Goal: Transaction & Acquisition: Obtain resource

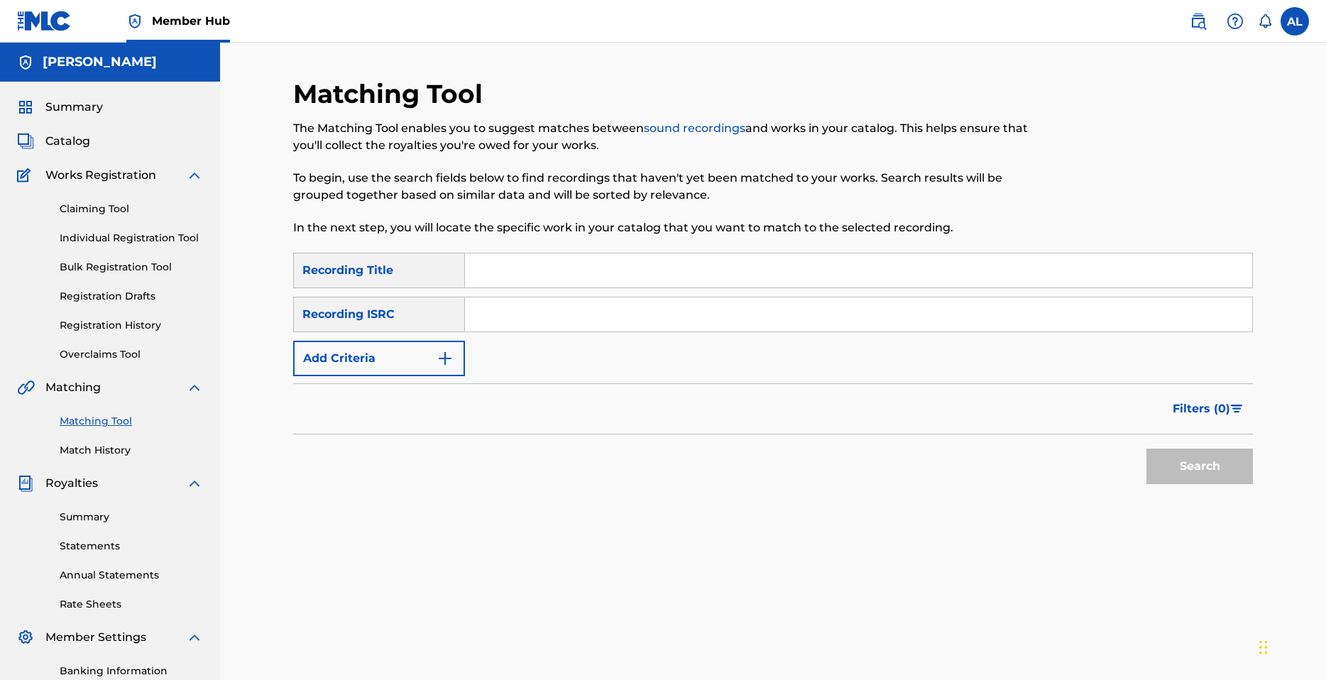
click at [517, 310] on input "Search Form" at bounding box center [858, 314] width 787 height 34
paste input "QZFYY2428406"
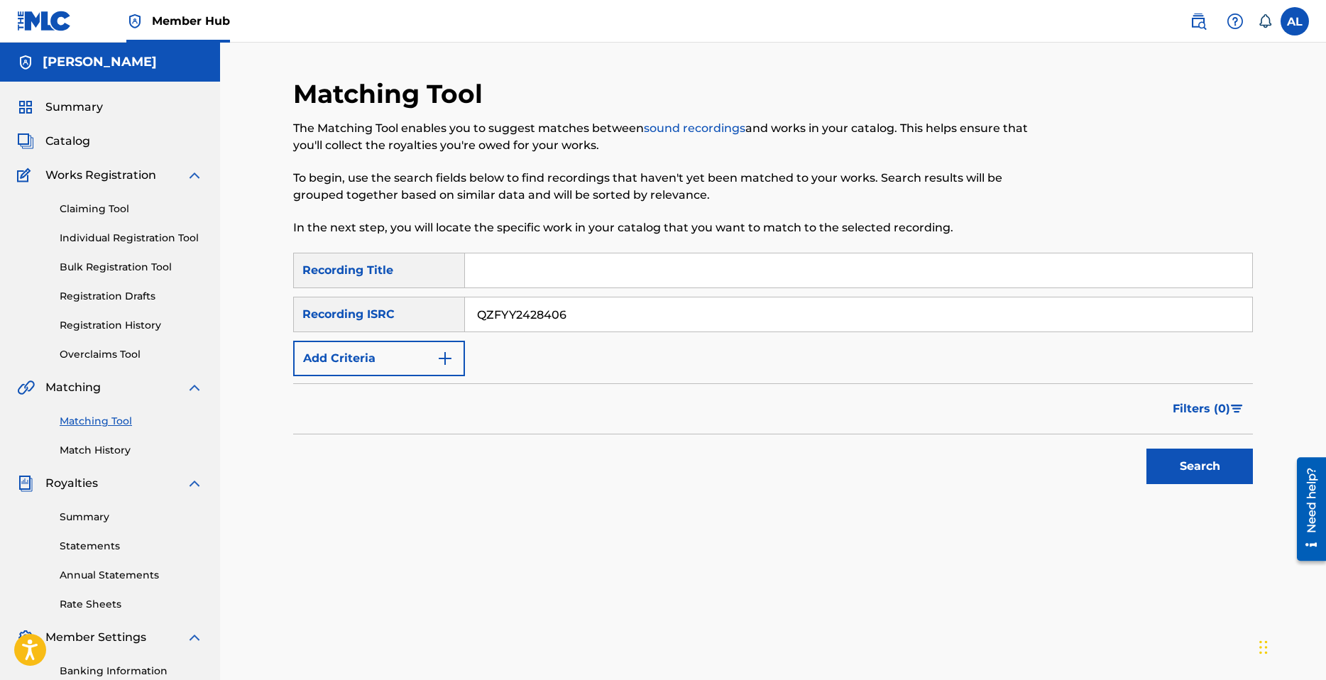
type input "QZFYY2428406"
click at [530, 276] on input "Search Form" at bounding box center [858, 270] width 787 height 34
type input "IMH"
click at [1176, 463] on button "Search" at bounding box center [1200, 466] width 106 height 35
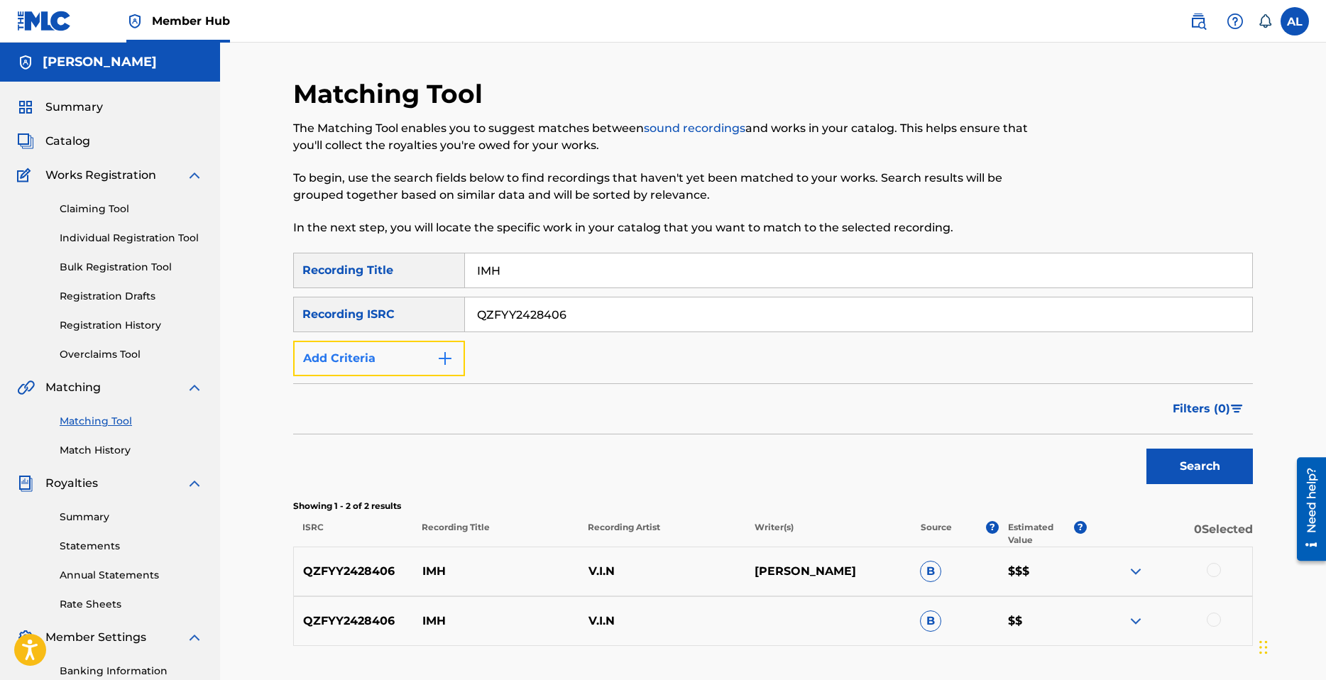
click at [421, 367] on button "Add Criteria" at bounding box center [379, 358] width 172 height 35
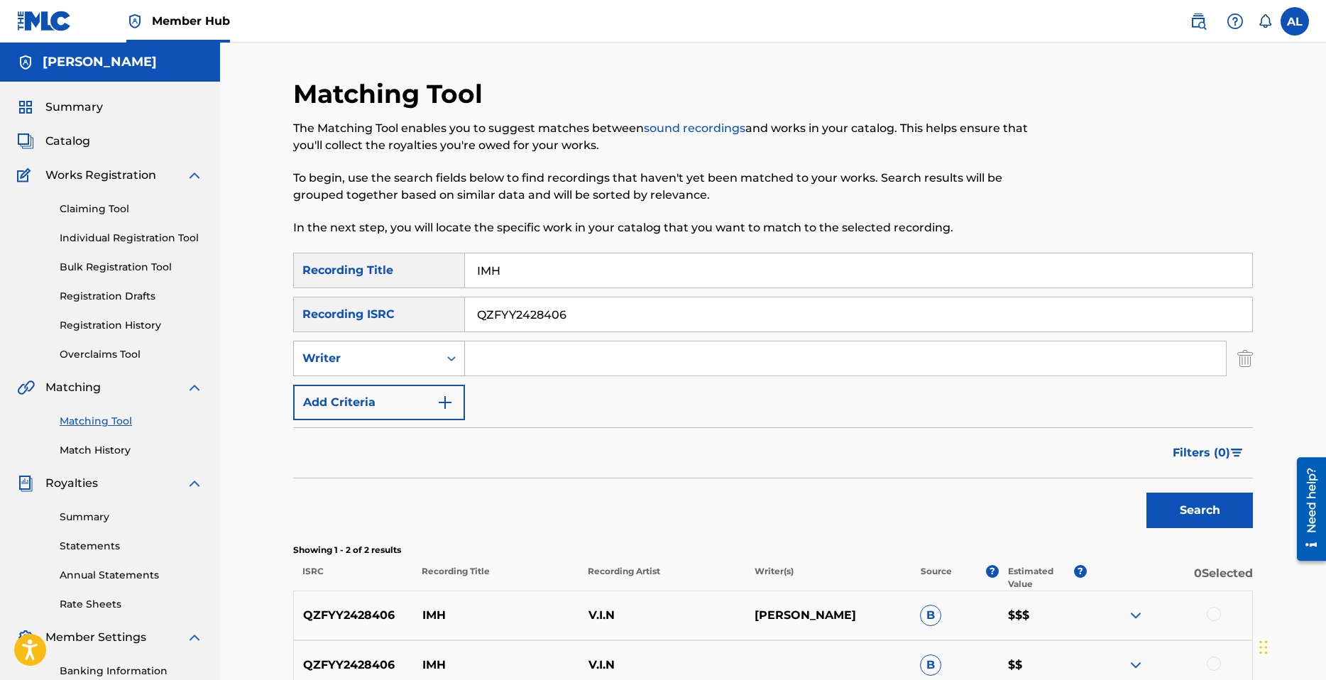
click at [435, 361] on div "Writer" at bounding box center [366, 358] width 145 height 27
drag, startPoint x: 239, startPoint y: 369, endPoint x: 263, endPoint y: 365, distance: 25.2
click at [239, 368] on div "Matching Tool The Matching Tool enables you to suggest matches between sound re…" at bounding box center [773, 428] width 1106 height 770
click at [1240, 360] on img "Search Form" at bounding box center [1245, 358] width 16 height 35
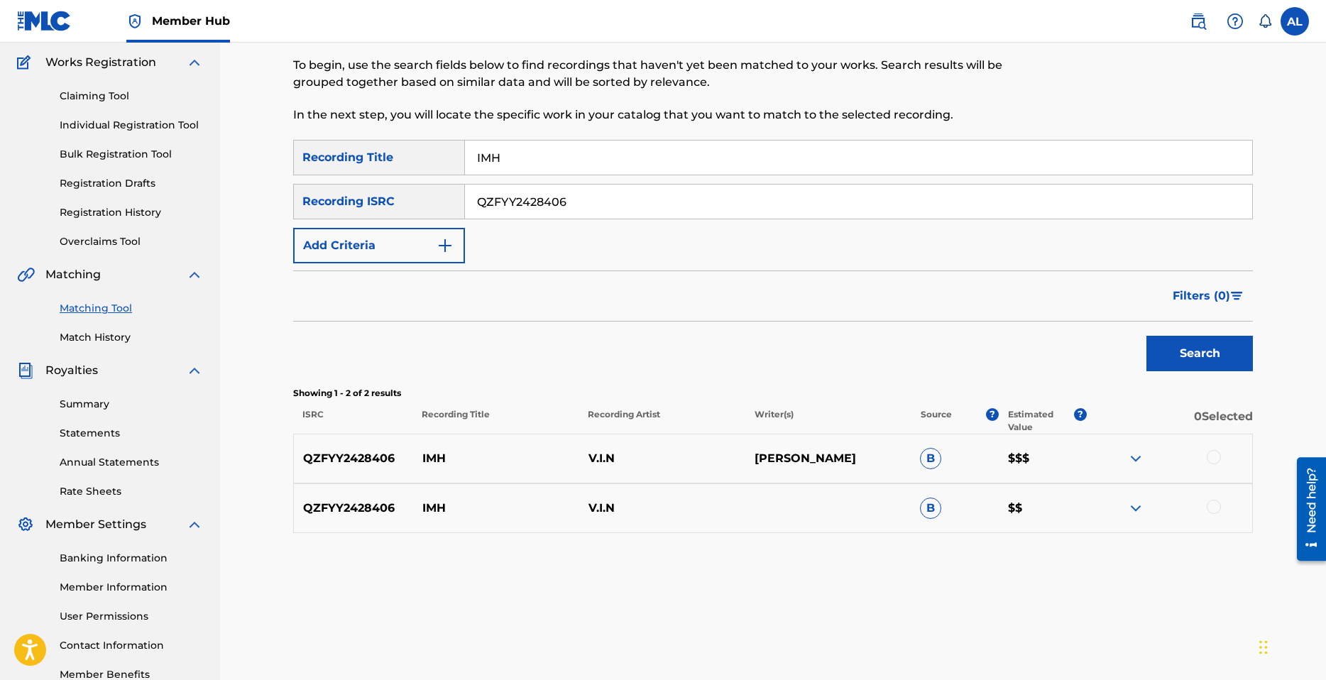
scroll to position [142, 0]
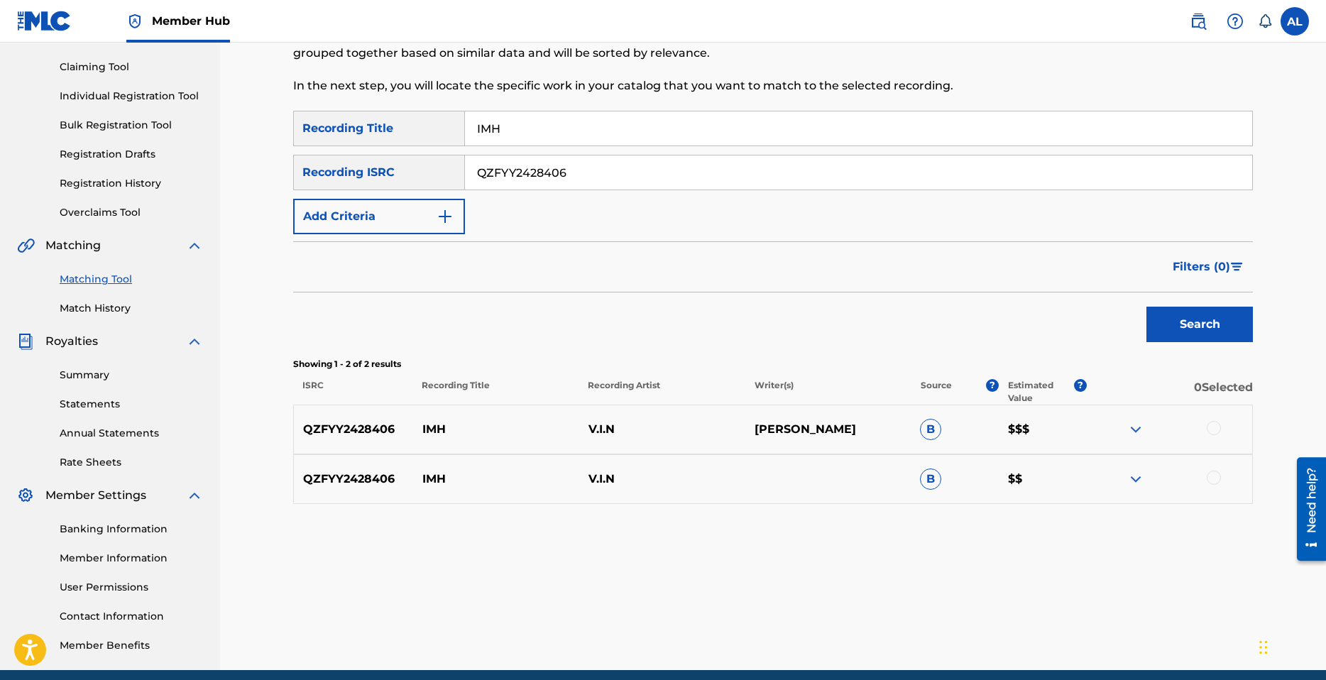
click at [1136, 432] on img at bounding box center [1135, 429] width 17 height 17
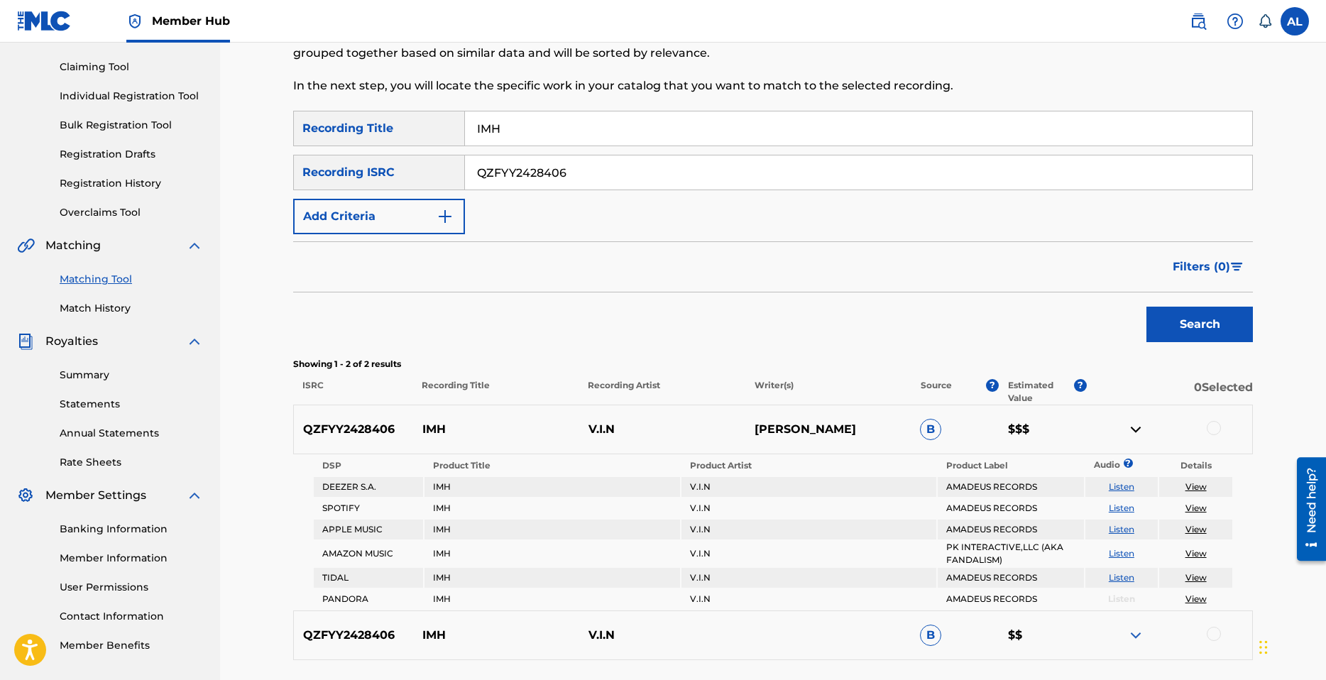
click at [1131, 425] on img at bounding box center [1135, 429] width 17 height 17
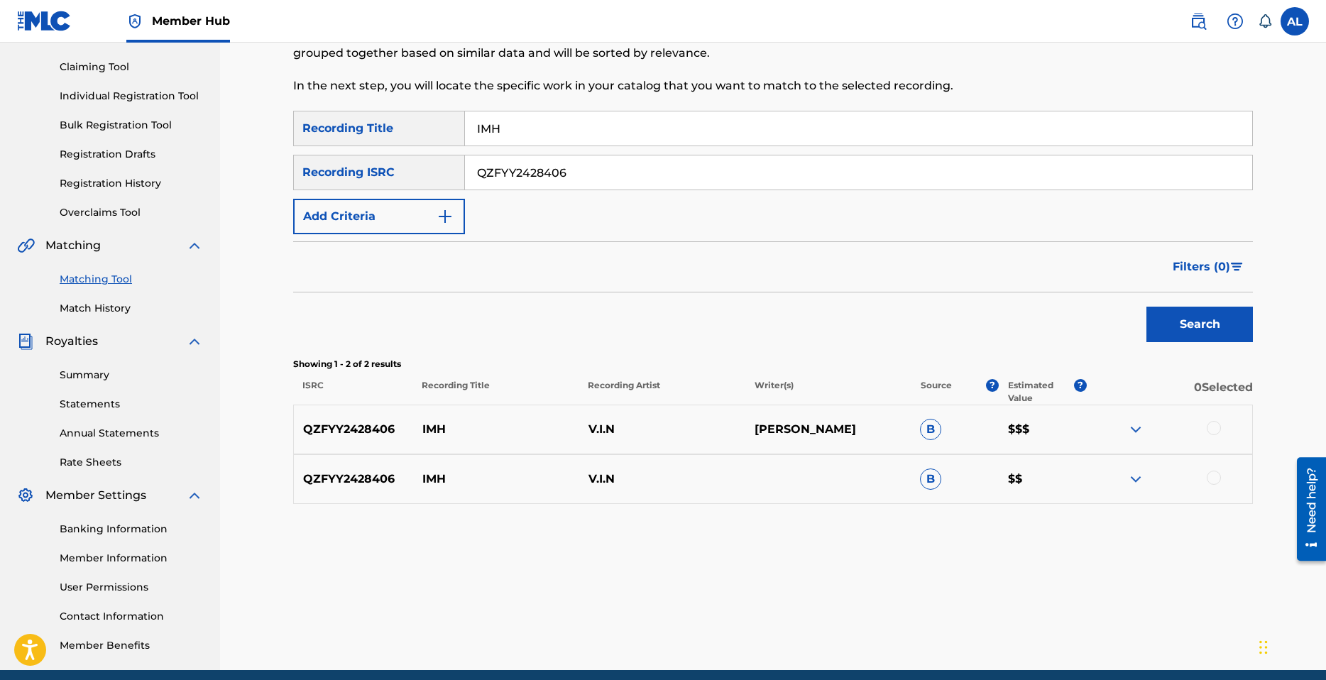
click at [1233, 421] on div at bounding box center [1169, 429] width 166 height 17
click at [1232, 429] on div at bounding box center [1169, 429] width 166 height 17
click at [1213, 402] on p "0 Selected" at bounding box center [1170, 392] width 166 height 26
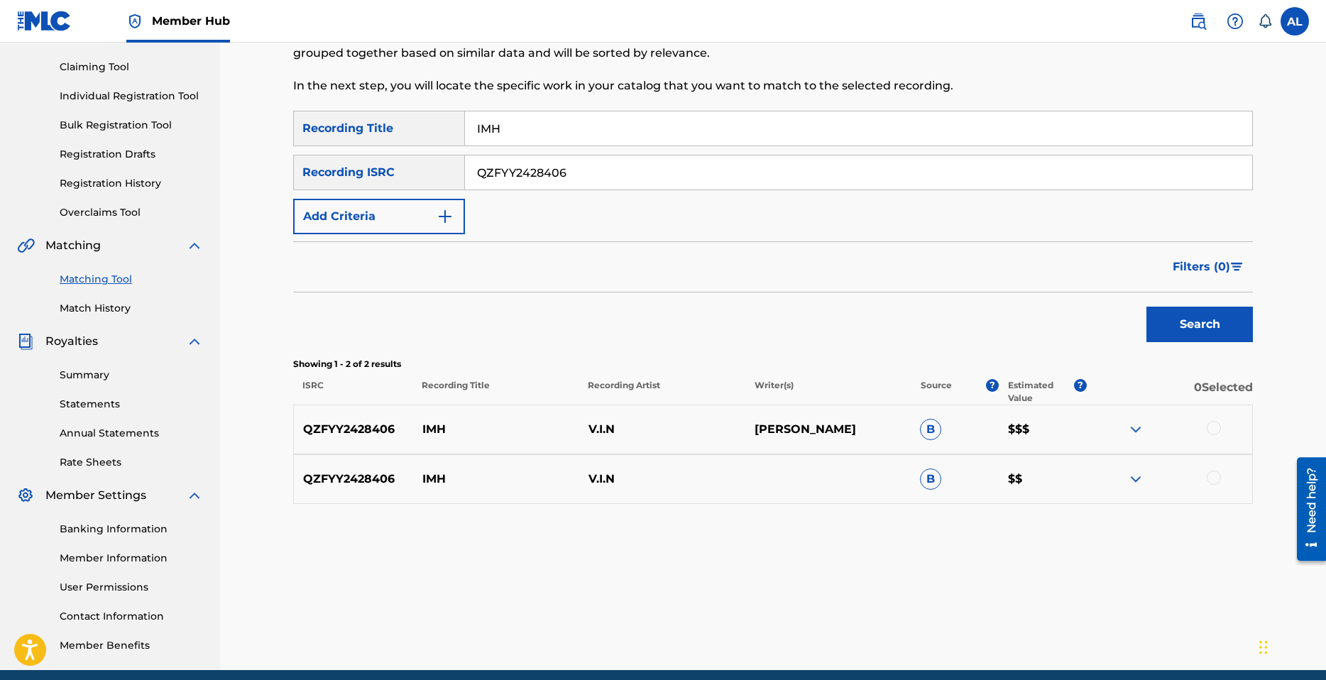
click at [525, 422] on p "IMH" at bounding box center [496, 429] width 166 height 17
click at [1174, 439] on div "QZFYY2428406 IMH V.I.N [PERSON_NAME] B $$$" at bounding box center [773, 430] width 960 height 50
click at [1182, 435] on div at bounding box center [1169, 429] width 166 height 17
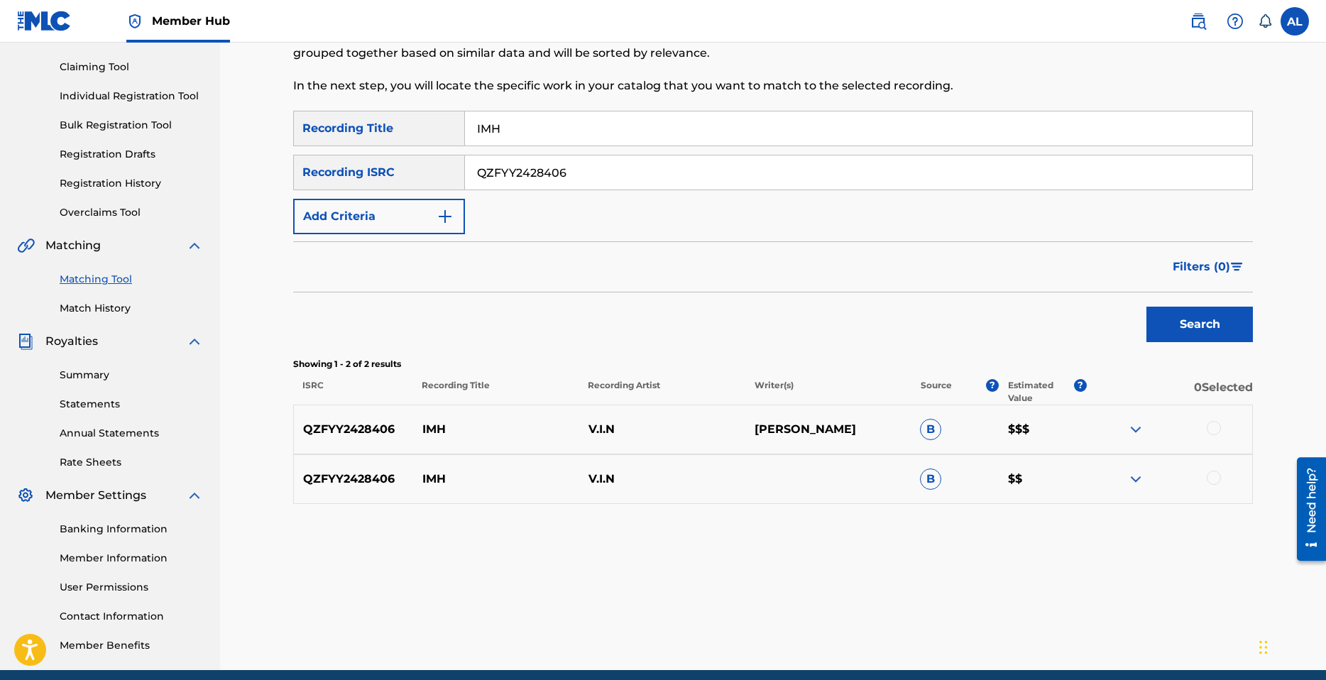
click at [1224, 425] on div at bounding box center [1169, 429] width 166 height 17
click at [340, 432] on p "QZFYY2428406" at bounding box center [353, 429] width 119 height 17
click at [436, 433] on p "IMH" at bounding box center [496, 429] width 166 height 17
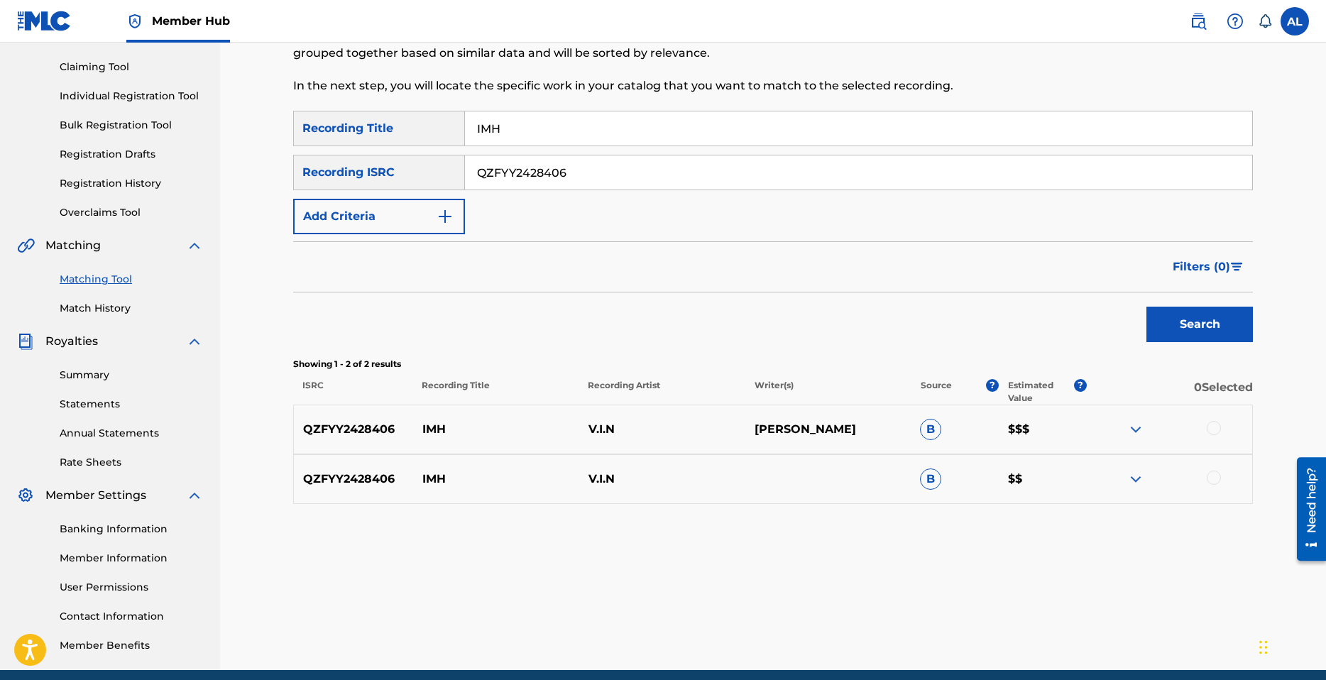
click at [507, 430] on p "IMH" at bounding box center [496, 429] width 166 height 17
click at [555, 430] on p "IMH" at bounding box center [496, 429] width 166 height 17
click at [1120, 432] on div at bounding box center [1169, 429] width 166 height 17
click at [1128, 431] on img at bounding box center [1135, 429] width 17 height 17
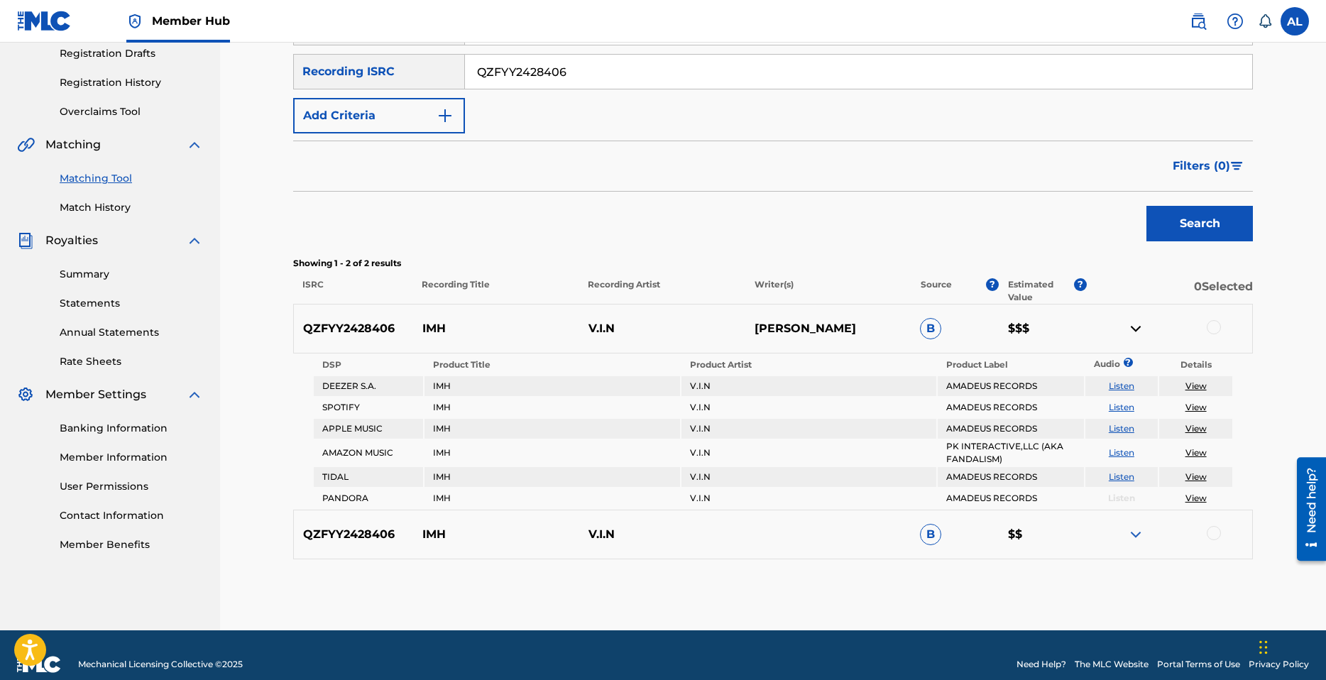
scroll to position [261, 0]
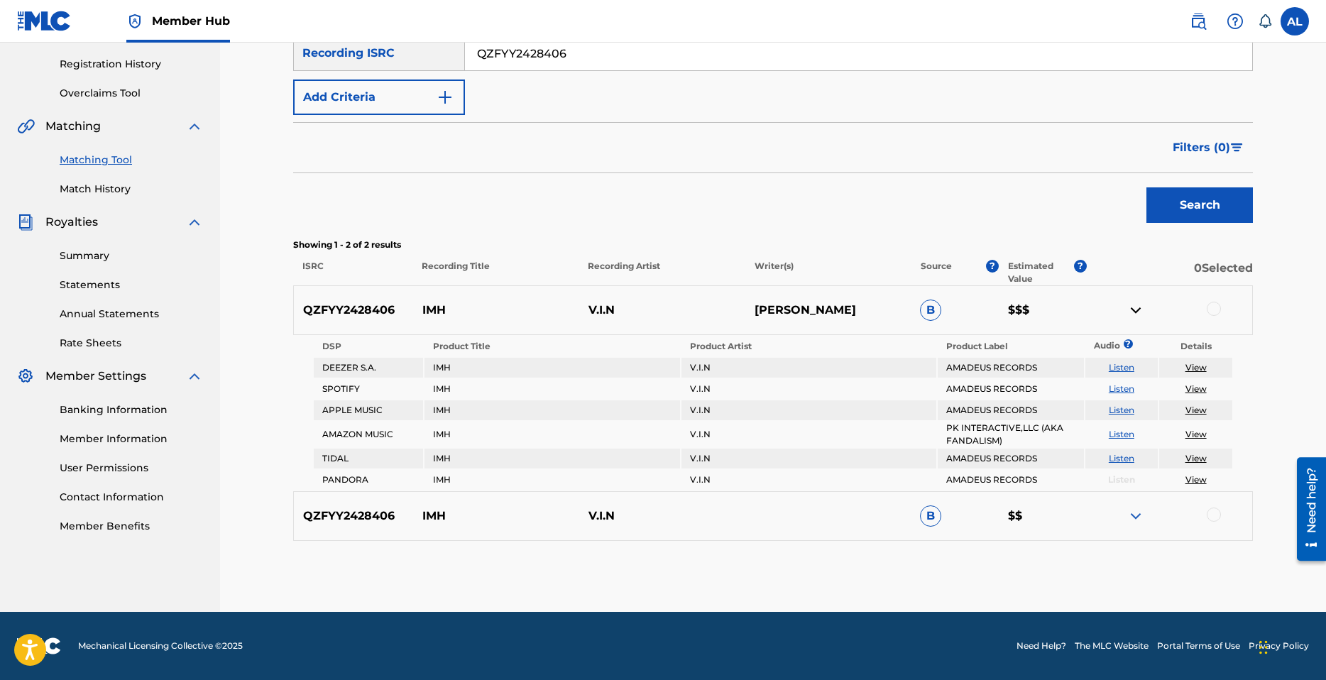
click at [1225, 317] on div at bounding box center [1169, 310] width 166 height 17
click at [1223, 307] on div at bounding box center [1169, 310] width 166 height 17
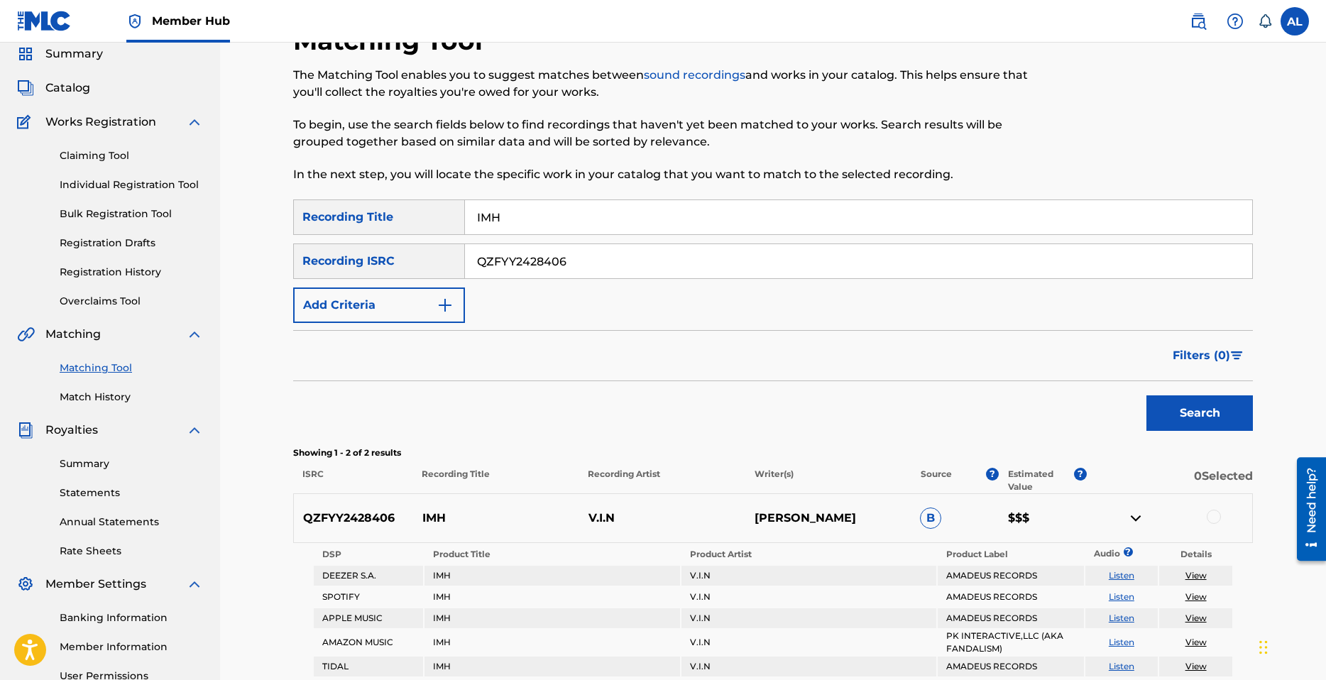
scroll to position [48, 0]
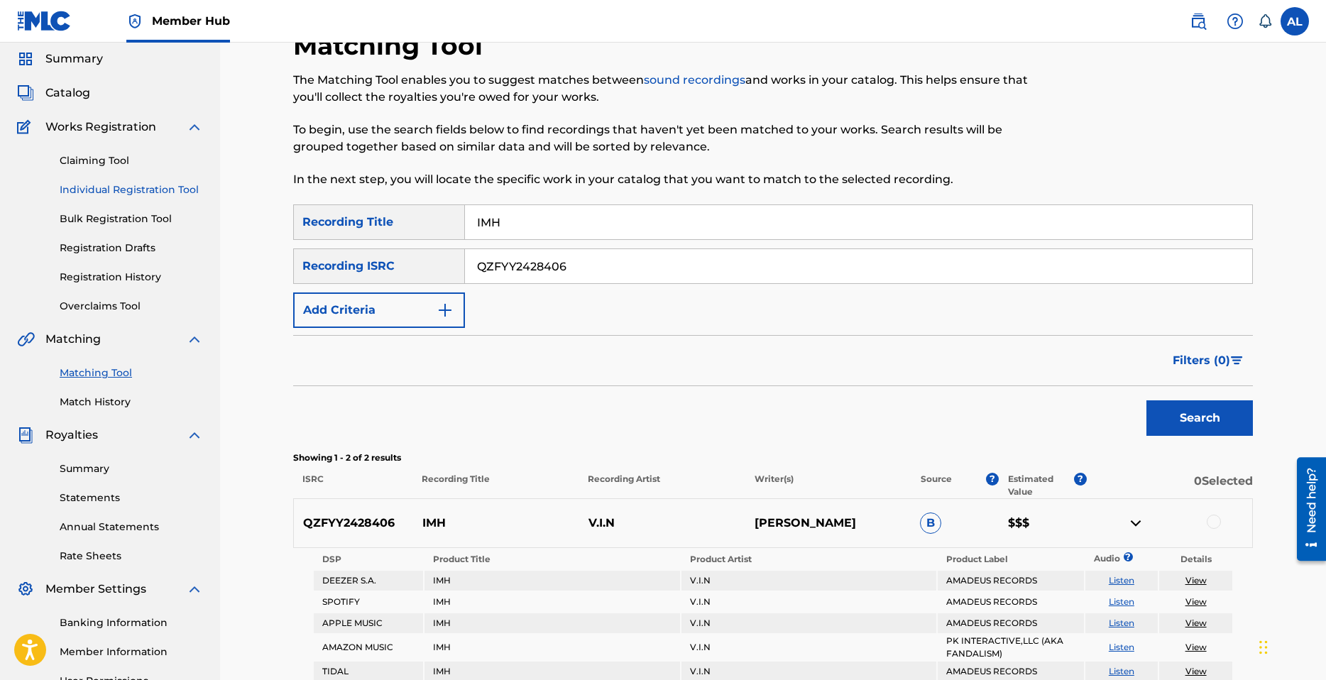
click at [139, 191] on link "Individual Registration Tool" at bounding box center [131, 189] width 143 height 15
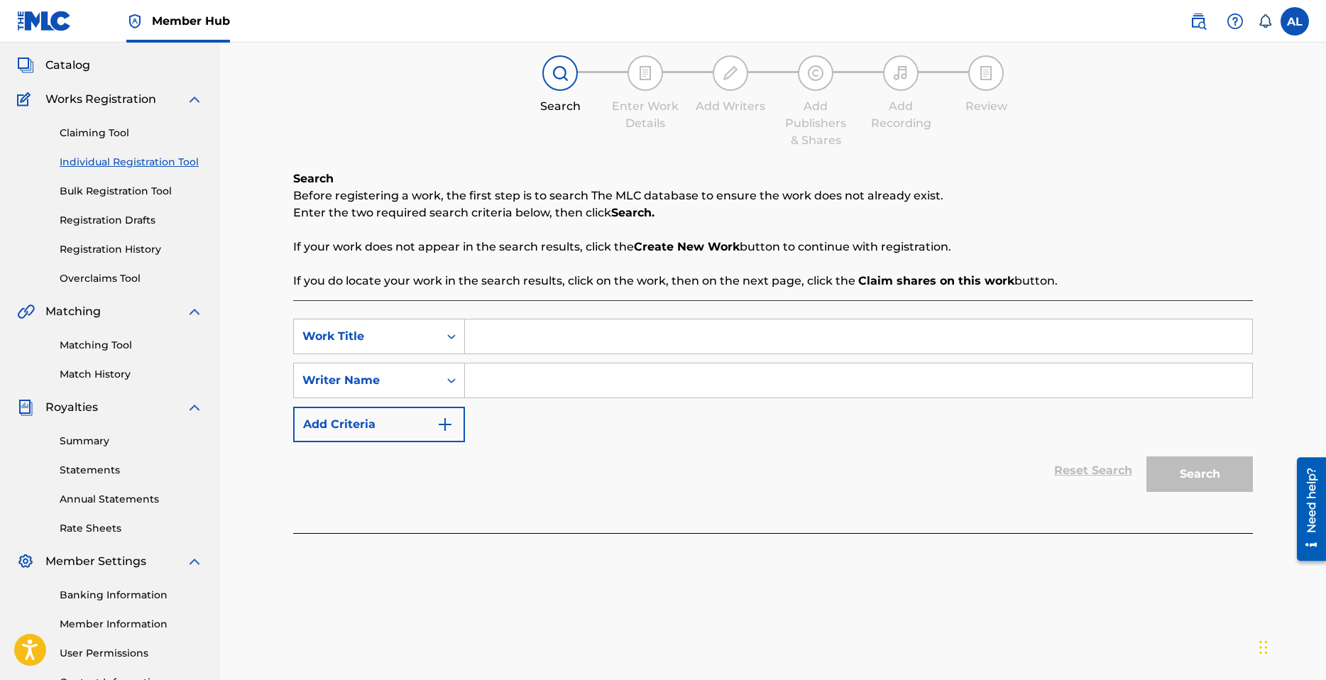
scroll to position [71, 0]
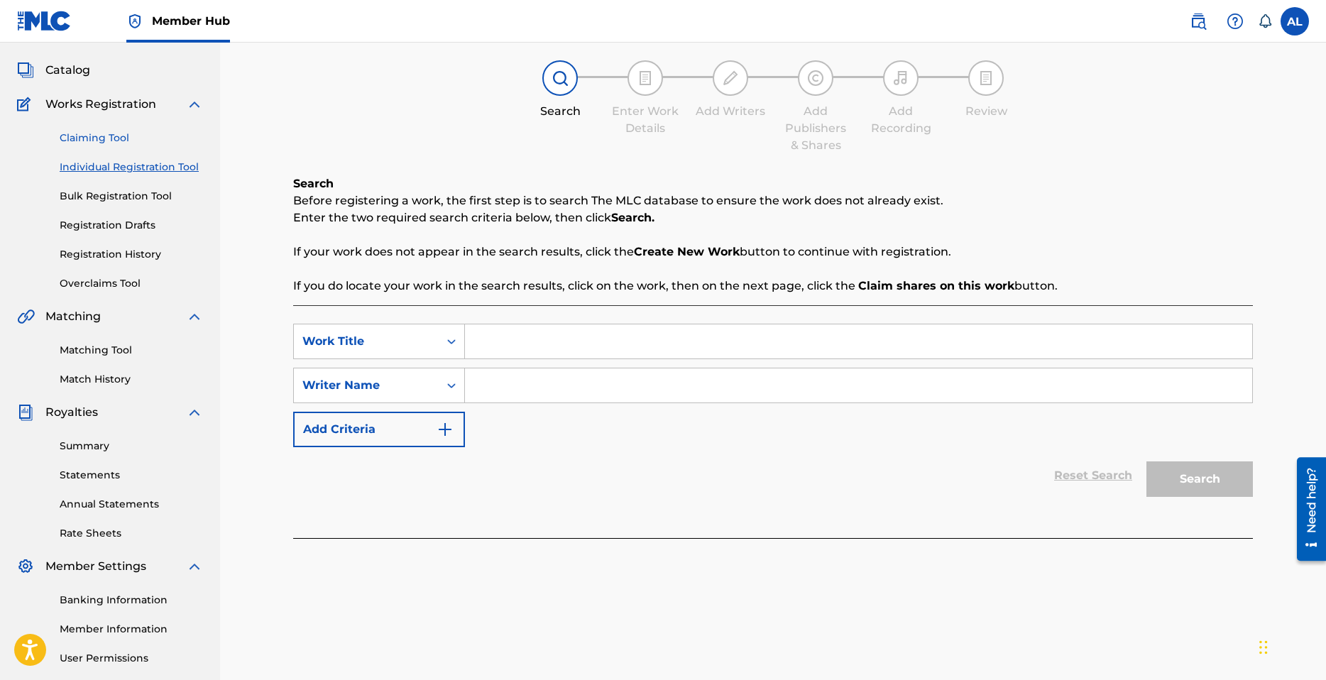
click at [108, 142] on link "Claiming Tool" at bounding box center [131, 138] width 143 height 15
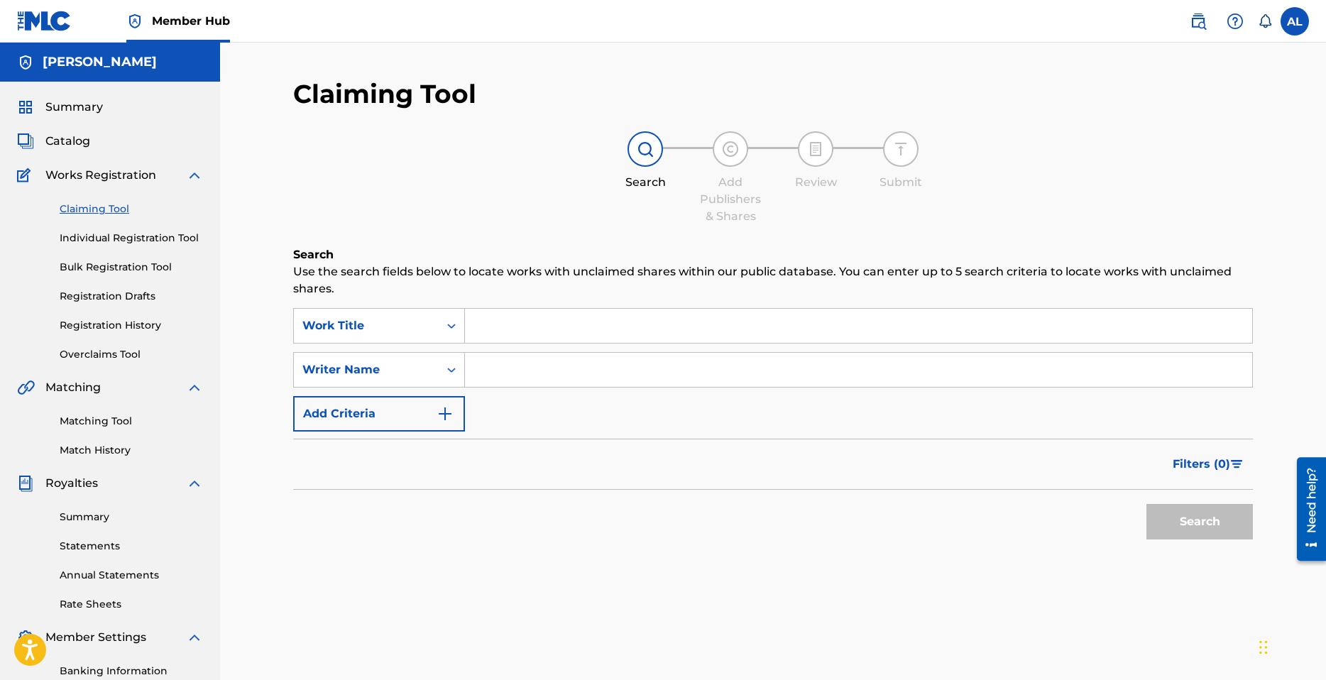
click at [636, 333] on input "Search Form" at bounding box center [858, 326] width 787 height 34
type input "imh"
click at [536, 364] on input "Search Form" at bounding box center [858, 370] width 787 height 34
type input "[PERSON_NAME]"
click at [1194, 523] on button "Search" at bounding box center [1200, 521] width 106 height 35
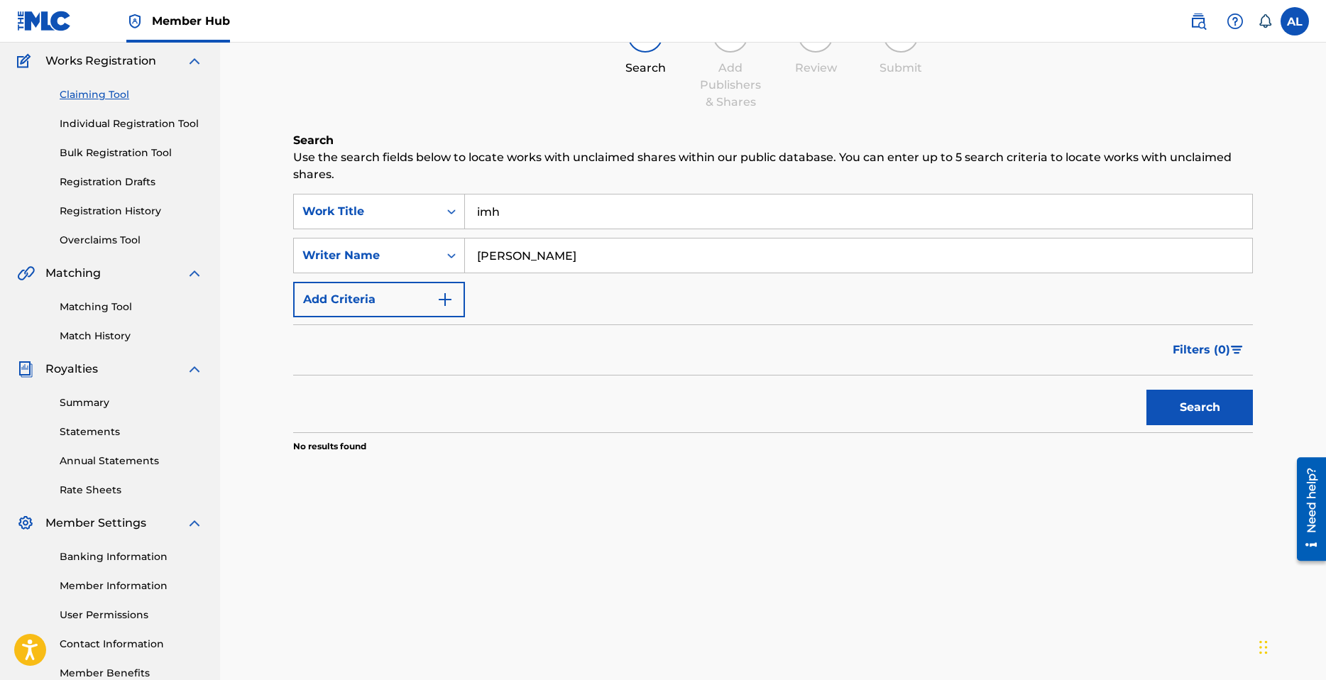
scroll to position [142, 0]
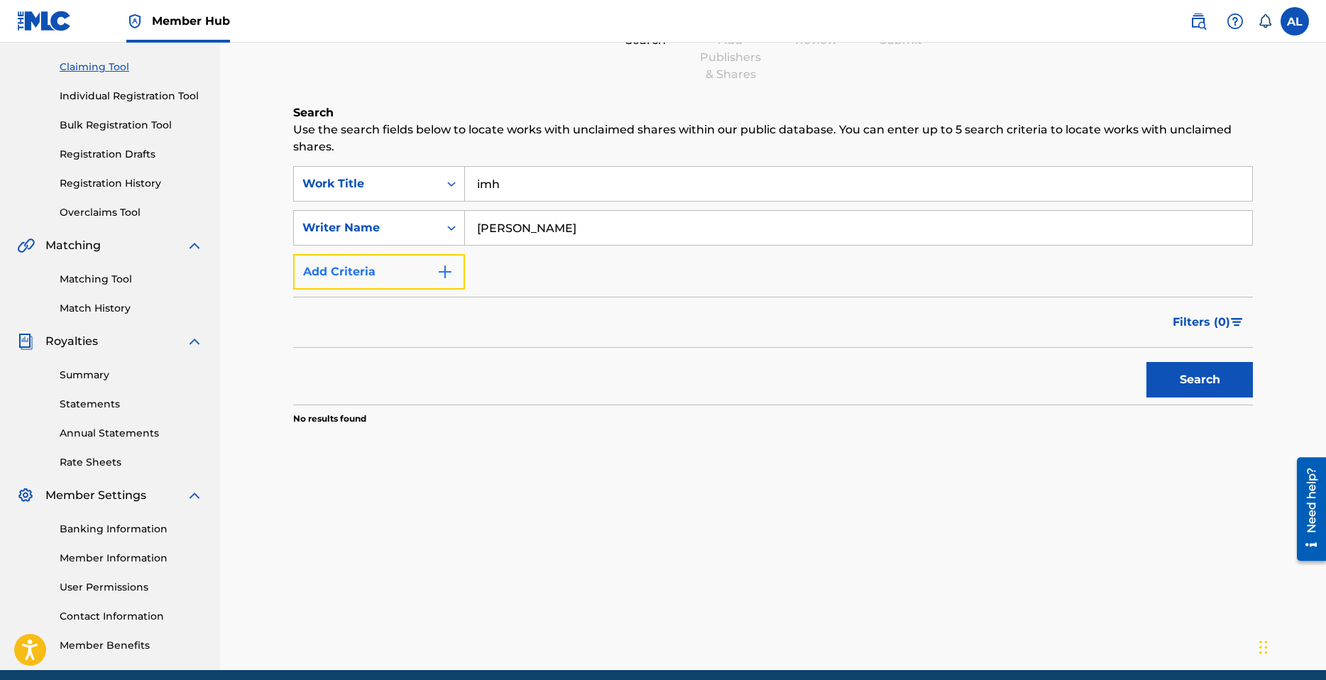
click at [388, 268] on button "Add Criteria" at bounding box center [379, 271] width 172 height 35
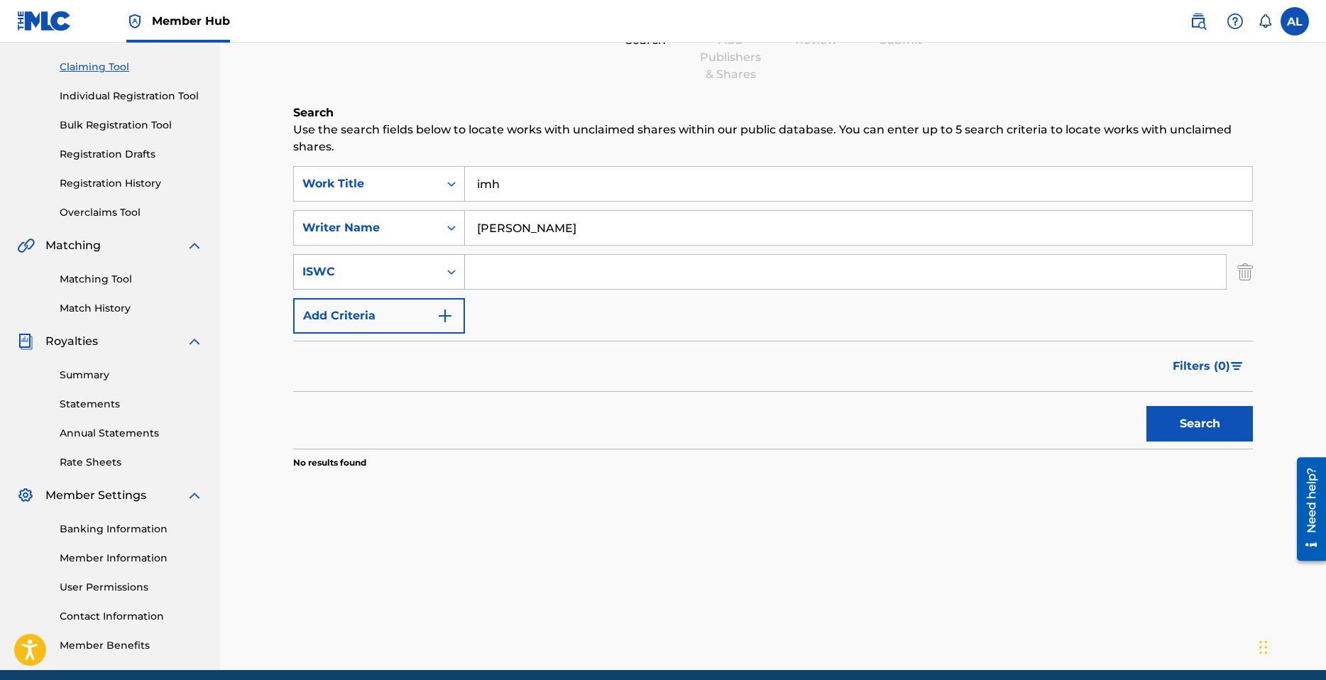
click at [398, 278] on div "ISWC" at bounding box center [366, 271] width 128 height 17
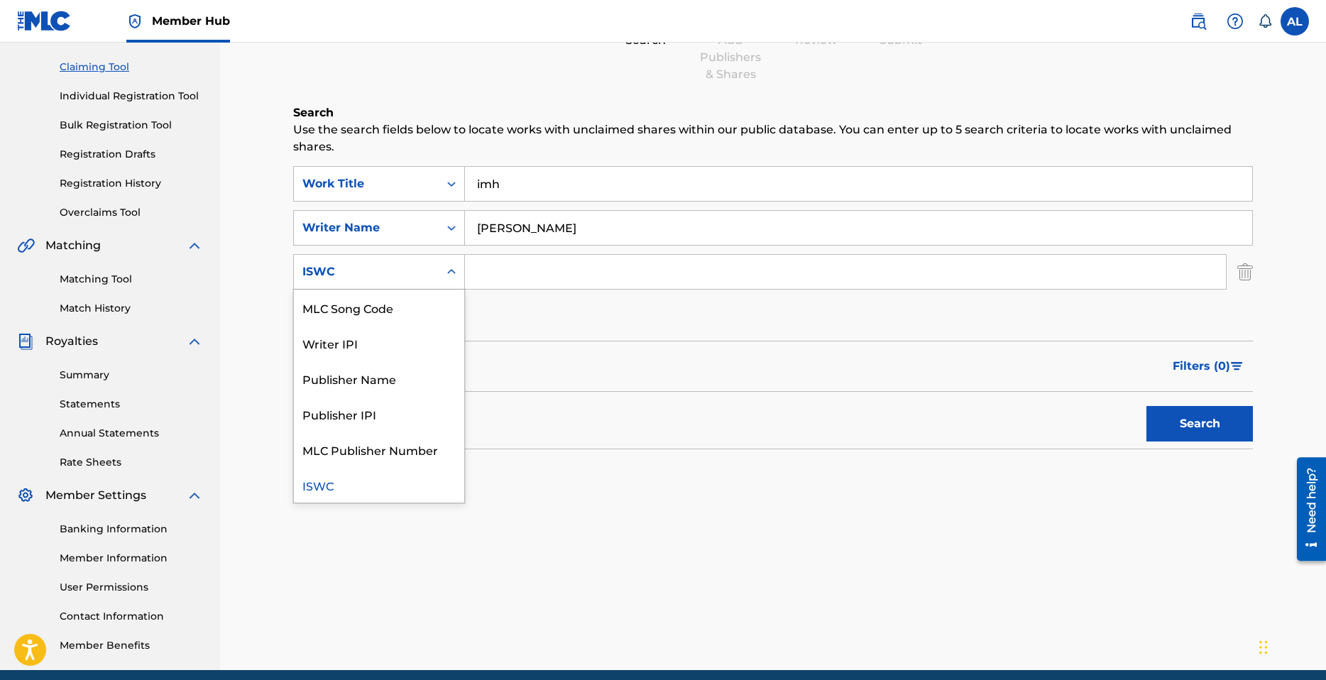
click at [398, 278] on div "ISWC" at bounding box center [366, 271] width 128 height 17
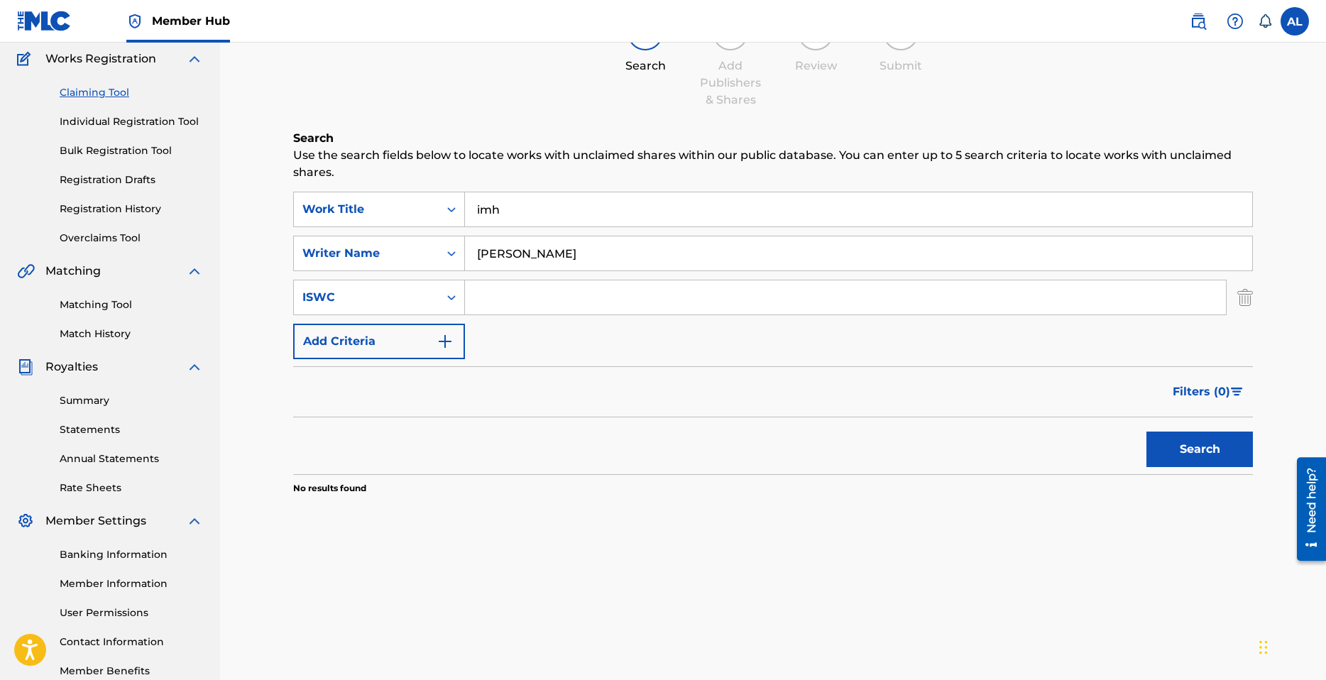
scroll to position [71, 0]
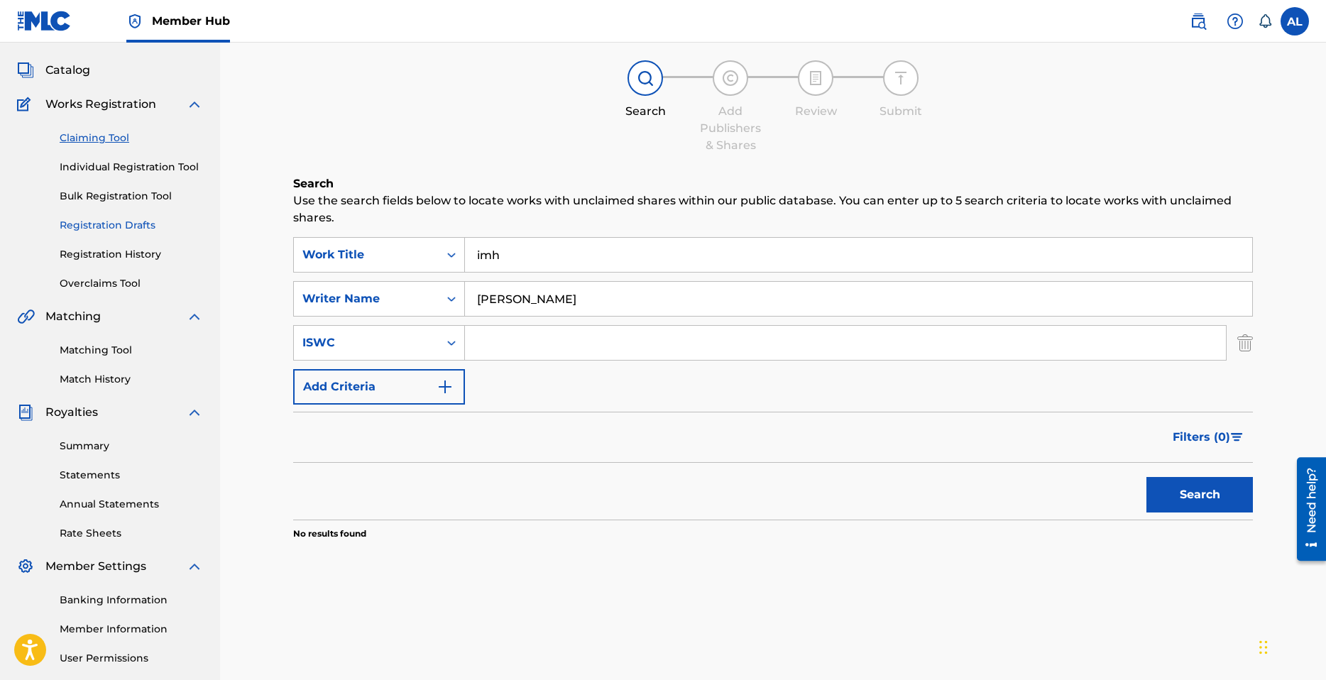
click at [111, 226] on link "Registration Drafts" at bounding box center [131, 225] width 143 height 15
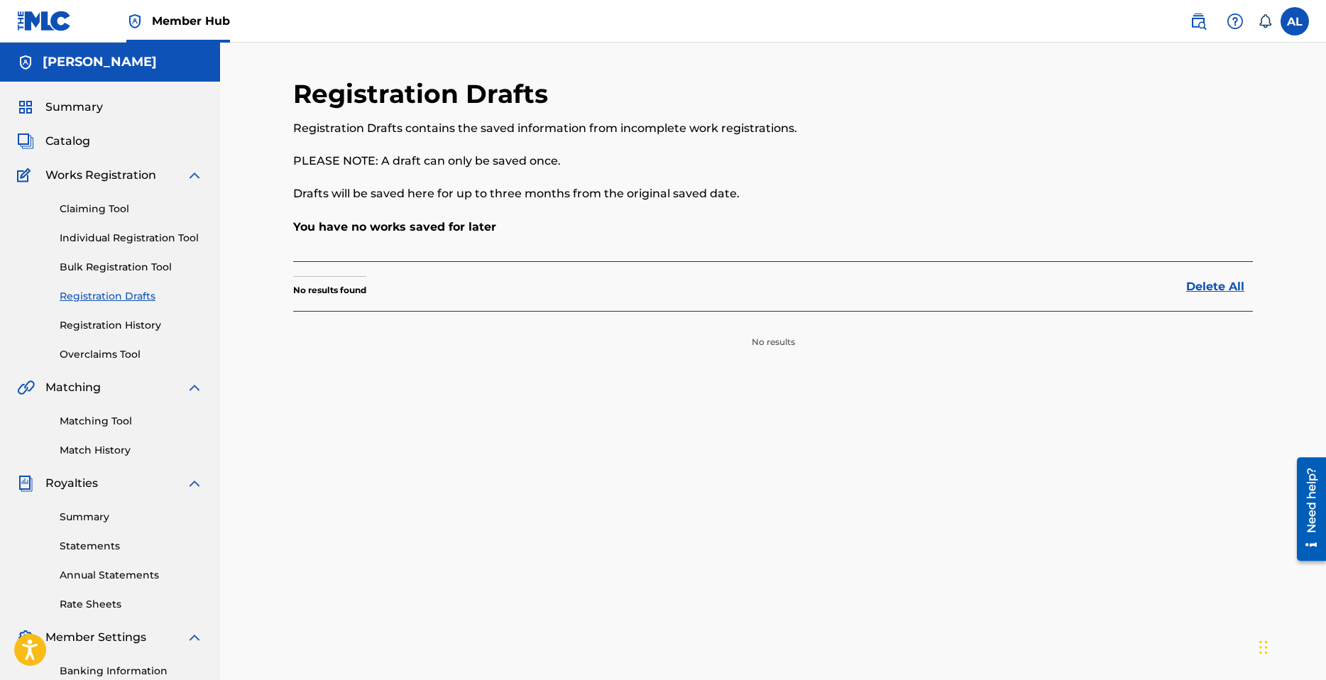
click at [111, 316] on div "Claiming Tool Individual Registration Tool Bulk Registration Tool Registration …" at bounding box center [110, 273] width 186 height 178
click at [122, 326] on link "Registration History" at bounding box center [131, 325] width 143 height 15
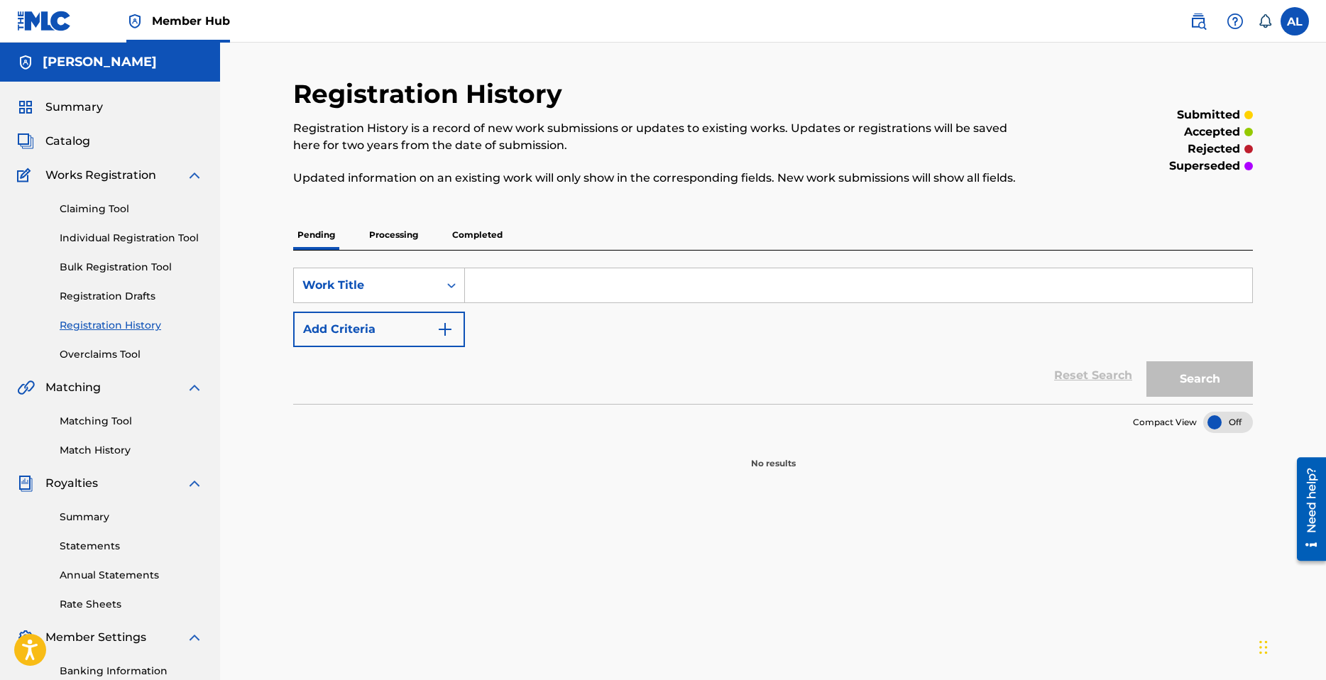
click at [392, 226] on p "Processing" at bounding box center [394, 235] width 58 height 30
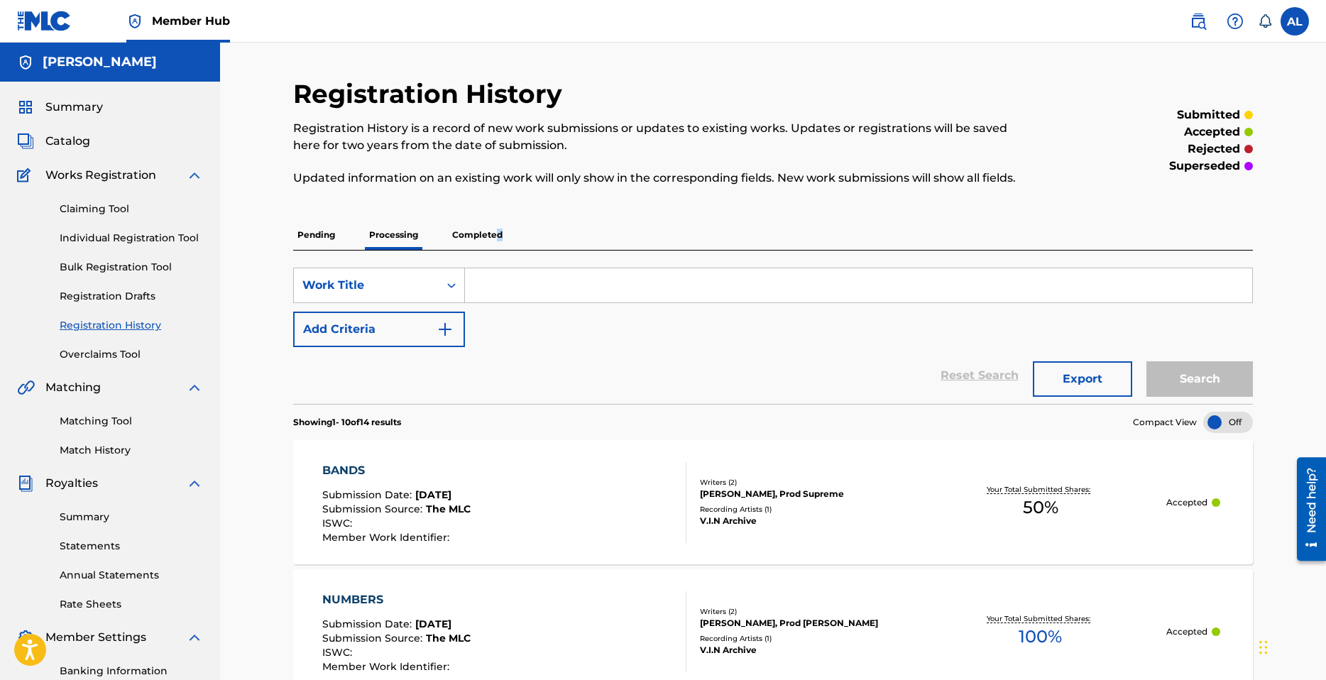
click at [498, 231] on p "Completed" at bounding box center [477, 235] width 59 height 30
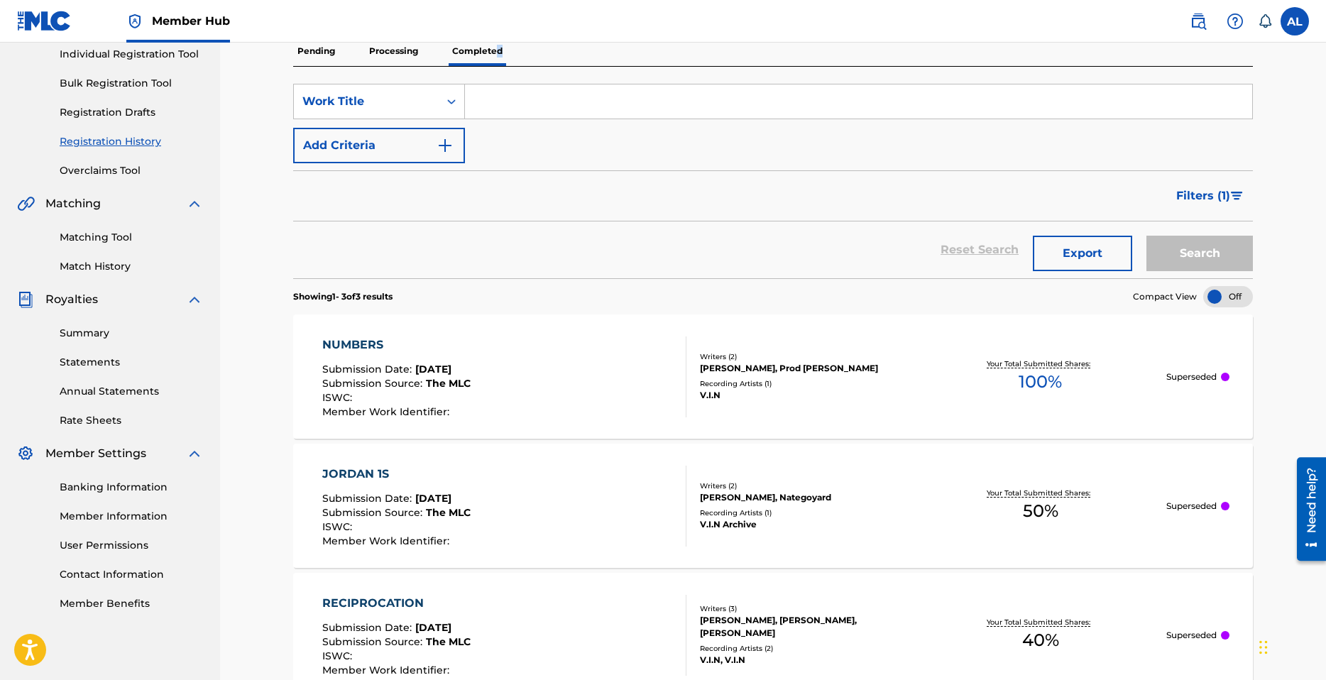
scroll to position [75, 0]
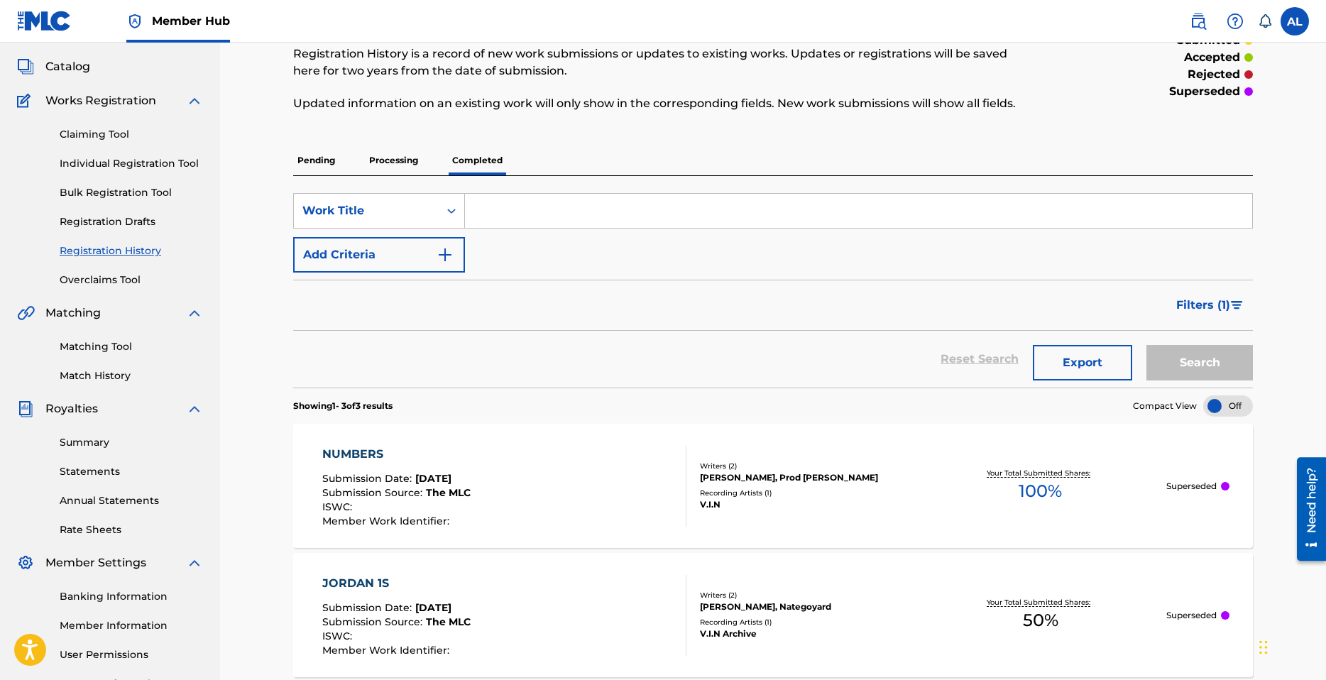
click at [373, 164] on p "Processing" at bounding box center [394, 161] width 58 height 30
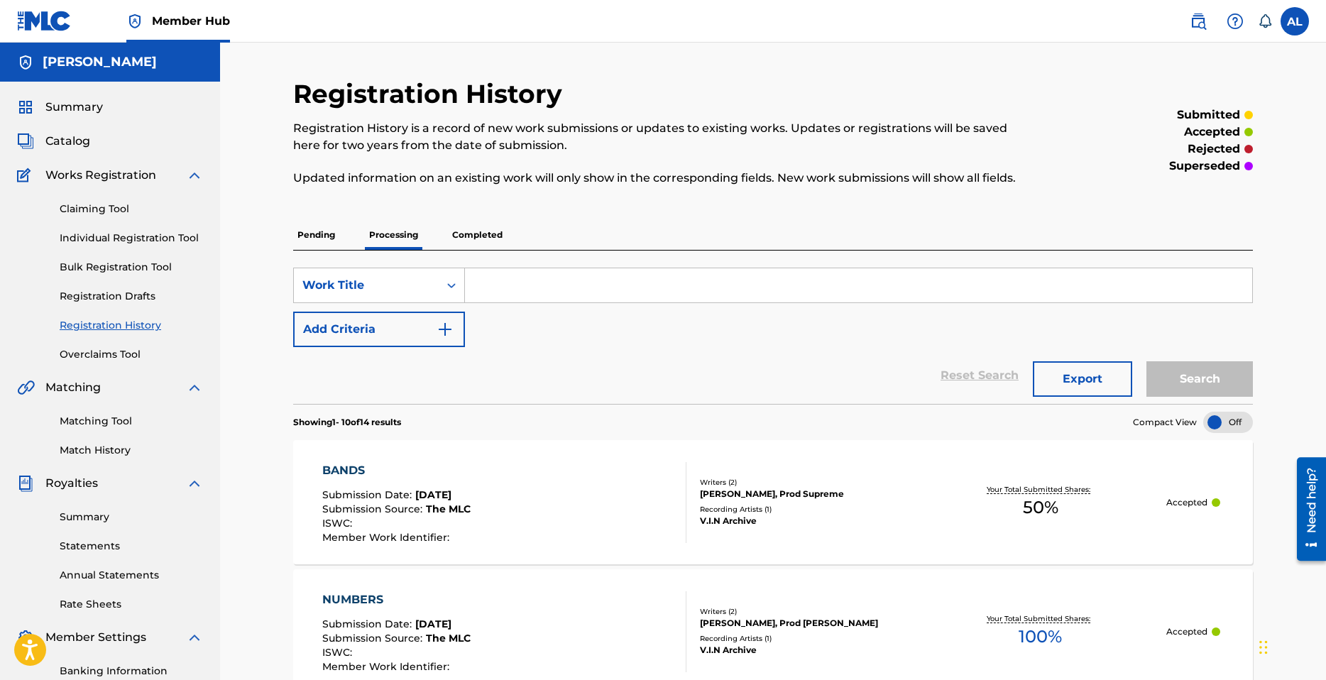
click at [483, 235] on p "Completed" at bounding box center [477, 235] width 59 height 30
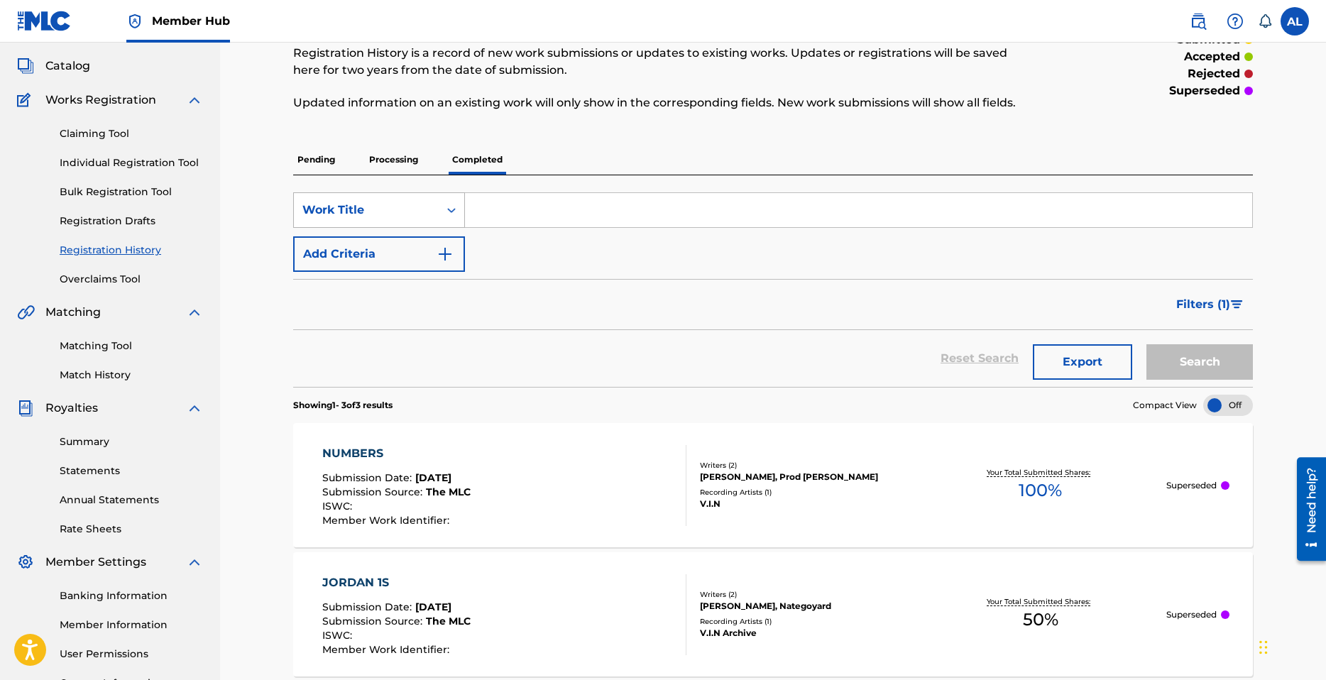
scroll to position [71, 0]
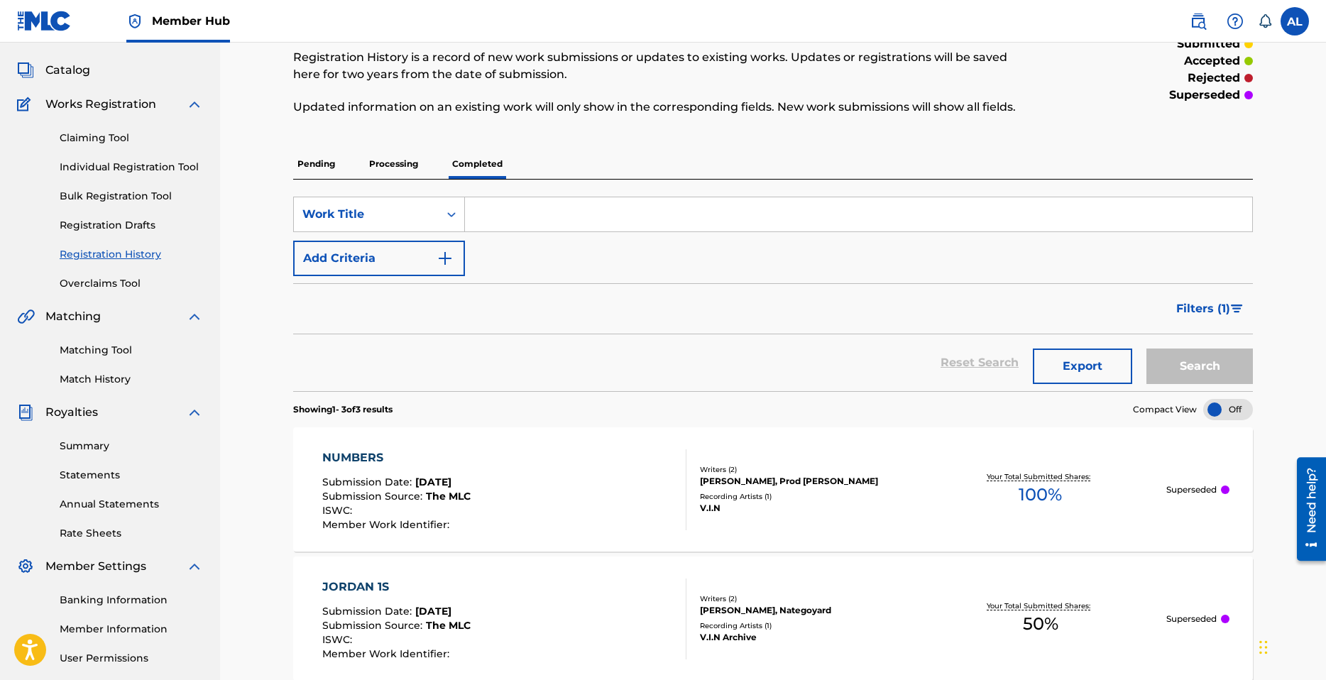
click at [407, 163] on p "Processing" at bounding box center [394, 164] width 58 height 30
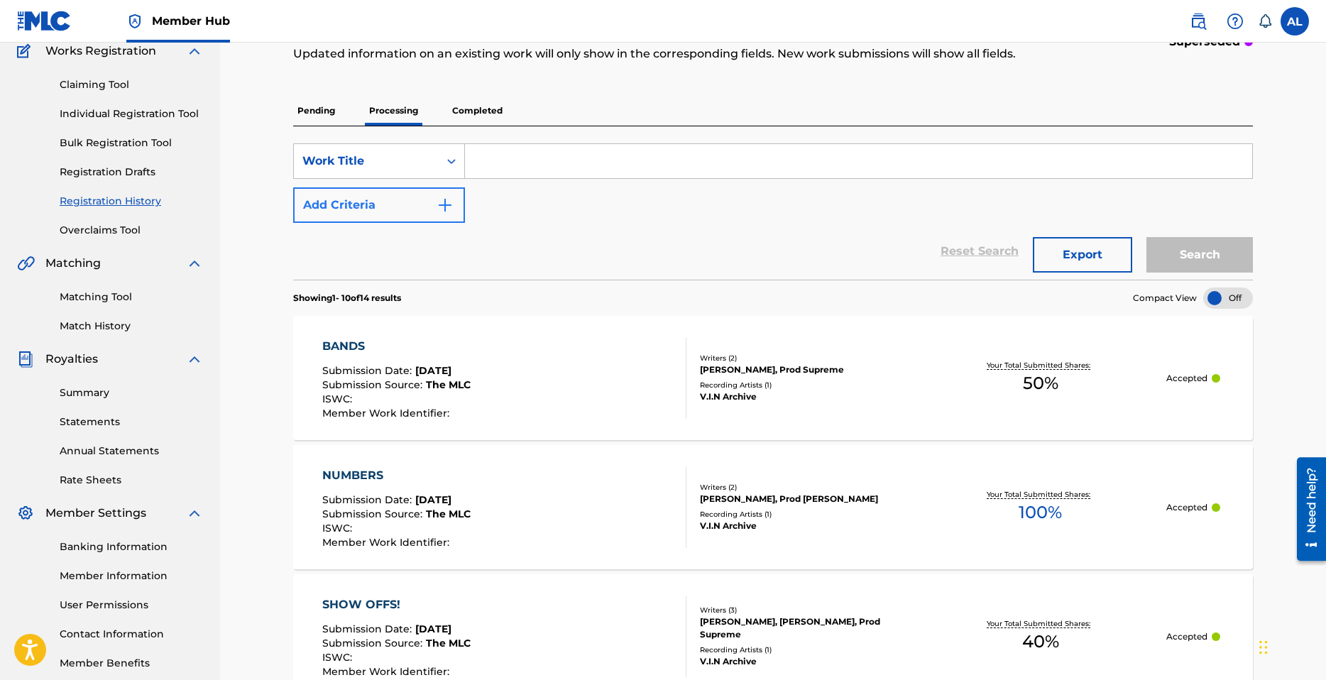
scroll to position [71, 0]
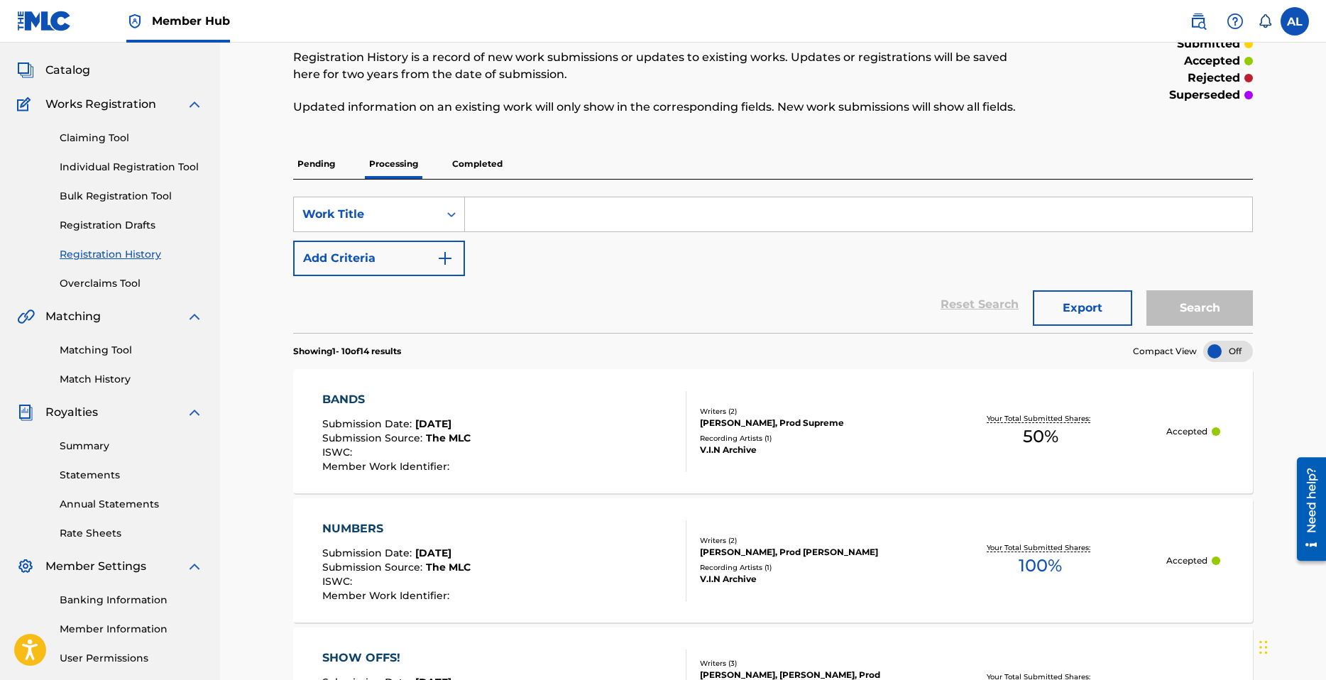
click at [466, 168] on p "Completed" at bounding box center [477, 164] width 59 height 30
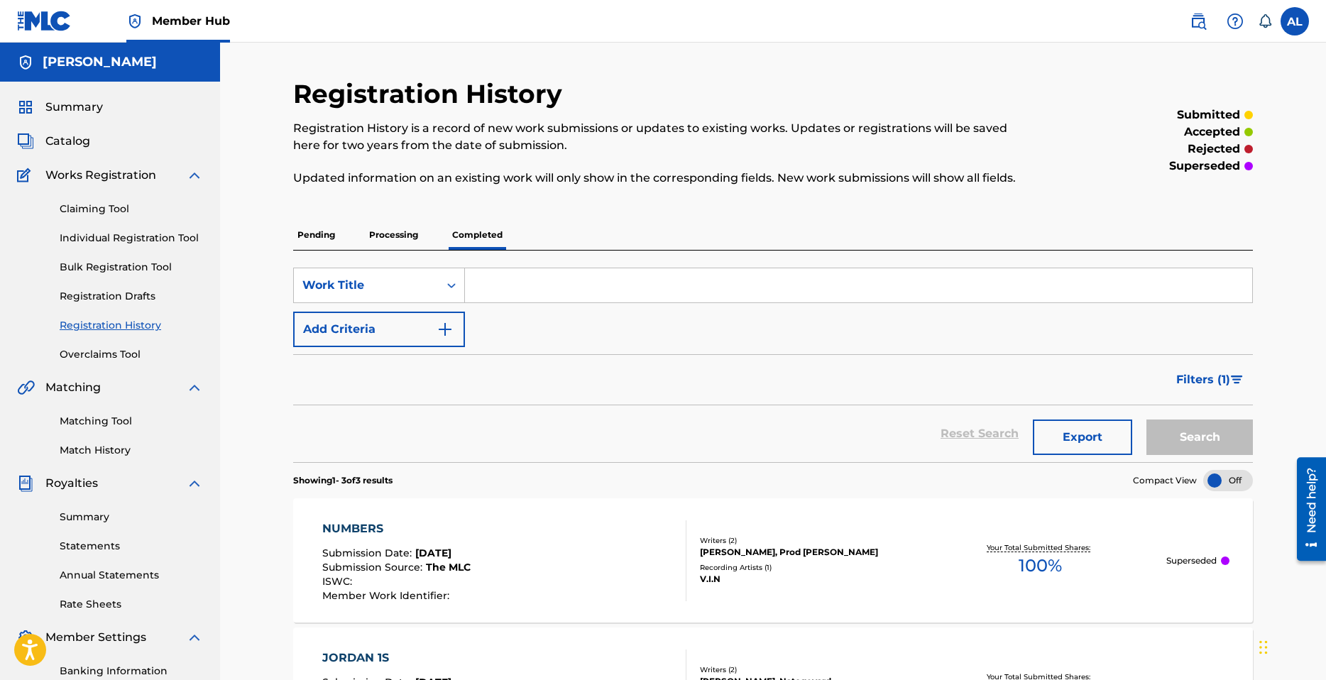
click at [392, 240] on p "Processing" at bounding box center [394, 235] width 58 height 30
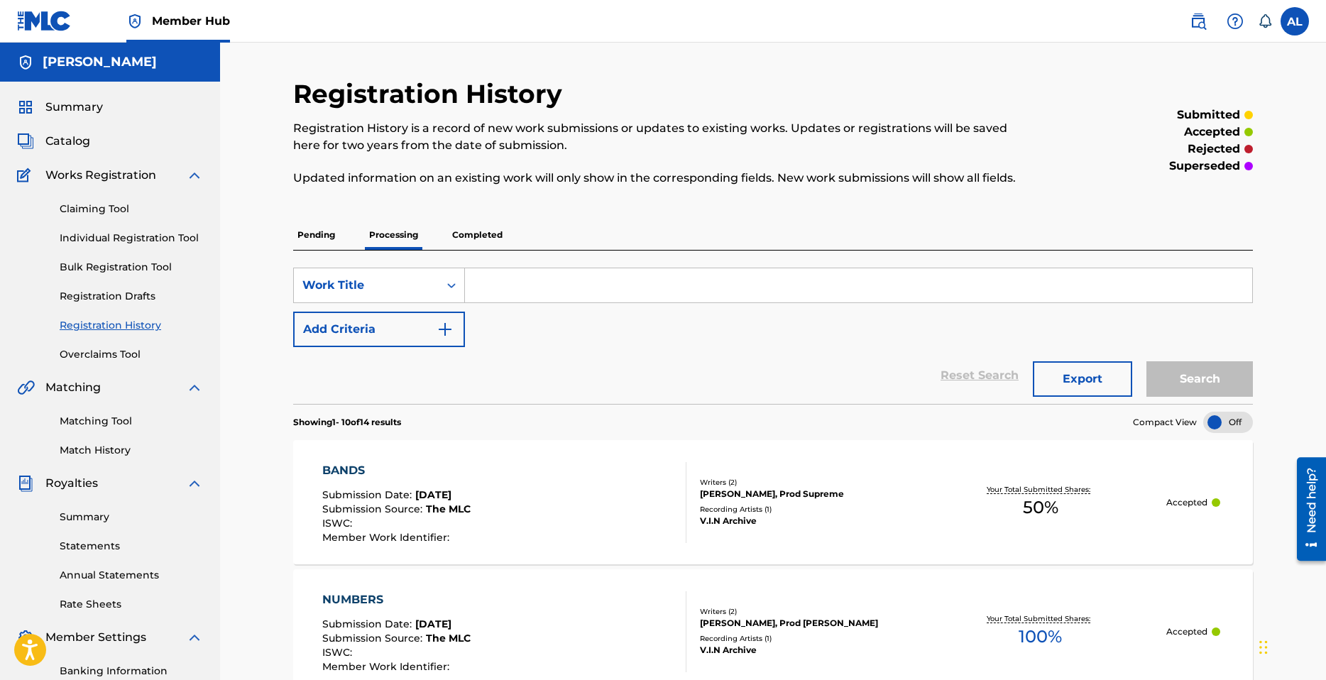
click at [464, 246] on p "Completed" at bounding box center [477, 235] width 59 height 30
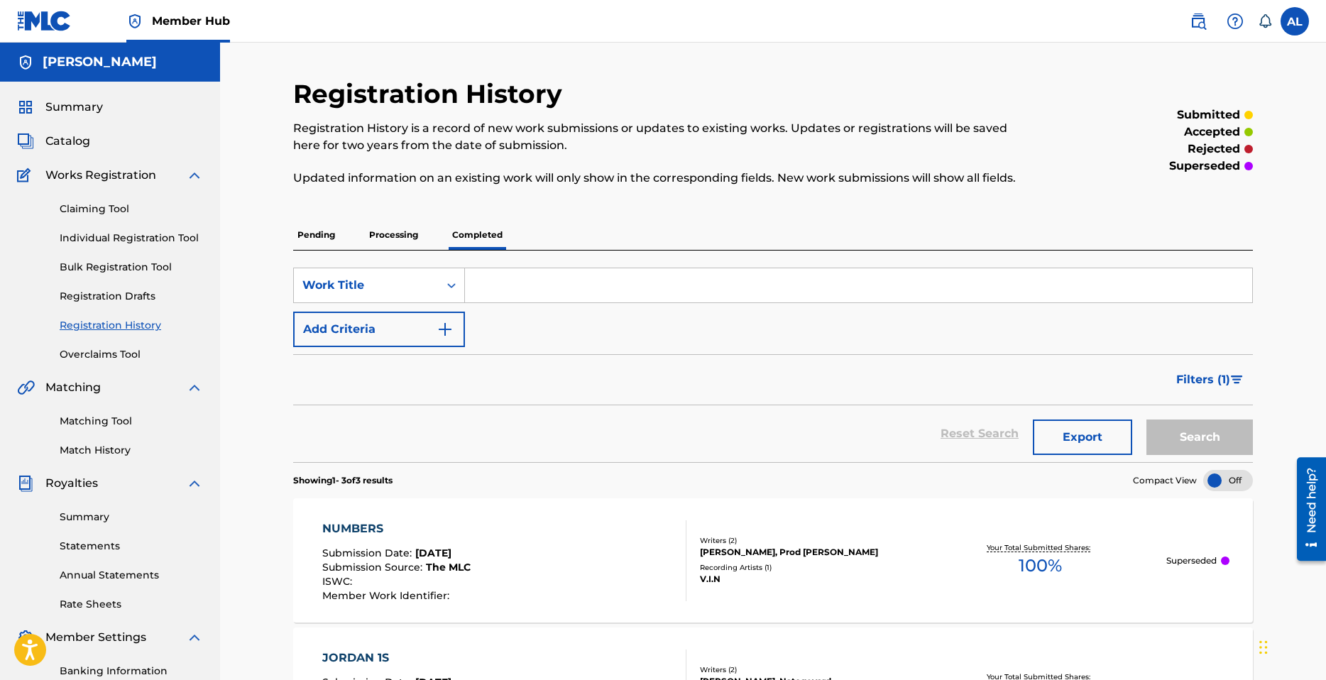
click at [469, 223] on p "Completed" at bounding box center [477, 235] width 59 height 30
click at [400, 227] on p "Processing" at bounding box center [394, 235] width 58 height 30
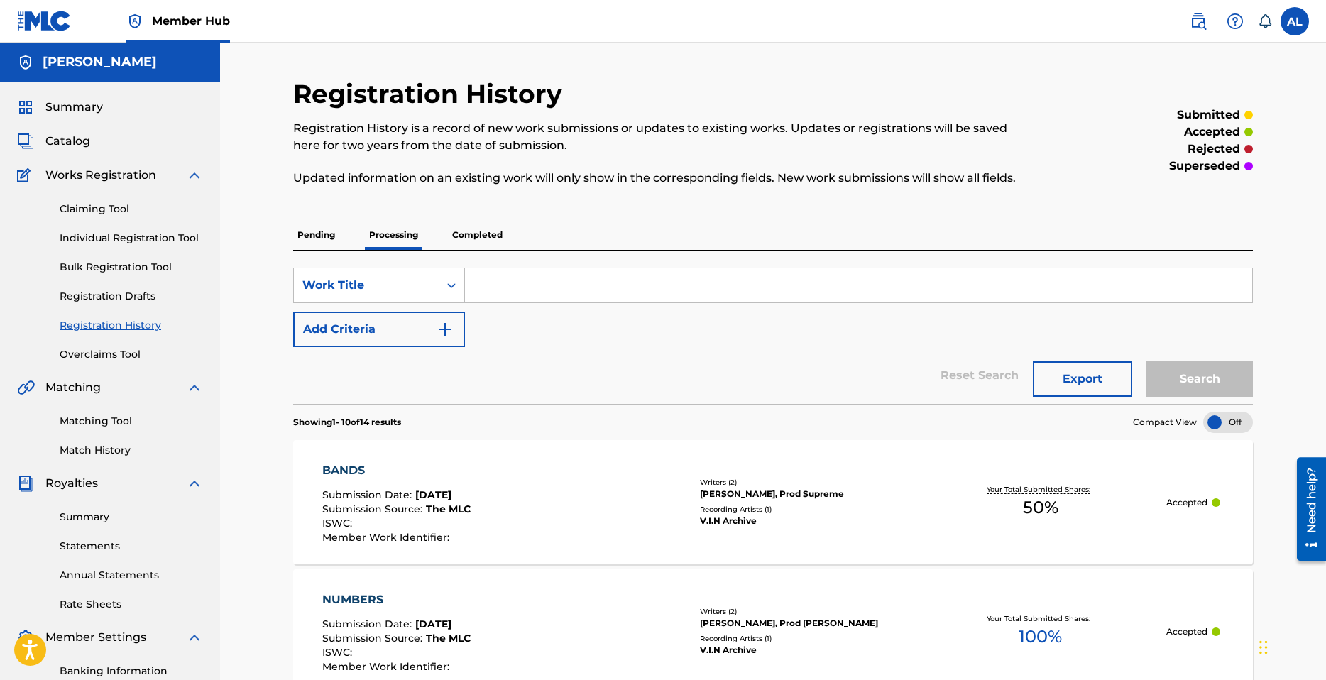
click at [474, 230] on p "Completed" at bounding box center [477, 235] width 59 height 30
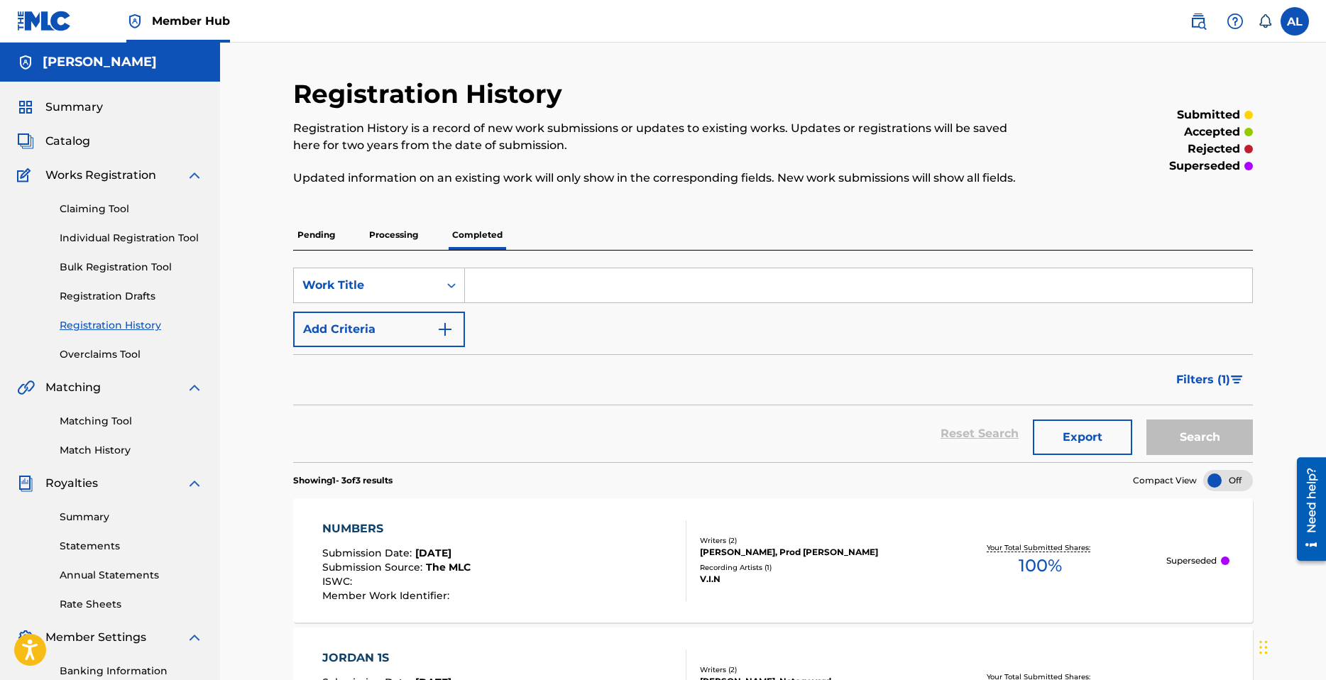
click at [402, 229] on p "Processing" at bounding box center [394, 235] width 58 height 30
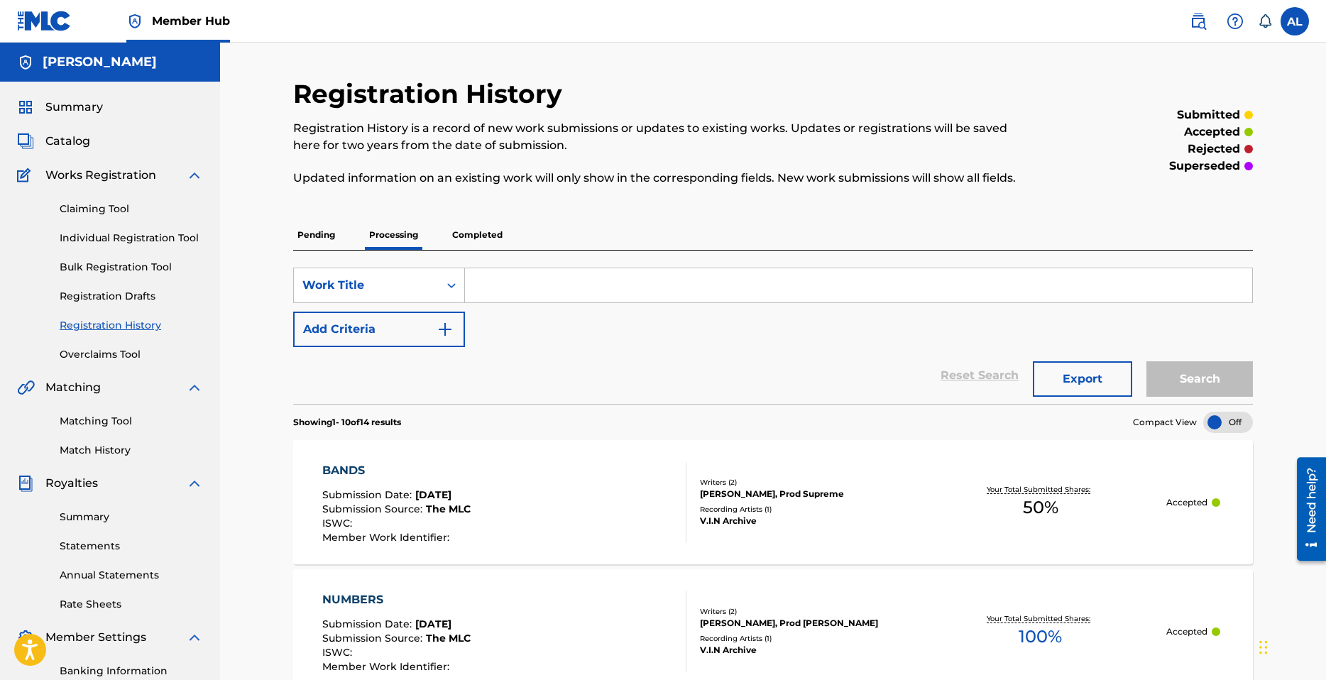
click at [468, 234] on p "Completed" at bounding box center [477, 235] width 59 height 30
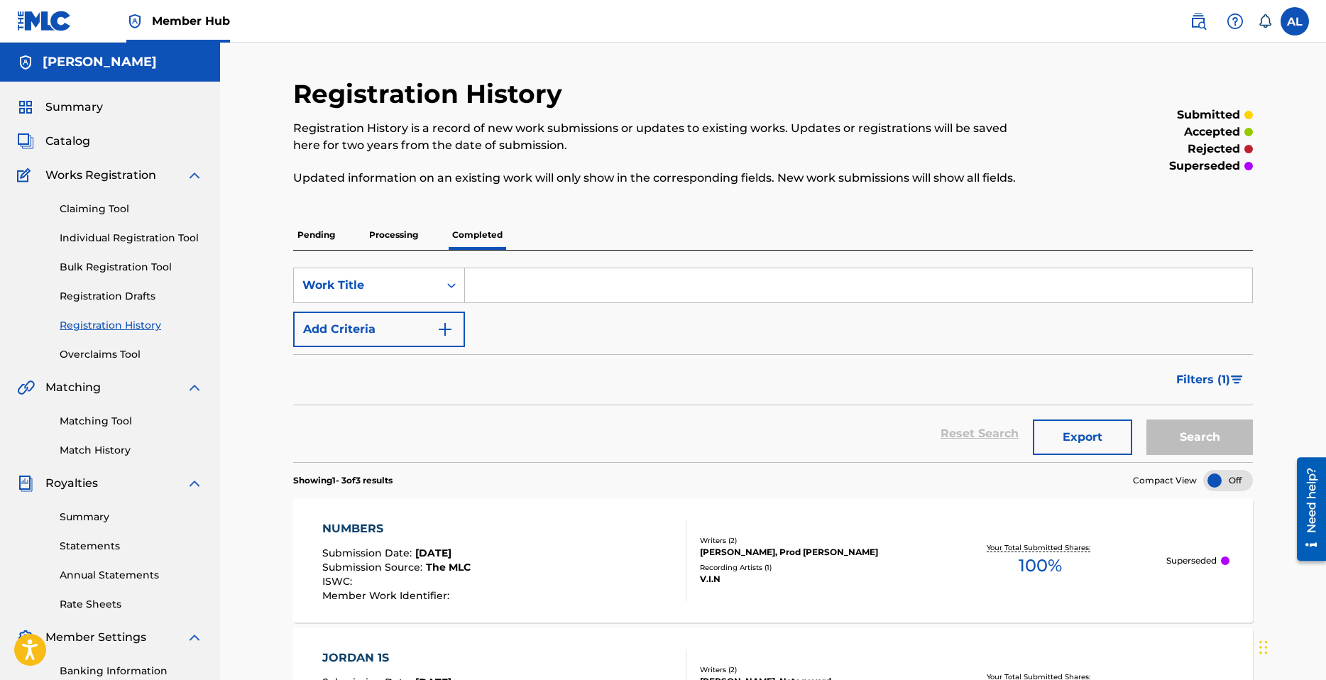
click at [376, 215] on div "Registration History Registration History is a record of new work submissions o…" at bounding box center [773, 524] width 960 height 892
click at [389, 234] on p "Processing" at bounding box center [394, 235] width 58 height 30
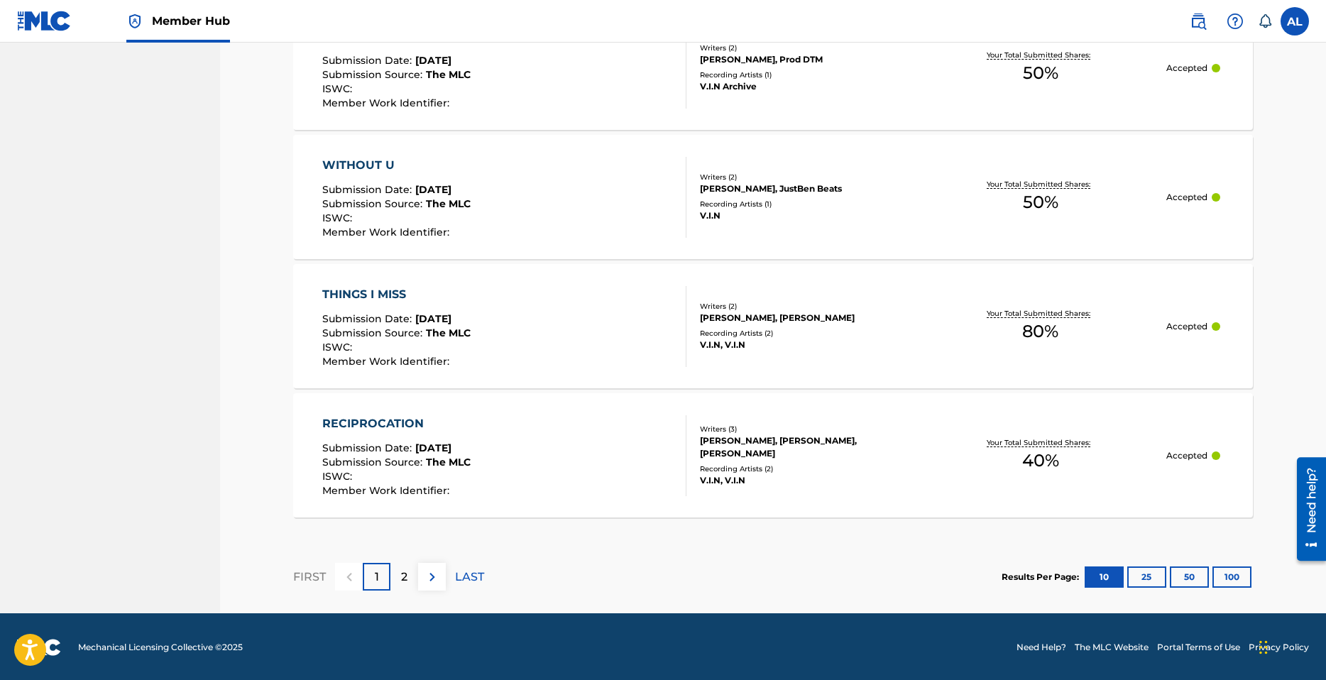
scroll to position [1211, 0]
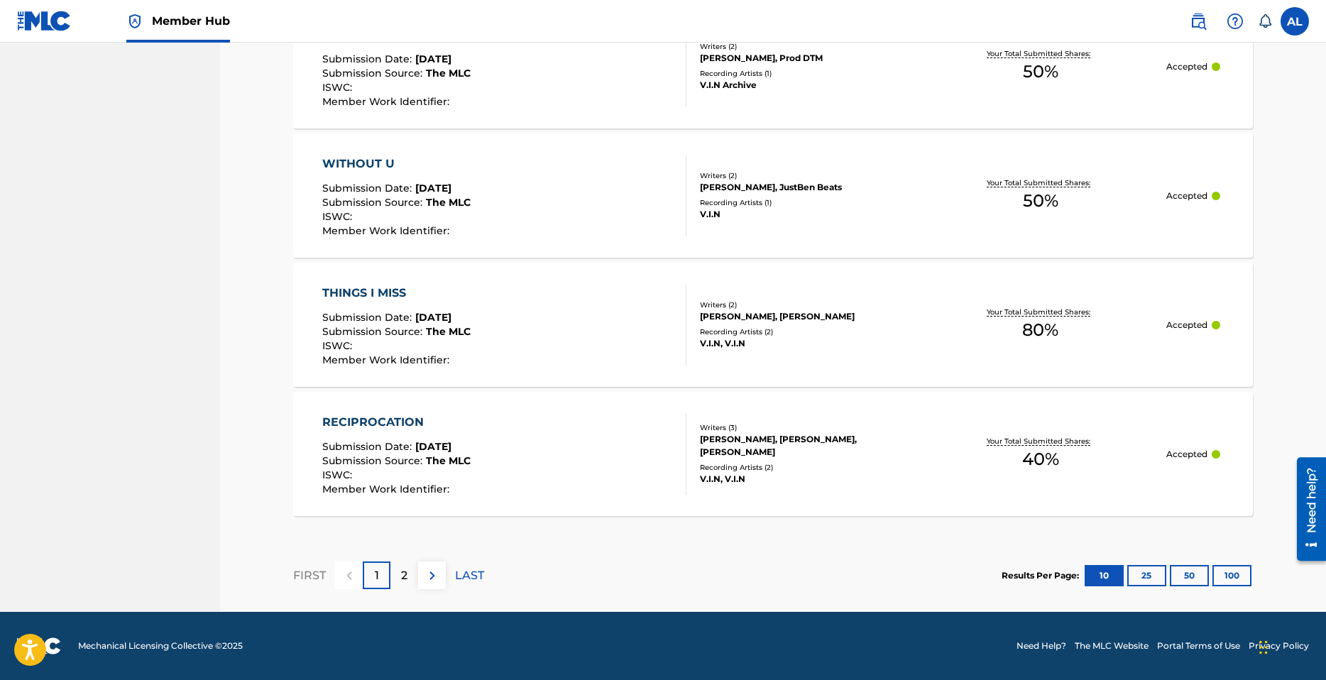
click at [1197, 458] on p "Accepted" at bounding box center [1186, 454] width 41 height 13
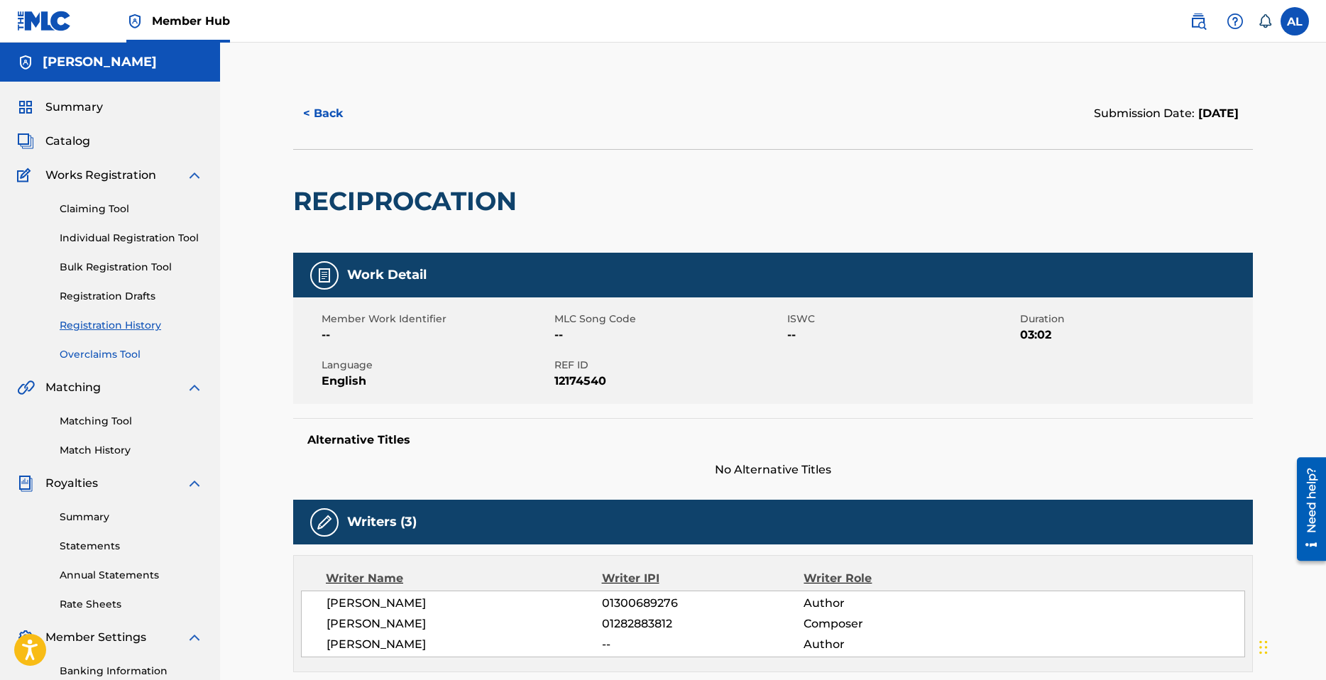
click at [116, 353] on link "Overclaims Tool" at bounding box center [131, 354] width 143 height 15
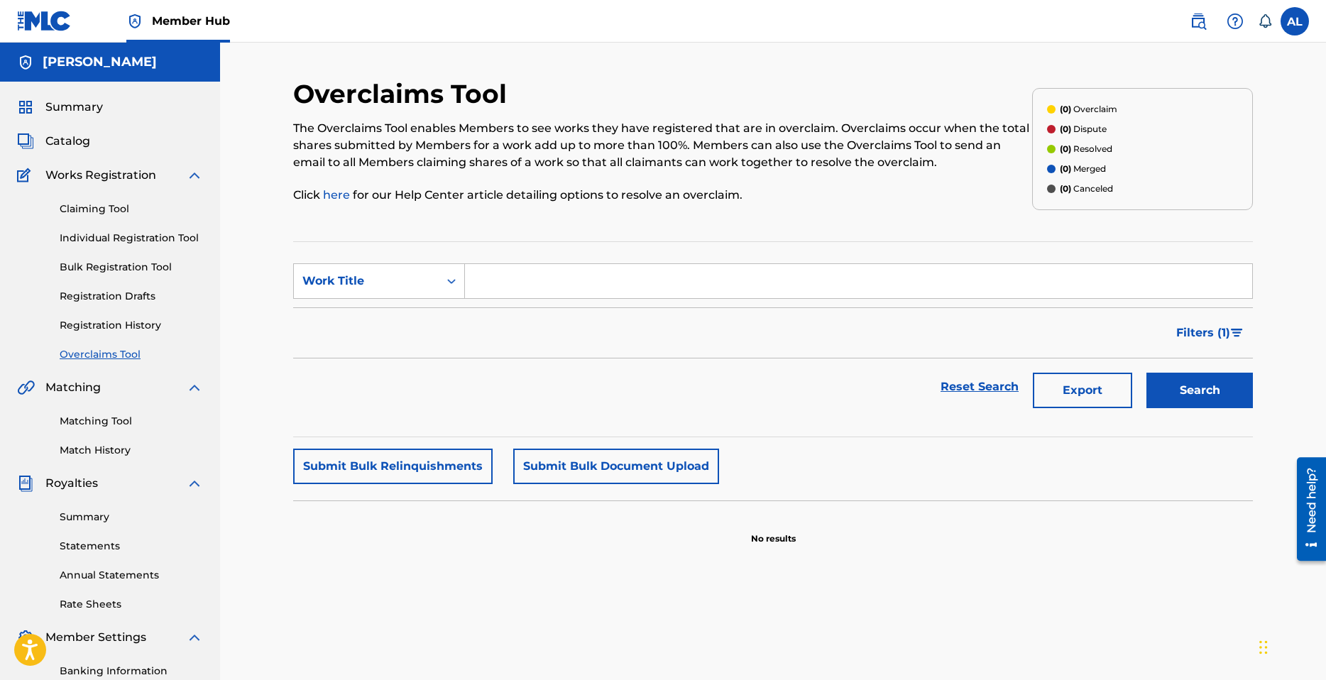
click at [115, 304] on div "Claiming Tool Individual Registration Tool Bulk Registration Tool Registration …" at bounding box center [110, 273] width 186 height 178
click at [130, 293] on link "Registration Drafts" at bounding box center [131, 296] width 143 height 15
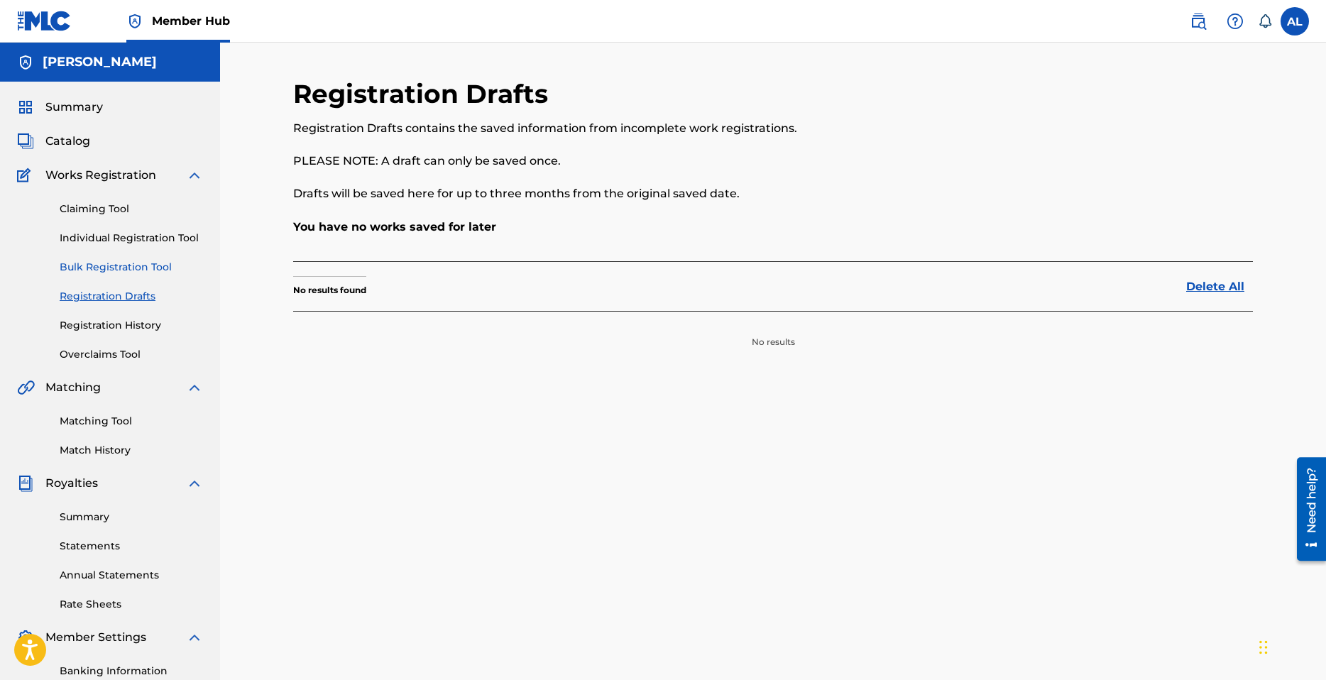
click at [135, 266] on link "Bulk Registration Tool" at bounding box center [131, 267] width 143 height 15
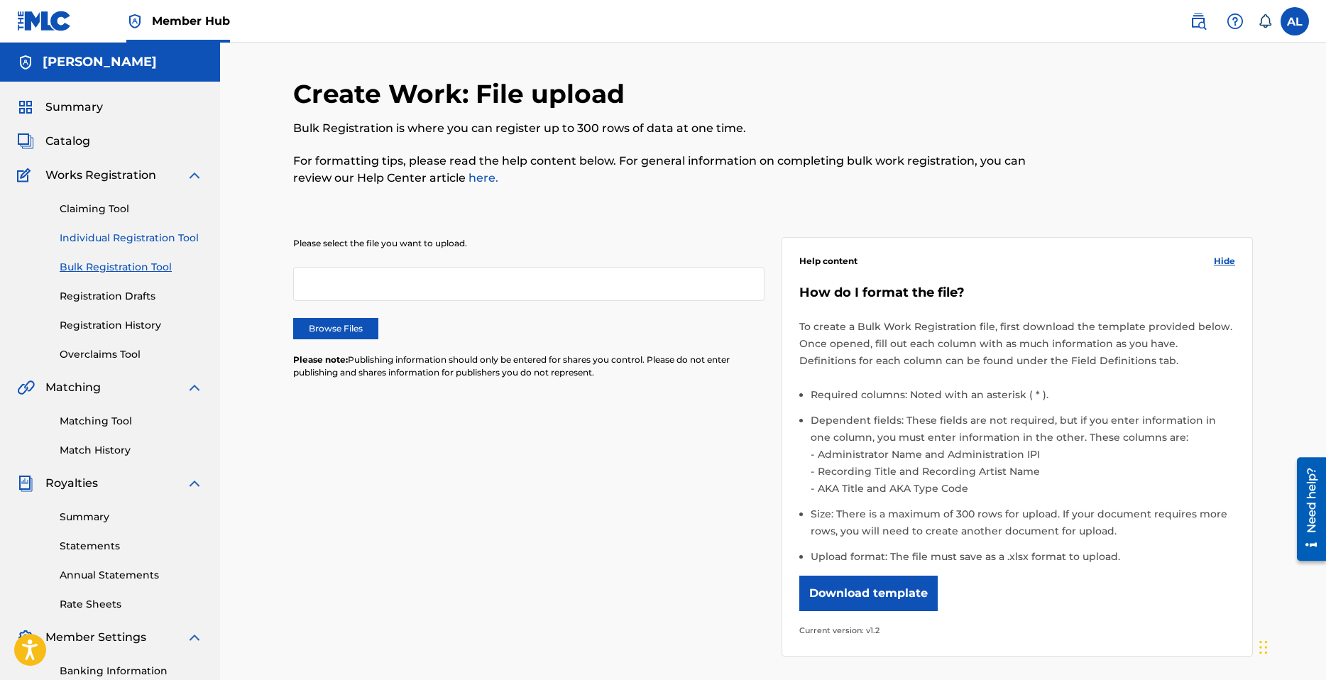
click at [143, 243] on link "Individual Registration Tool" at bounding box center [131, 238] width 143 height 15
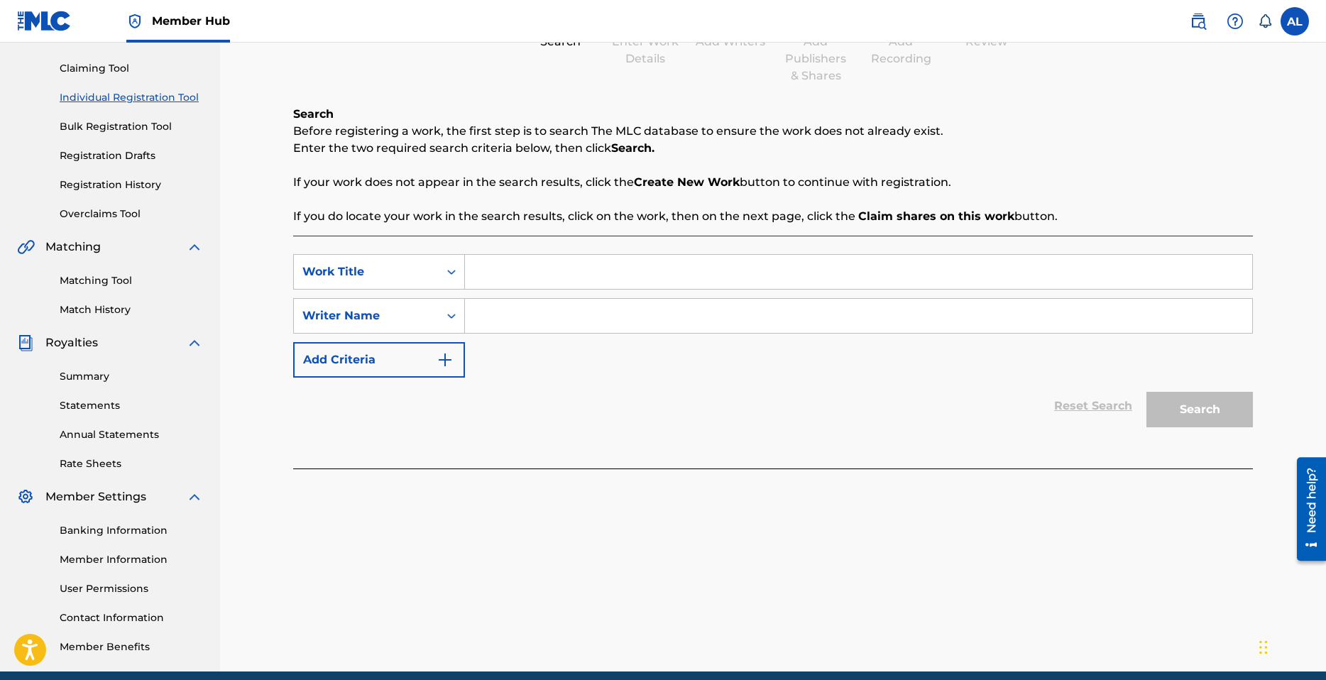
scroll to position [142, 0]
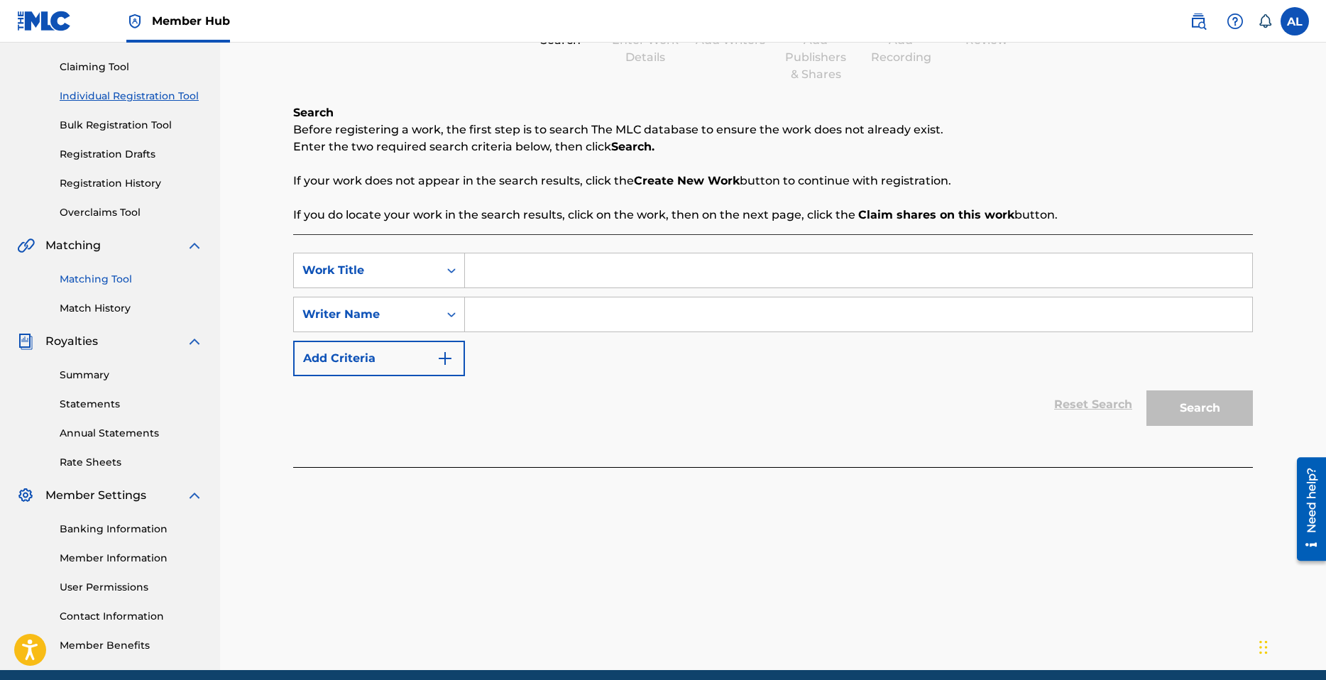
click at [114, 276] on link "Matching Tool" at bounding box center [131, 279] width 143 height 15
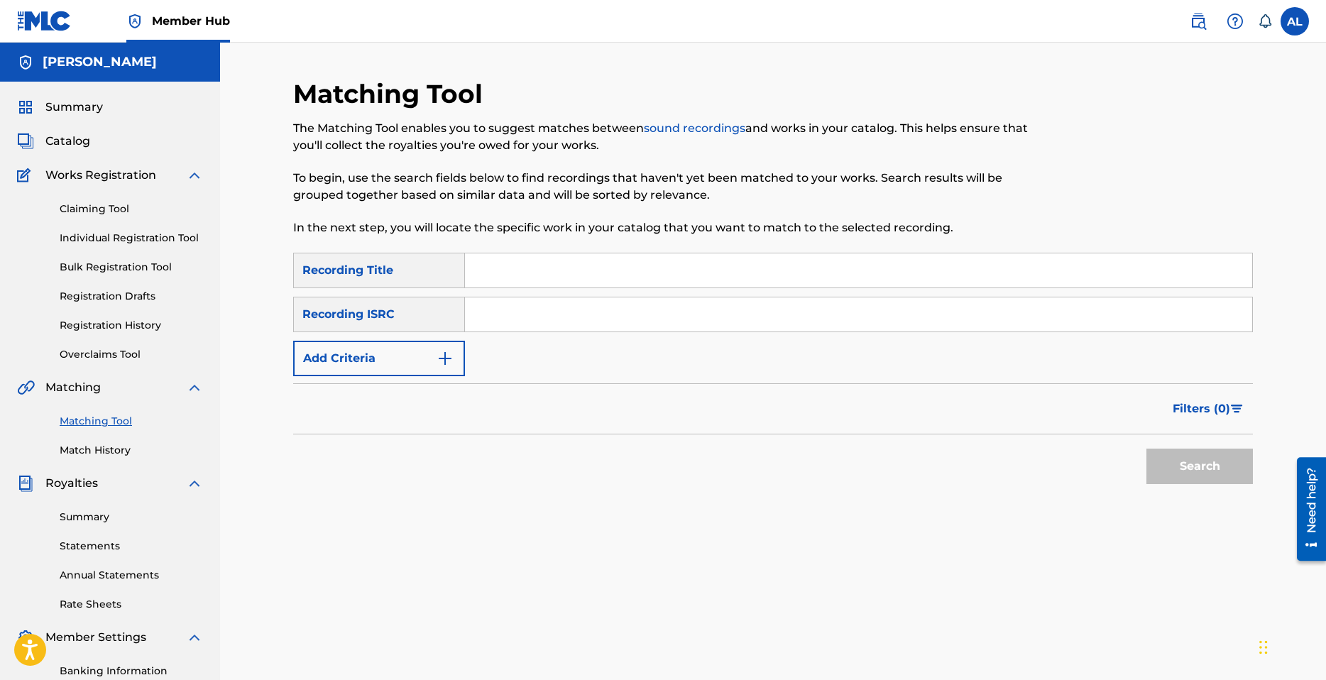
click at [513, 268] on input "Search Form" at bounding box center [858, 270] width 787 height 34
type input "IMH"
click at [467, 314] on input "Search Form" at bounding box center [858, 314] width 787 height 34
click at [505, 317] on input "Search Form" at bounding box center [858, 314] width 787 height 34
click at [1228, 474] on button "Search" at bounding box center [1200, 466] width 106 height 35
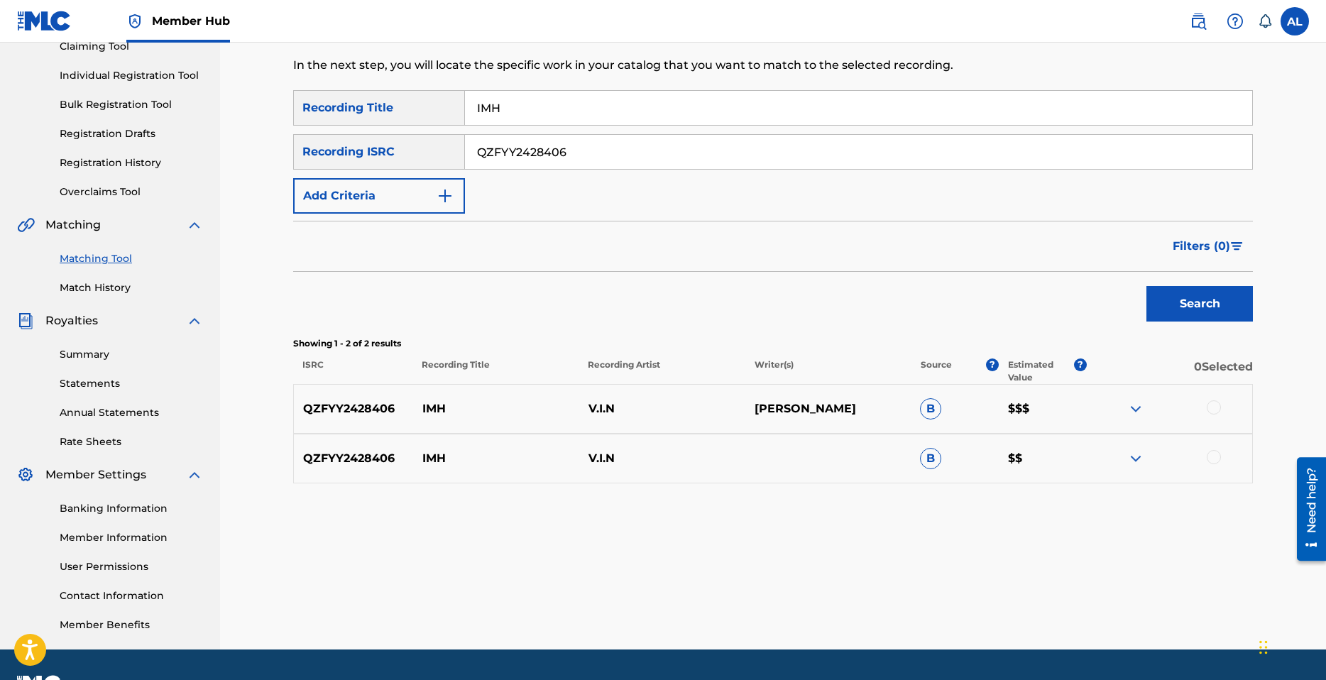
scroll to position [200, 0]
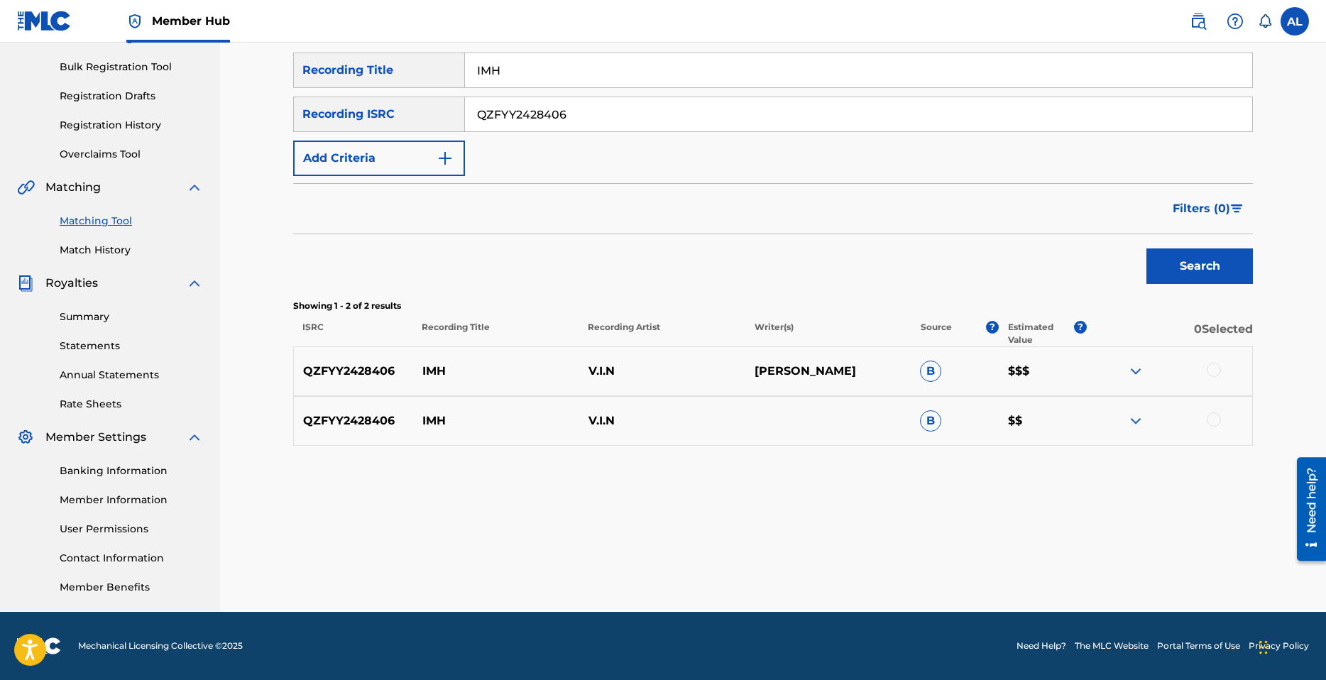
click at [1206, 373] on div at bounding box center [1169, 371] width 166 height 17
click at [1122, 376] on div at bounding box center [1169, 371] width 166 height 17
click at [1131, 374] on img at bounding box center [1135, 371] width 17 height 17
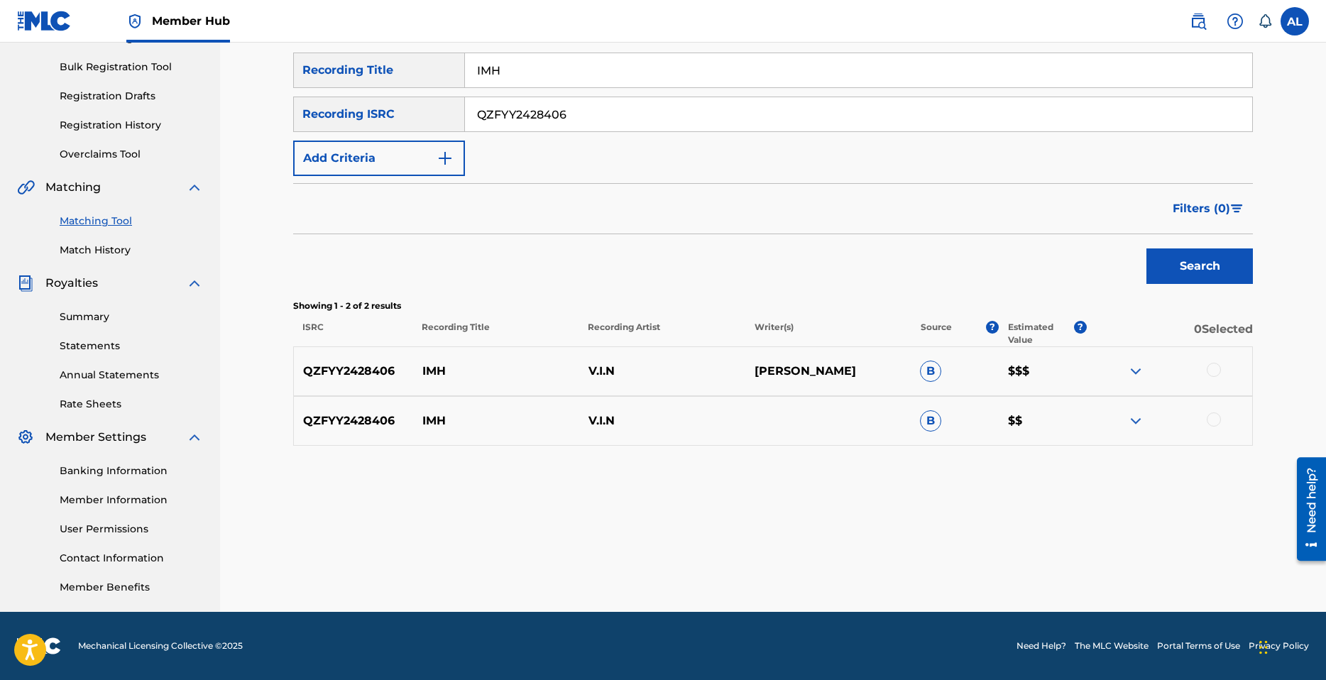
click at [1131, 373] on img at bounding box center [1135, 371] width 17 height 17
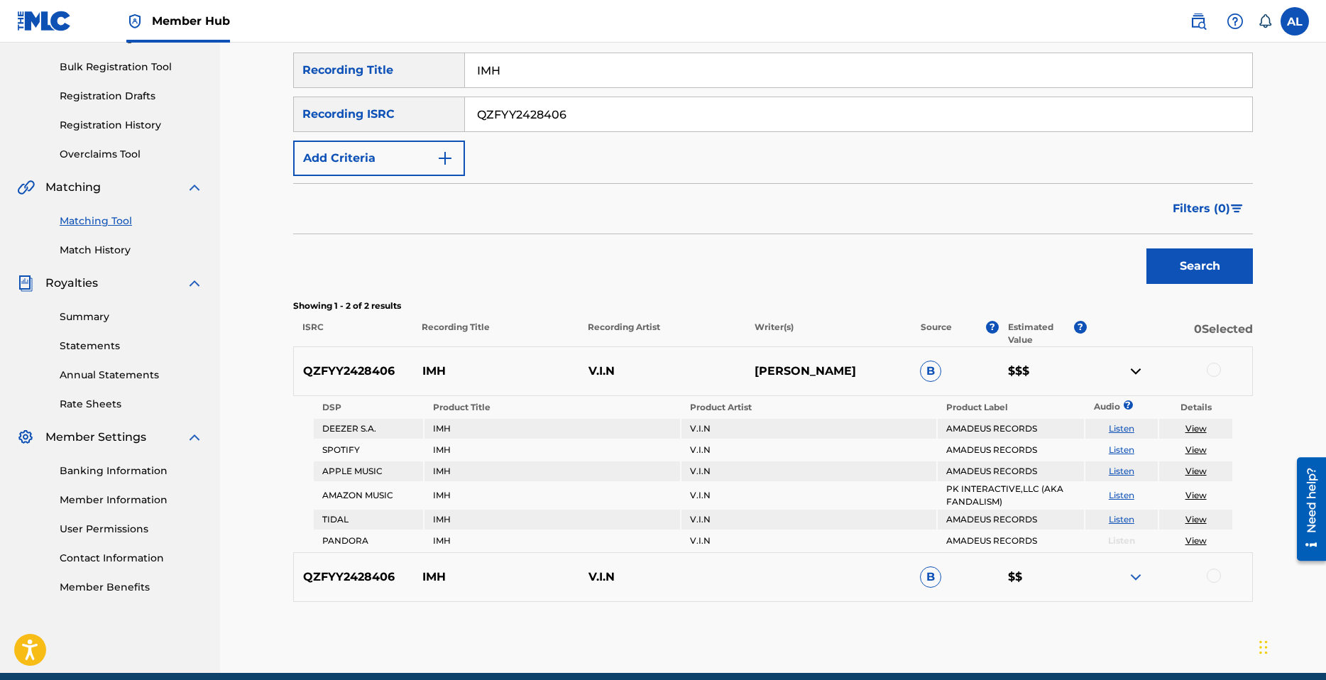
click at [1131, 373] on img at bounding box center [1135, 371] width 17 height 17
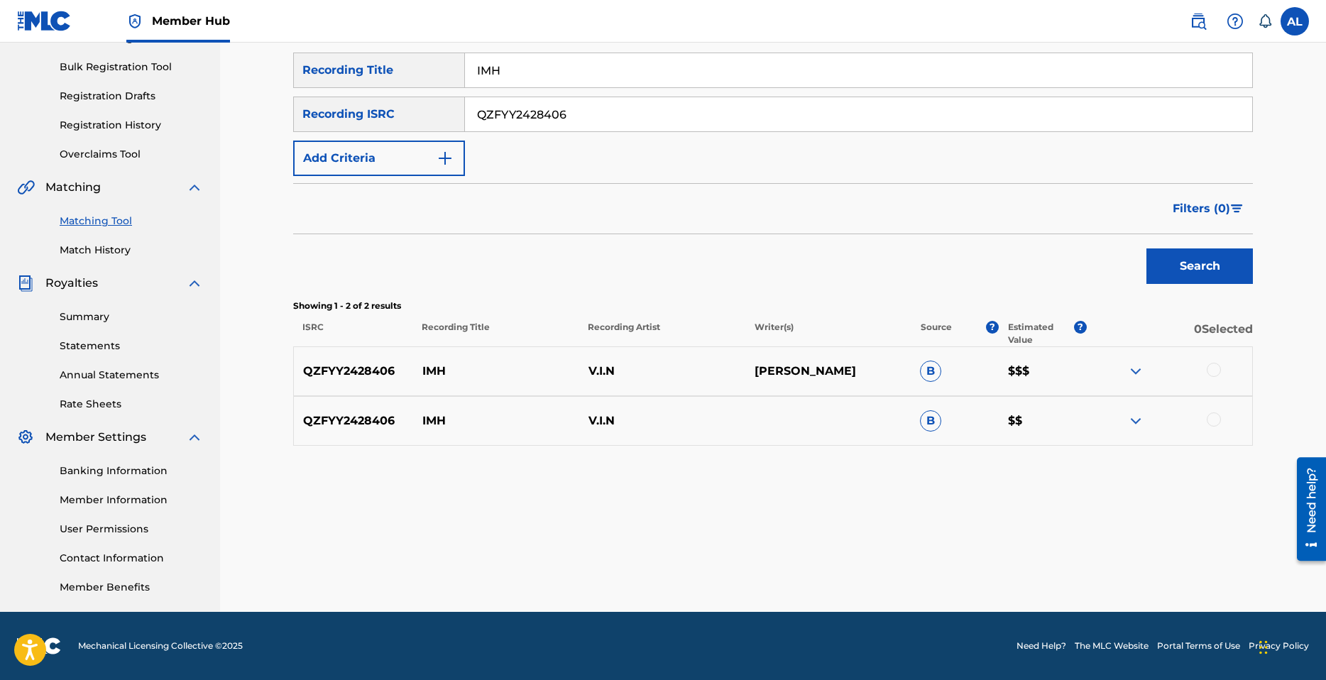
click at [381, 376] on p "QZFYY2428406" at bounding box center [353, 371] width 119 height 17
click at [460, 373] on p "IMH" at bounding box center [496, 371] width 166 height 17
drag, startPoint x: 460, startPoint y: 373, endPoint x: 481, endPoint y: 373, distance: 21.3
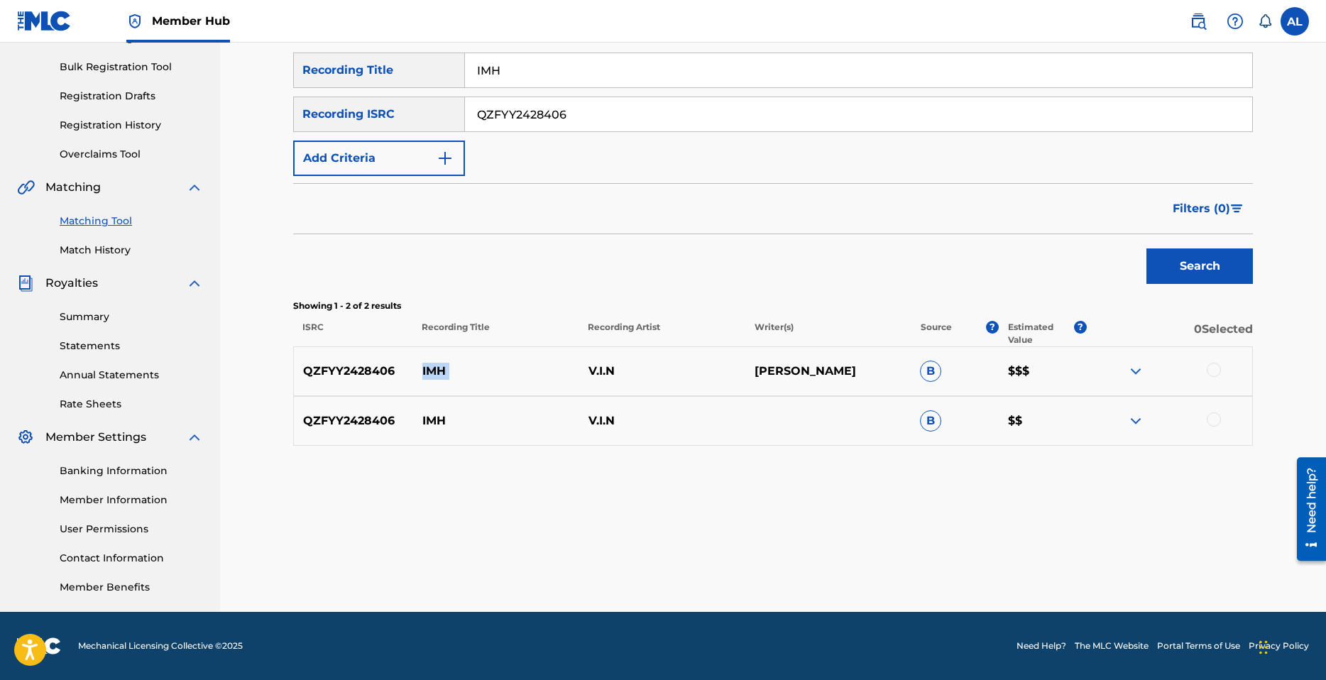
click at [466, 373] on p "IMH" at bounding box center [496, 371] width 166 height 17
click at [622, 374] on p "V.I.N" at bounding box center [662, 371] width 166 height 17
drag, startPoint x: 622, startPoint y: 374, endPoint x: 667, endPoint y: 372, distance: 45.5
click at [624, 374] on p "V.I.N" at bounding box center [662, 371] width 166 height 17
drag, startPoint x: 802, startPoint y: 378, endPoint x: 838, endPoint y: 376, distance: 37.0
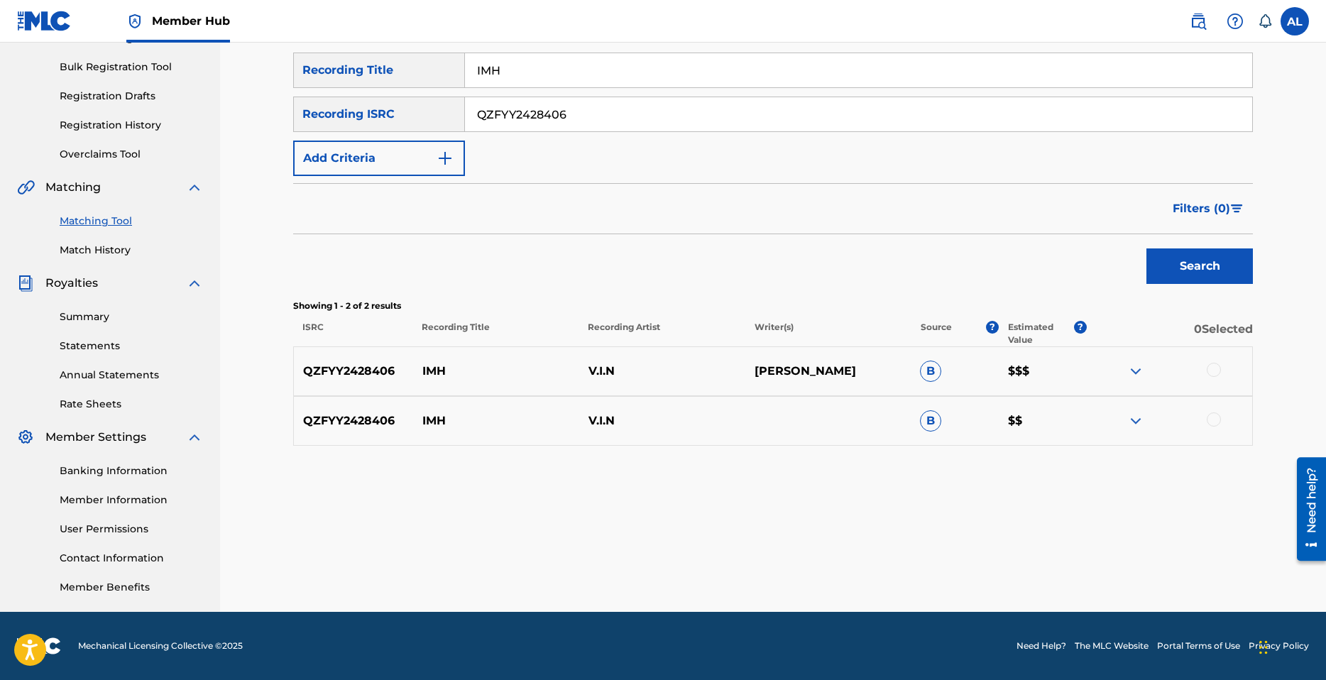
click at [803, 378] on p "[PERSON_NAME]" at bounding box center [828, 371] width 166 height 17
click at [973, 367] on p "B" at bounding box center [955, 371] width 88 height 21
drag, startPoint x: 993, startPoint y: 367, endPoint x: 957, endPoint y: 373, distance: 35.9
click at [980, 372] on p "B" at bounding box center [955, 371] width 88 height 21
click at [924, 371] on span "B" at bounding box center [930, 371] width 21 height 21
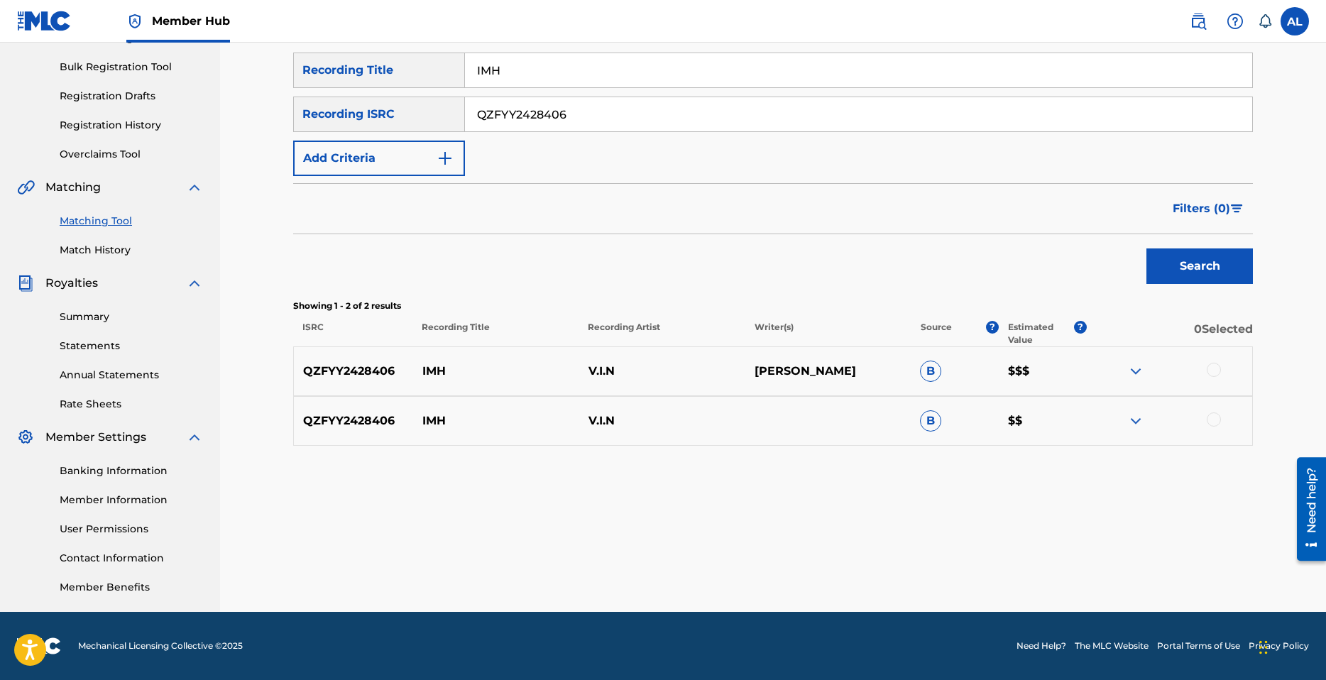
click at [929, 371] on span "B" at bounding box center [930, 371] width 21 height 21
click at [937, 370] on span "B" at bounding box center [930, 371] width 21 height 21
drag, startPoint x: 1085, startPoint y: 366, endPoint x: 1106, endPoint y: 370, distance: 21.7
click at [1078, 368] on div "QZFYY2428406 IMH V.I.N [PERSON_NAME] B $$$" at bounding box center [773, 371] width 960 height 50
click at [1213, 379] on div at bounding box center [1169, 371] width 166 height 17
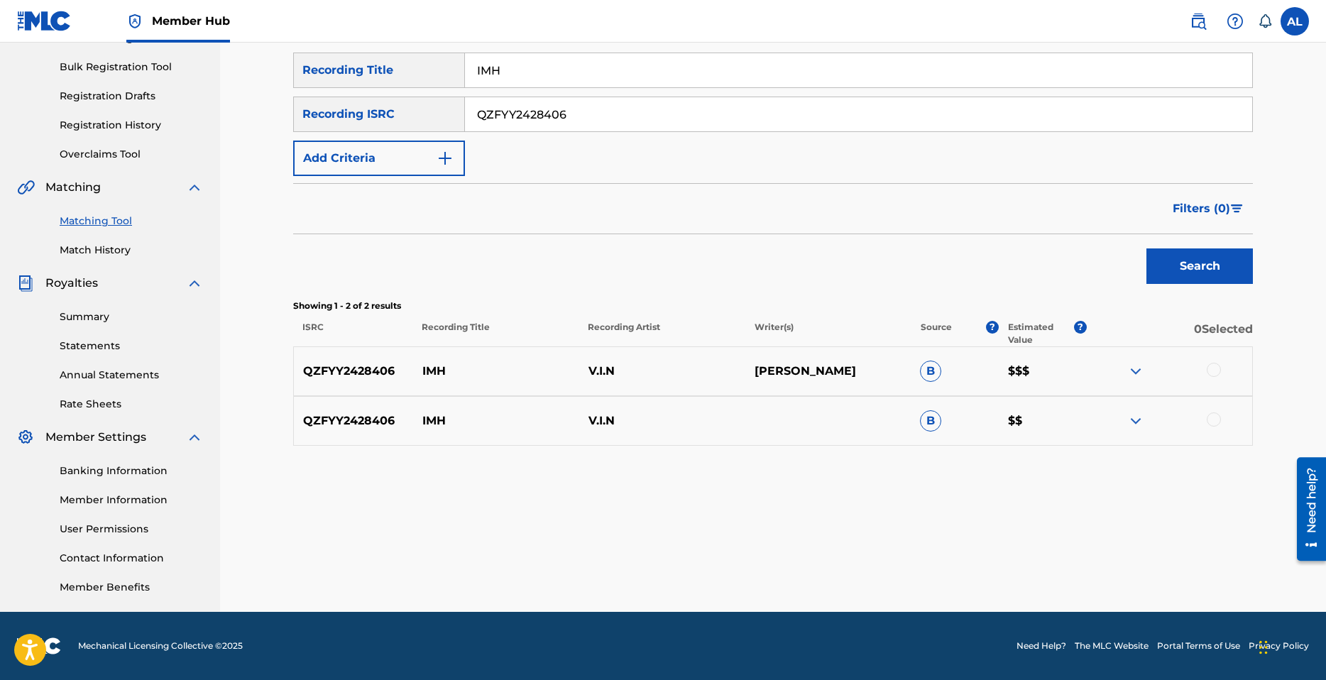
click at [1220, 373] on div at bounding box center [1214, 370] width 14 height 14
click at [1221, 373] on div at bounding box center [1169, 371] width 166 height 17
click at [1205, 424] on div at bounding box center [1169, 420] width 166 height 17
click at [1220, 416] on div at bounding box center [1214, 419] width 14 height 14
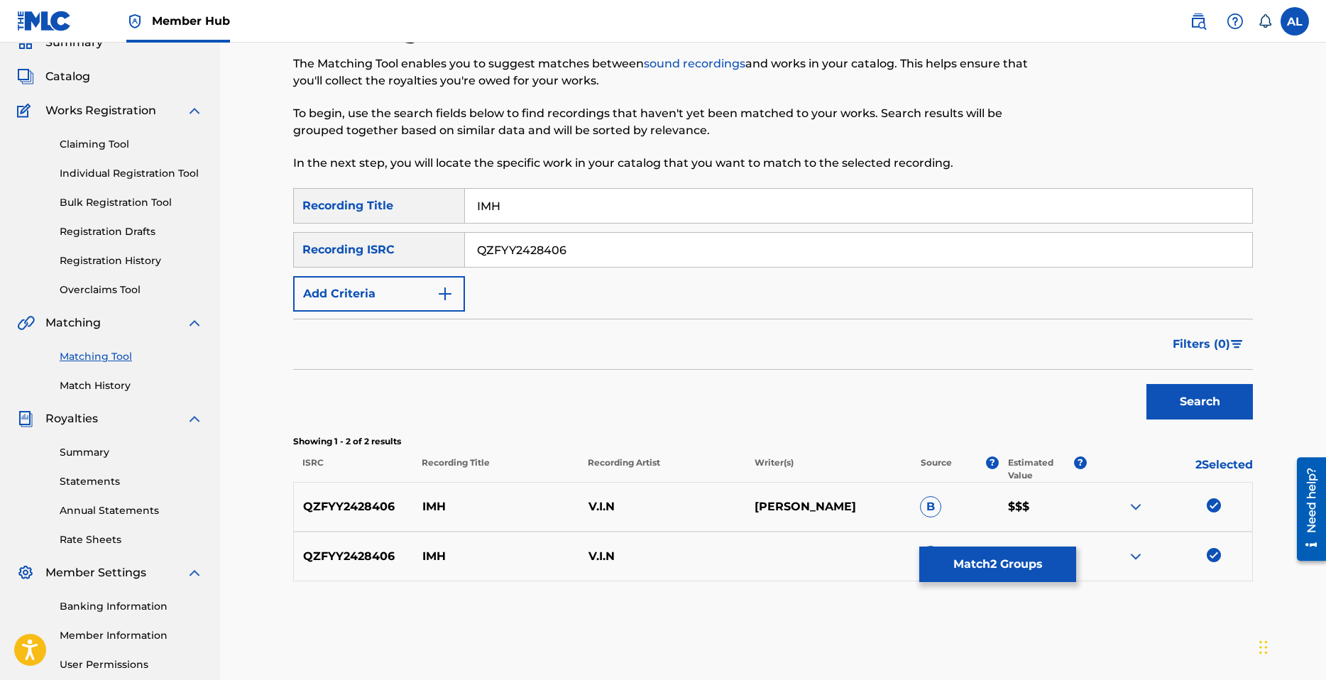
scroll to position [0, 0]
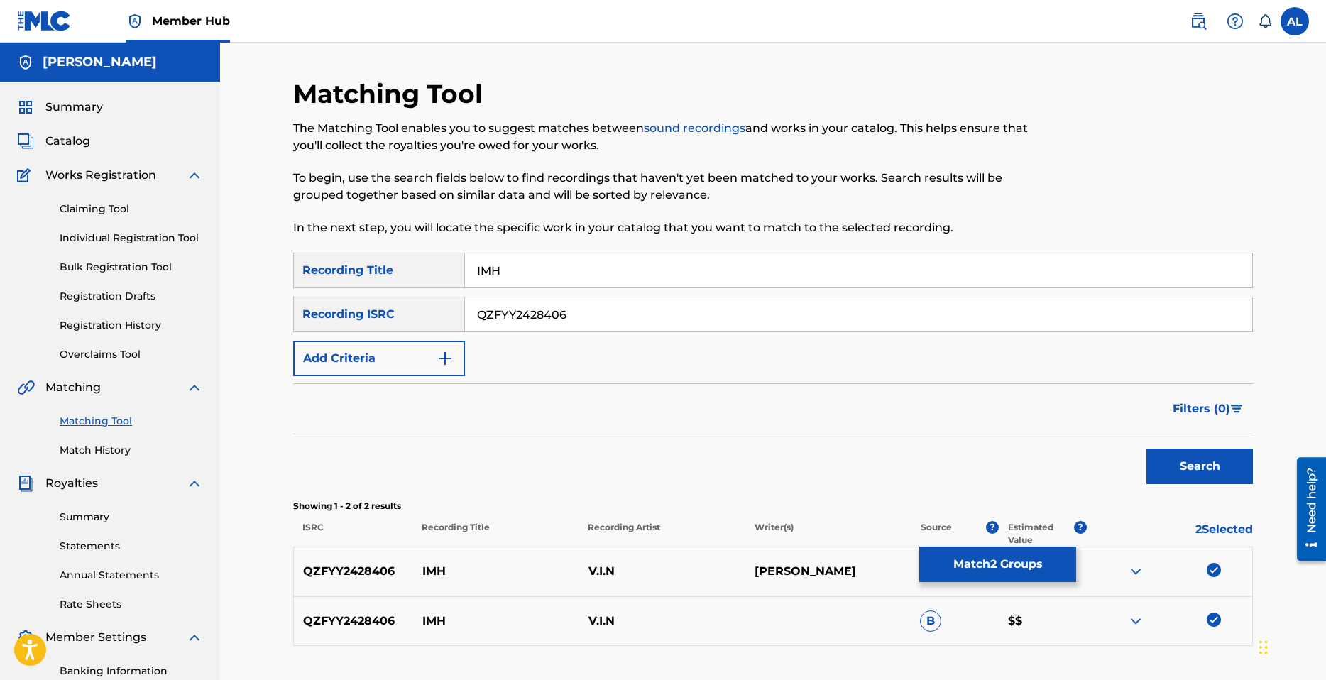
click at [549, 311] on input "QZFYY2428406" at bounding box center [858, 314] width 787 height 34
click at [547, 312] on input "QZFYY2428406" at bounding box center [858, 314] width 787 height 34
paste input "7"
type input "QZFYY2428407"
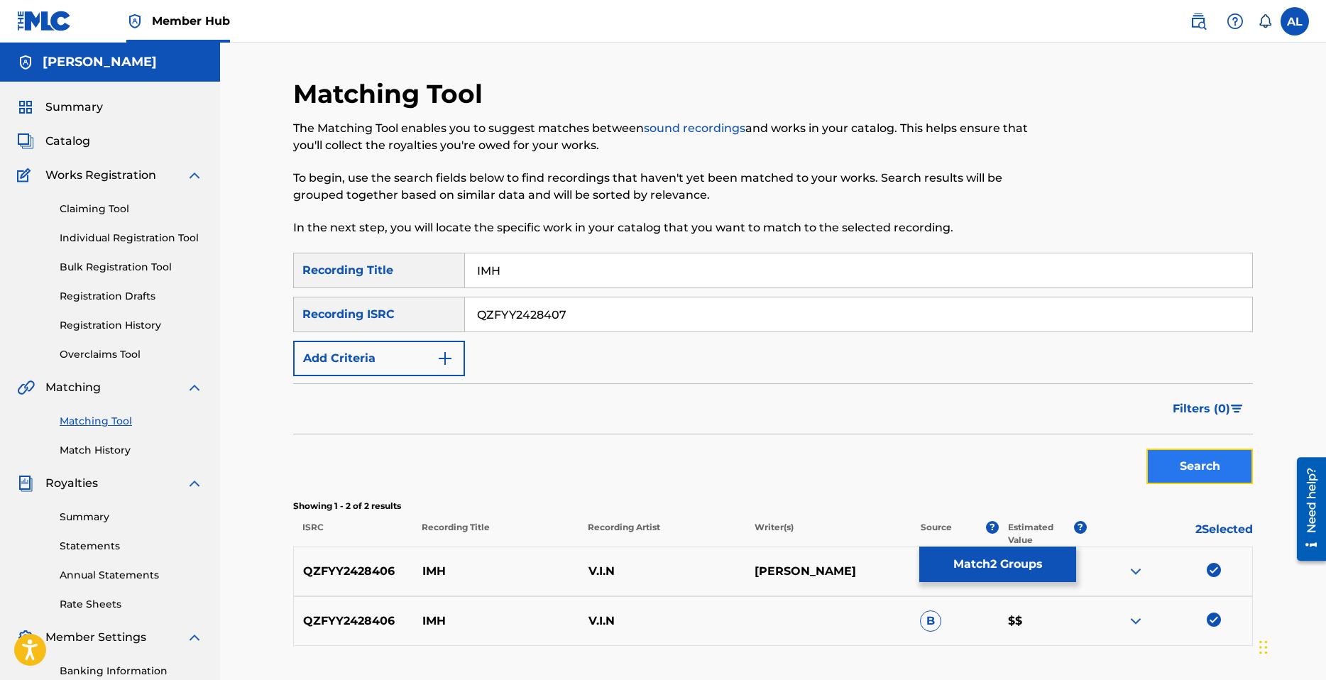
click at [1235, 464] on button "Search" at bounding box center [1200, 466] width 106 height 35
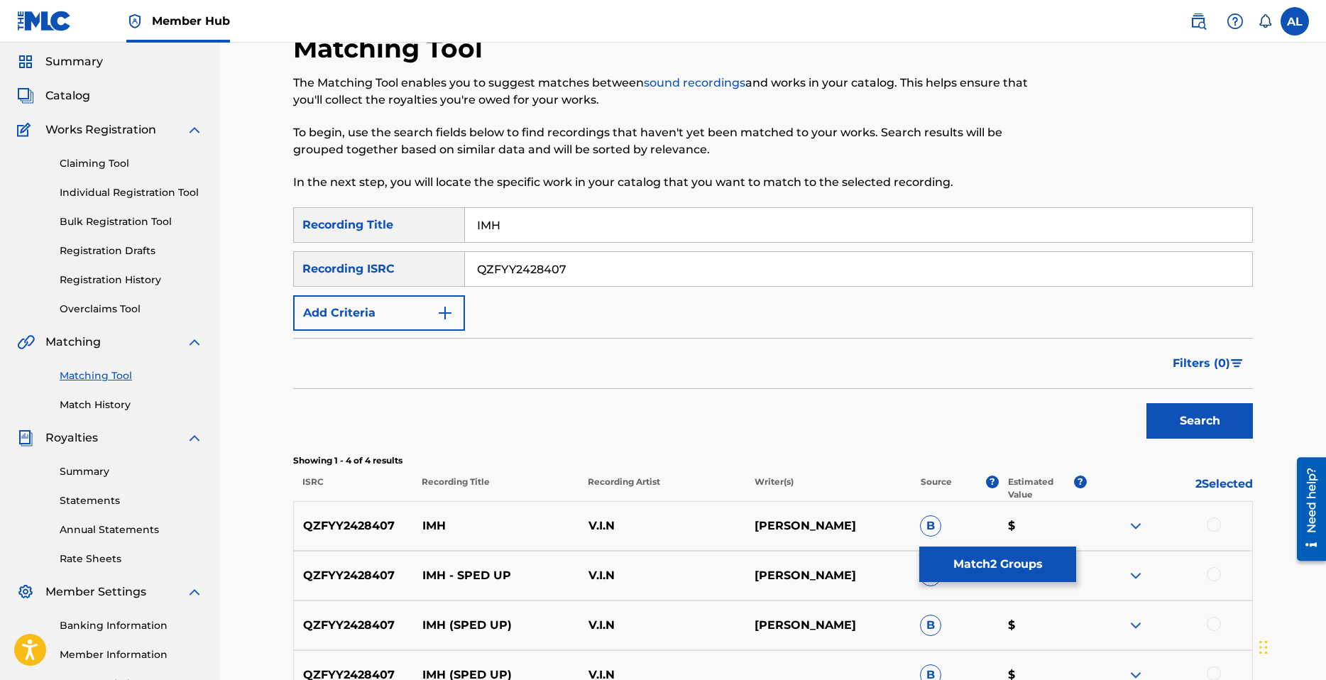
scroll to position [204, 0]
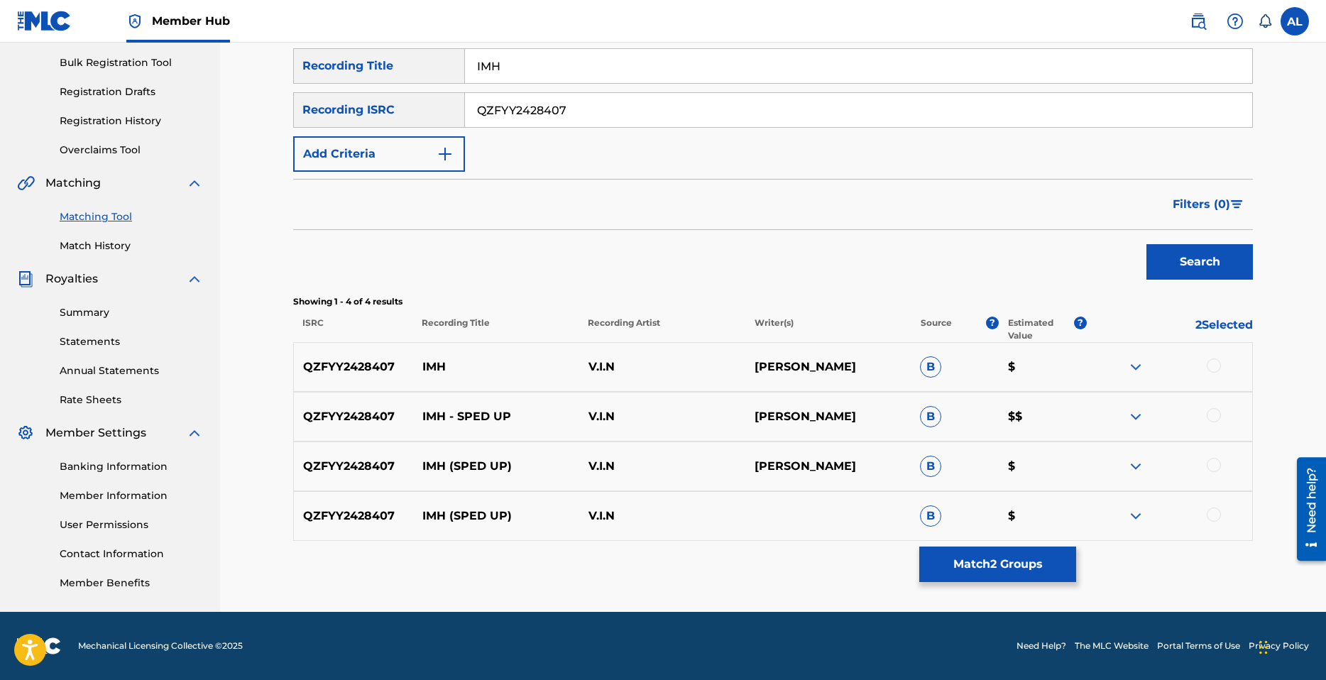
click at [1220, 364] on div at bounding box center [1214, 366] width 14 height 14
click at [1216, 415] on div at bounding box center [1214, 415] width 14 height 14
click at [1213, 464] on div at bounding box center [1214, 465] width 14 height 14
click at [1213, 509] on div at bounding box center [1214, 515] width 14 height 14
click at [1016, 564] on button "Match 6 Groups" at bounding box center [997, 564] width 157 height 35
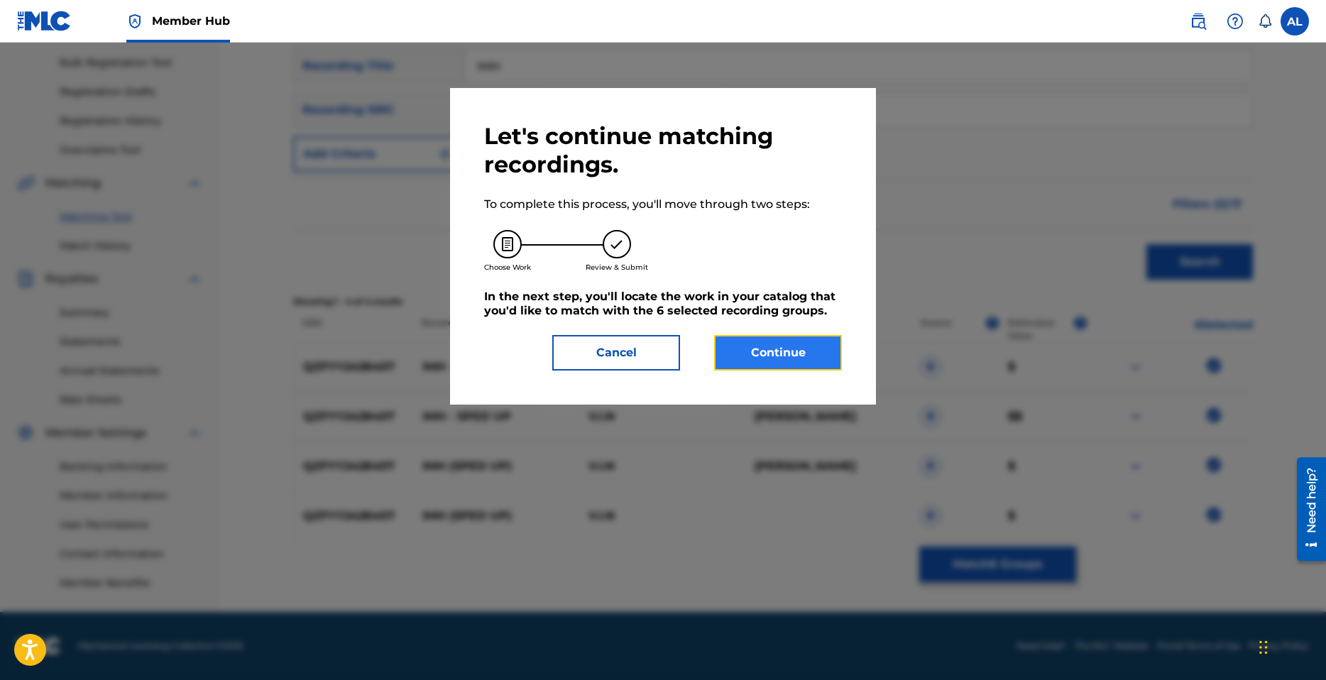
click at [779, 357] on button "Continue" at bounding box center [778, 352] width 128 height 35
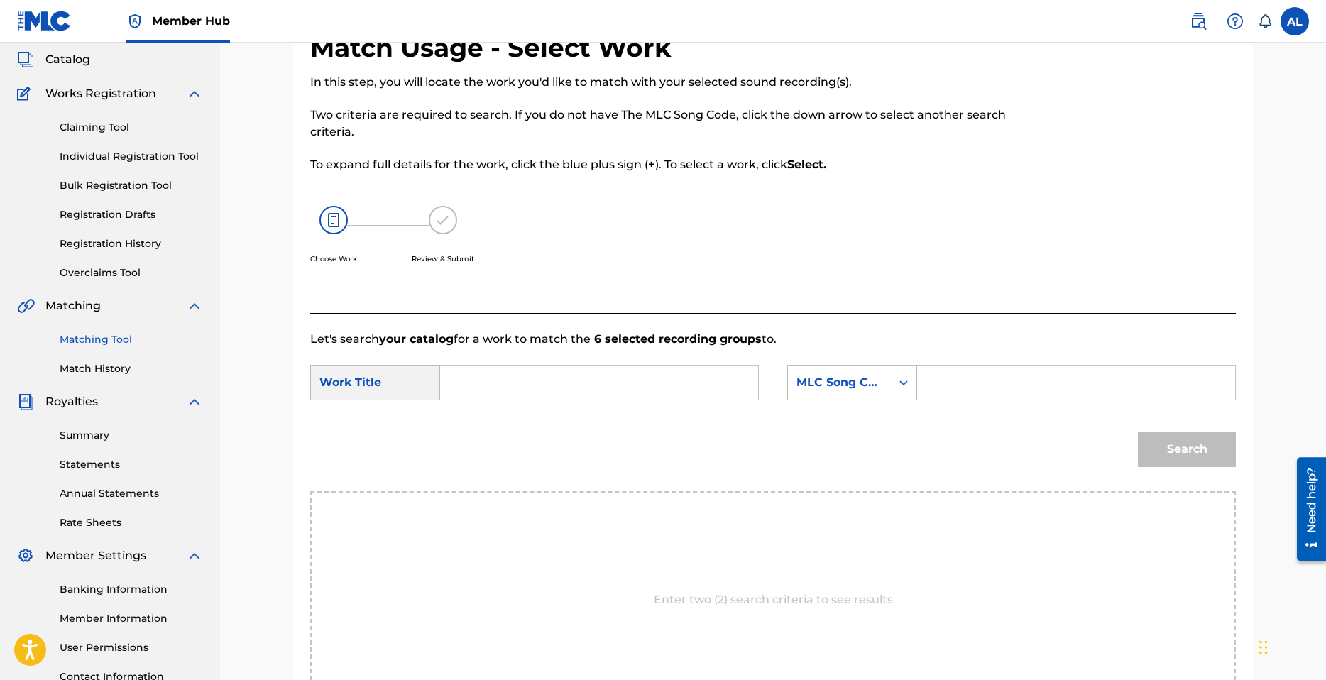
scroll to position [62, 0]
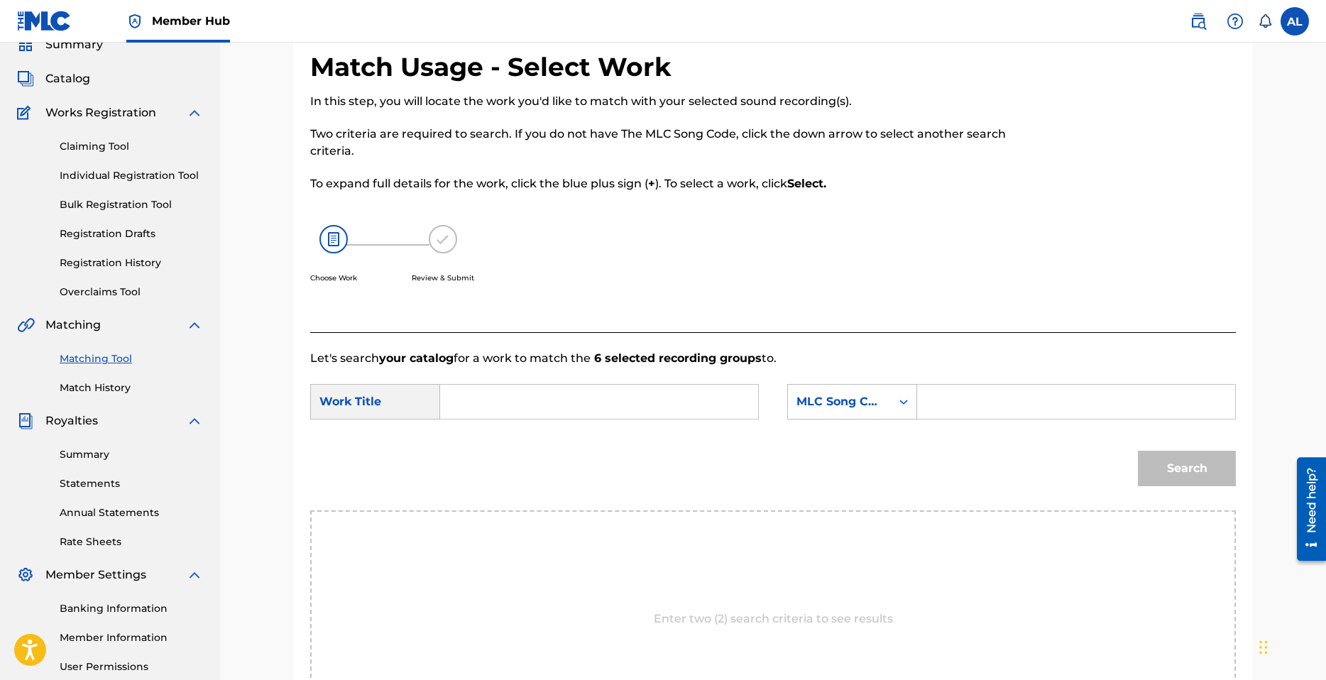
click at [528, 407] on input "Search Form" at bounding box center [599, 402] width 294 height 34
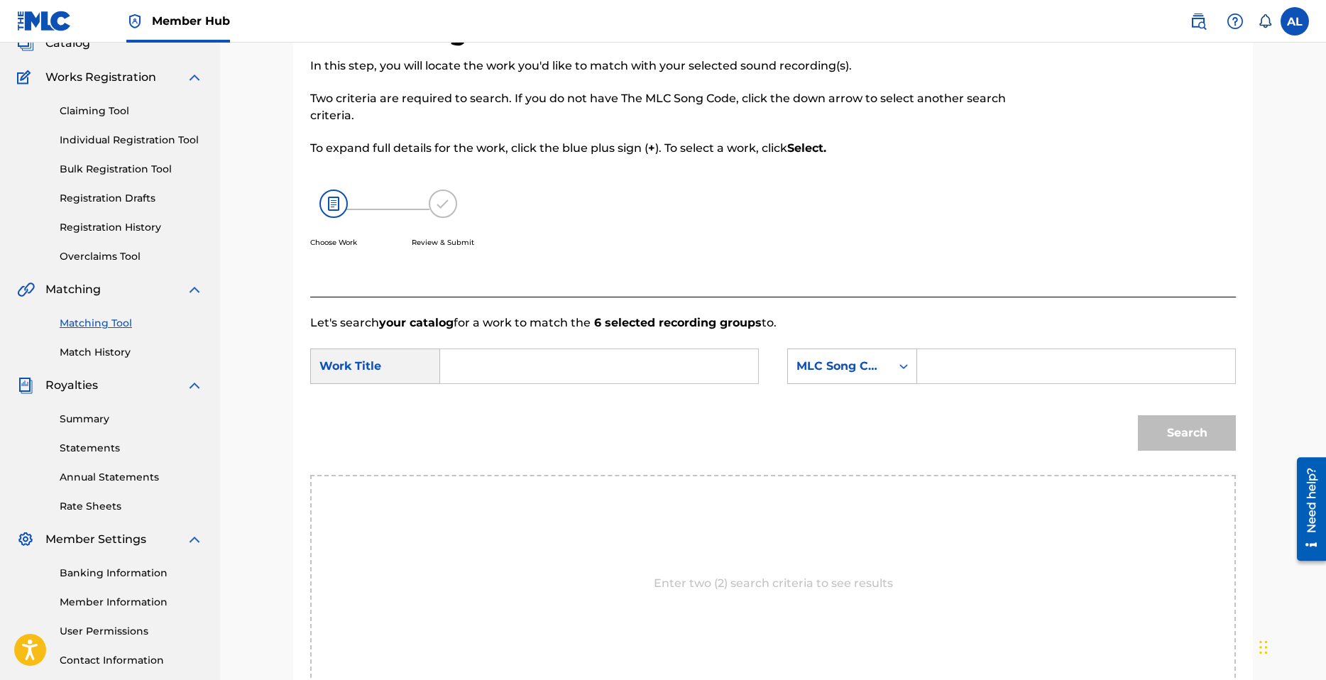
scroll to position [266, 0]
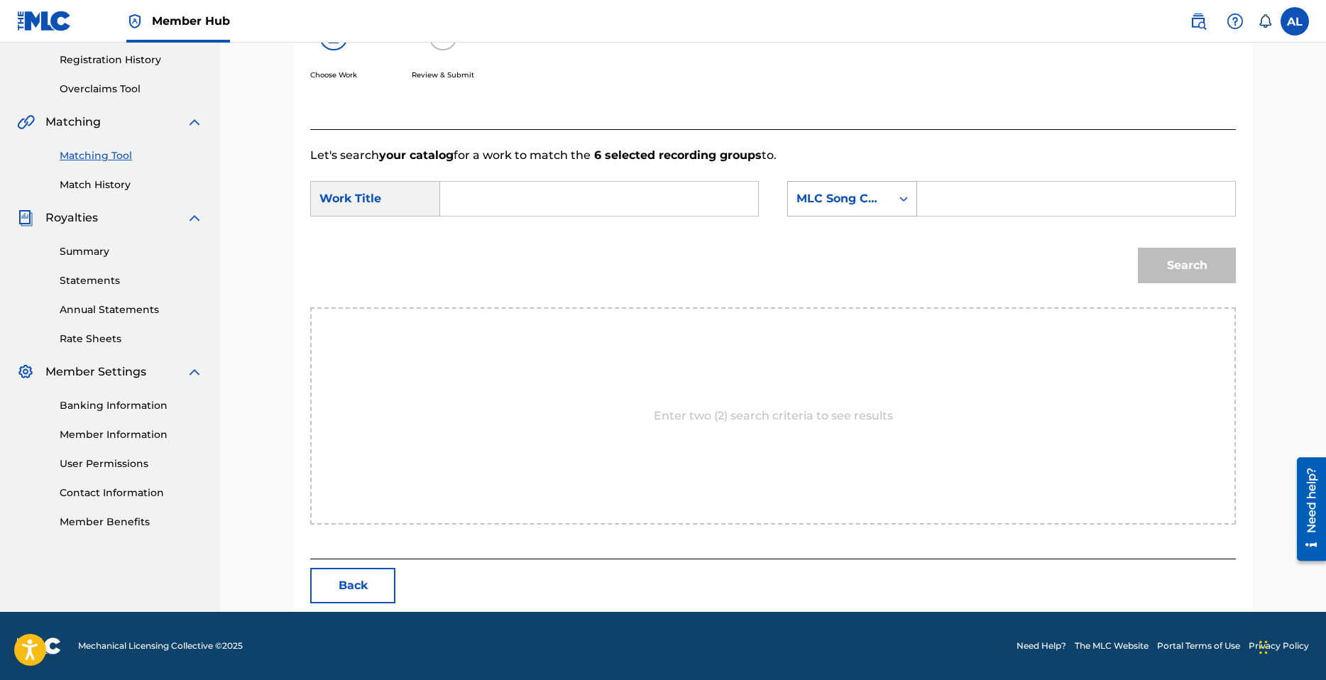
click at [856, 199] on div "MLC Song Code" at bounding box center [840, 198] width 86 height 17
click at [831, 200] on div "MLC Song Code" at bounding box center [840, 198] width 86 height 17
click at [520, 195] on input "Search Form" at bounding box center [599, 199] width 294 height 34
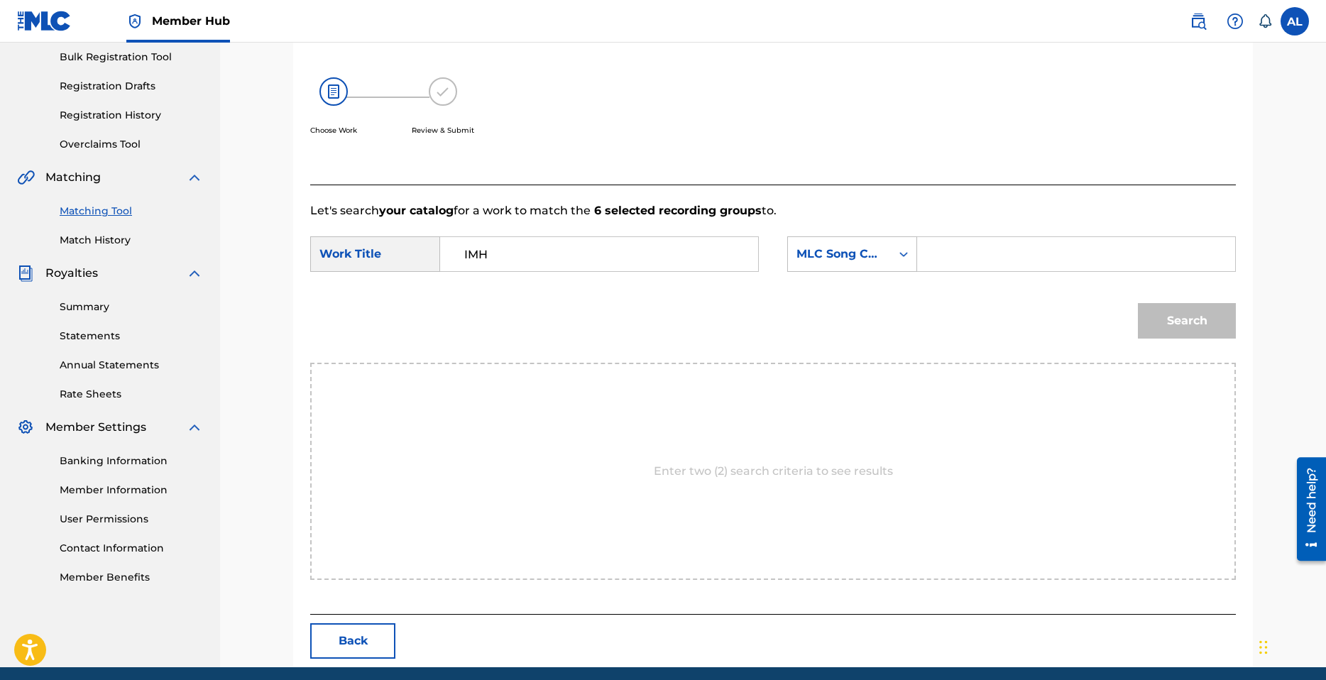
scroll to position [266, 0]
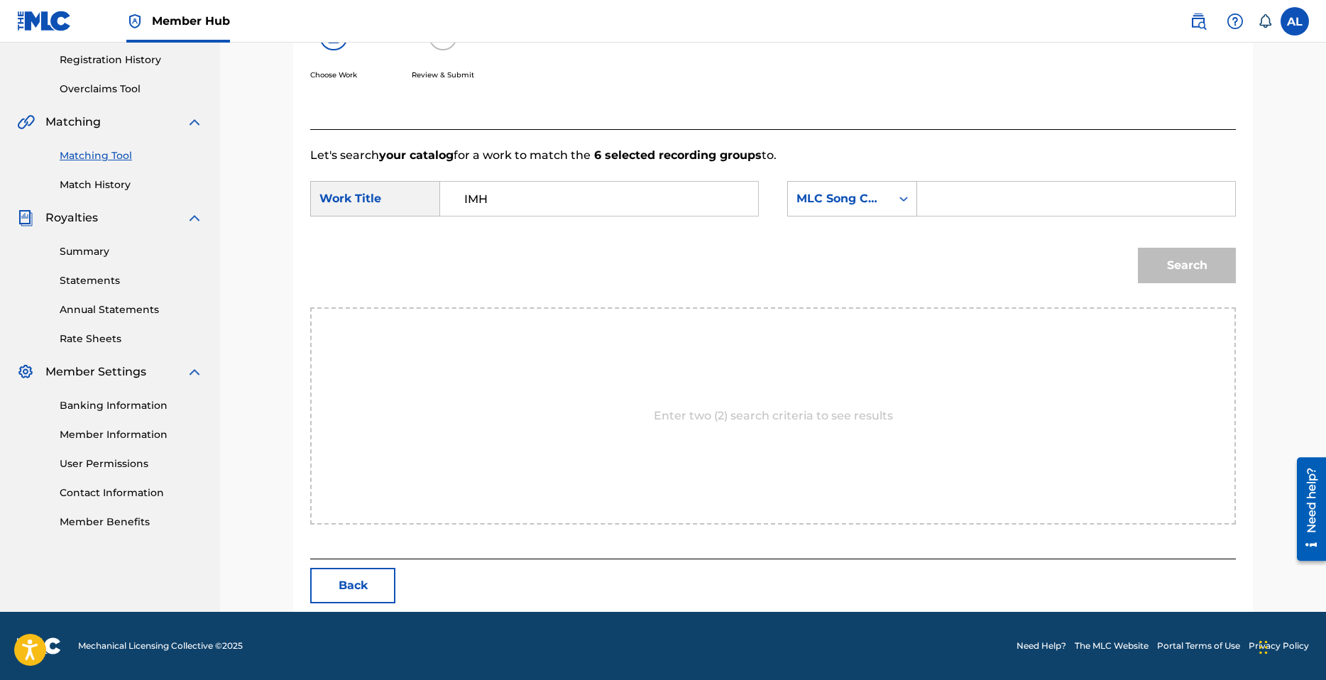
type input "IMH"
click at [608, 427] on div "Enter two (2) search criteria to see results" at bounding box center [773, 415] width 926 height 217
click at [613, 423] on div "Enter two (2) search criteria to see results" at bounding box center [773, 415] width 926 height 217
click at [906, 192] on icon "Search Form" at bounding box center [904, 199] width 14 height 14
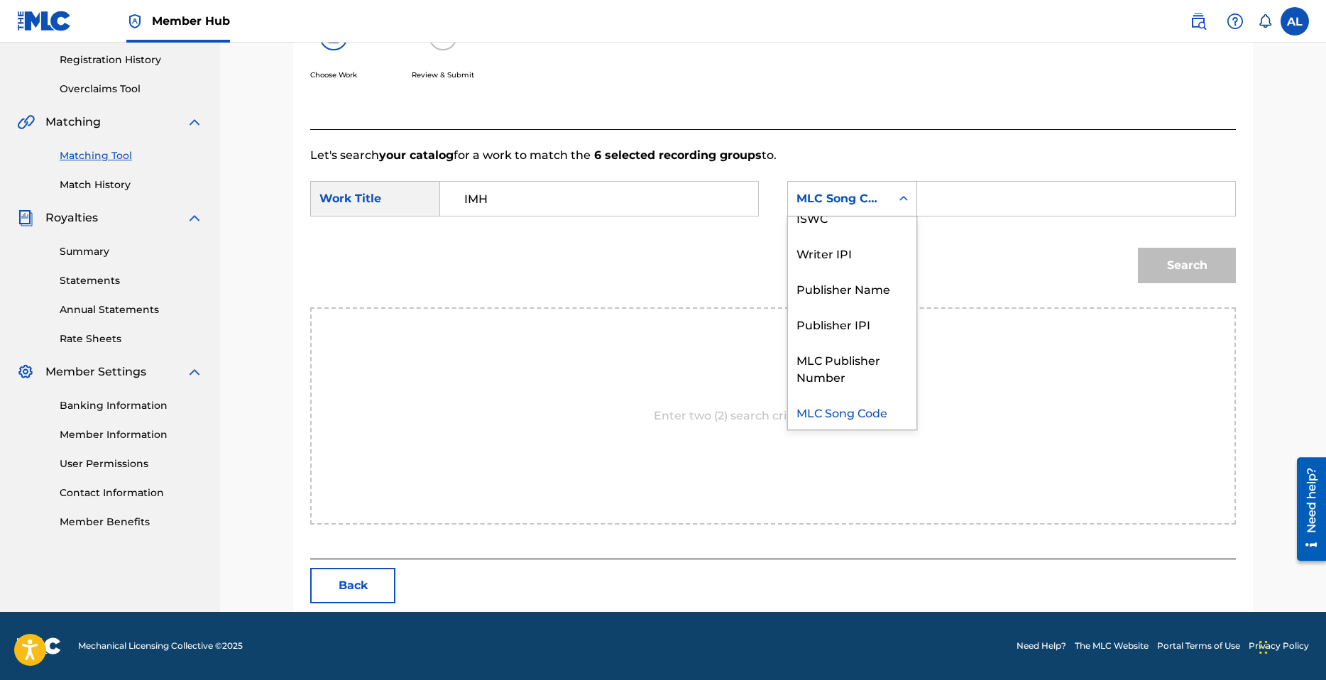
click at [770, 318] on div "Enter two (2) search criteria to see results" at bounding box center [773, 415] width 926 height 217
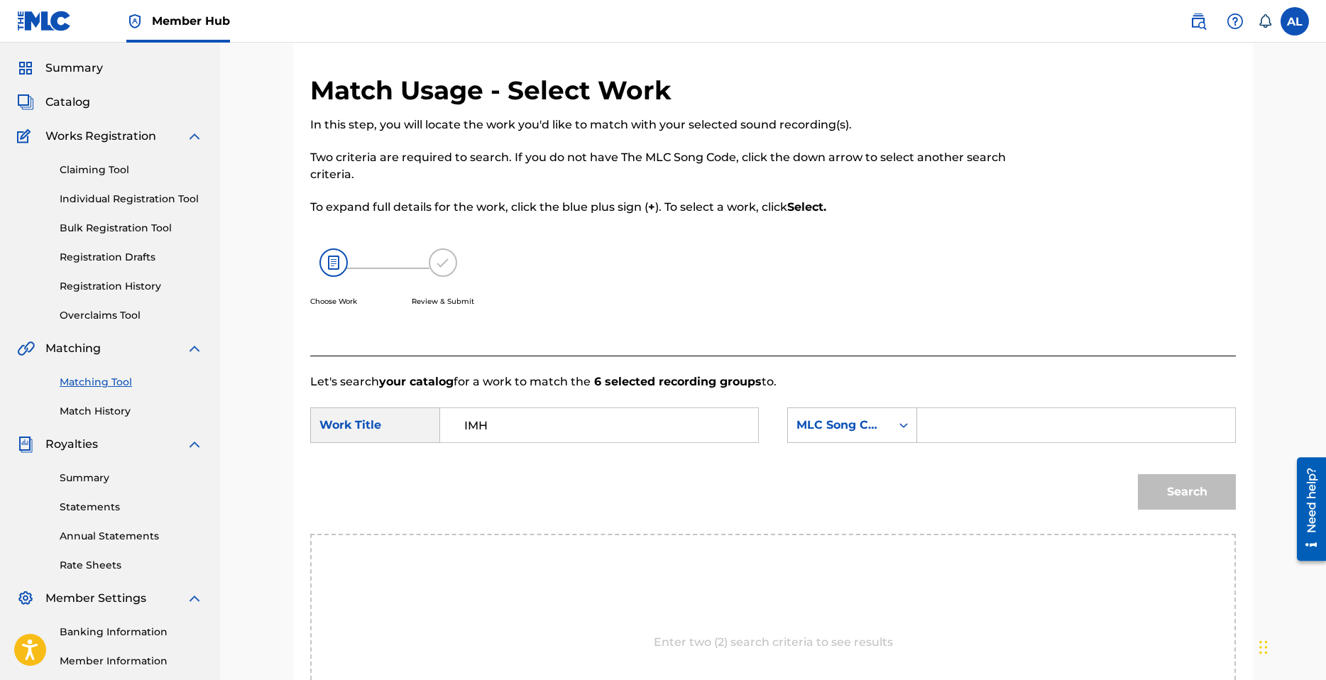
scroll to position [0, 0]
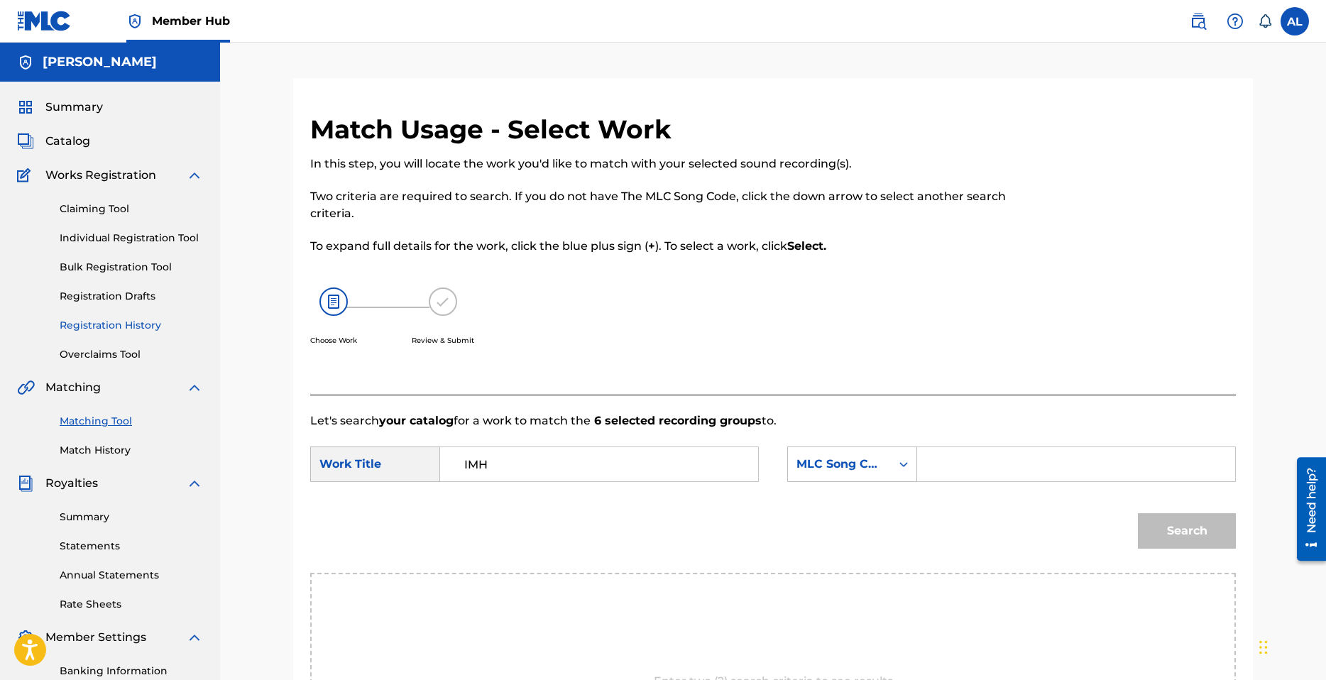
drag, startPoint x: 146, startPoint y: 238, endPoint x: 110, endPoint y: 328, distance: 96.9
click at [889, 469] on div "MLC Song Code" at bounding box center [852, 464] width 130 height 35
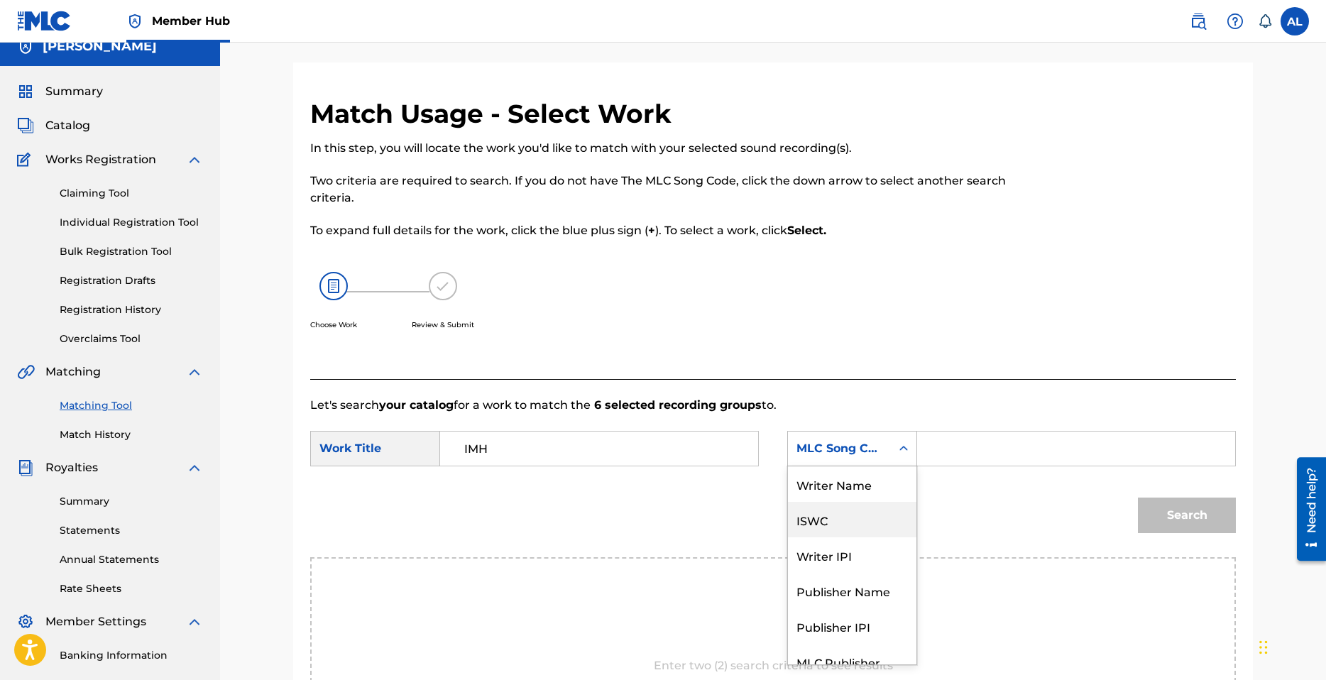
click at [836, 526] on div "ISWC" at bounding box center [852, 519] width 129 height 35
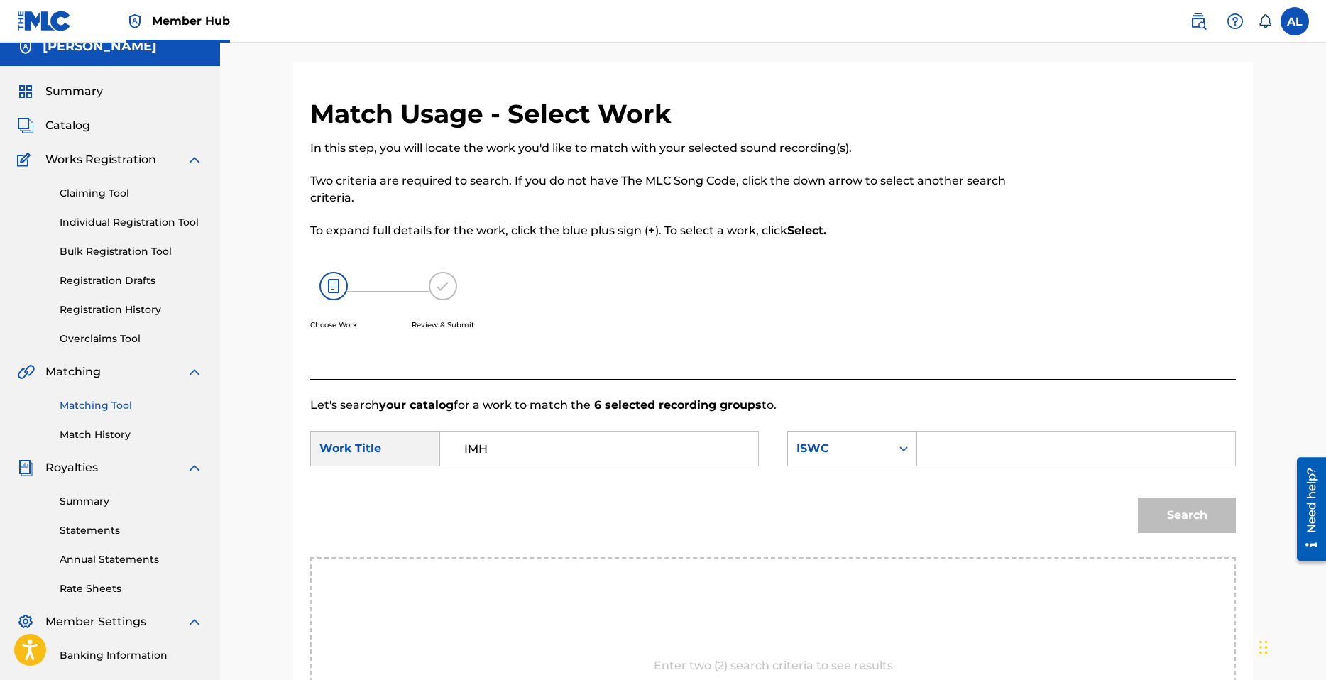
click at [979, 451] on input "Search Form" at bounding box center [1076, 449] width 294 height 34
paste input "T3335725214"
type input "T3335725214"
click at [1173, 516] on button "Search" at bounding box center [1187, 515] width 98 height 35
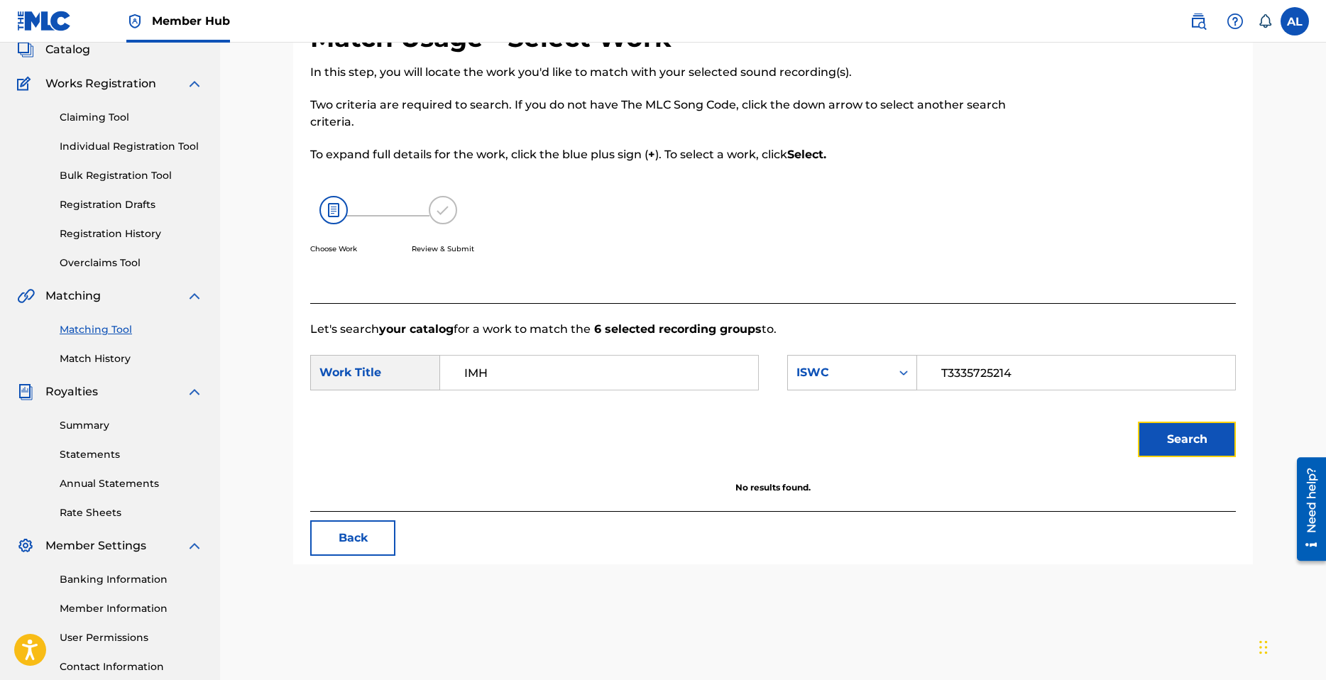
scroll to position [58, 0]
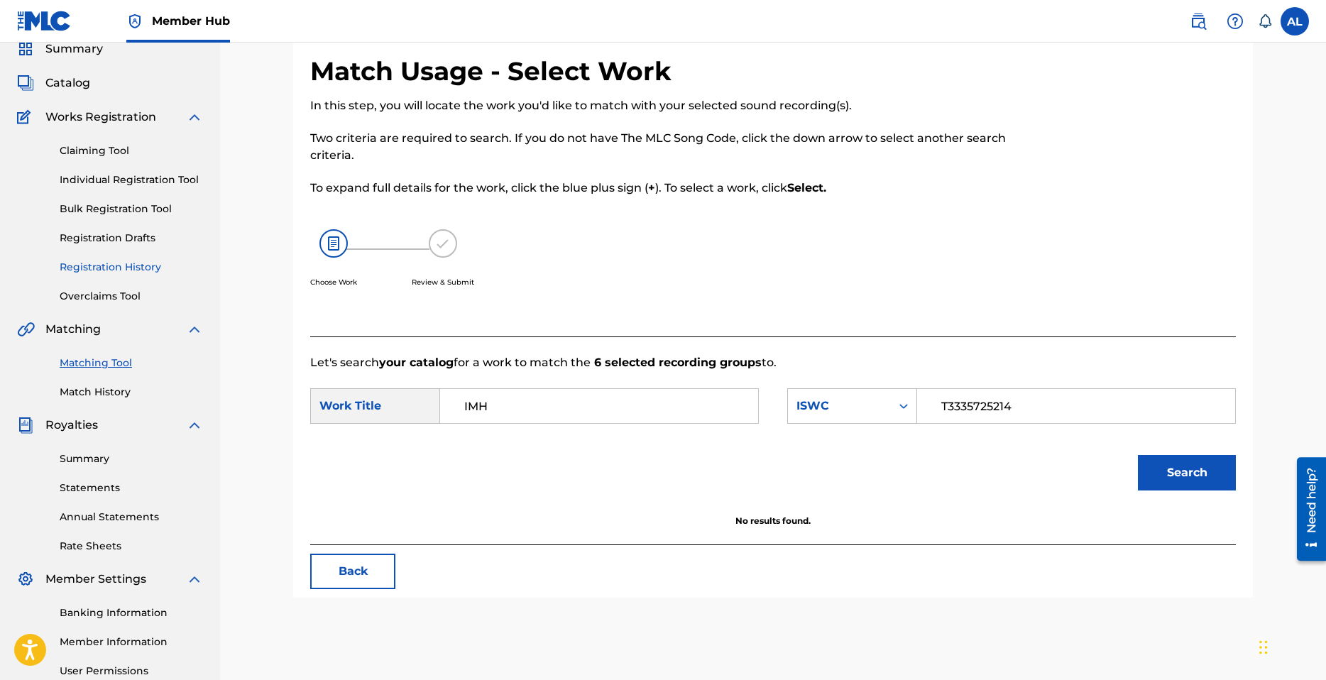
click at [120, 272] on link "Registration History" at bounding box center [131, 267] width 143 height 15
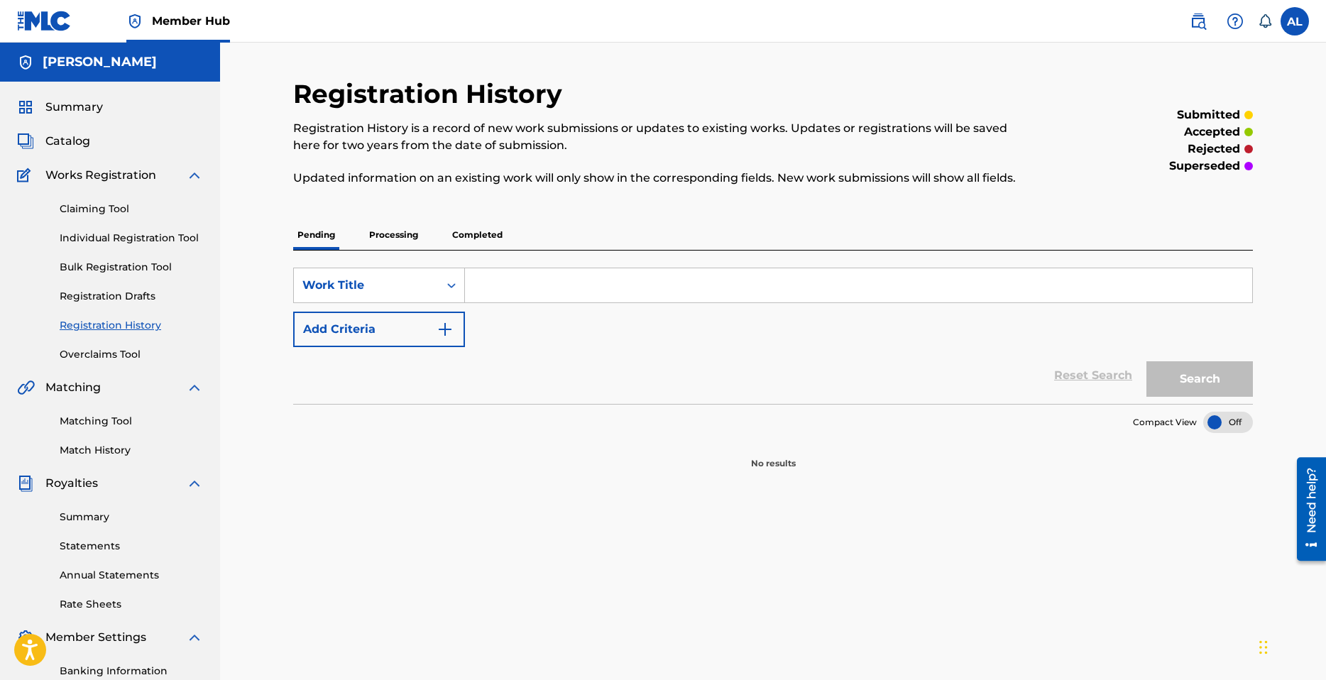
click at [405, 239] on p "Processing" at bounding box center [394, 235] width 58 height 30
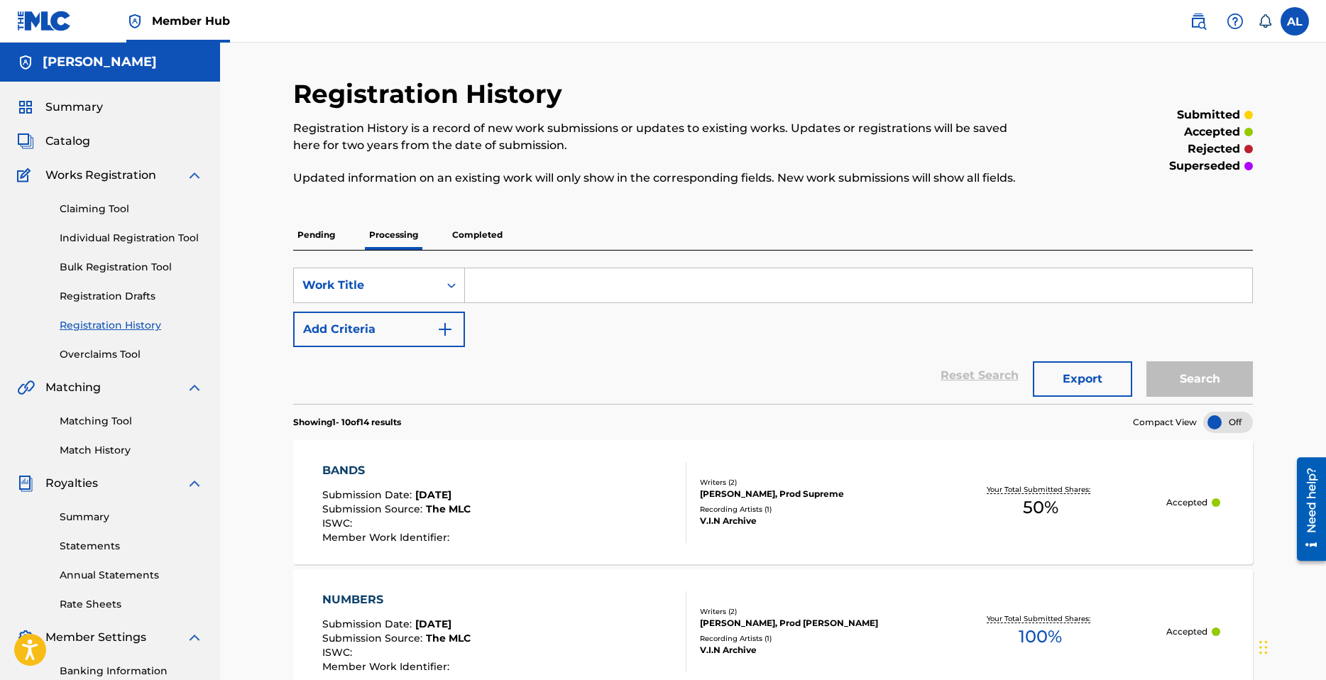
click at [485, 234] on p "Completed" at bounding box center [477, 235] width 59 height 30
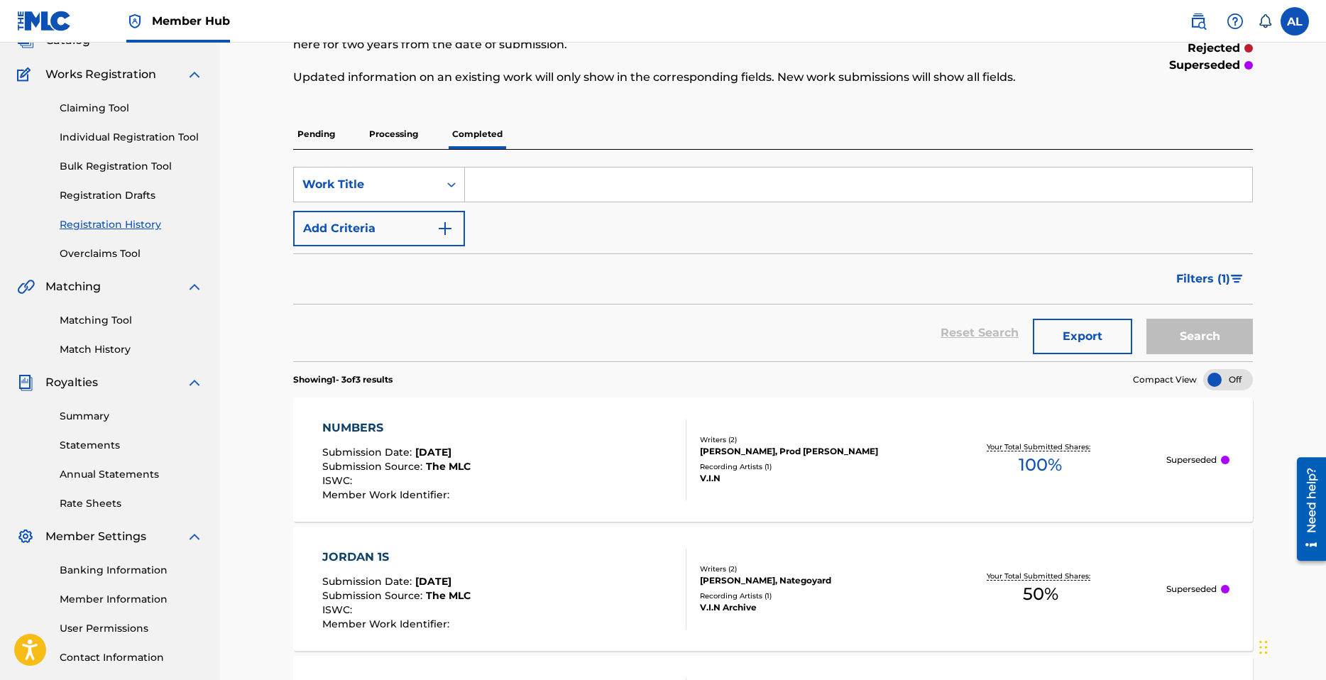
scroll to position [75, 0]
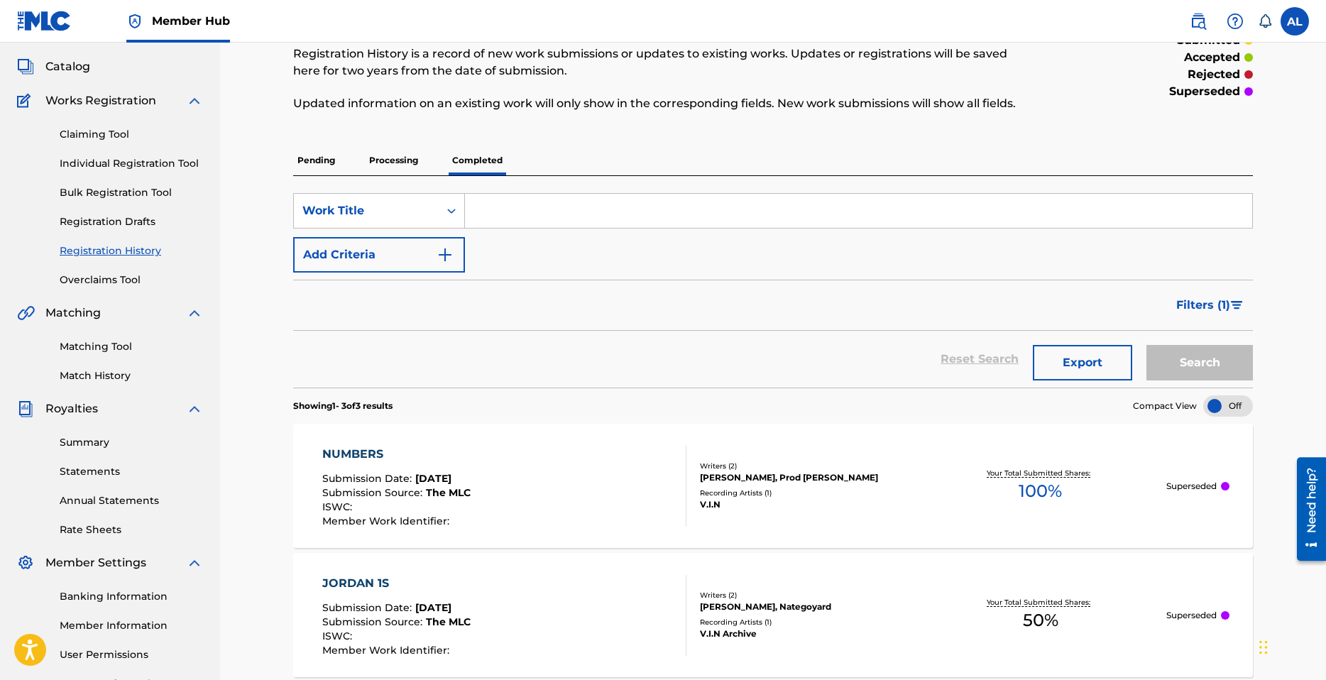
click at [397, 167] on p "Processing" at bounding box center [394, 161] width 58 height 30
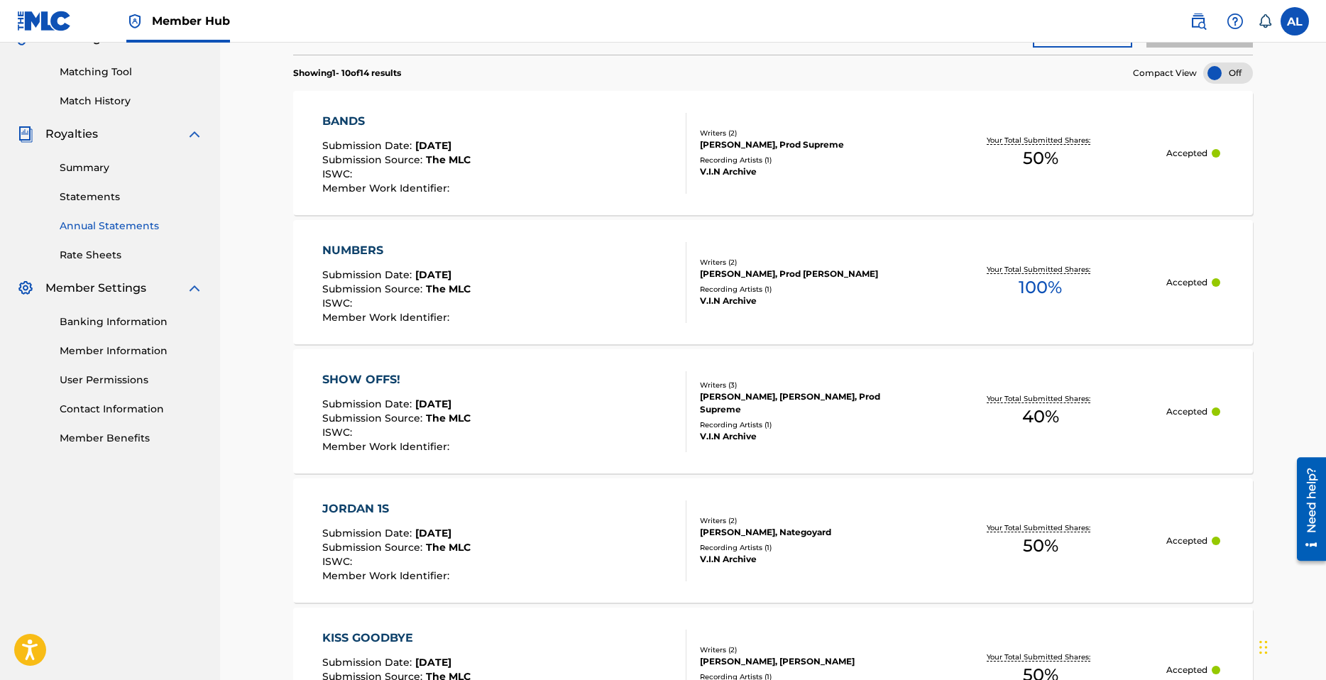
scroll to position [355, 0]
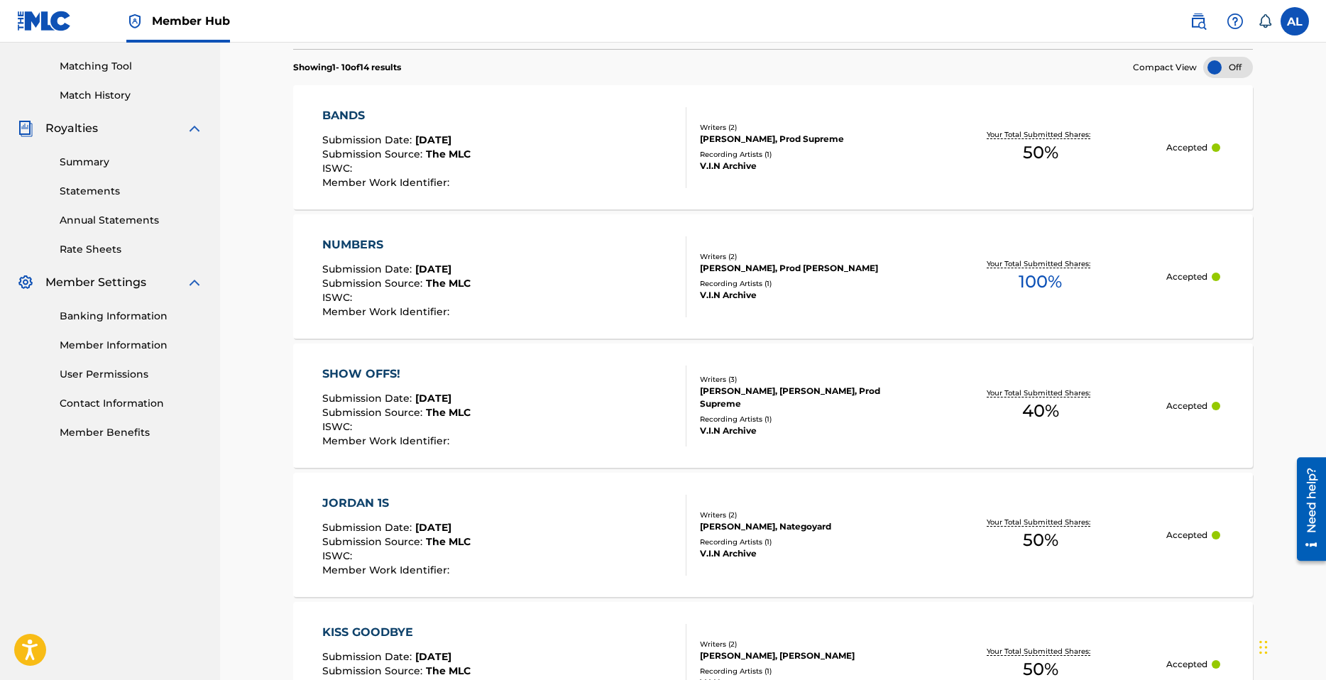
click at [92, 209] on div "Summary Statements Annual Statements Rate Sheets" at bounding box center [110, 197] width 186 height 120
click at [106, 222] on link "Annual Statements" at bounding box center [131, 220] width 143 height 15
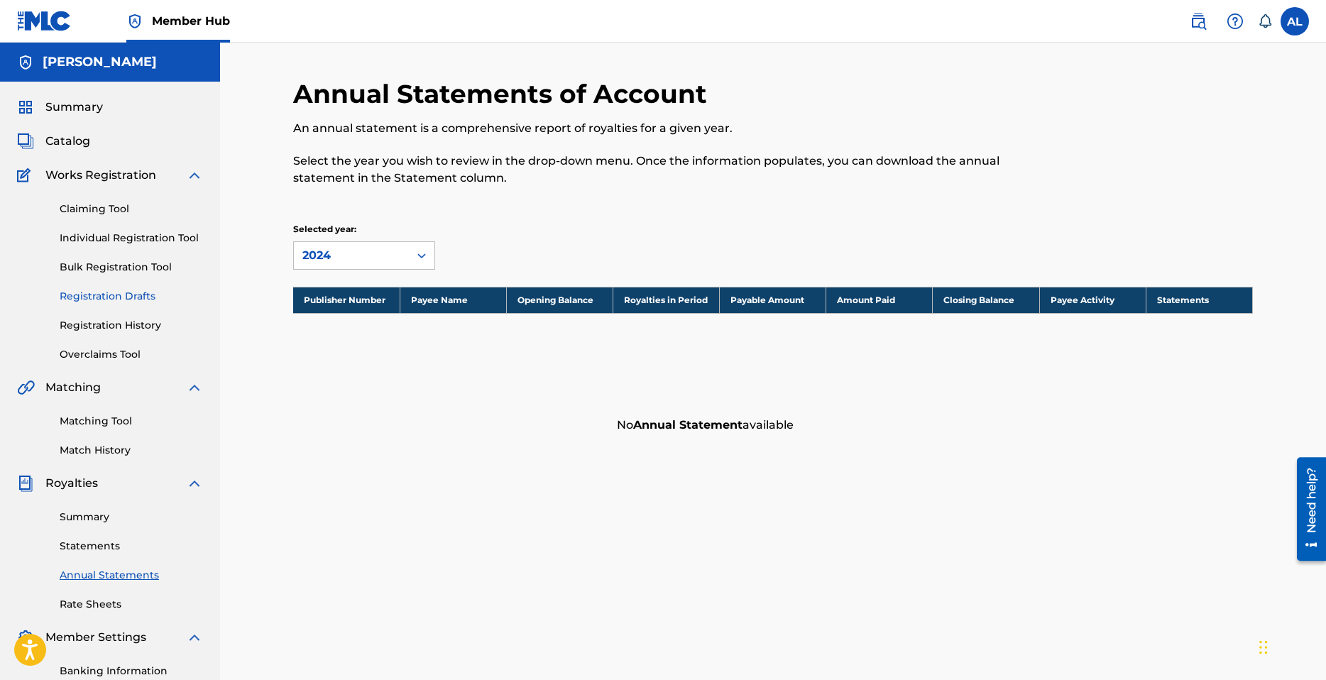
click at [115, 297] on link "Registration Drafts" at bounding box center [131, 296] width 143 height 15
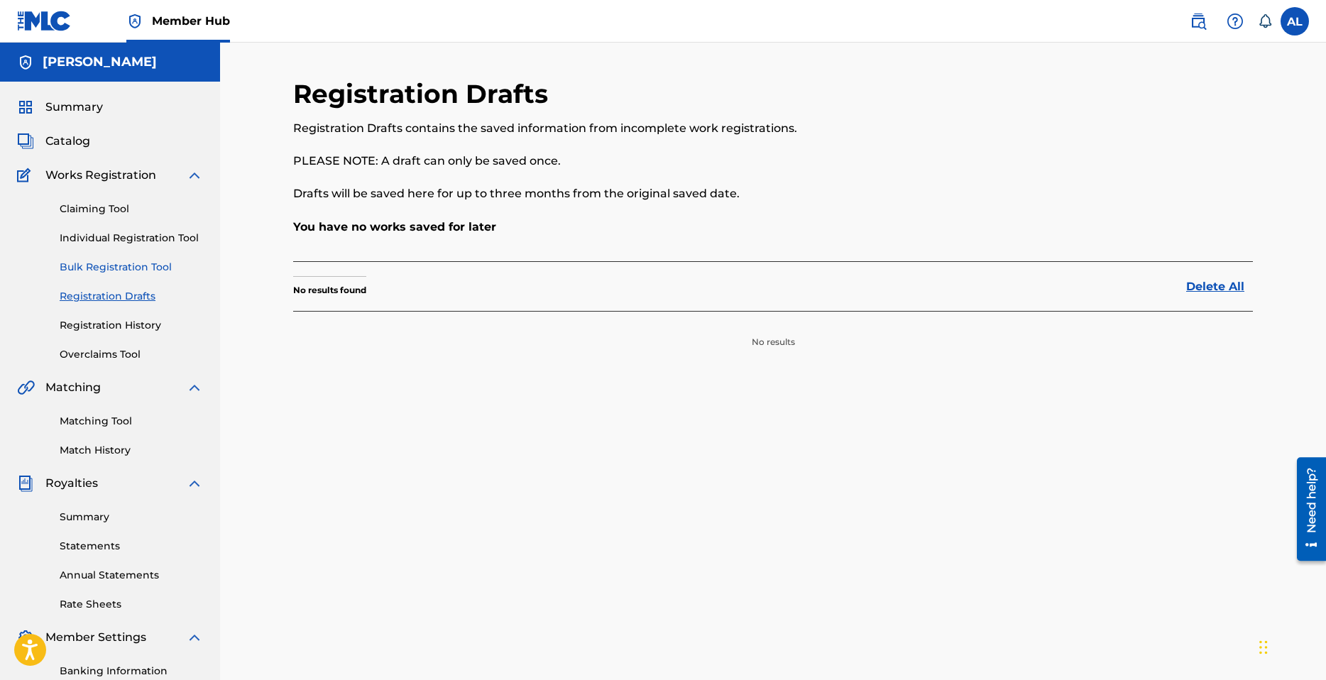
click at [135, 273] on link "Bulk Registration Tool" at bounding box center [131, 267] width 143 height 15
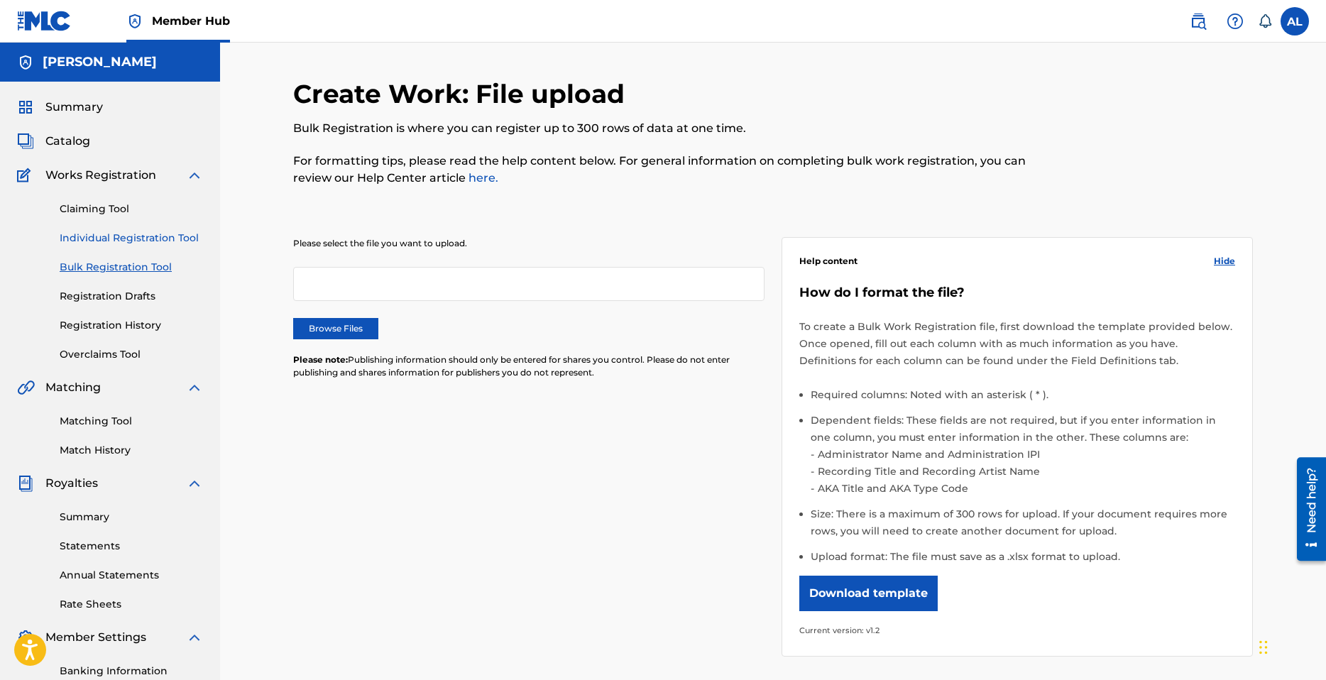
click at [131, 244] on link "Individual Registration Tool" at bounding box center [131, 238] width 143 height 15
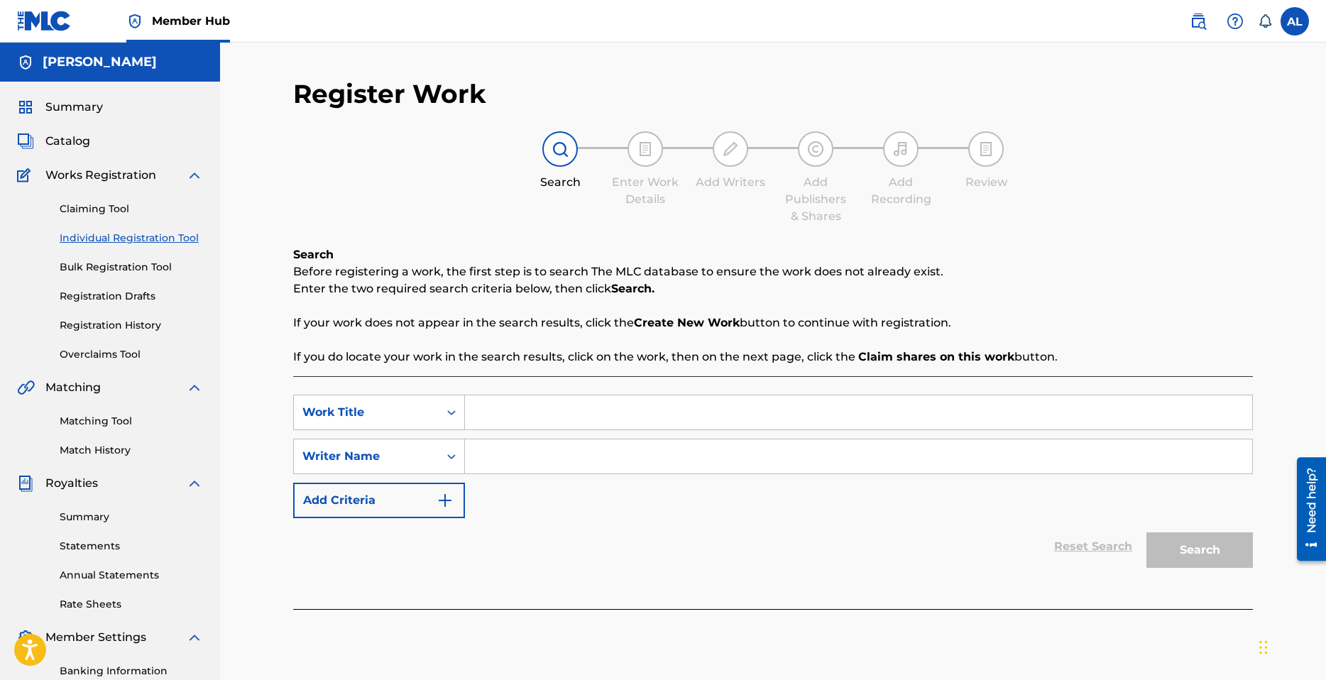
click at [521, 412] on input "Search Form" at bounding box center [858, 412] width 787 height 34
click at [106, 210] on link "Claiming Tool" at bounding box center [131, 209] width 143 height 15
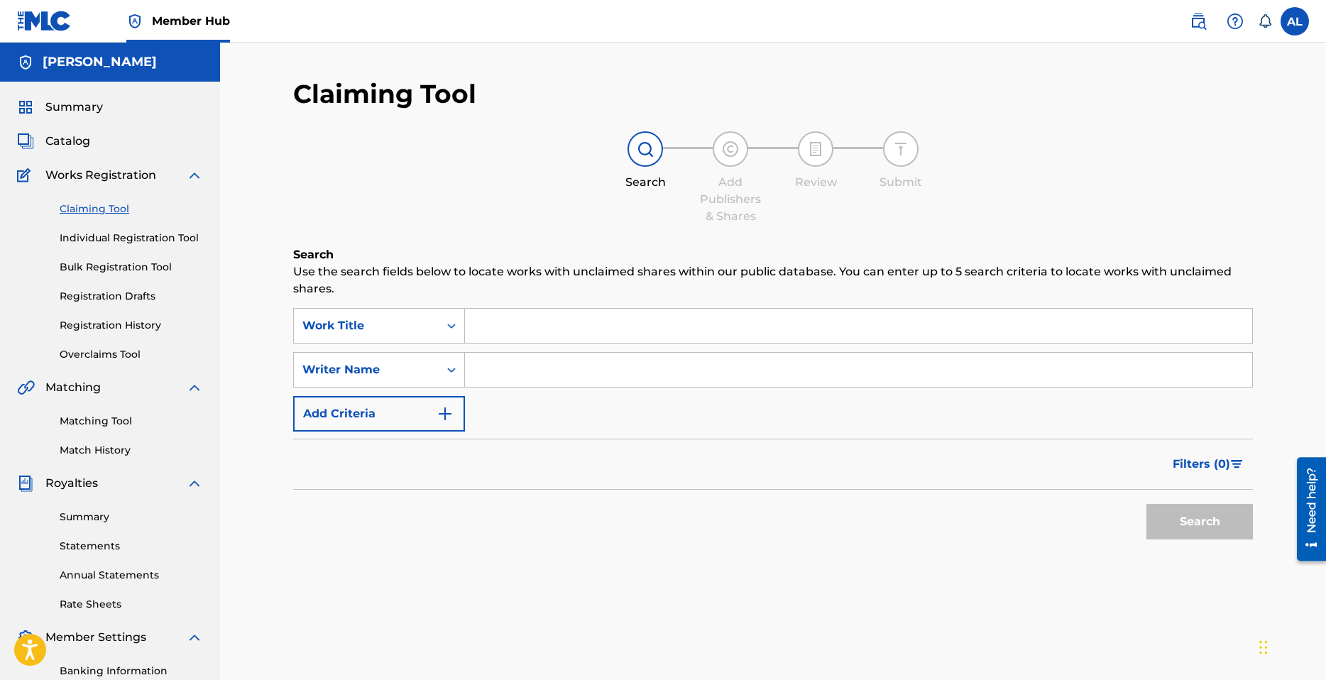
click at [528, 320] on input "Search Form" at bounding box center [858, 326] width 787 height 34
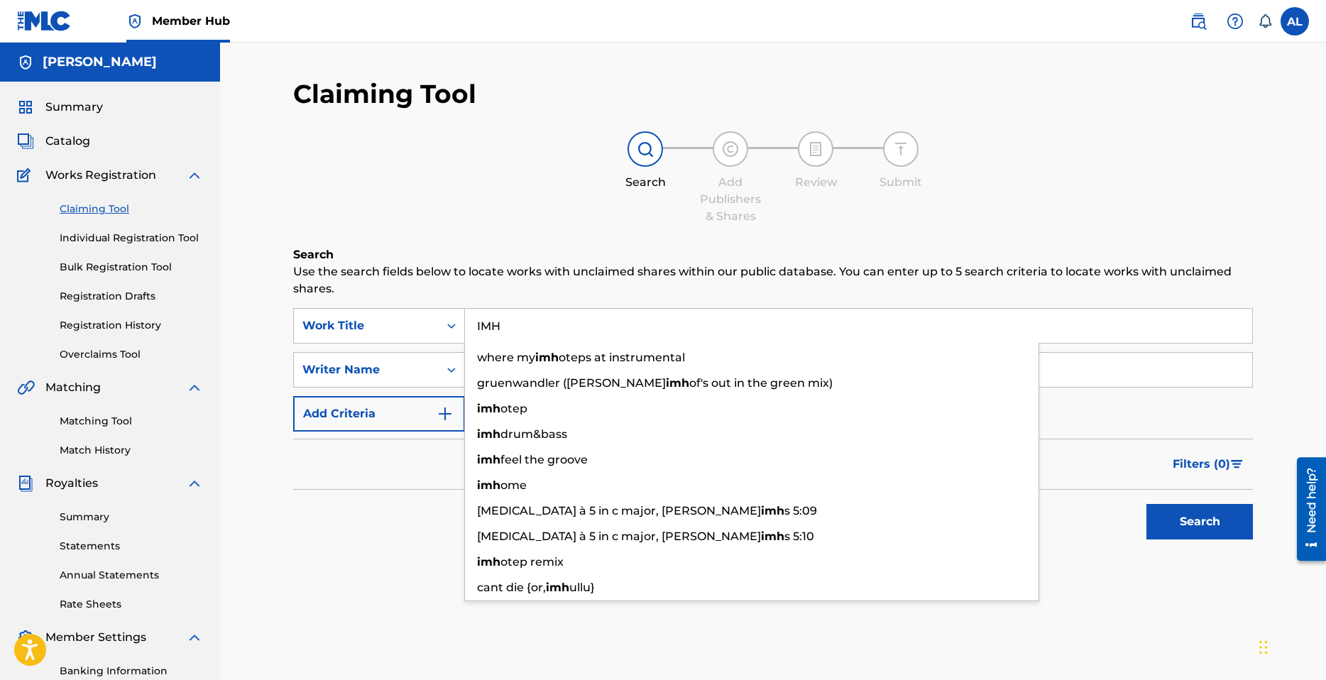
type input "IMH"
click at [1147, 504] on button "Search" at bounding box center [1200, 521] width 106 height 35
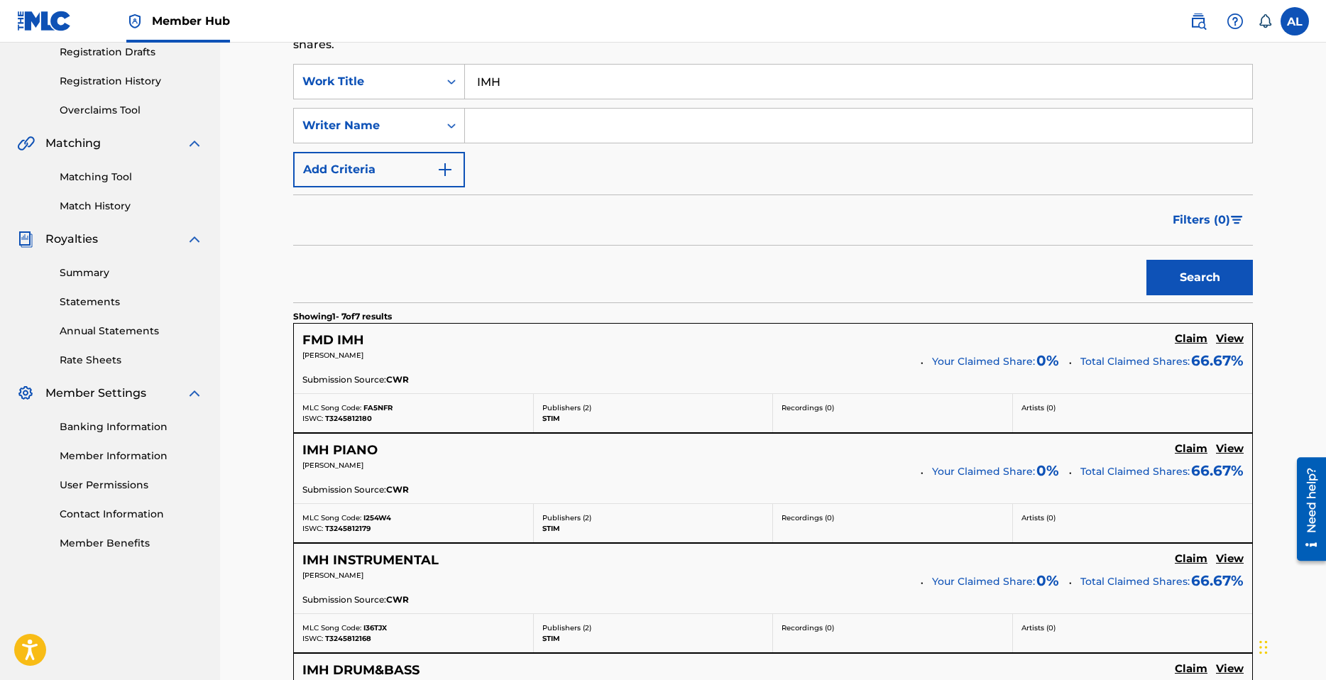
scroll to position [71, 0]
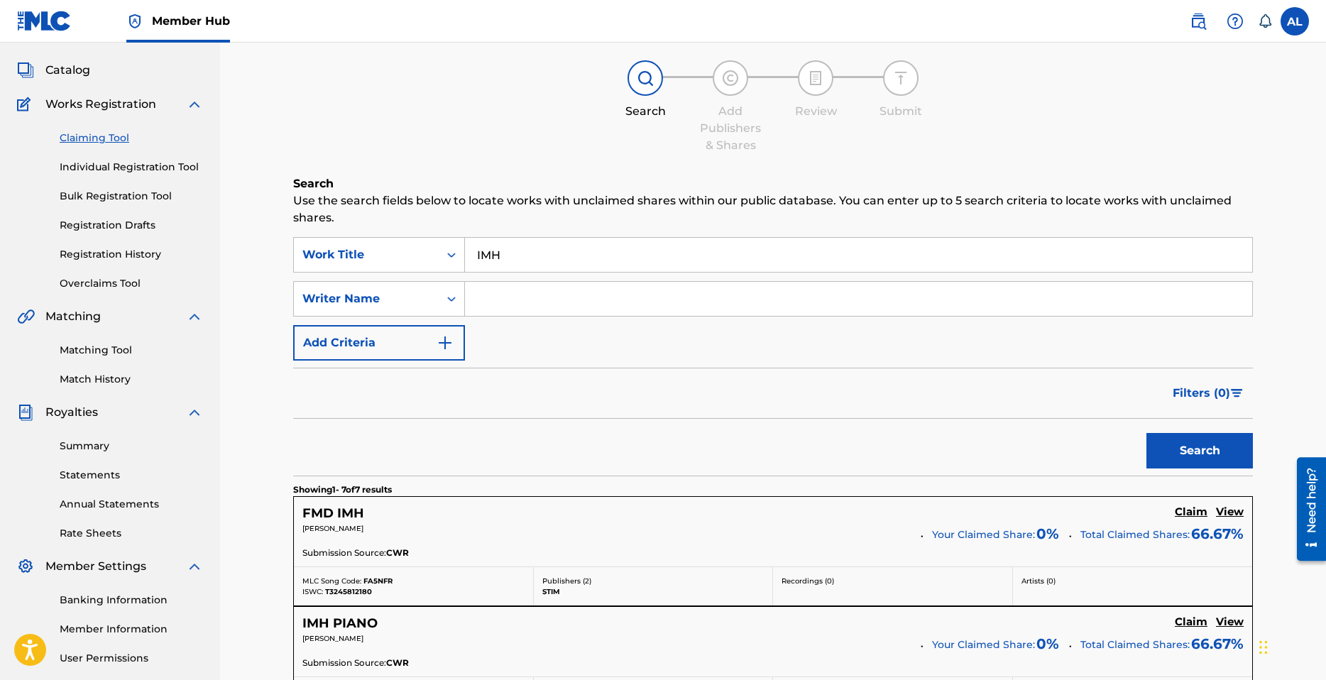
click at [541, 299] on input "Search Form" at bounding box center [858, 299] width 787 height 34
type input "[PERSON_NAME]"
click at [1215, 453] on button "Search" at bounding box center [1200, 450] width 106 height 35
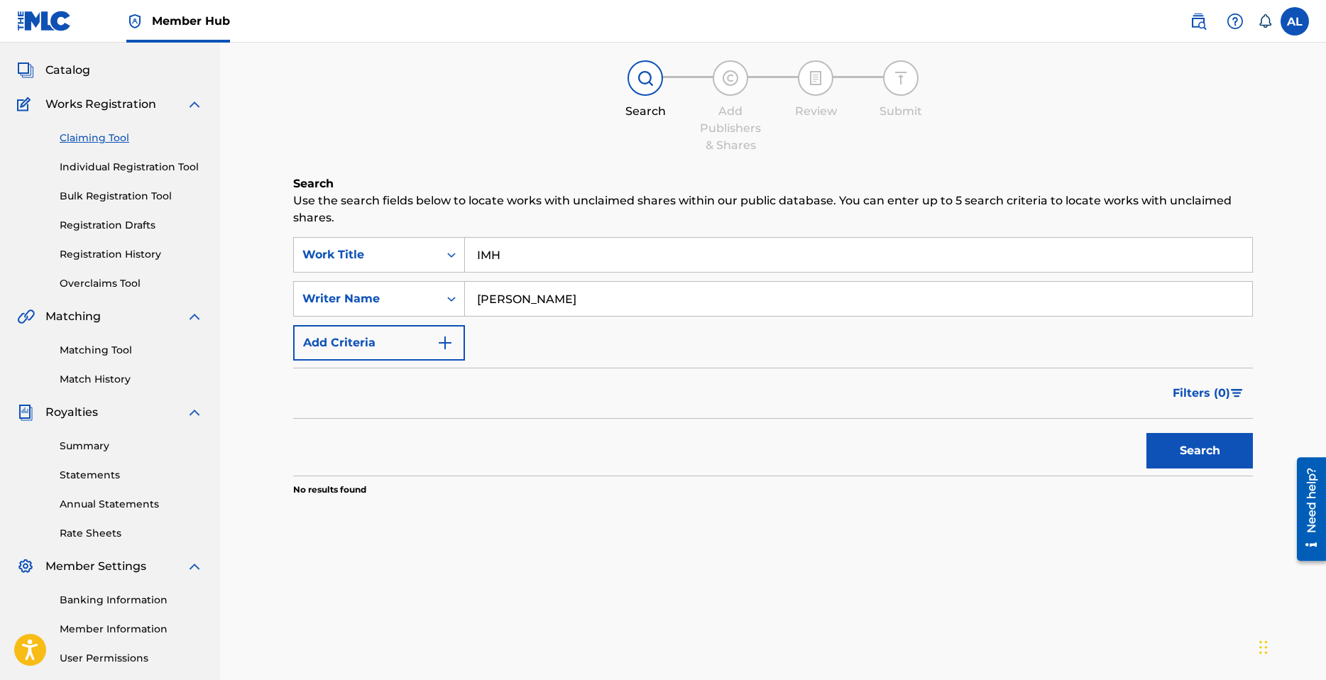
click at [603, 311] on input "[PERSON_NAME]" at bounding box center [858, 299] width 787 height 34
click at [603, 310] on input "[PERSON_NAME]" at bounding box center [858, 299] width 787 height 34
drag, startPoint x: 595, startPoint y: 307, endPoint x: 588, endPoint y: 305, distance: 7.6
click at [594, 307] on input "[PERSON_NAME]" at bounding box center [858, 299] width 787 height 34
click at [588, 305] on input "[PERSON_NAME]" at bounding box center [858, 299] width 787 height 34
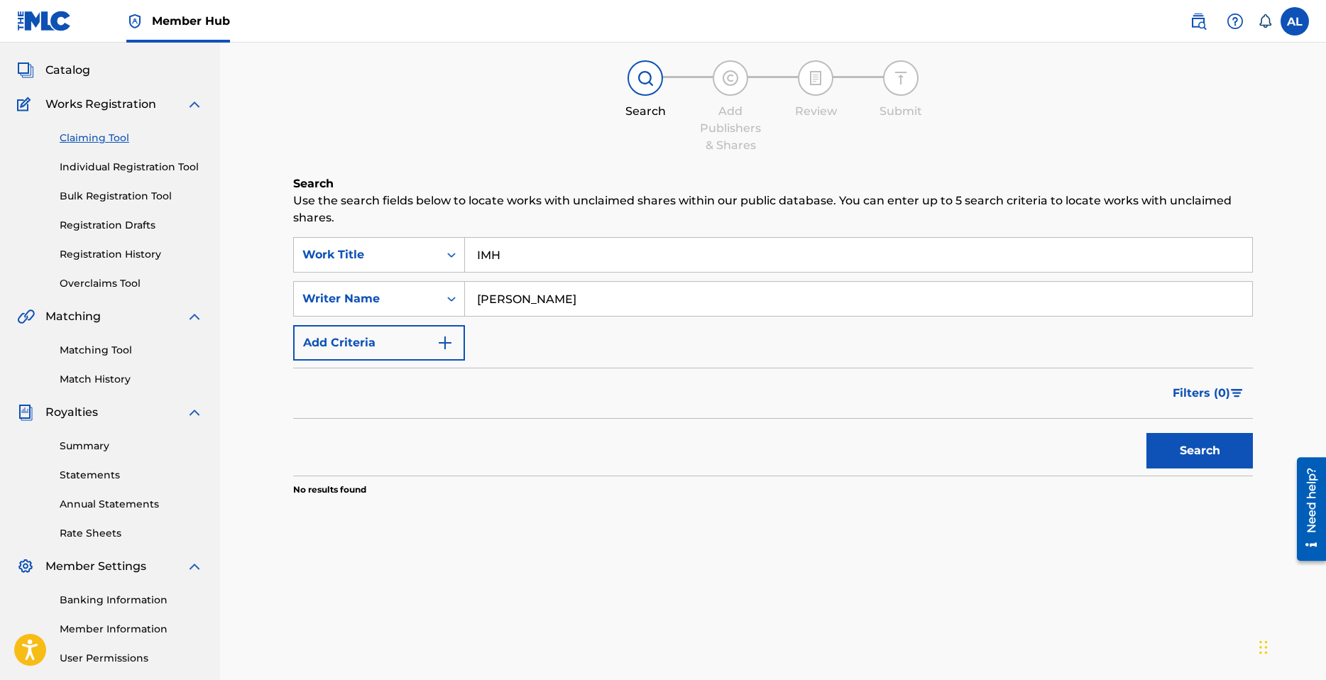
click at [588, 305] on input "[PERSON_NAME]" at bounding box center [858, 299] width 787 height 34
click at [94, 348] on link "Matching Tool" at bounding box center [131, 350] width 143 height 15
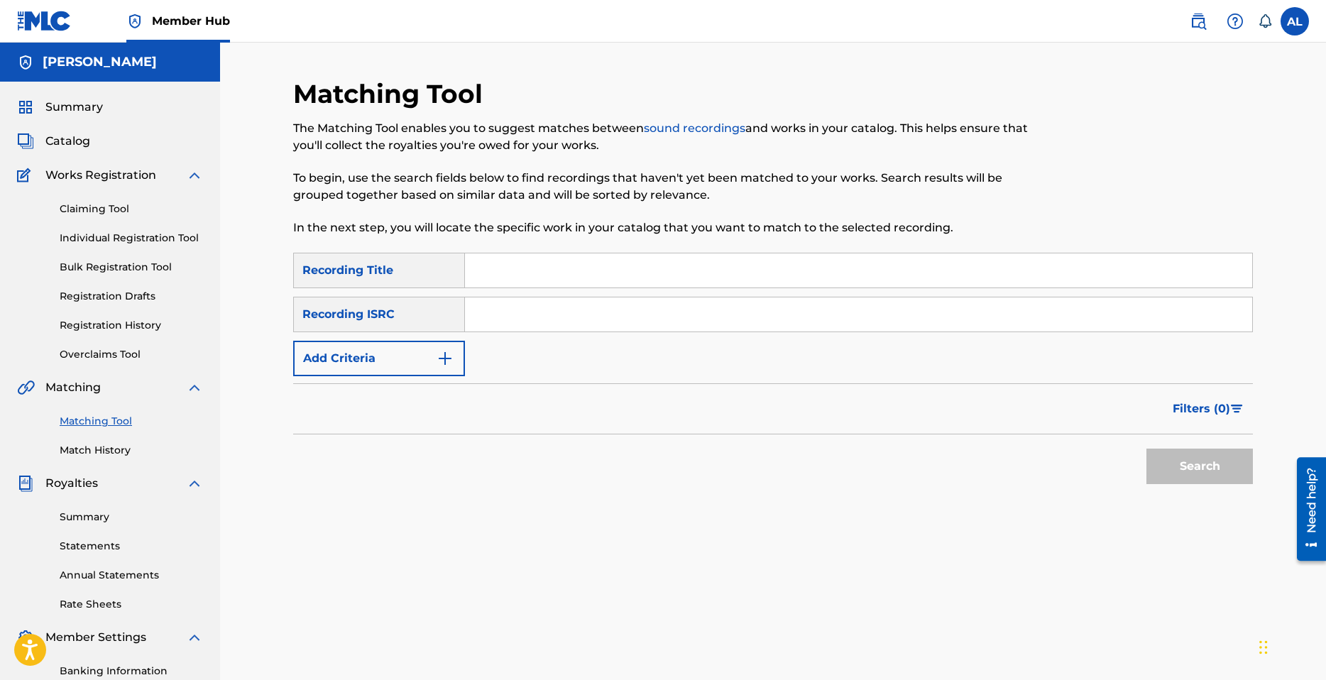
click at [537, 277] on input "Search Form" at bounding box center [858, 270] width 787 height 34
type input "IMH"
click at [1224, 498] on div "SearchWithCriteria5972d513-3356-455a-9085-78236a6003b5 Recording Title IMH Sear…" at bounding box center [773, 376] width 960 height 247
click at [1204, 471] on button "Search" at bounding box center [1200, 466] width 106 height 35
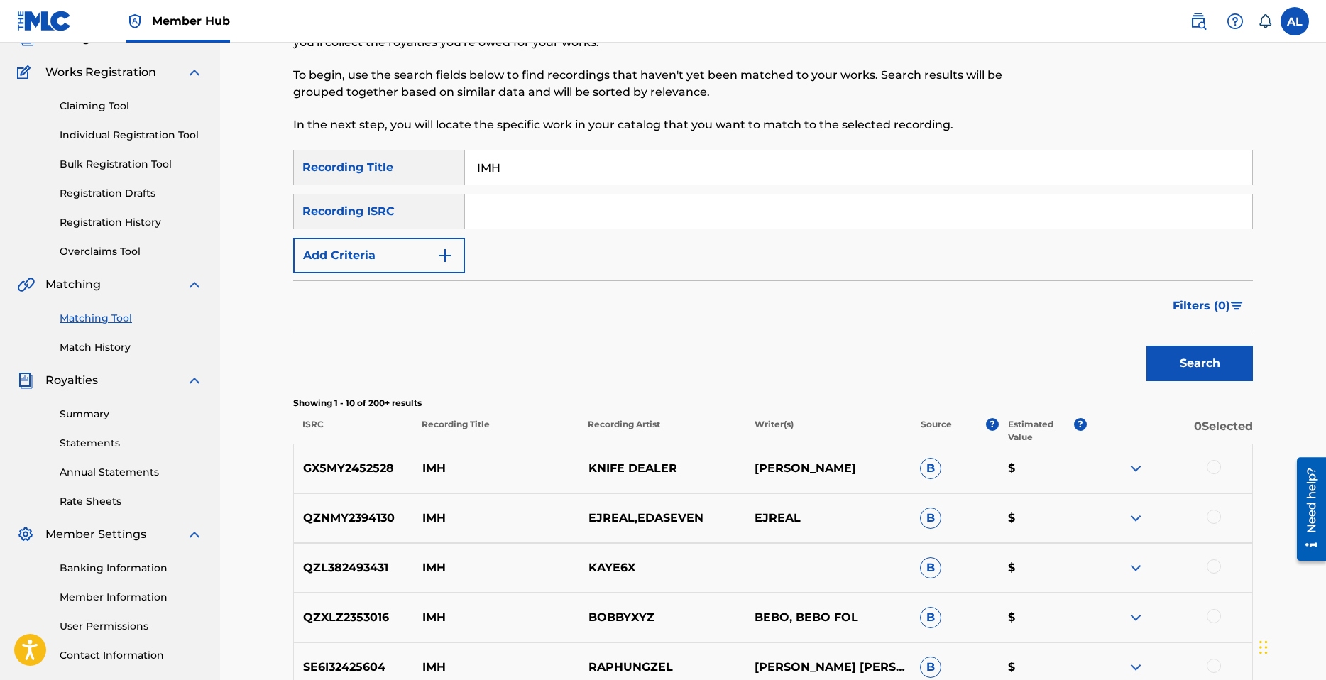
scroll to position [142, 0]
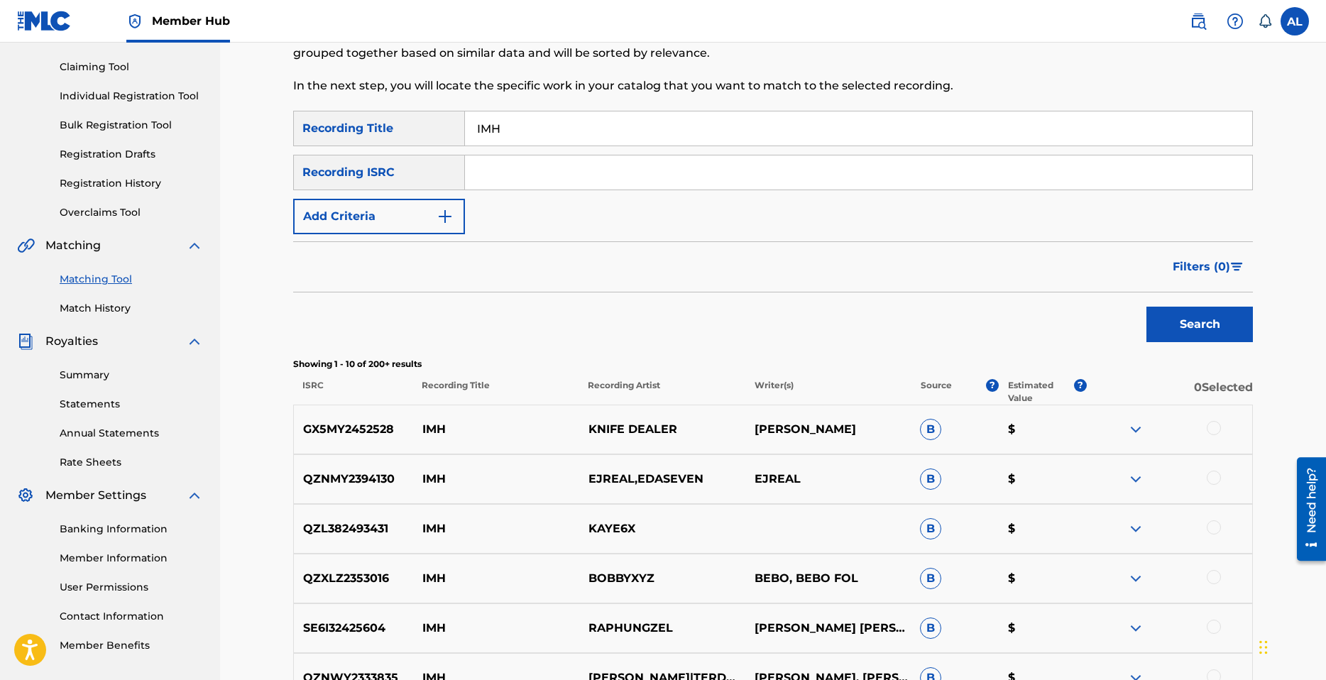
click at [501, 179] on input "Search Form" at bounding box center [858, 172] width 787 height 34
click at [405, 182] on div "Recording ISRC" at bounding box center [379, 172] width 172 height 35
click at [422, 213] on button "Add Criteria" at bounding box center [379, 216] width 172 height 35
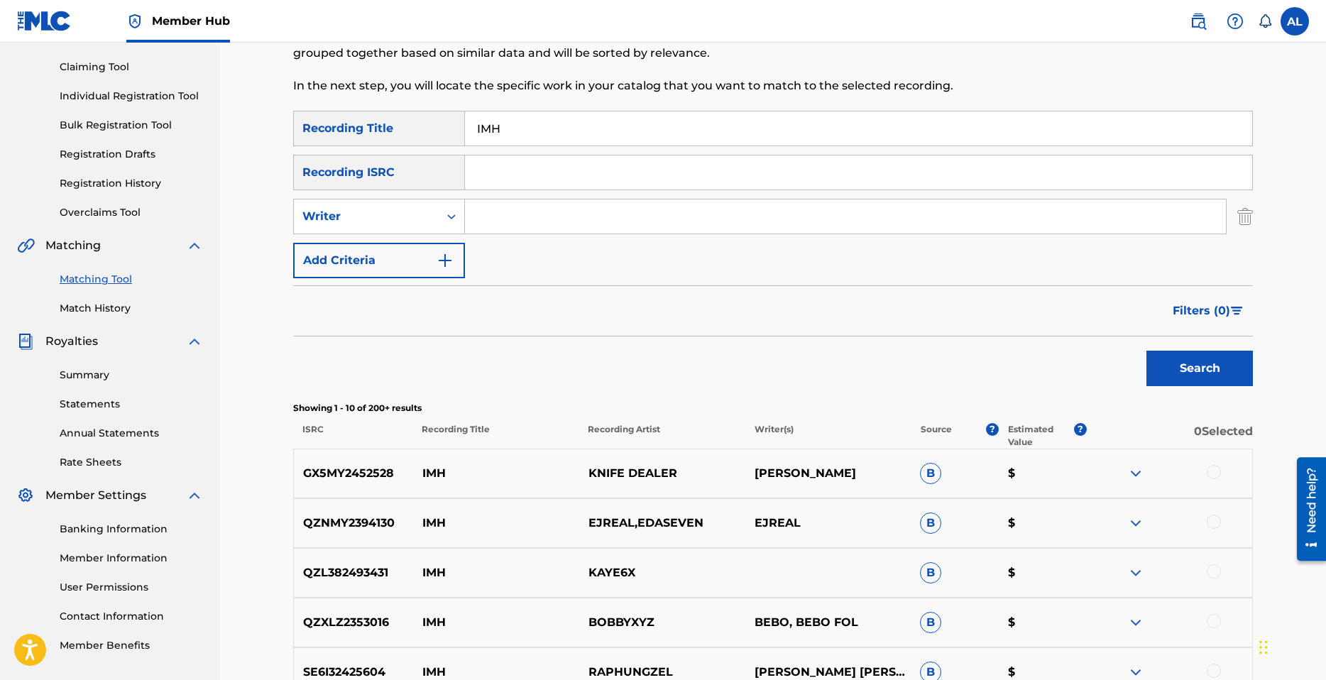
click at [559, 217] on input "Search Form" at bounding box center [845, 217] width 761 height 34
type input "[PERSON_NAME]"
click at [1224, 373] on button "Search" at bounding box center [1200, 368] width 106 height 35
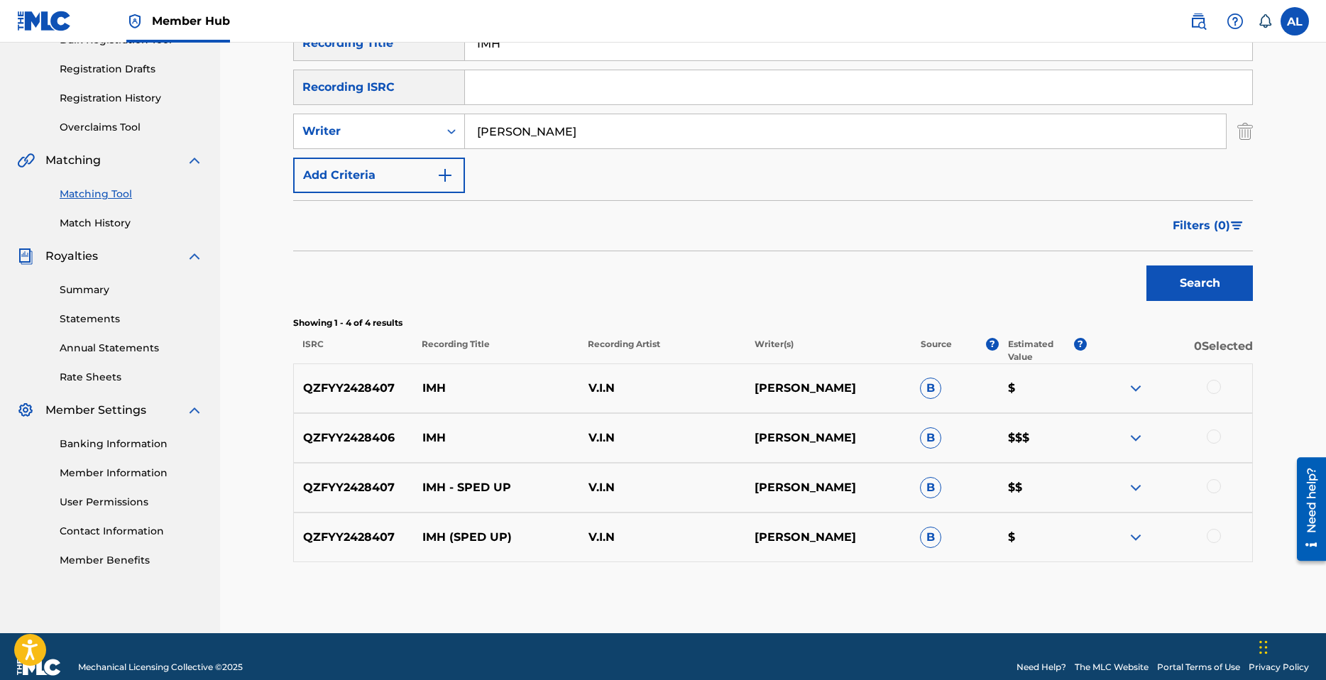
scroll to position [248, 0]
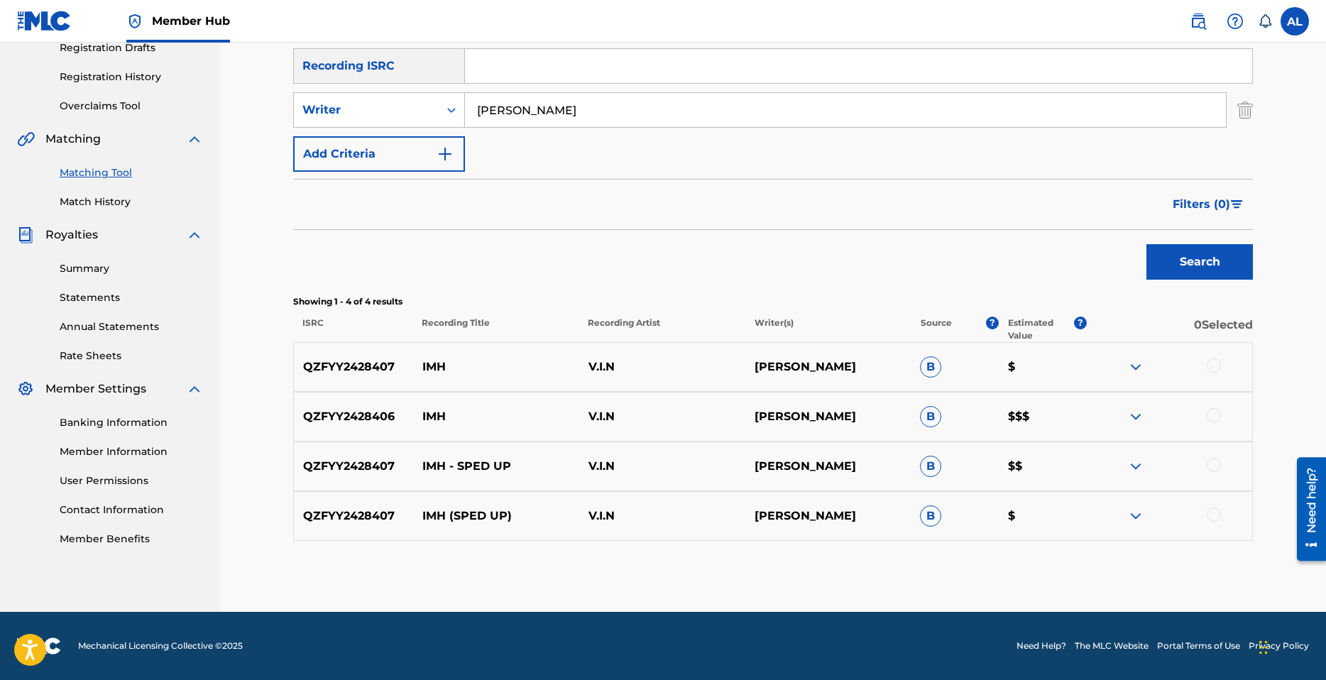
click at [1217, 367] on div at bounding box center [1214, 366] width 14 height 14
click at [1216, 418] on div at bounding box center [1214, 415] width 14 height 14
click at [1216, 464] on div at bounding box center [1214, 465] width 14 height 14
click at [1215, 518] on div at bounding box center [1214, 515] width 14 height 14
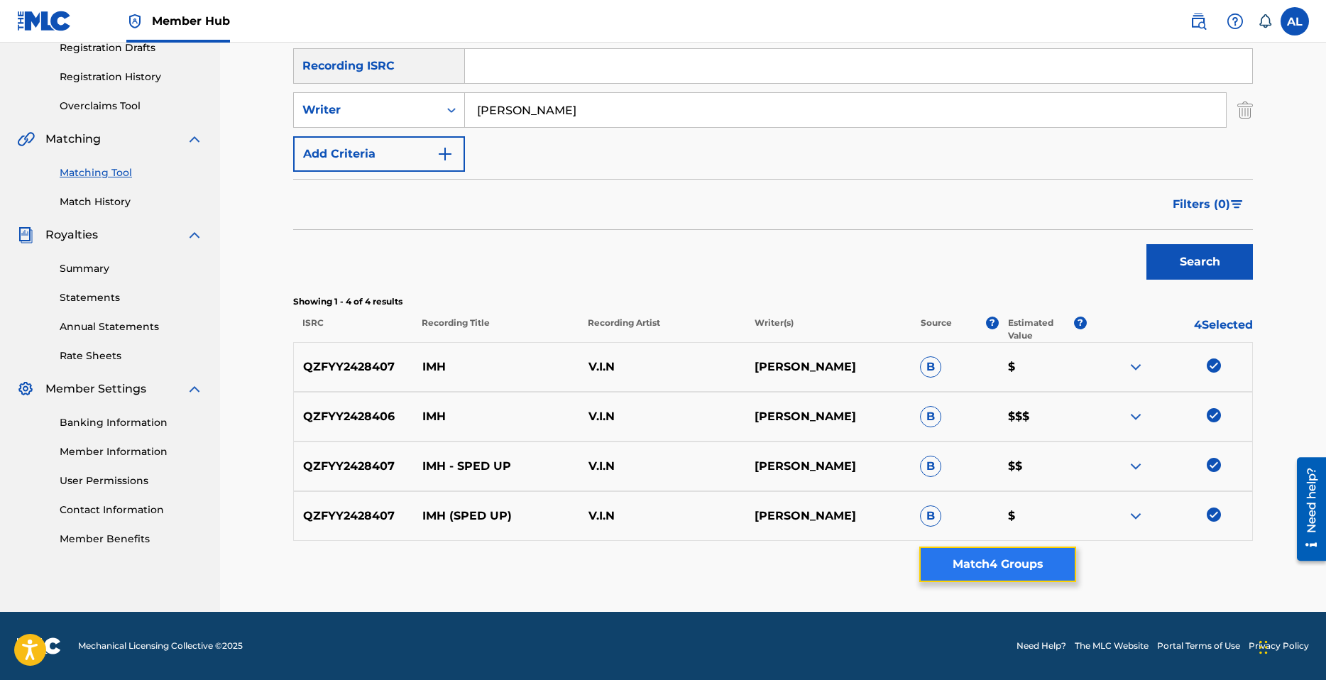
click at [1021, 572] on button "Match 4 Groups" at bounding box center [997, 564] width 157 height 35
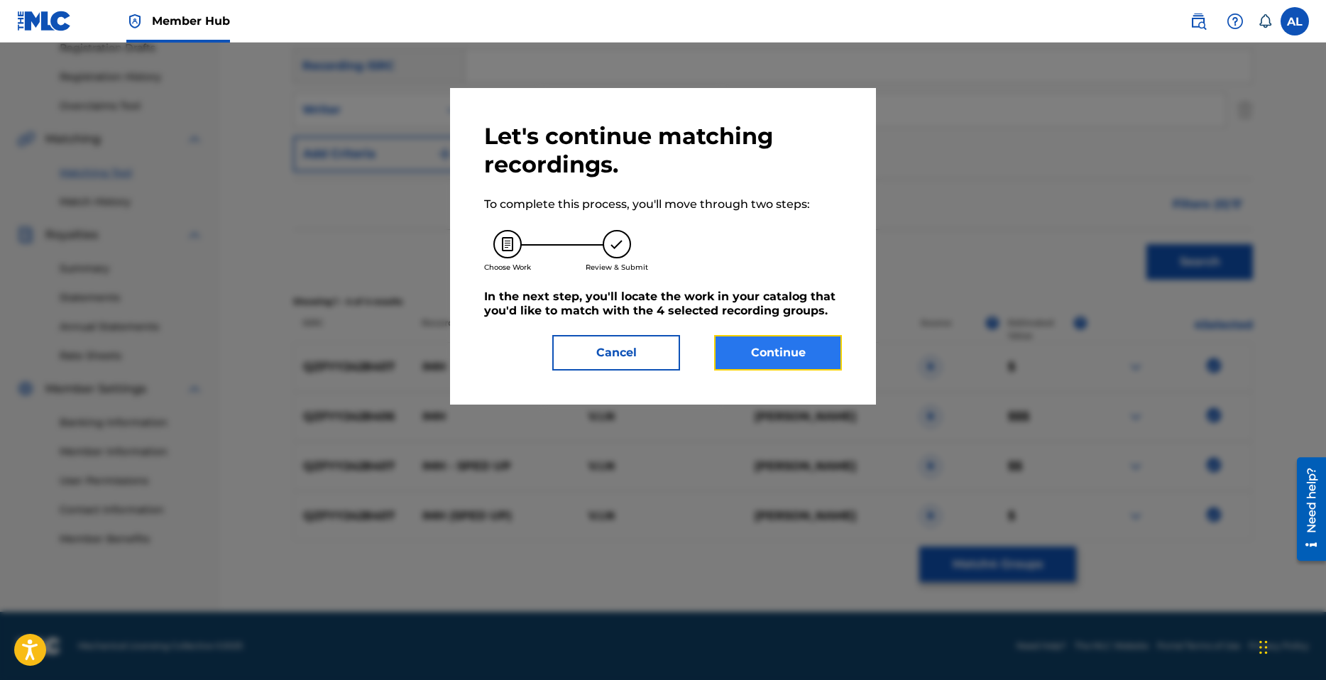
click at [793, 344] on button "Continue" at bounding box center [778, 352] width 128 height 35
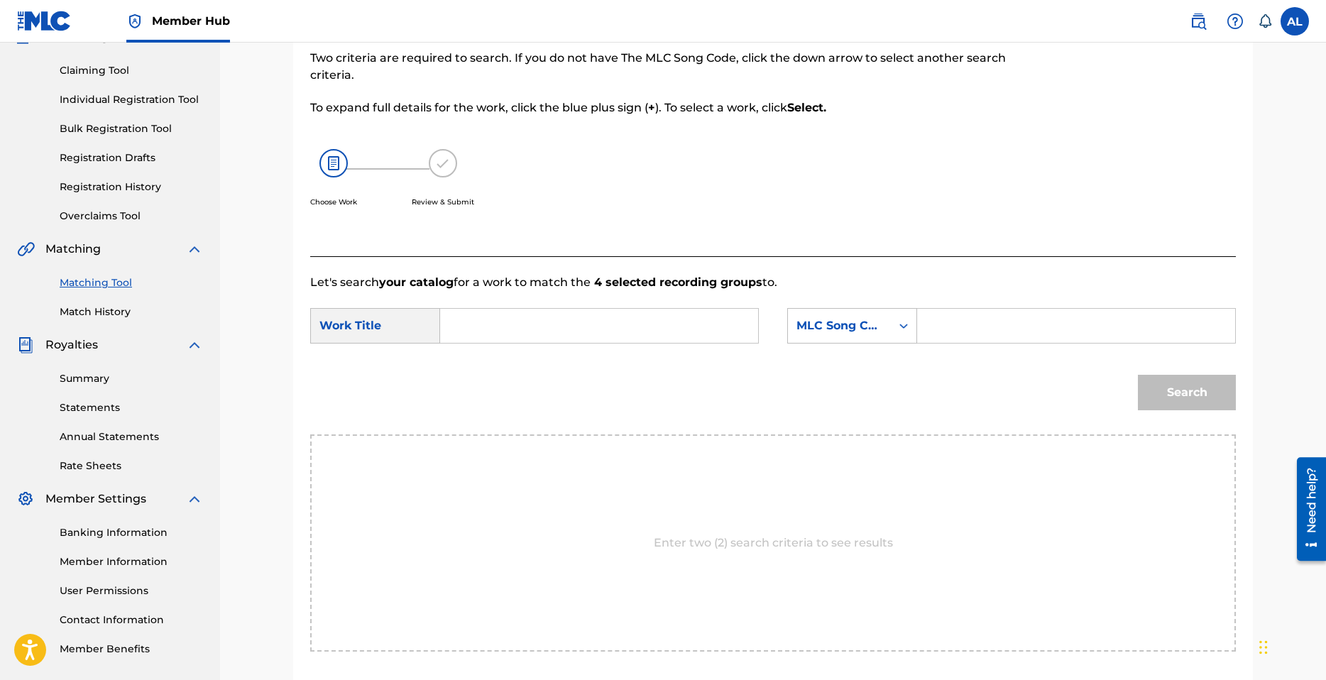
scroll to position [106, 0]
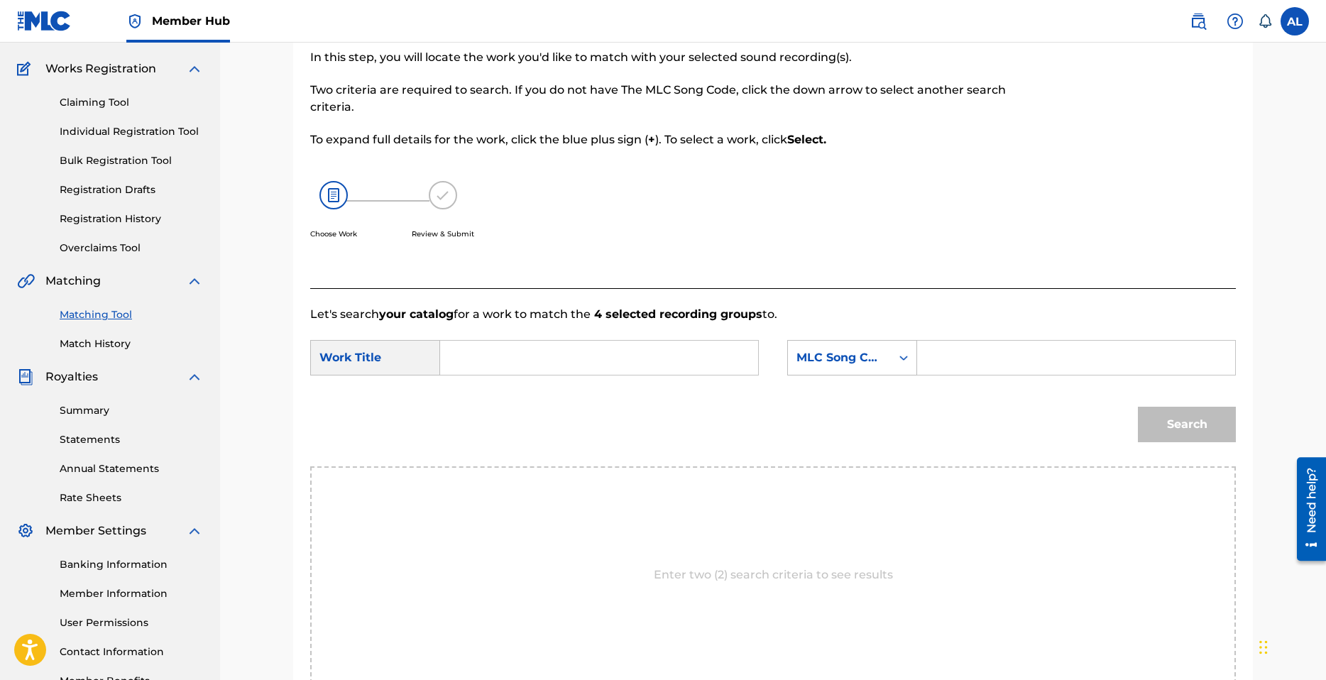
click at [536, 360] on input "Search Form" at bounding box center [599, 358] width 294 height 34
type input "IMH"
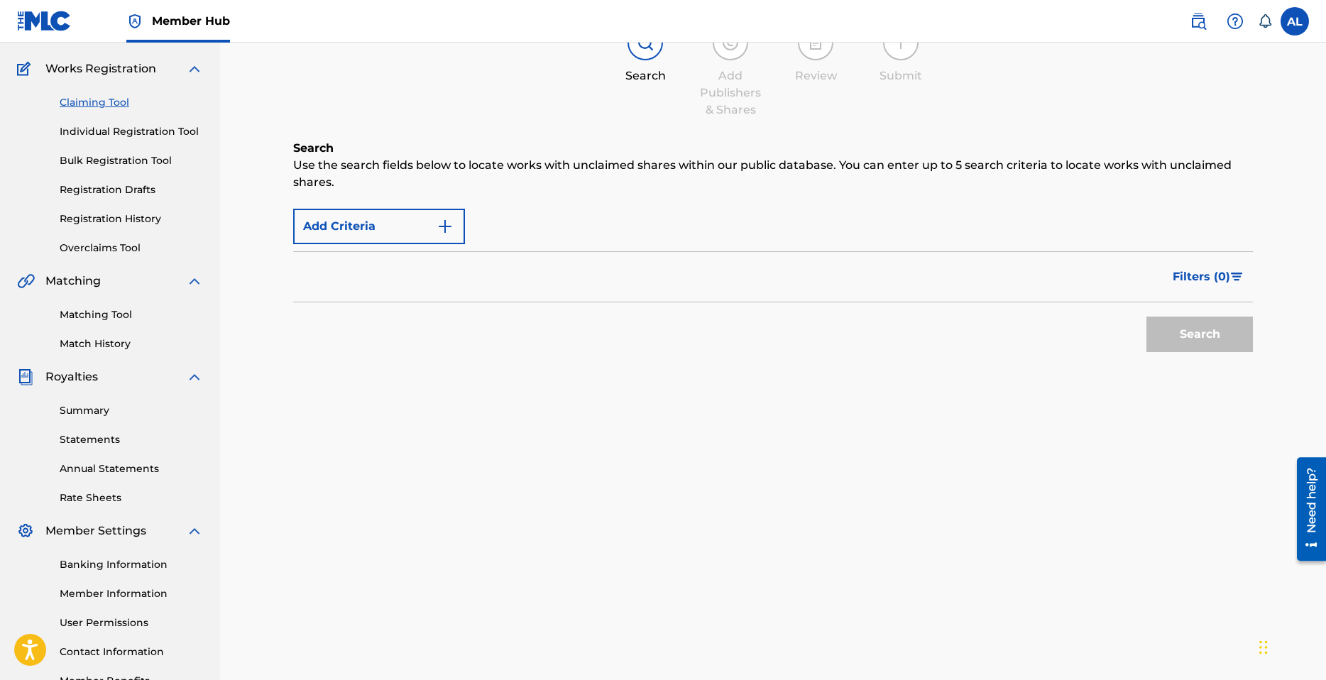
scroll to position [71, 0]
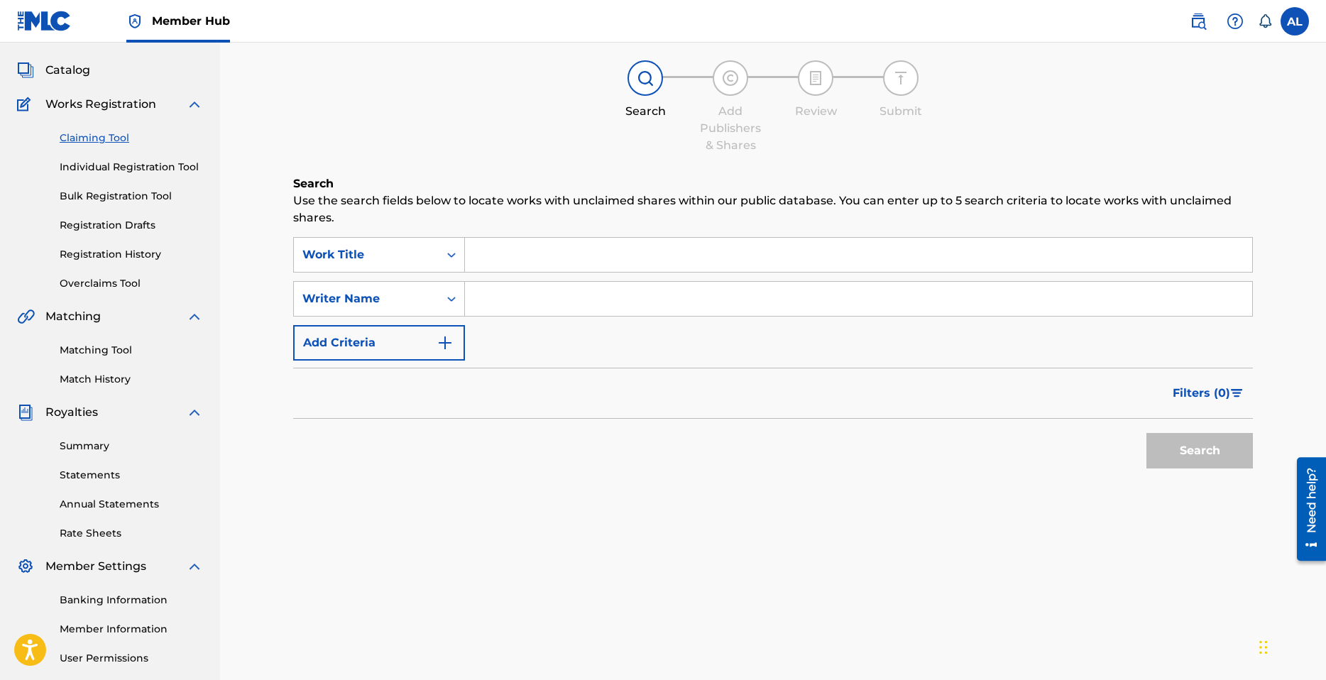
click at [513, 247] on input "Search Form" at bounding box center [858, 255] width 787 height 34
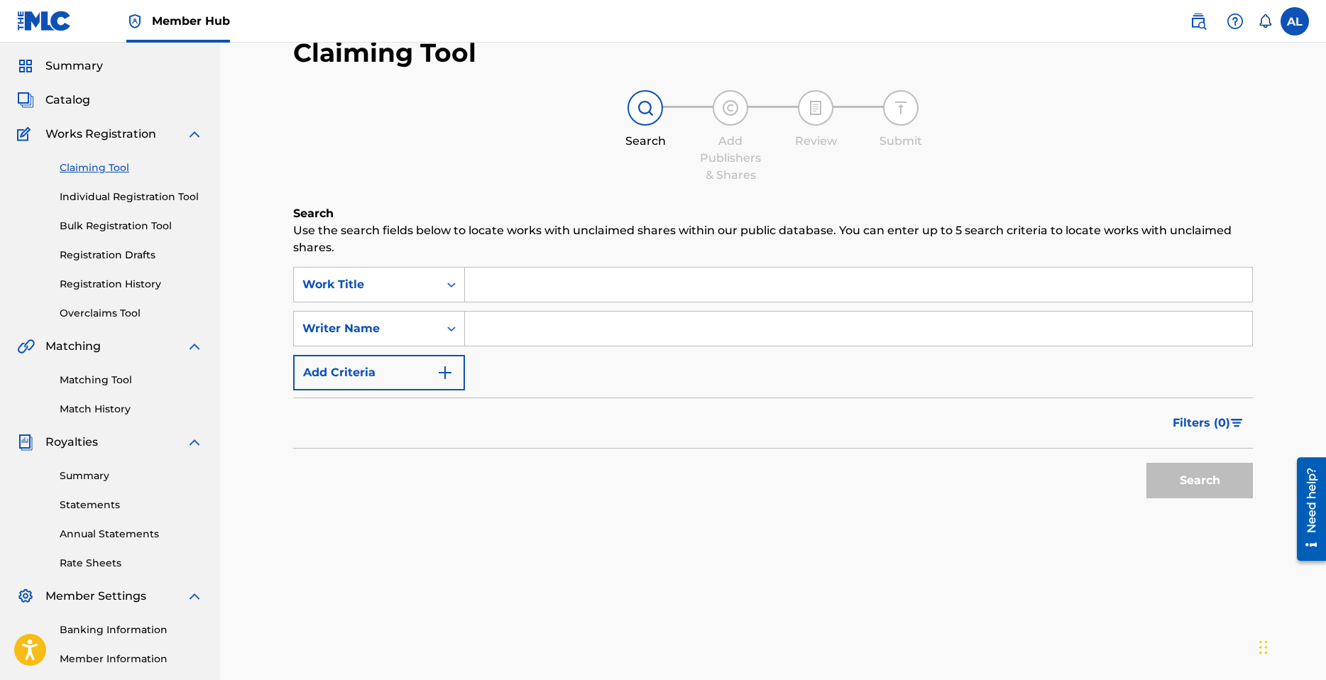
scroll to position [0, 0]
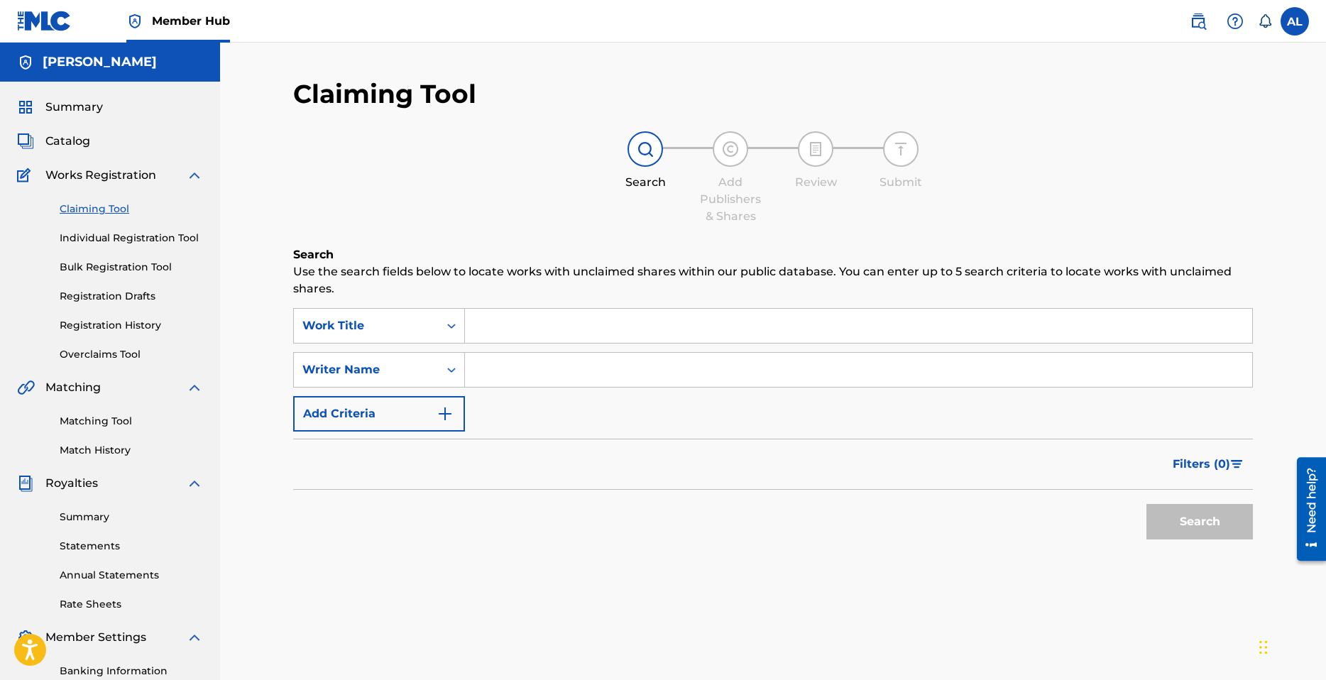
click at [86, 209] on link "Claiming Tool" at bounding box center [131, 209] width 143 height 15
click at [78, 415] on link "Matching Tool" at bounding box center [131, 421] width 143 height 15
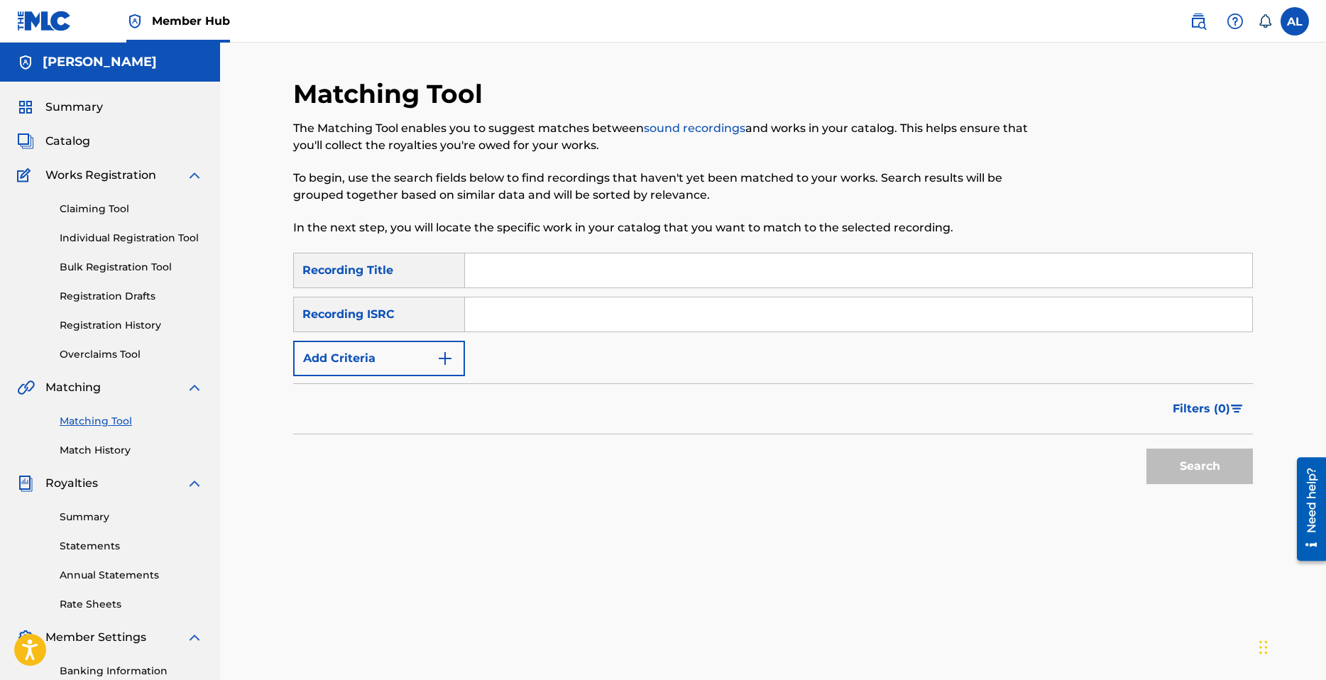
click at [530, 275] on input "Search Form" at bounding box center [858, 270] width 787 height 34
type input "IMH"
click at [496, 324] on input "Search Form" at bounding box center [858, 314] width 787 height 34
type input "QZFYY2428406"
click at [1193, 466] on button "Search" at bounding box center [1200, 466] width 106 height 35
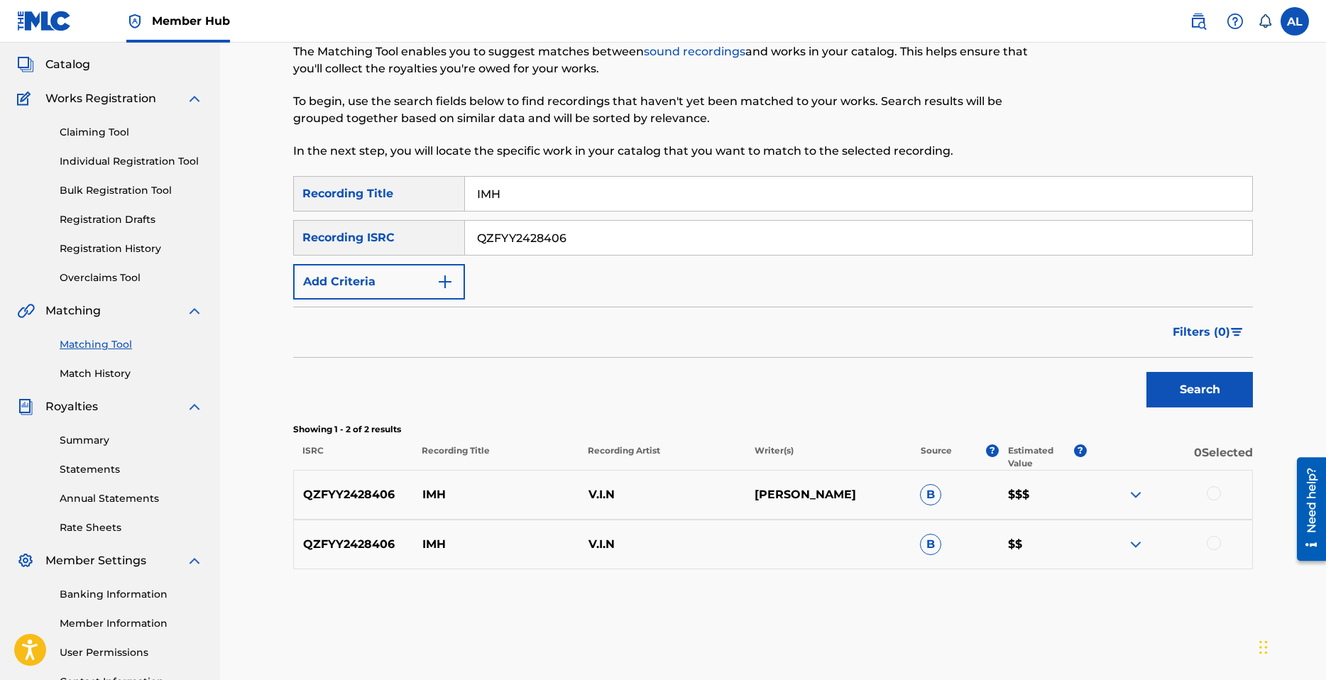
scroll to position [71, 0]
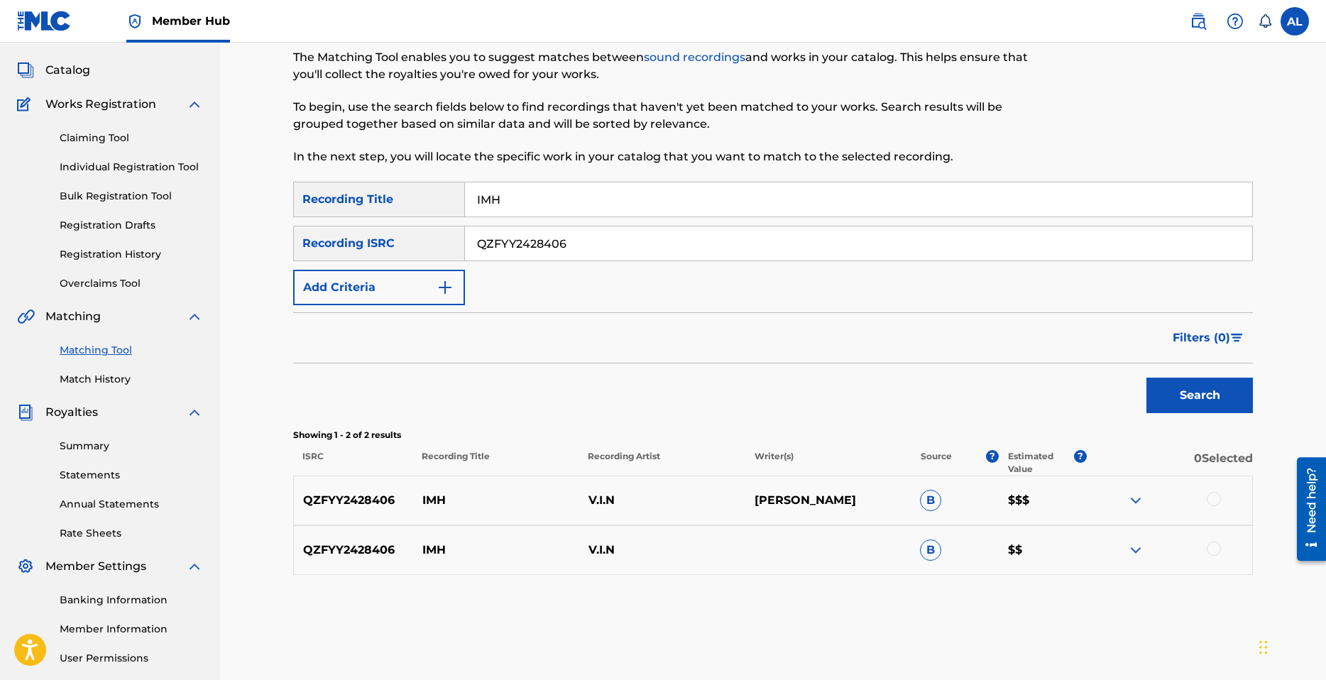
click at [1220, 504] on div at bounding box center [1169, 500] width 166 height 17
click at [1215, 501] on div at bounding box center [1214, 499] width 14 height 14
click at [1215, 550] on div at bounding box center [1214, 549] width 14 height 14
click at [566, 250] on input "QZFYY2428406" at bounding box center [858, 243] width 787 height 34
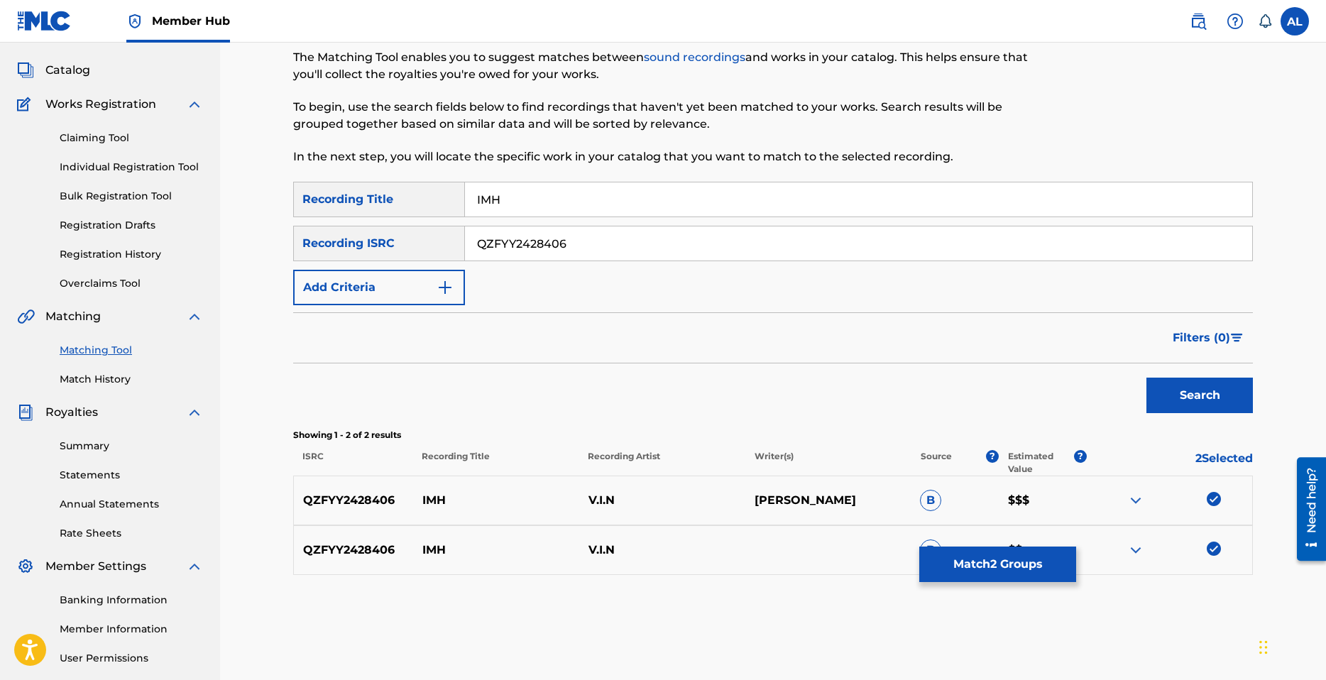
click at [566, 250] on input "QZFYY2428406" at bounding box center [858, 243] width 787 height 34
click at [584, 244] on input "Search Form" at bounding box center [858, 243] width 787 height 34
paste input "QZFYY2428406"
click at [1166, 393] on button "Search" at bounding box center [1200, 395] width 106 height 35
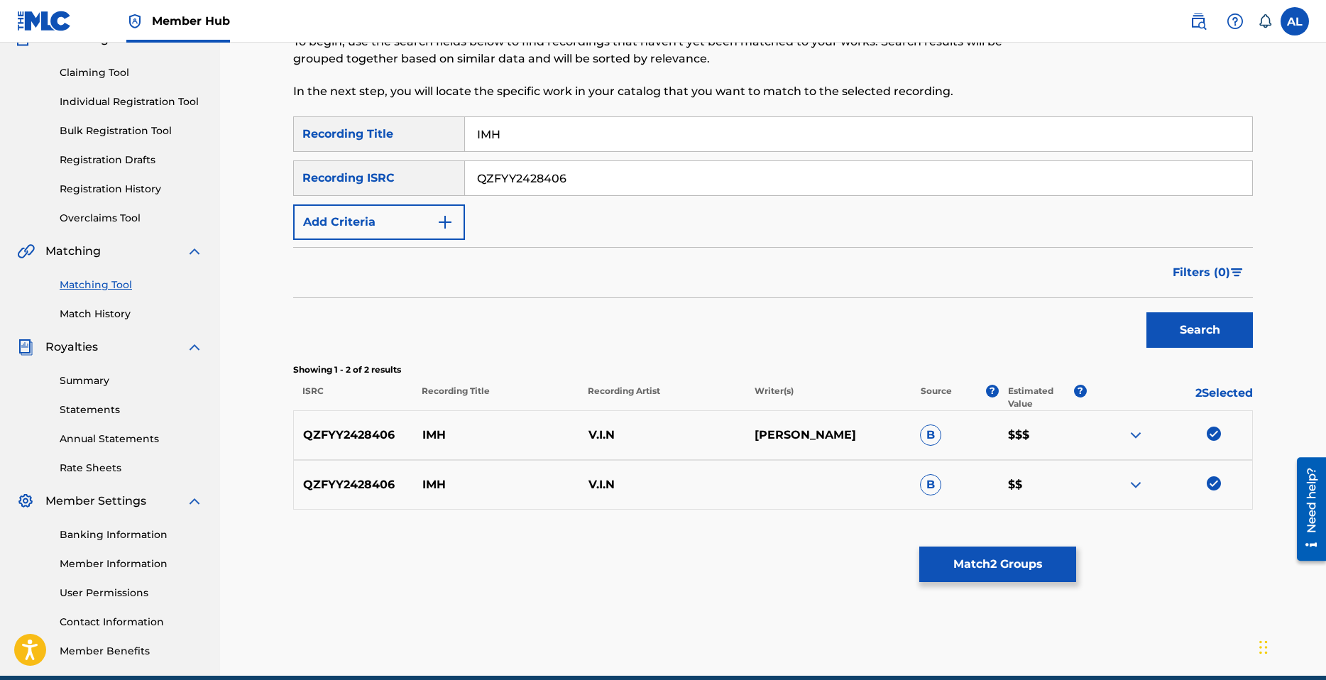
scroll to position [142, 0]
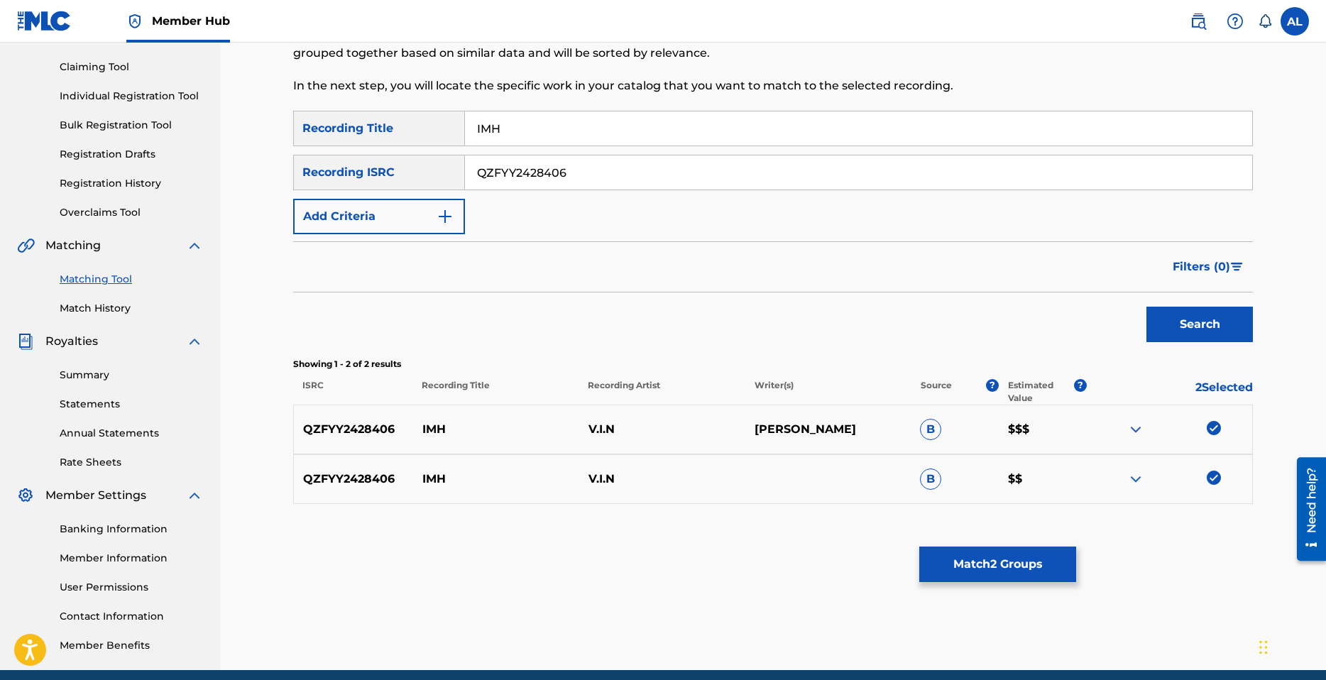
click at [581, 164] on input "QZFYY2428406" at bounding box center [858, 172] width 787 height 34
paste input "7"
type input "QZFYY2428407"
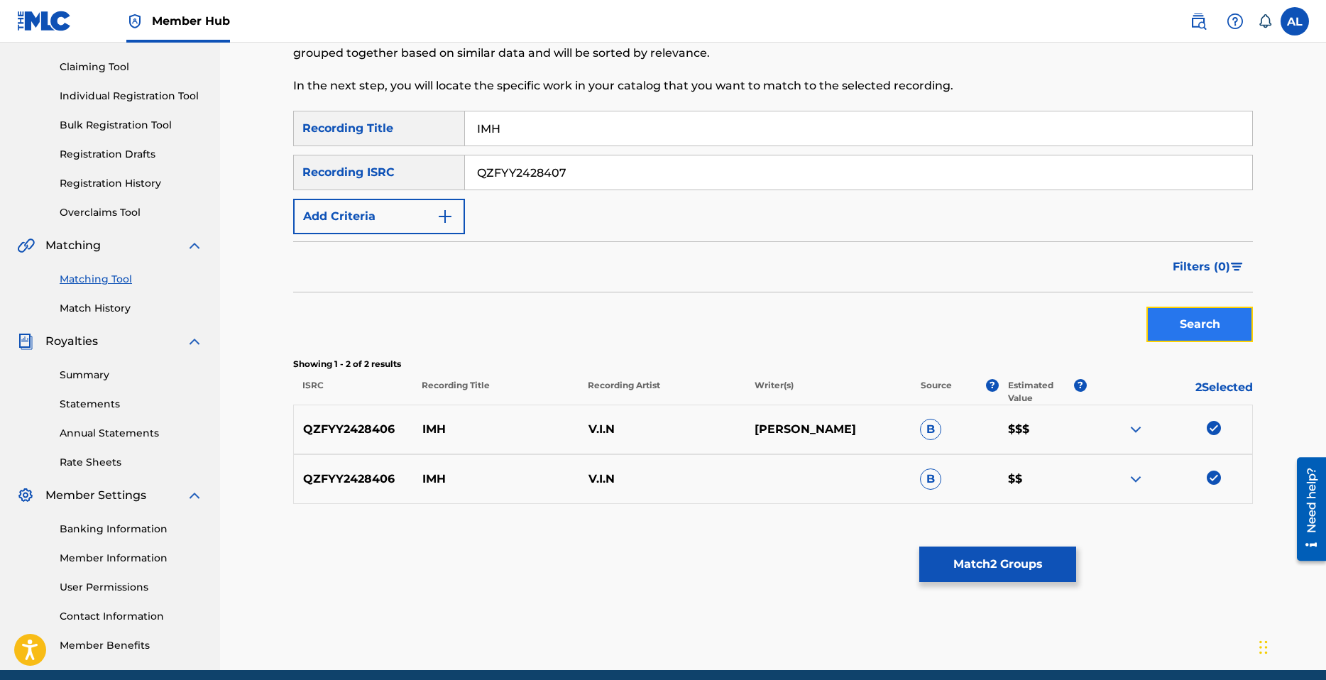
click at [1181, 327] on button "Search" at bounding box center [1200, 324] width 106 height 35
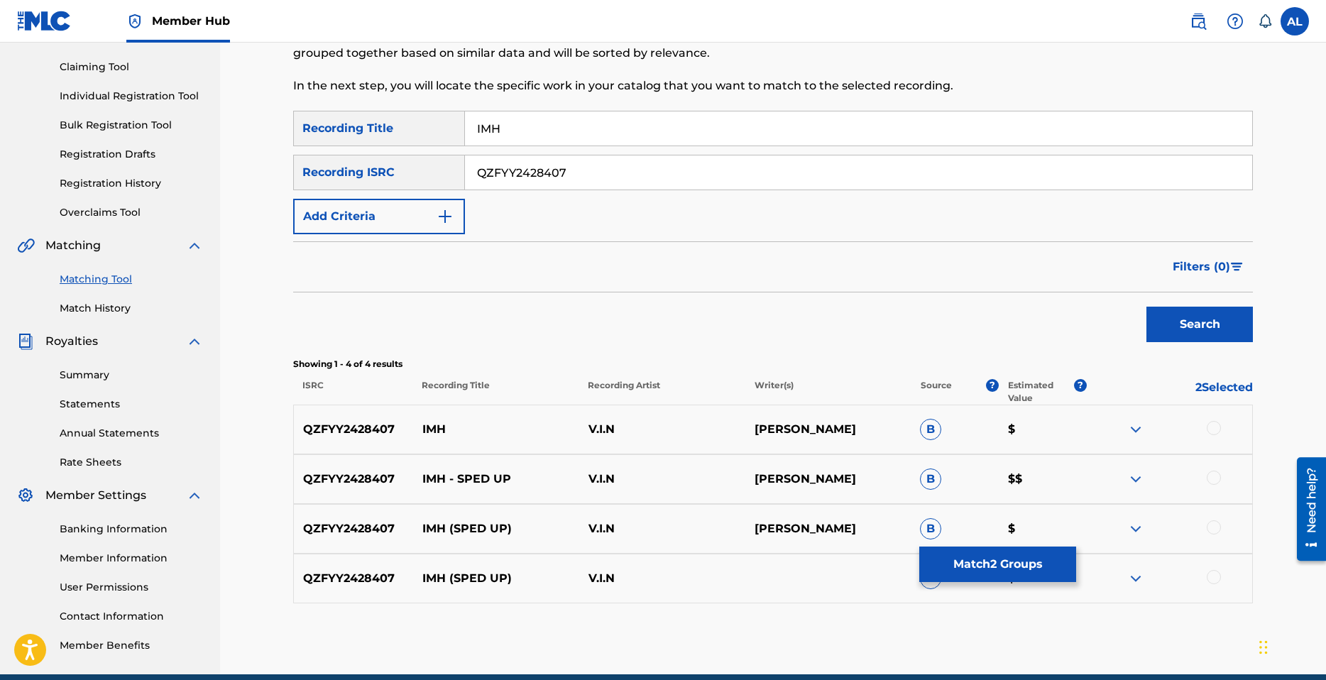
click at [1216, 430] on div at bounding box center [1214, 428] width 14 height 14
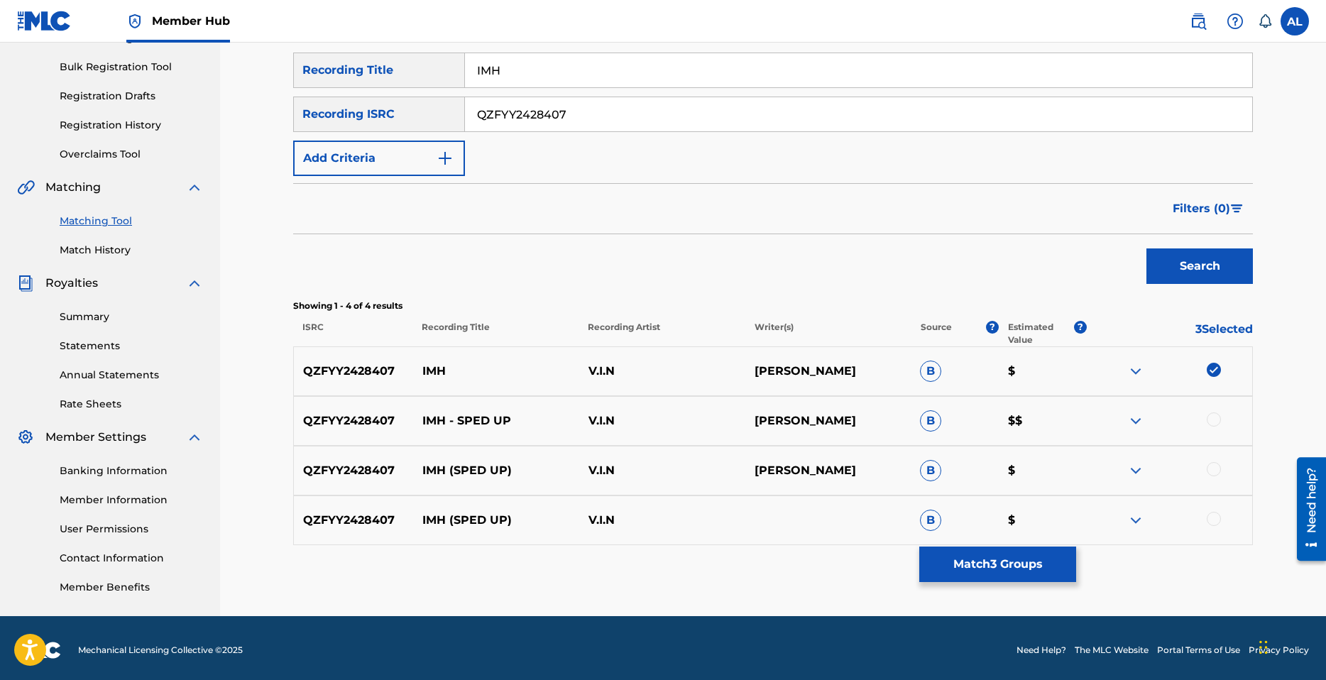
scroll to position [204, 0]
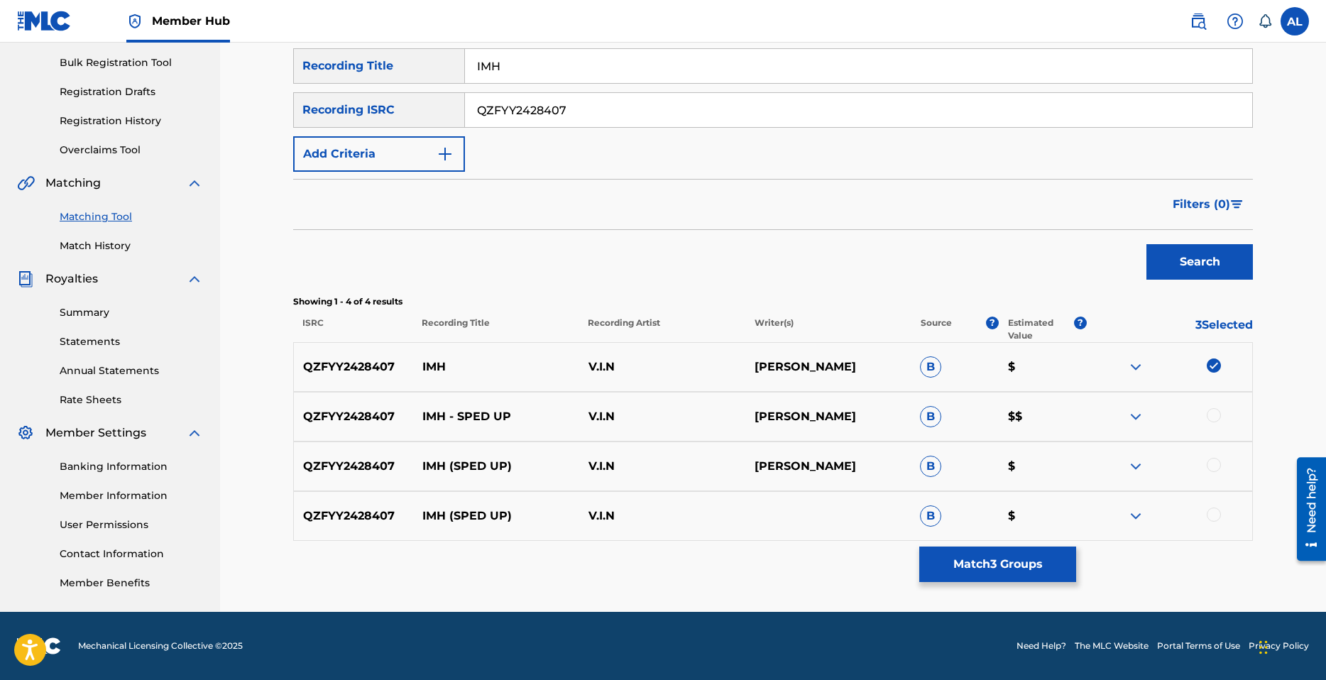
click at [1218, 415] on div at bounding box center [1214, 415] width 14 height 14
click at [1215, 461] on div at bounding box center [1214, 465] width 14 height 14
click at [1214, 518] on div at bounding box center [1214, 515] width 14 height 14
click at [999, 574] on button "Match 6 Groups" at bounding box center [997, 564] width 157 height 35
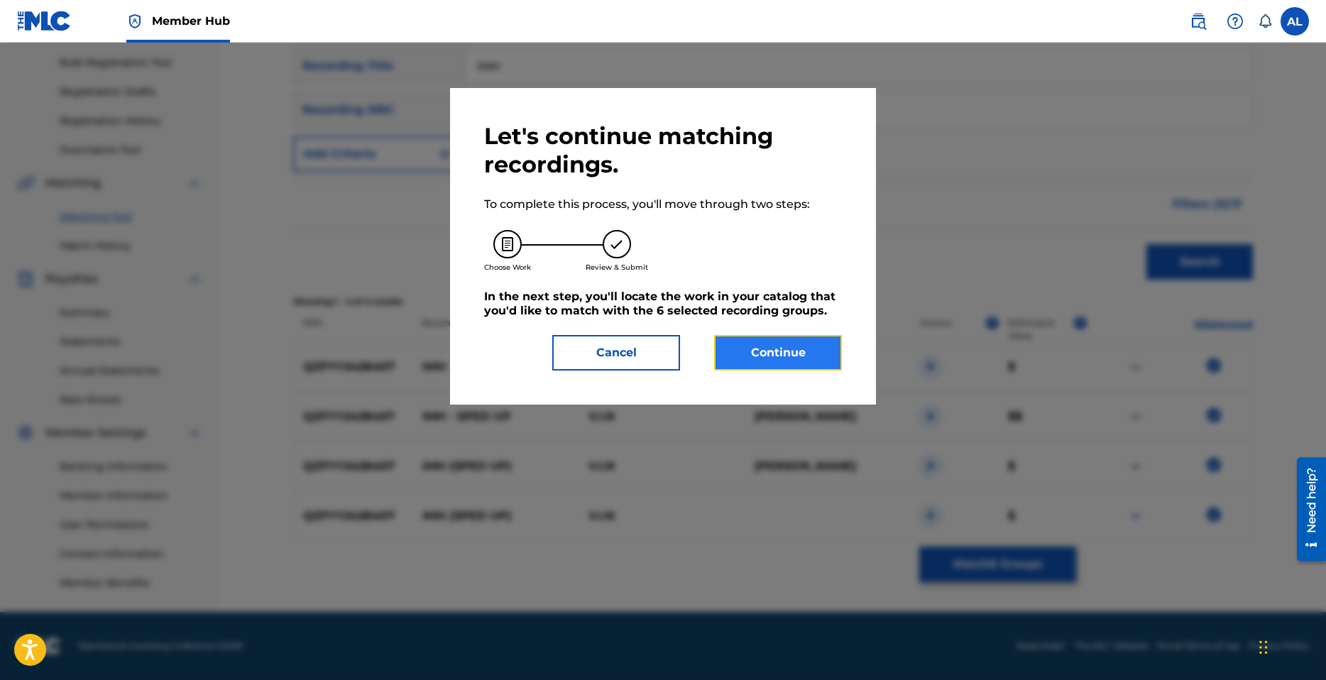
click at [757, 354] on button "Continue" at bounding box center [778, 352] width 128 height 35
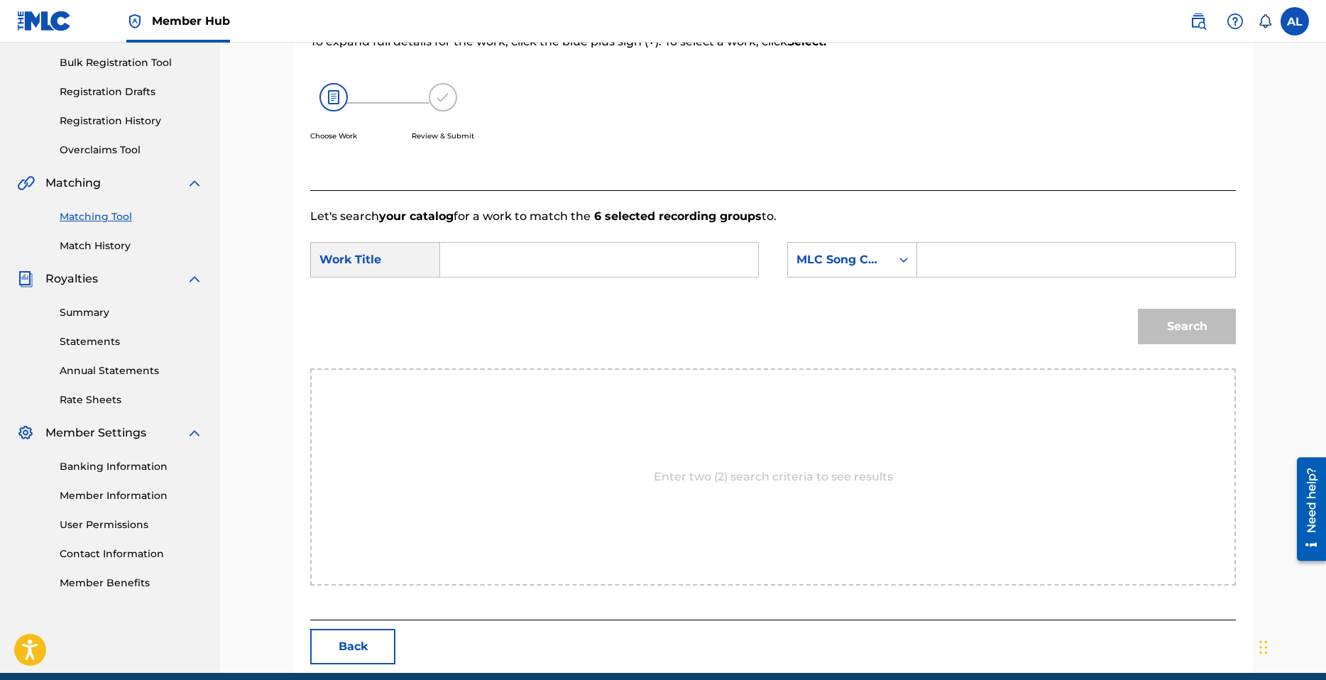
click at [524, 255] on input "Search Form" at bounding box center [599, 260] width 294 height 34
type input "IMH"
click at [867, 263] on div "MLC Song Code" at bounding box center [840, 259] width 86 height 17
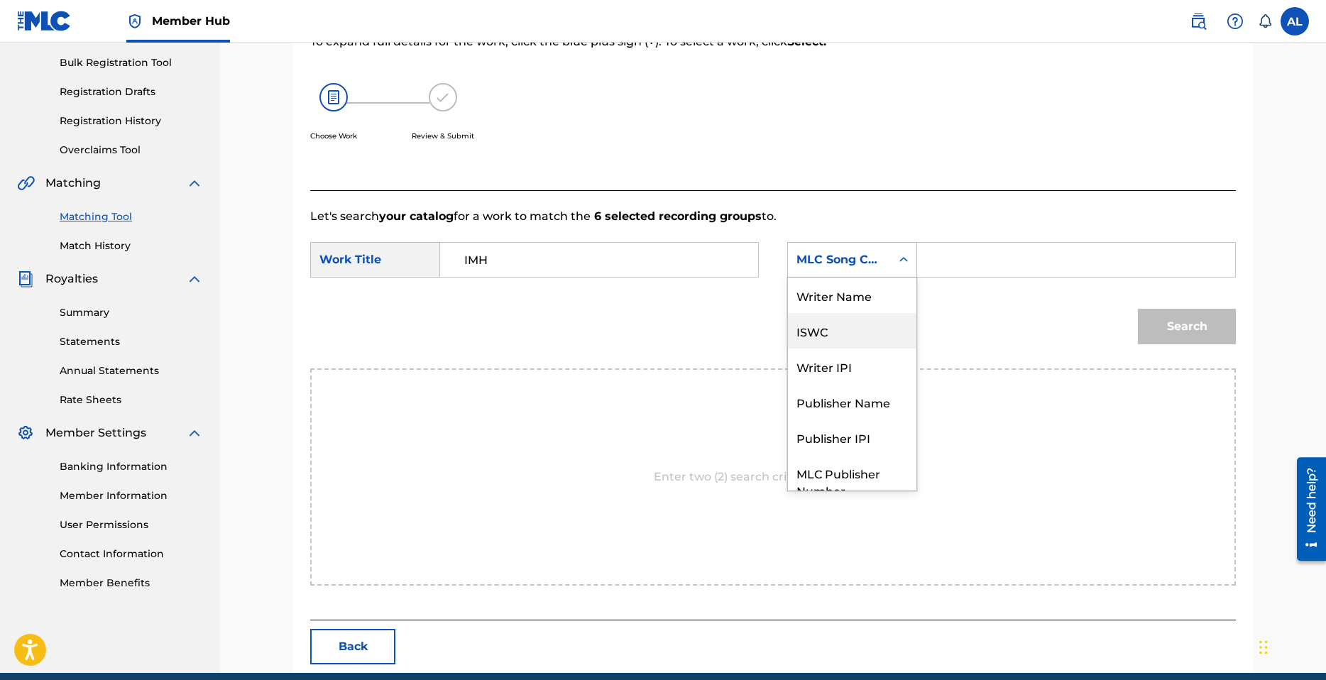
click at [838, 334] on div "ISWC" at bounding box center [852, 330] width 129 height 35
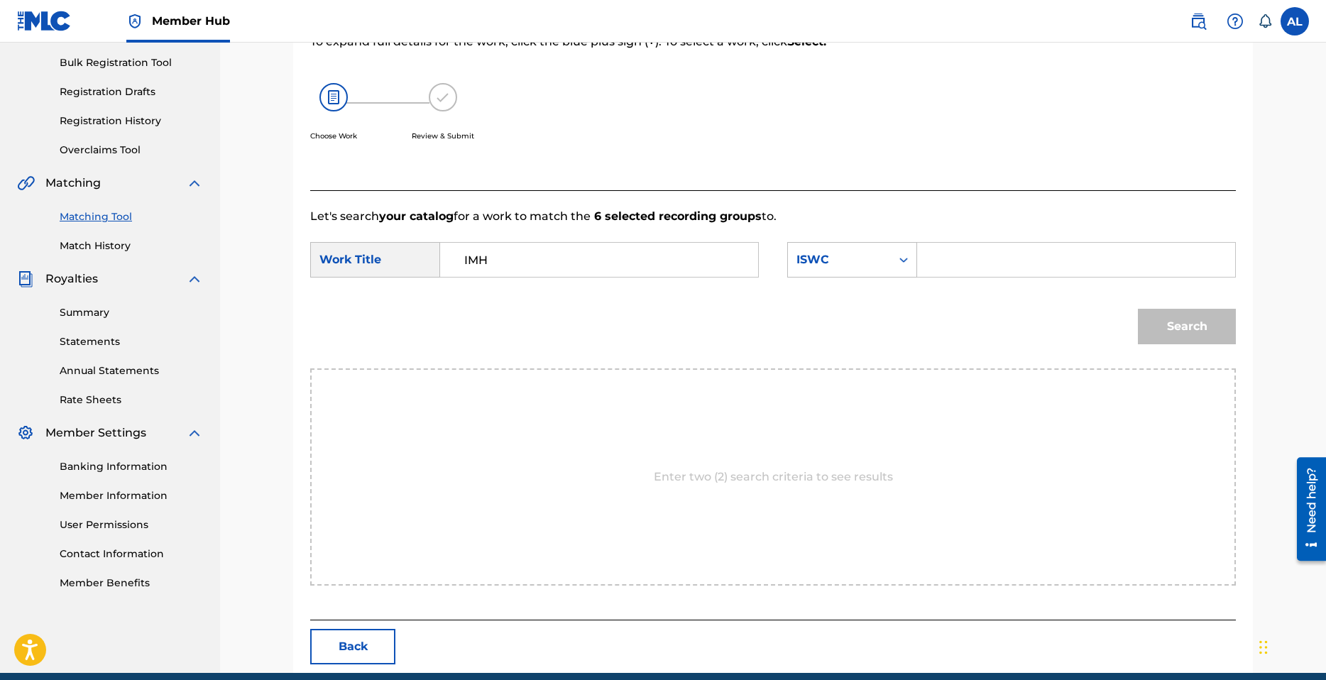
click at [1057, 252] on input "Search Form" at bounding box center [1076, 260] width 294 height 34
paste input "T3335725214"
type input "T3335725214"
click at [1177, 327] on button "Search" at bounding box center [1187, 326] width 98 height 35
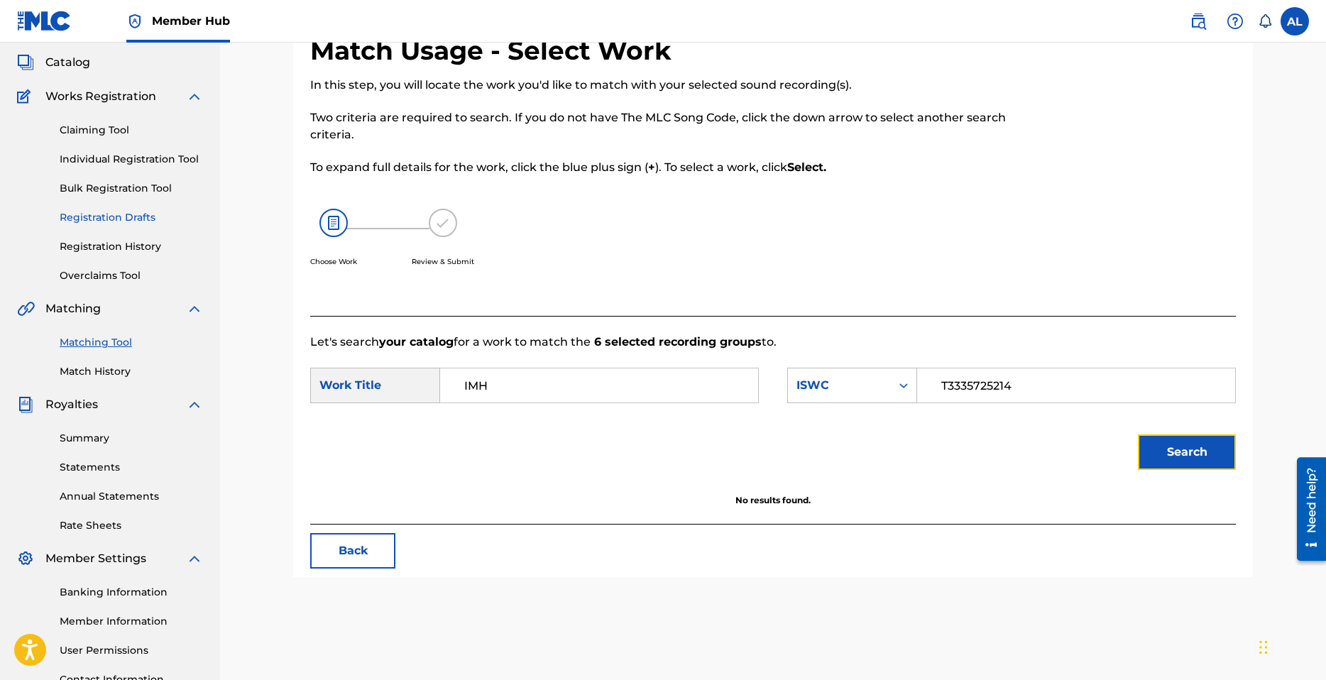
scroll to position [58, 0]
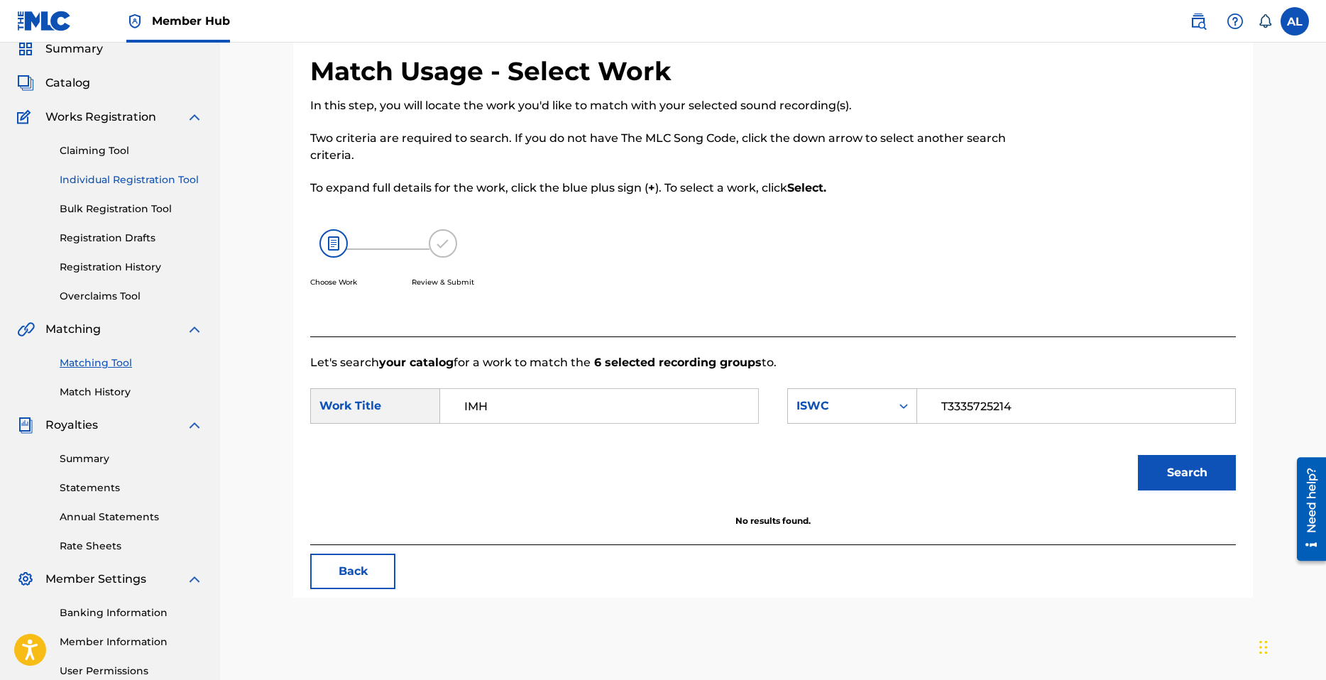
click at [121, 177] on link "Individual Registration Tool" at bounding box center [131, 180] width 143 height 15
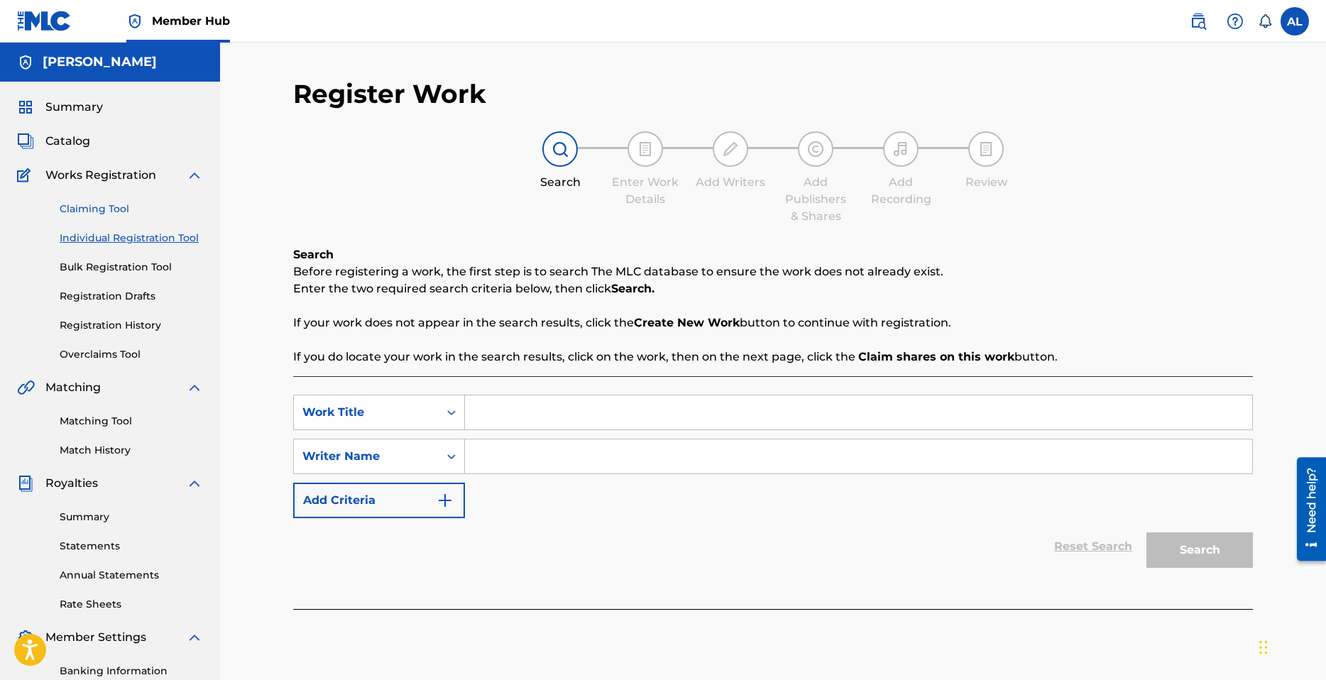
click at [104, 209] on link "Claiming Tool" at bounding box center [131, 209] width 143 height 15
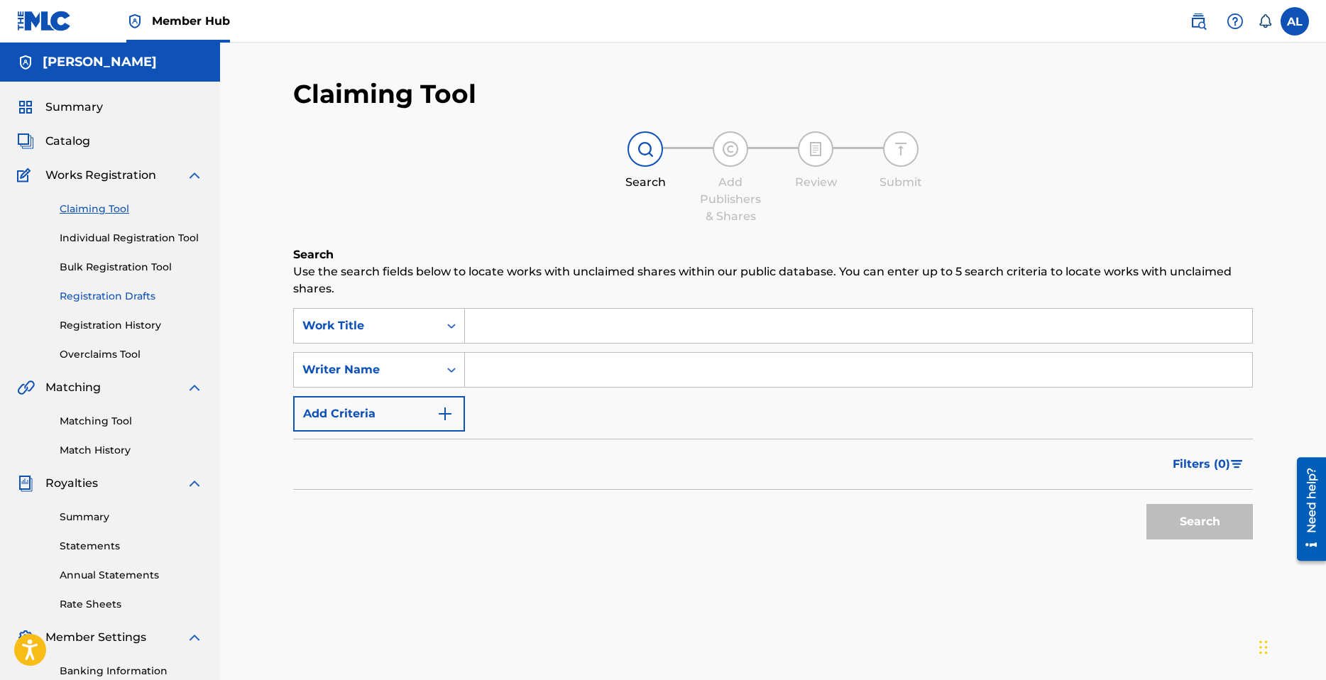
click at [134, 300] on link "Registration Drafts" at bounding box center [131, 296] width 143 height 15
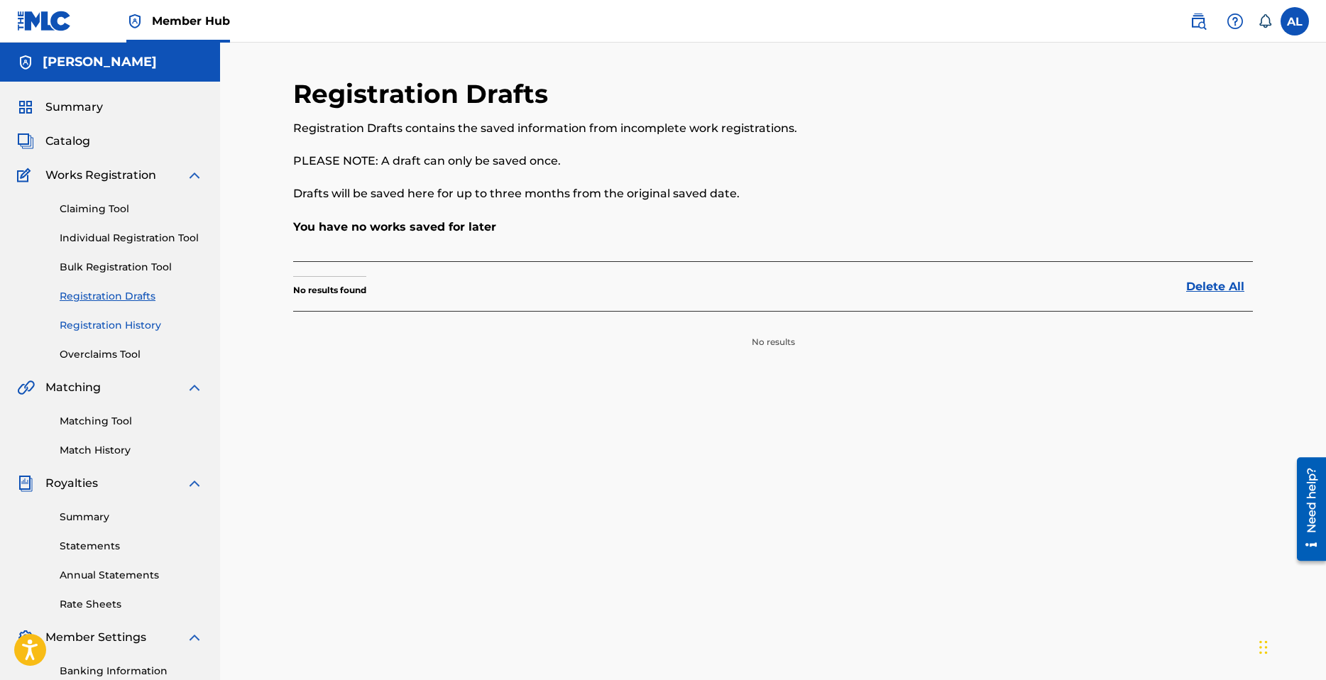
click at [133, 324] on link "Registration History" at bounding box center [131, 325] width 143 height 15
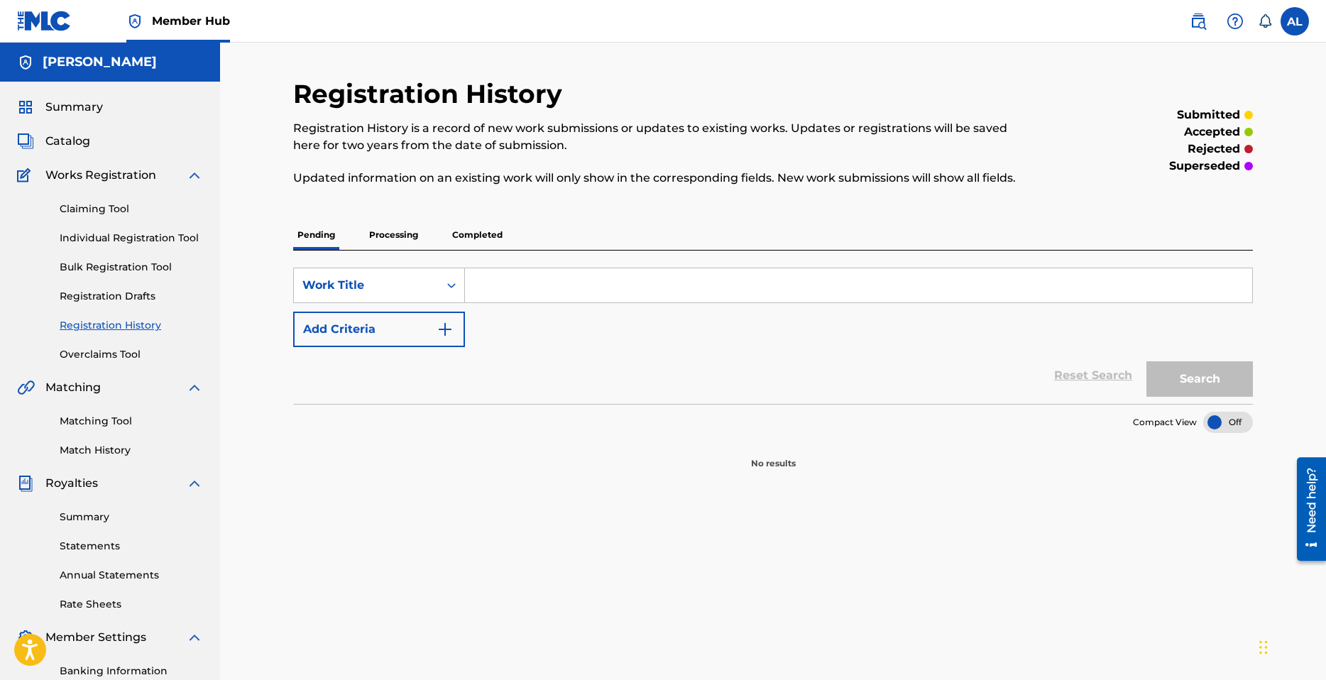
click at [402, 236] on p "Processing" at bounding box center [394, 235] width 58 height 30
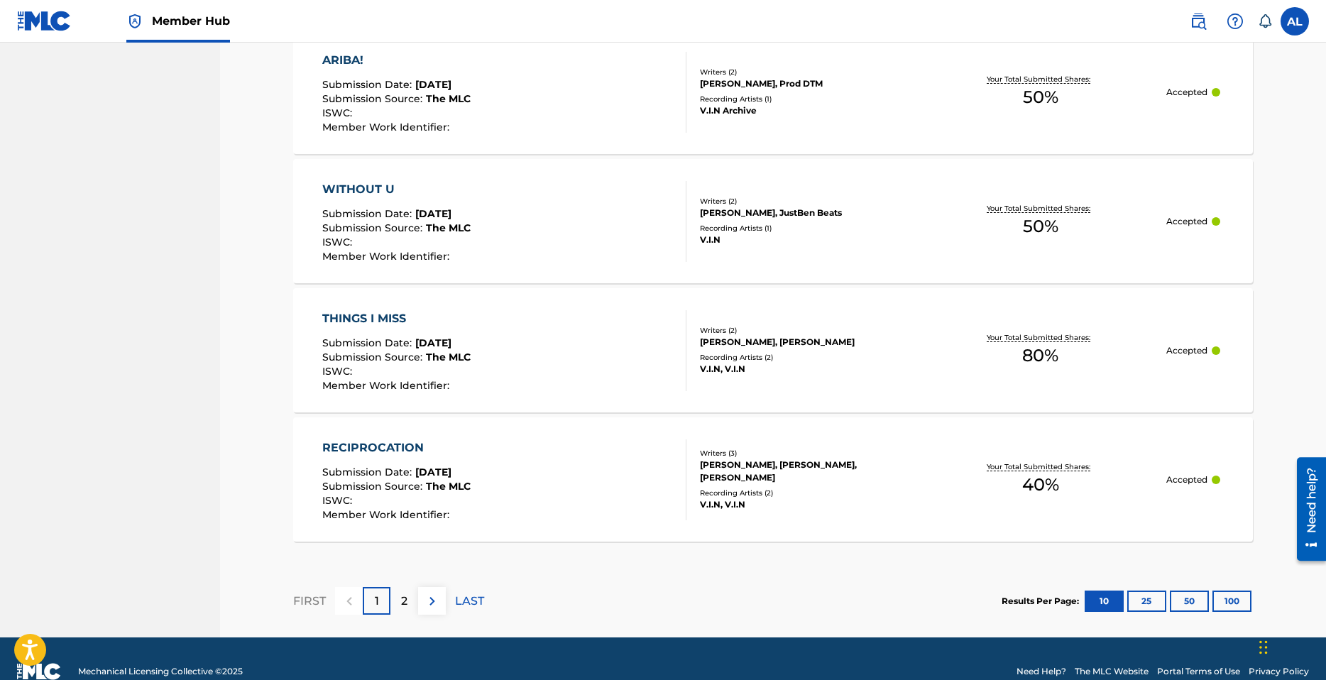
scroll to position [1211, 0]
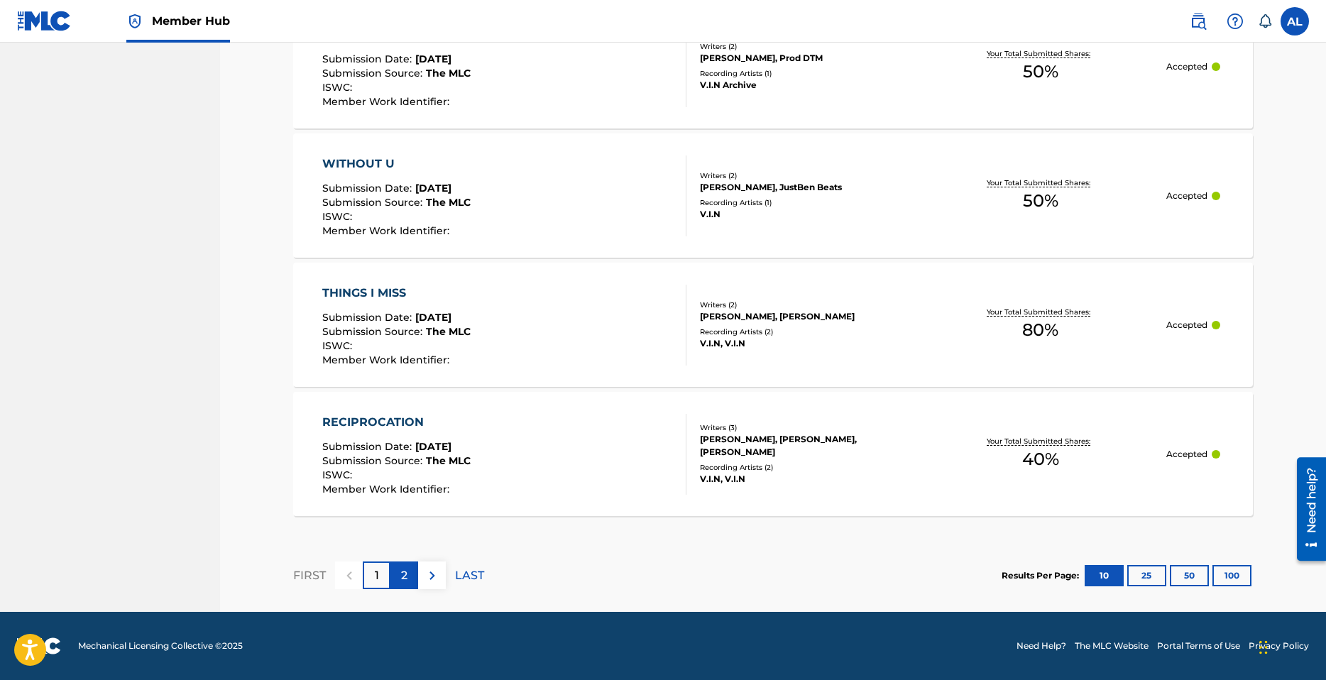
click at [403, 572] on p "2" at bounding box center [404, 575] width 6 height 17
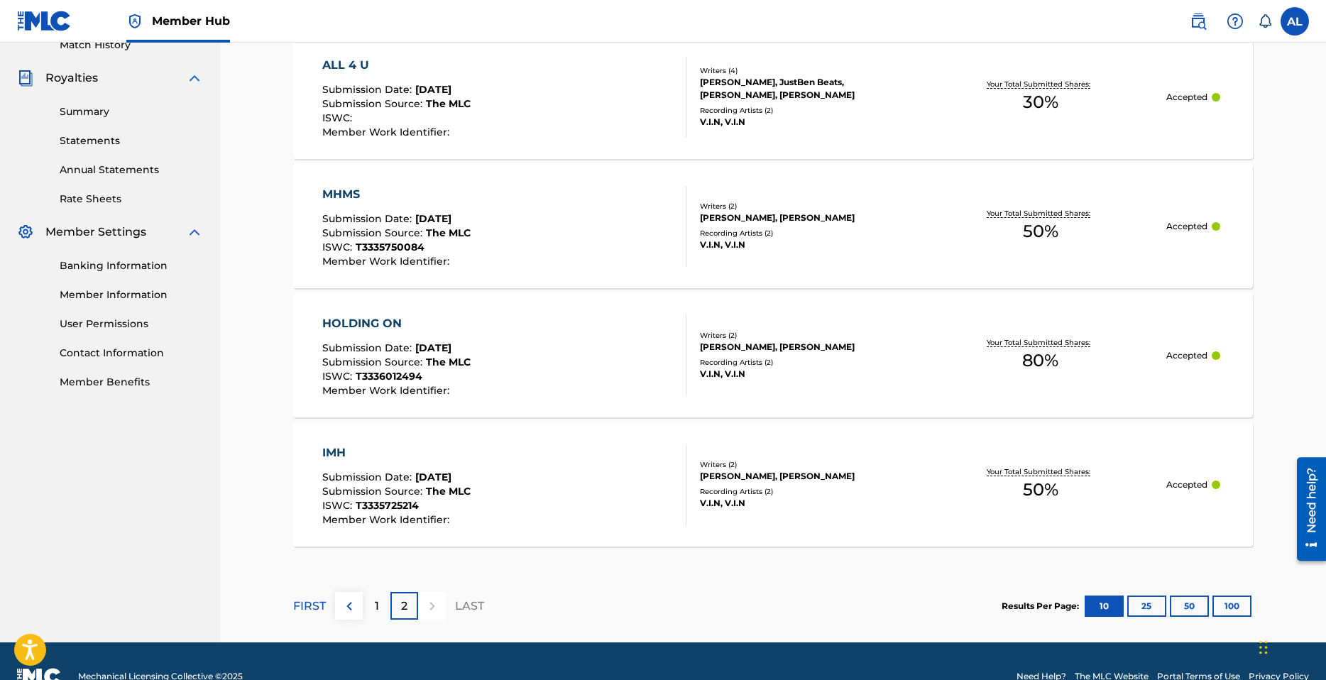
scroll to position [294, 0]
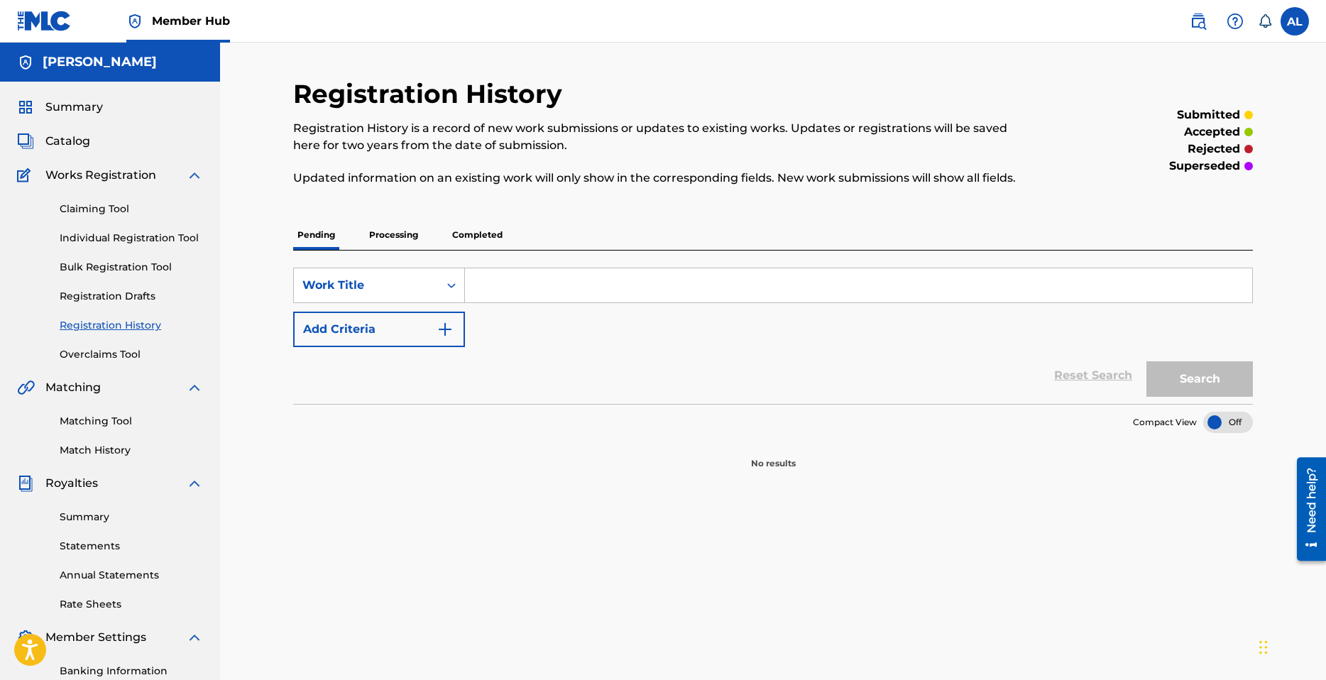
click at [424, 240] on div "Pending Processing Completed" at bounding box center [773, 235] width 960 height 30
drag, startPoint x: 436, startPoint y: 231, endPoint x: 418, endPoint y: 233, distance: 17.9
click at [435, 231] on div "Pending Processing Completed" at bounding box center [773, 235] width 960 height 30
drag, startPoint x: 398, startPoint y: 234, endPoint x: 483, endPoint y: 231, distance: 84.5
click at [398, 234] on p "Processing" at bounding box center [394, 235] width 58 height 30
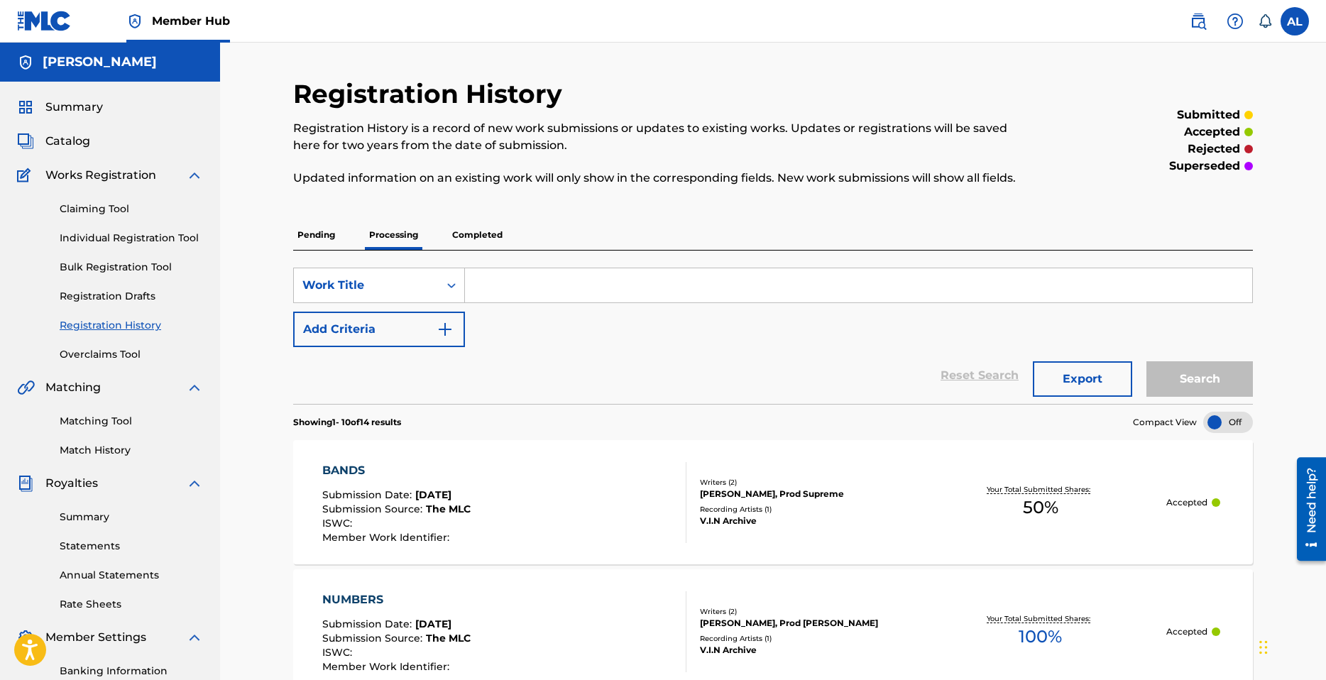
click at [483, 230] on p "Completed" at bounding box center [477, 235] width 59 height 30
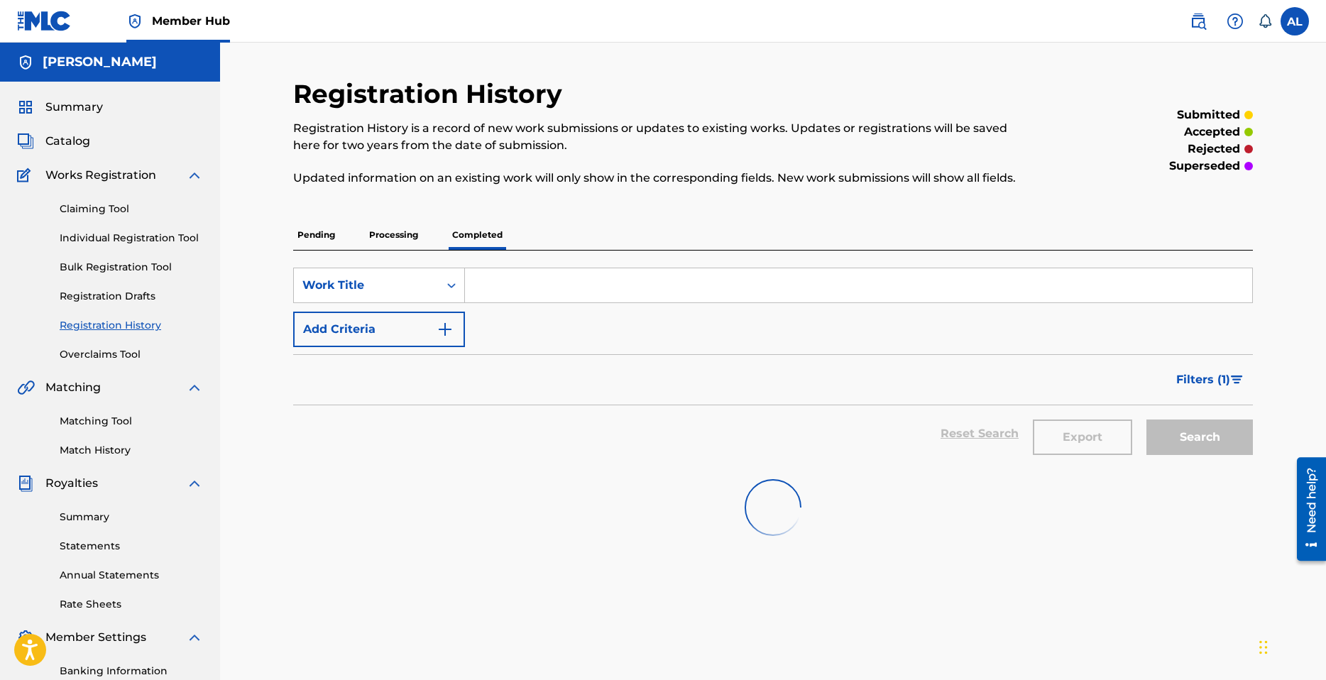
click at [409, 231] on p "Processing" at bounding box center [394, 235] width 58 height 30
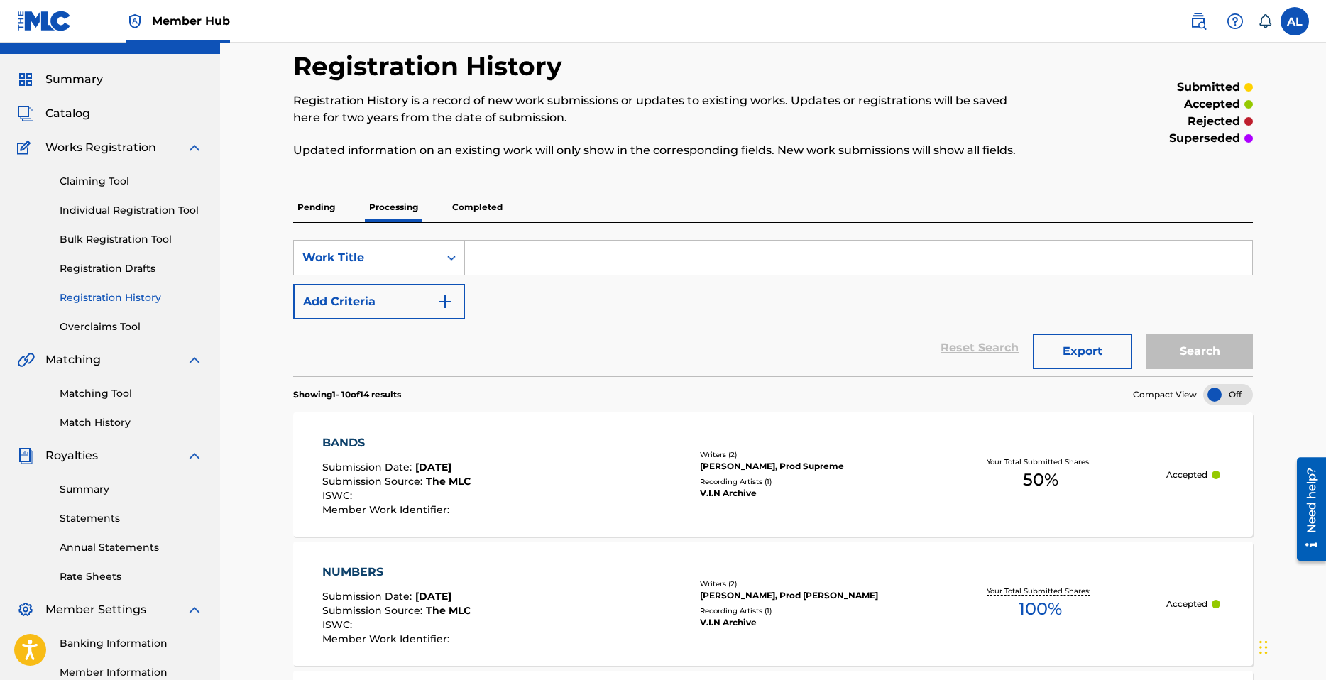
scroll to position [142, 0]
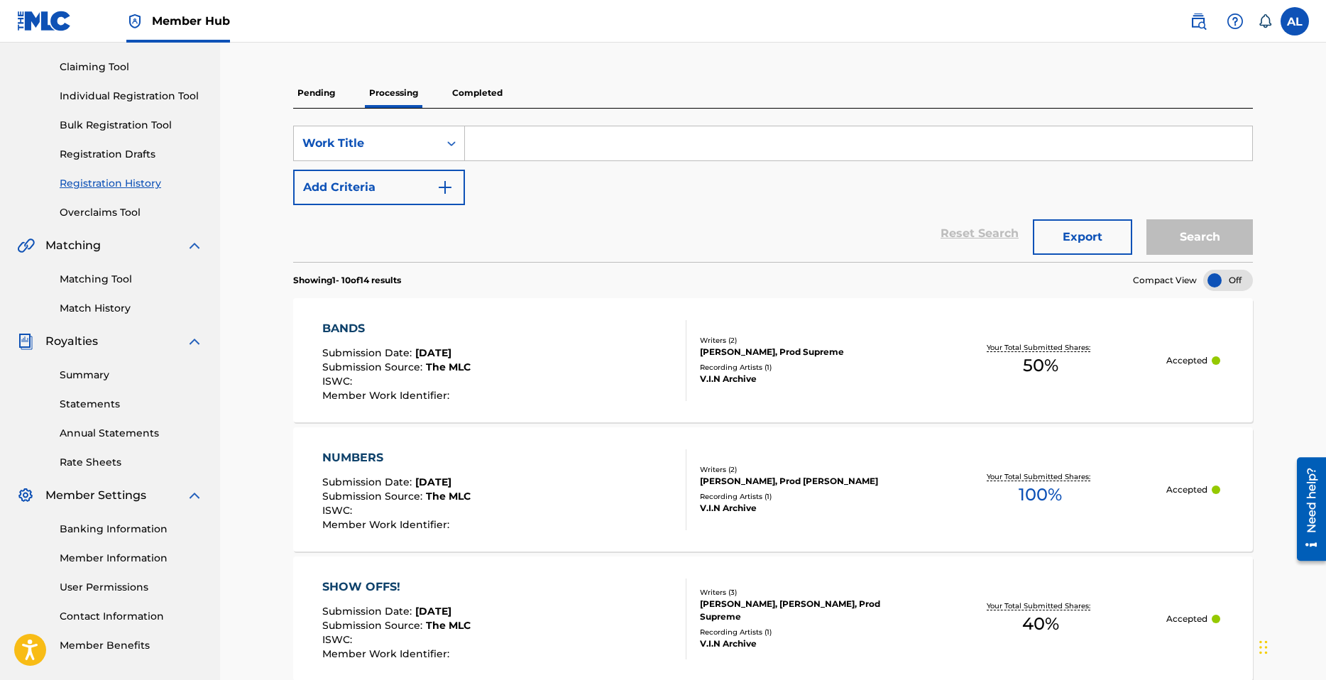
click at [782, 361] on div "Writers ( 2 ) Aaron Lindsey, Prod Supreme Recording Artists ( 1 ) V.I.N Archive" at bounding box center [801, 360] width 228 height 50
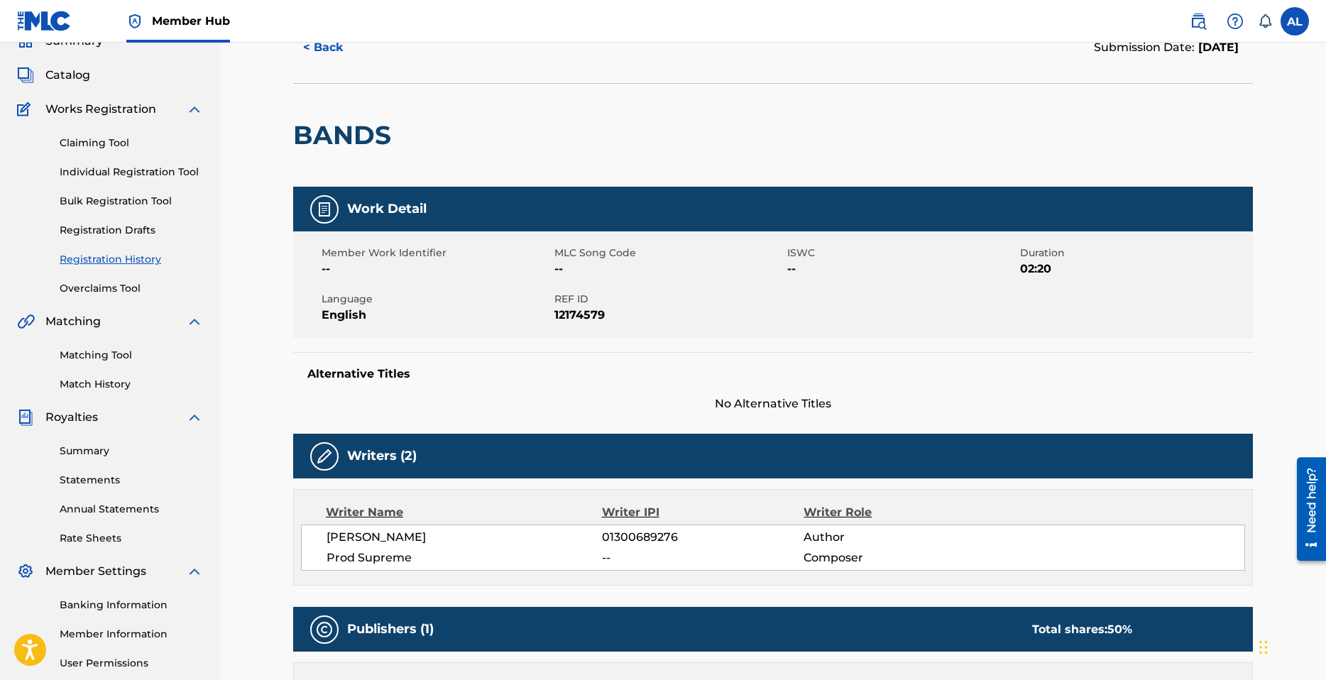
scroll to position [71, 0]
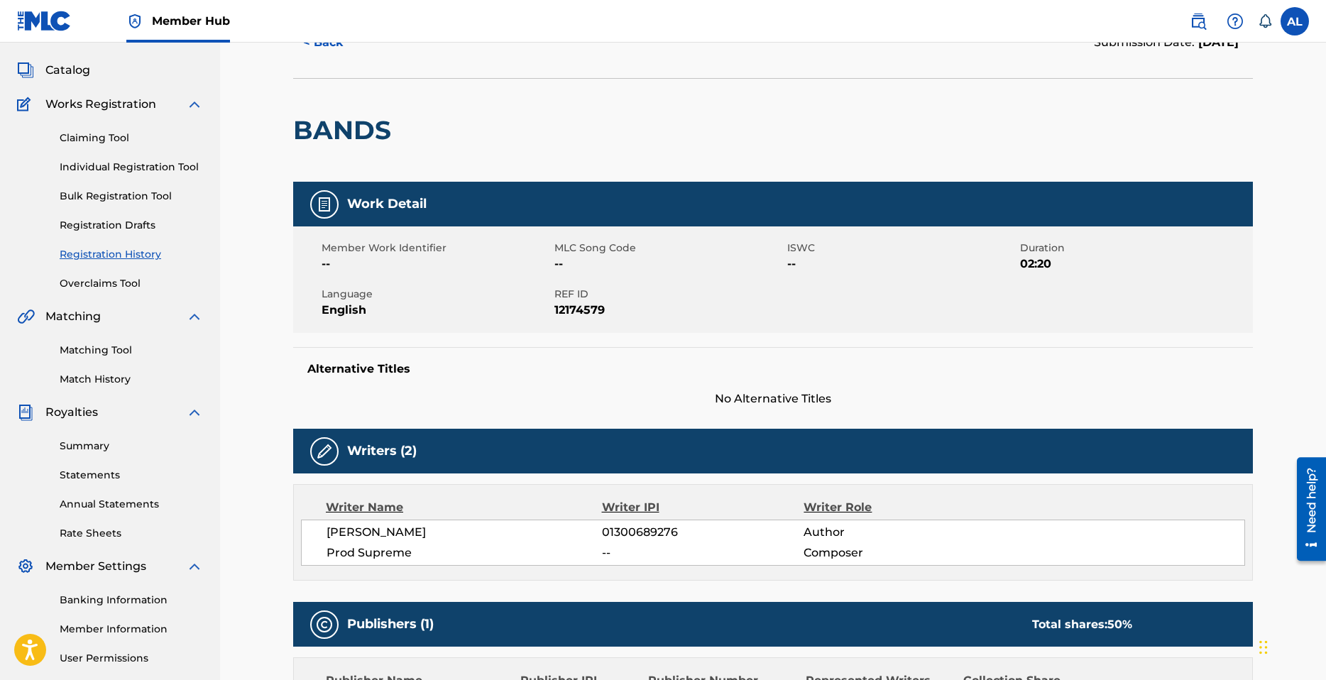
click at [564, 307] on span "12174579" at bounding box center [668, 310] width 229 height 17
copy span "12174579"
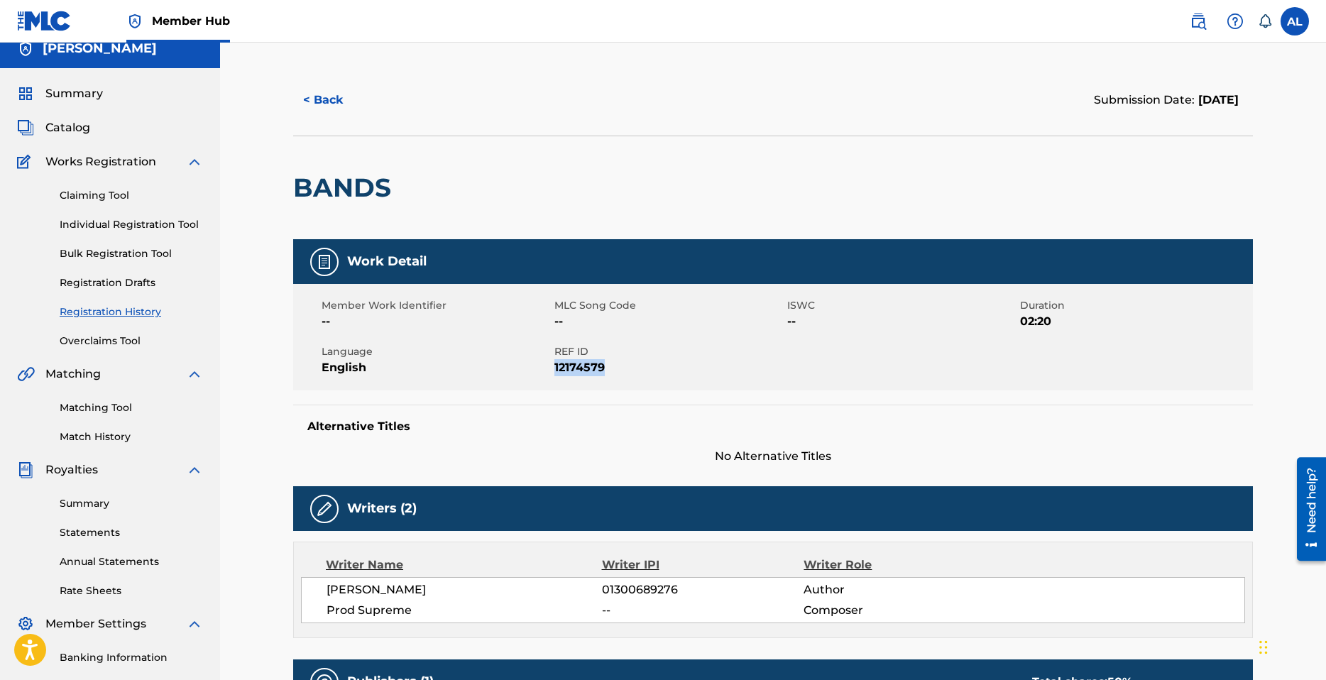
scroll to position [0, 0]
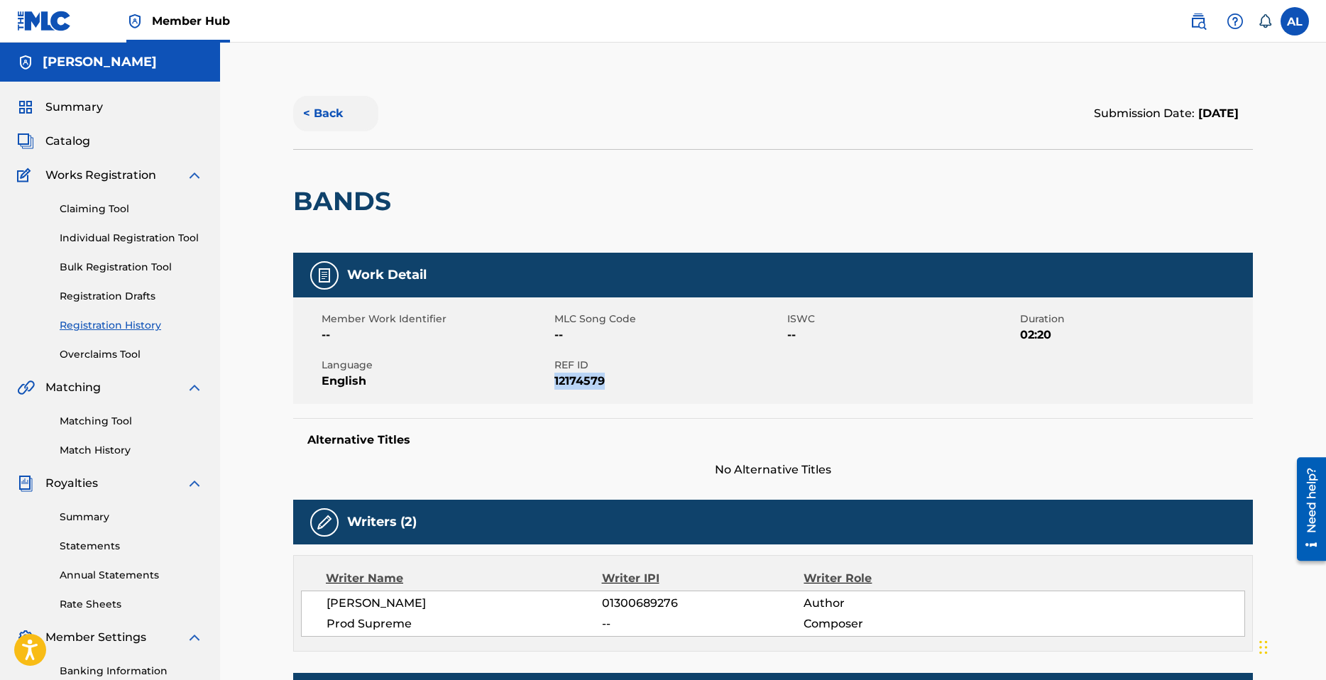
click at [332, 114] on button "< Back" at bounding box center [335, 113] width 85 height 35
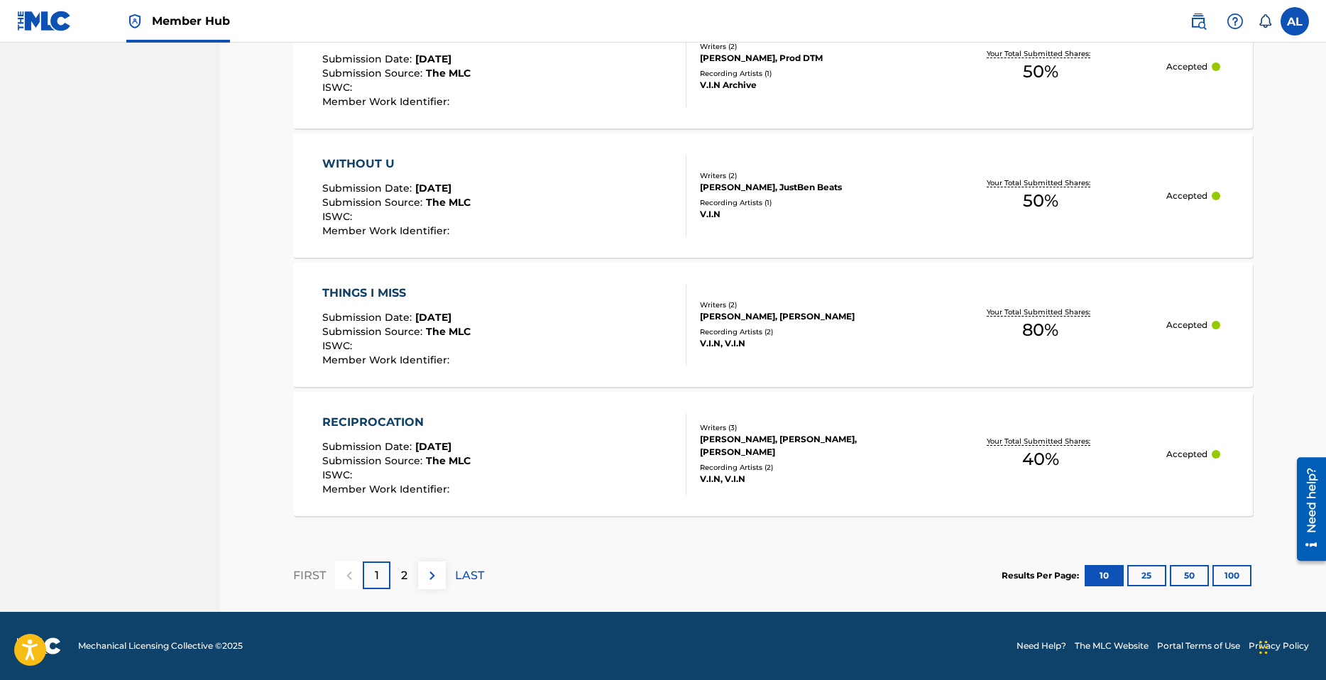
click at [410, 592] on div "FIRST 1 2 LAST" at bounding box center [388, 575] width 191 height 73
click at [412, 580] on div "2" at bounding box center [404, 576] width 28 height 28
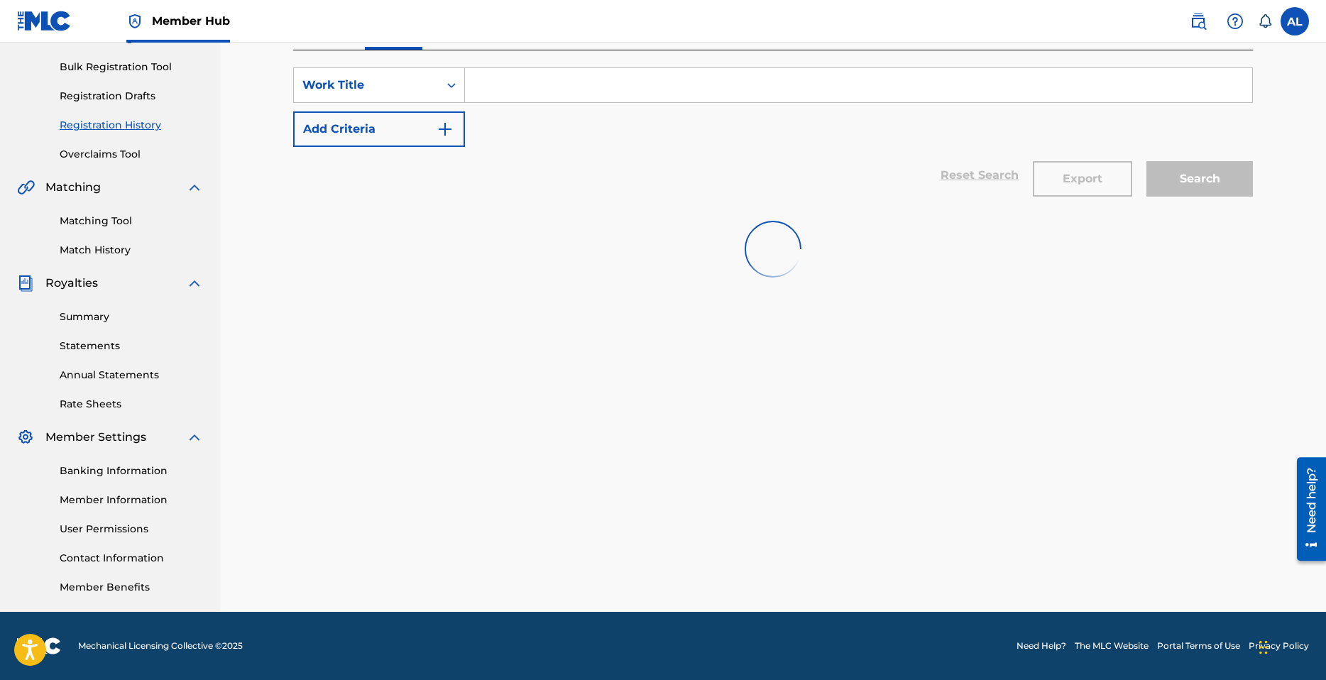
scroll to position [436, 0]
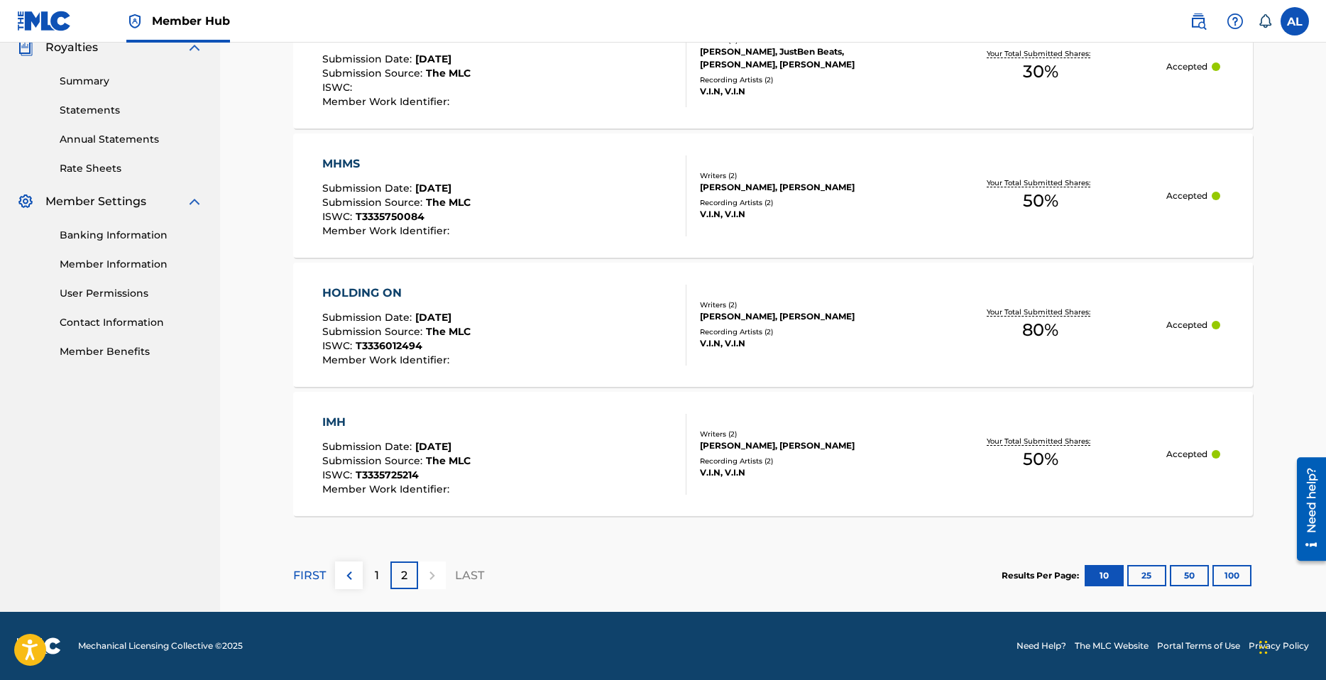
click at [499, 442] on div "IMH Submission Date : Sep 22, 2025 Submission Source : The MLC ISWC : T33357252…" at bounding box center [504, 454] width 365 height 81
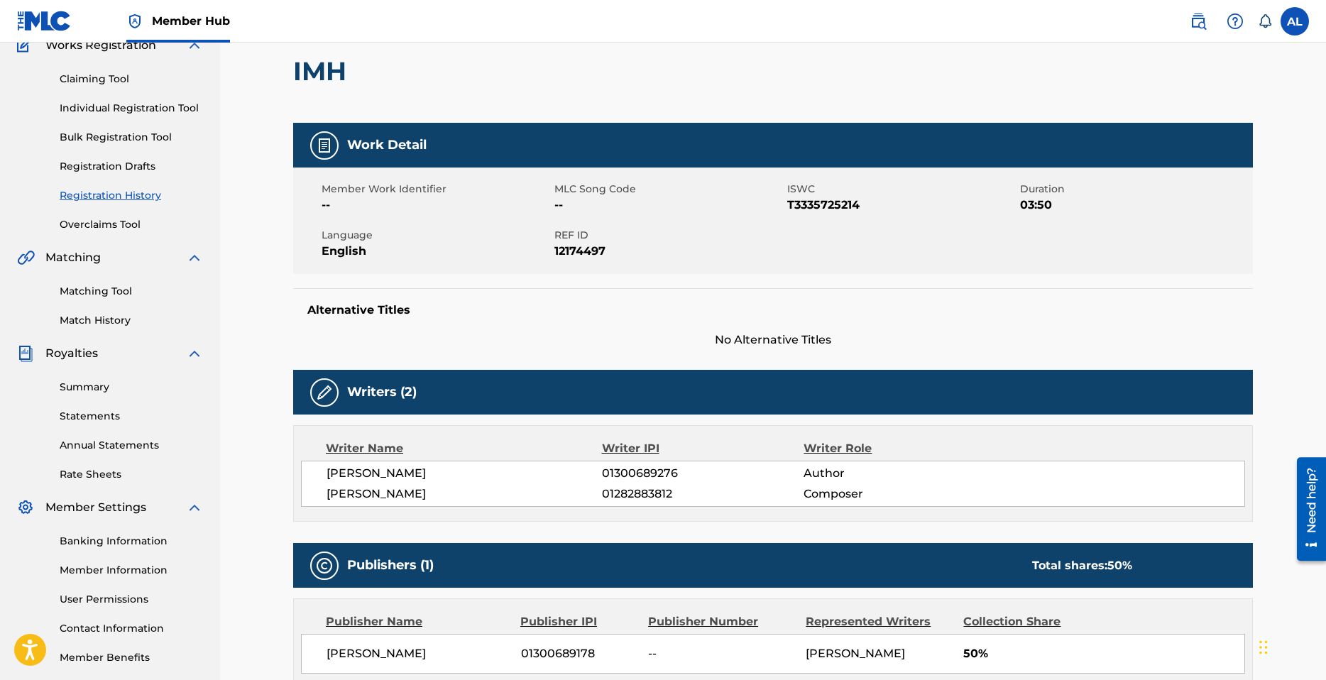
scroll to position [213, 0]
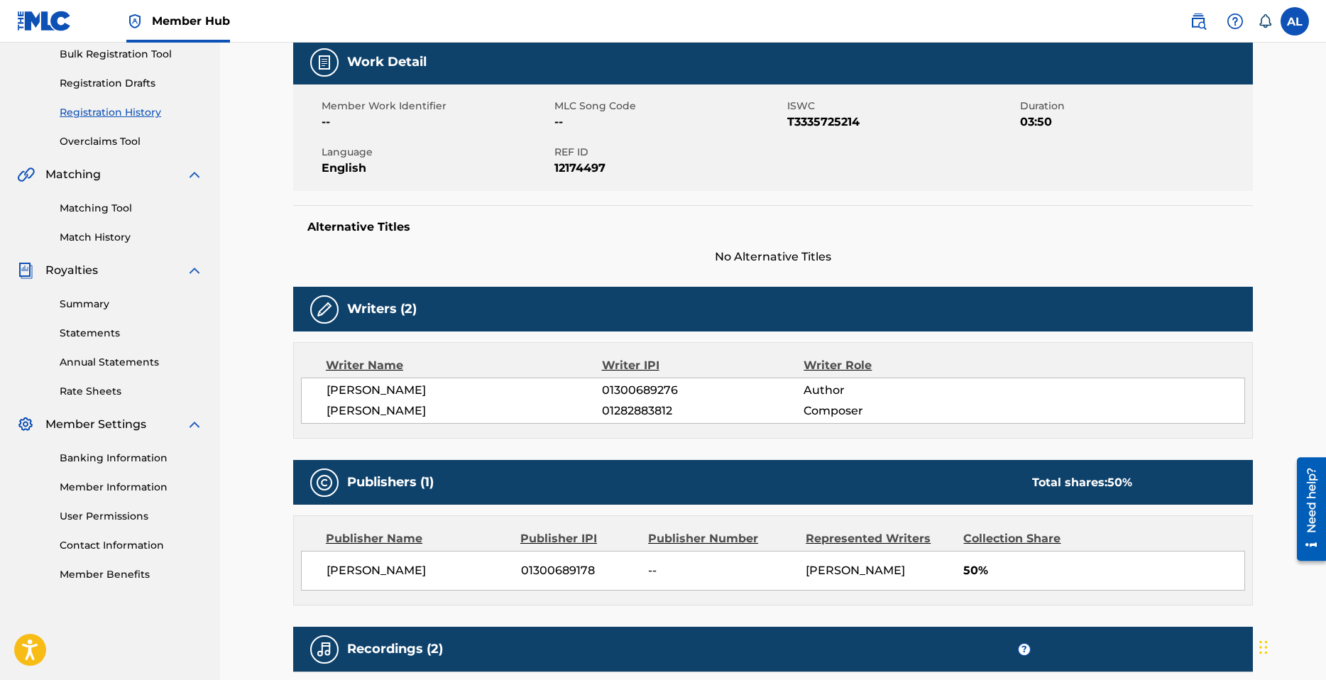
click at [590, 168] on span "12174497" at bounding box center [668, 168] width 229 height 17
click at [816, 119] on span "T3335725214" at bounding box center [901, 122] width 229 height 17
click at [559, 171] on span "12174497" at bounding box center [668, 168] width 229 height 17
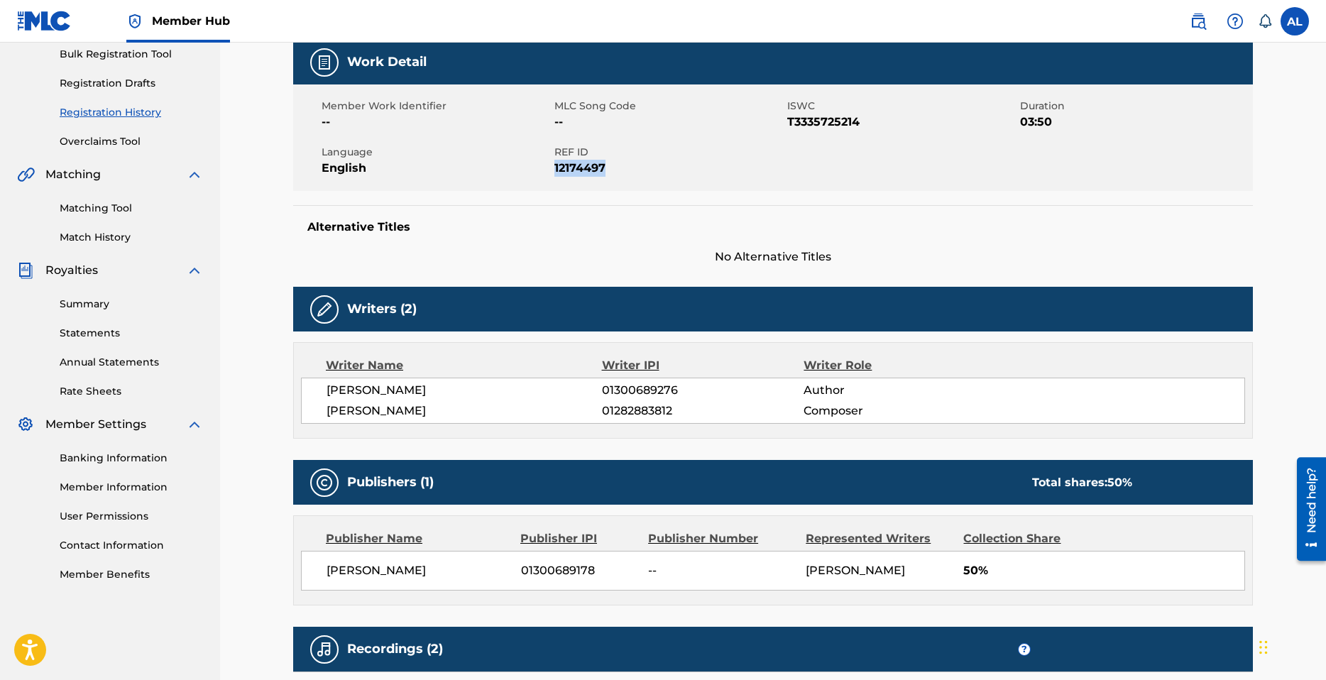
click at [559, 171] on span "12174497" at bounding box center [668, 168] width 229 height 17
copy span "12174497"
click at [815, 123] on span "T3335725214" at bounding box center [901, 122] width 229 height 17
copy span "T3335725214"
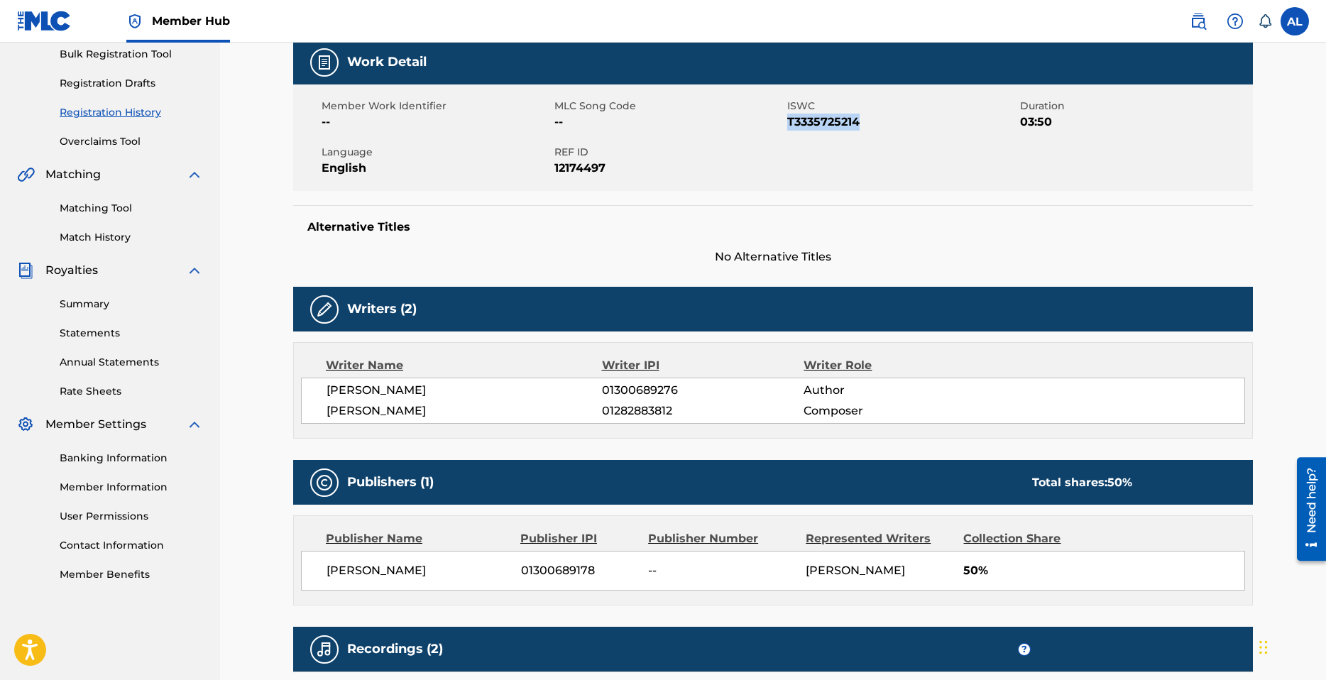
click at [843, 124] on span "T3335725214" at bounding box center [901, 122] width 229 height 17
click at [844, 124] on span "T3335725214" at bounding box center [901, 122] width 229 height 17
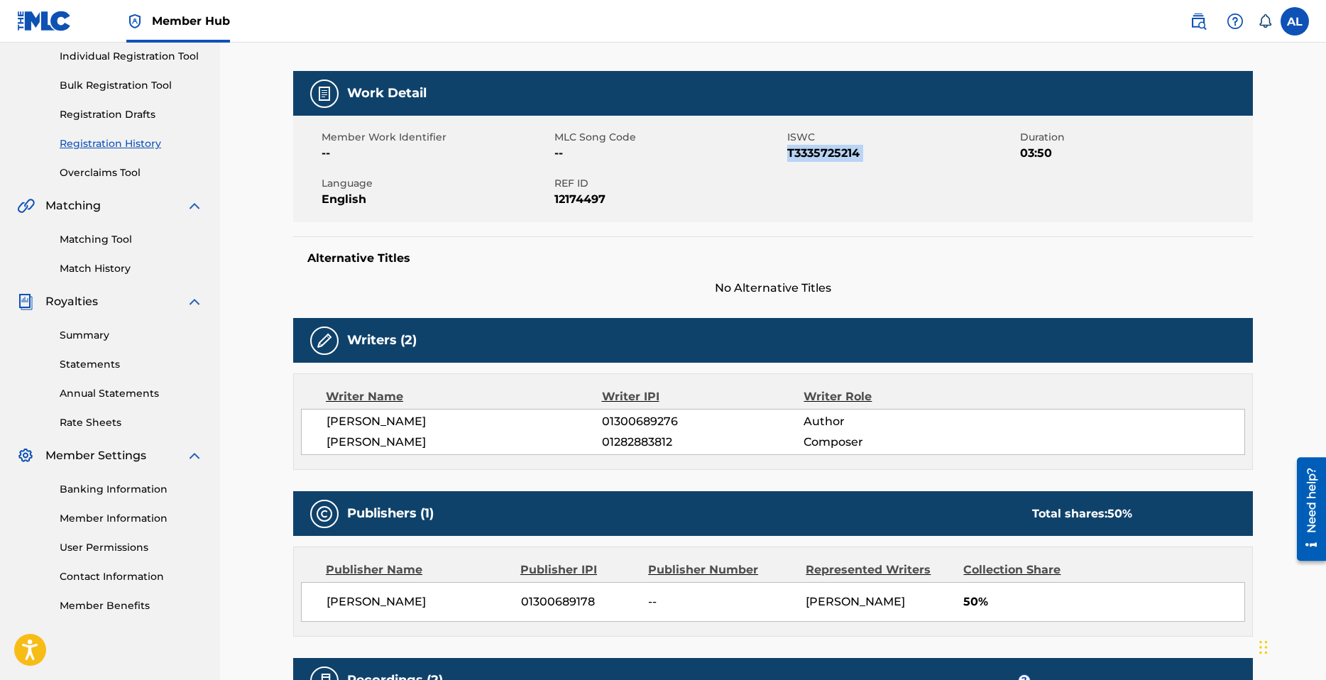
scroll to position [0, 0]
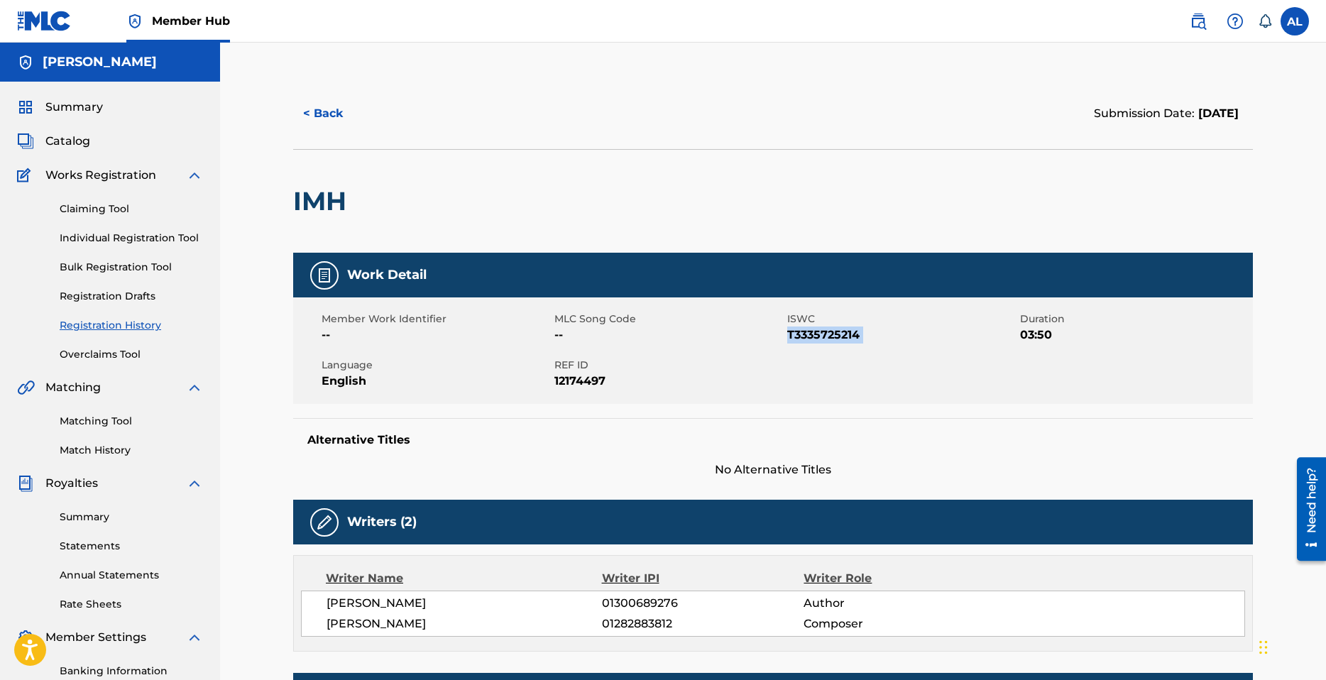
click at [838, 335] on span "T3335725214" at bounding box center [901, 335] width 229 height 17
click at [347, 104] on button "< Back" at bounding box center [335, 113] width 85 height 35
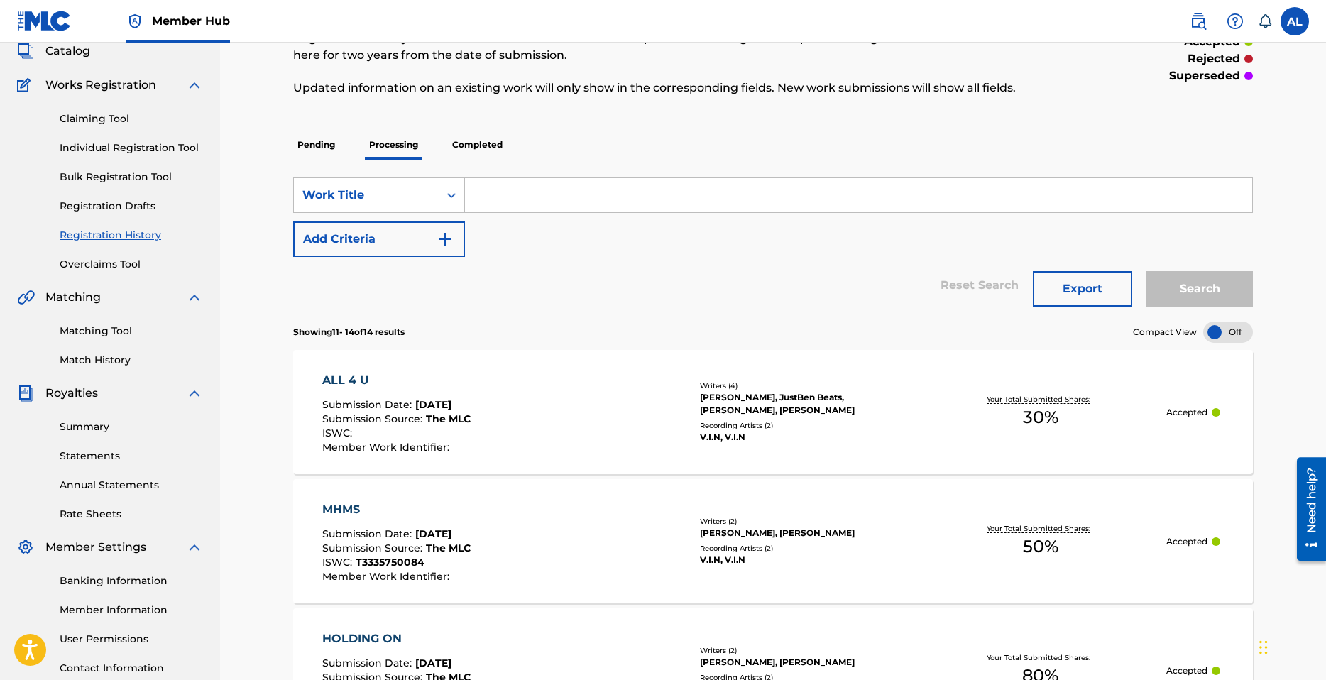
scroll to position [58, 0]
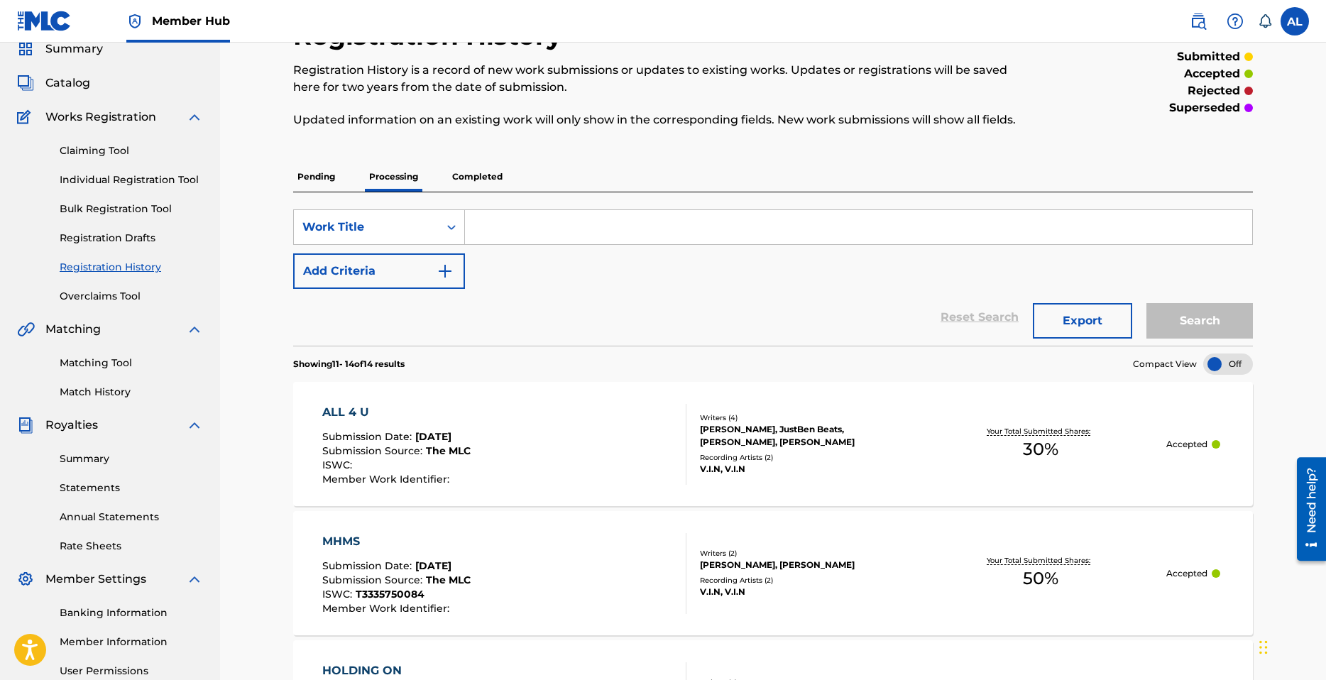
click at [469, 168] on p "Completed" at bounding box center [477, 177] width 59 height 30
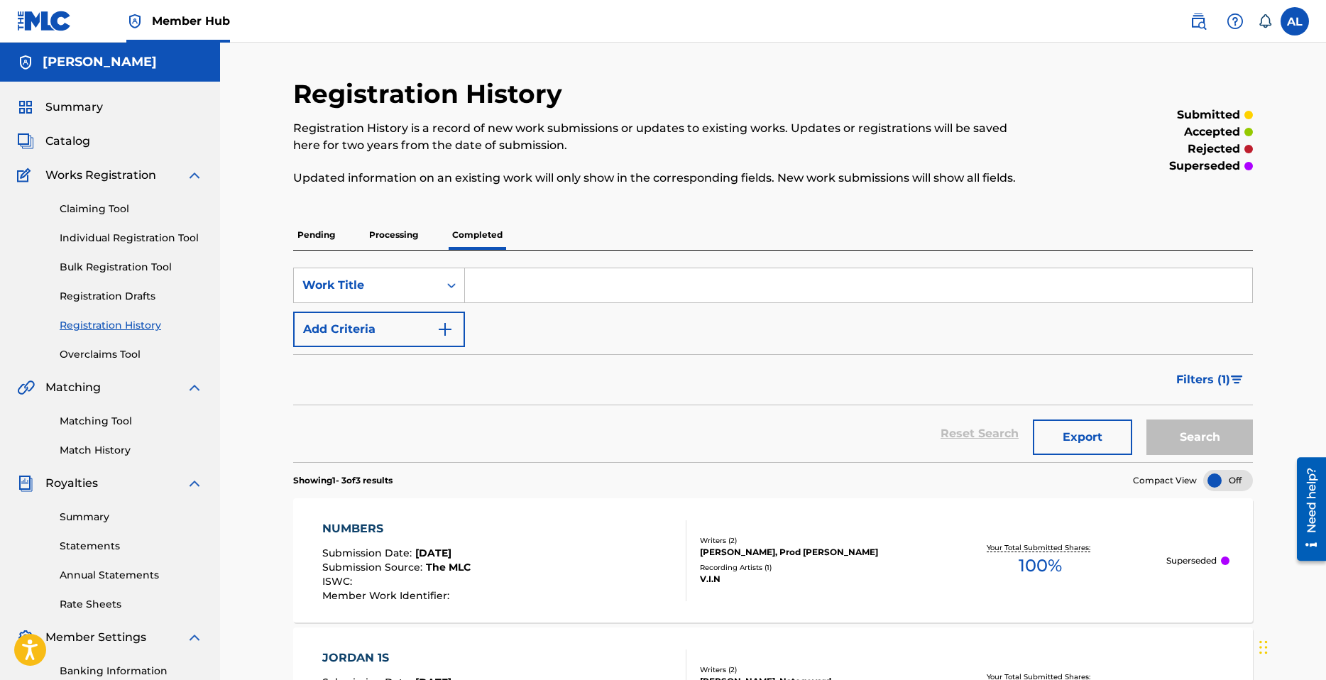
click at [408, 172] on p "Updated information on an existing work will only show in the corresponding fie…" at bounding box center [662, 178] width 739 height 17
click at [388, 226] on p "Processing" at bounding box center [394, 235] width 58 height 30
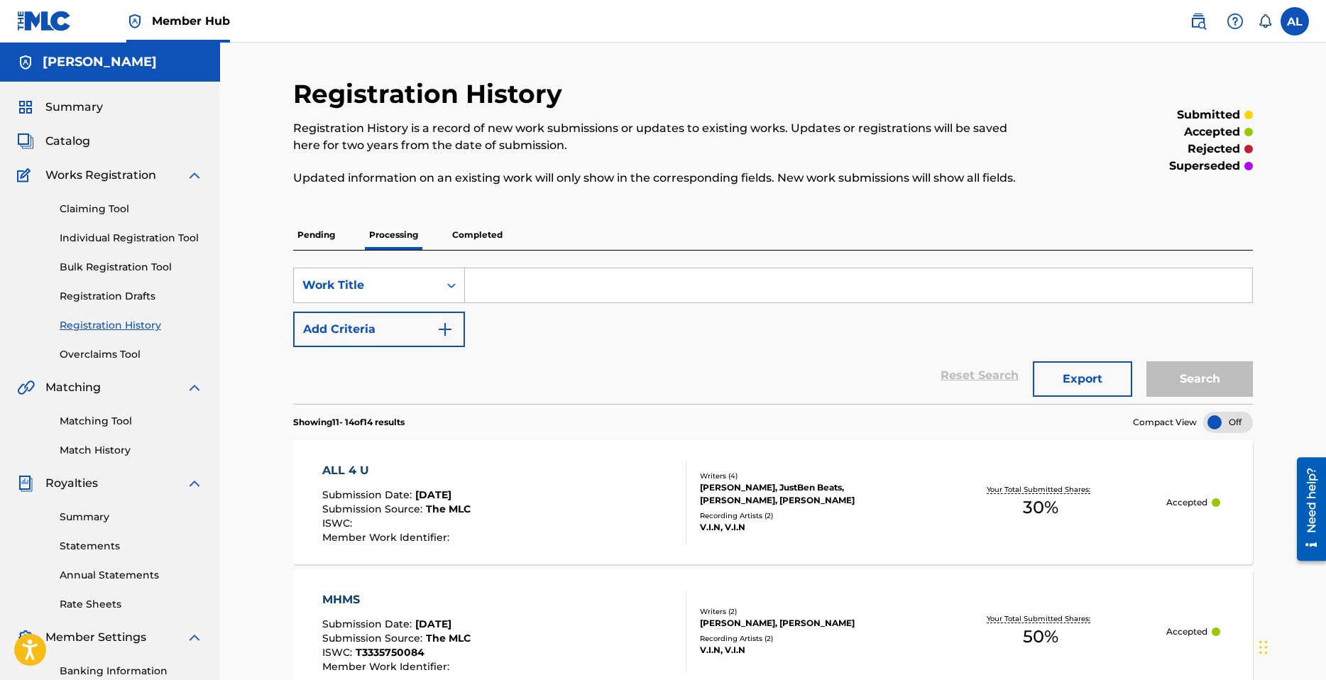
click at [630, 180] on p "Updated information on an existing work will only show in the corresponding fie…" at bounding box center [662, 178] width 739 height 17
click at [114, 422] on link "Matching Tool" at bounding box center [131, 421] width 143 height 15
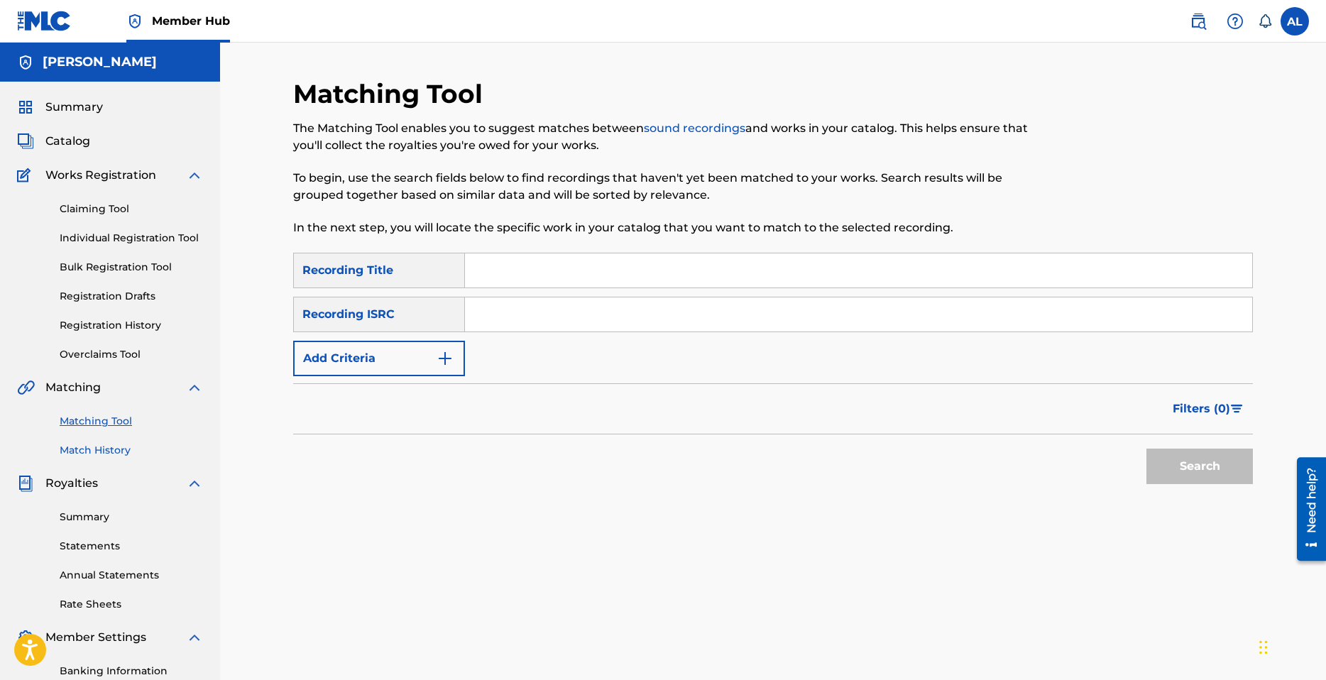
click at [110, 447] on link "Match History" at bounding box center [131, 450] width 143 height 15
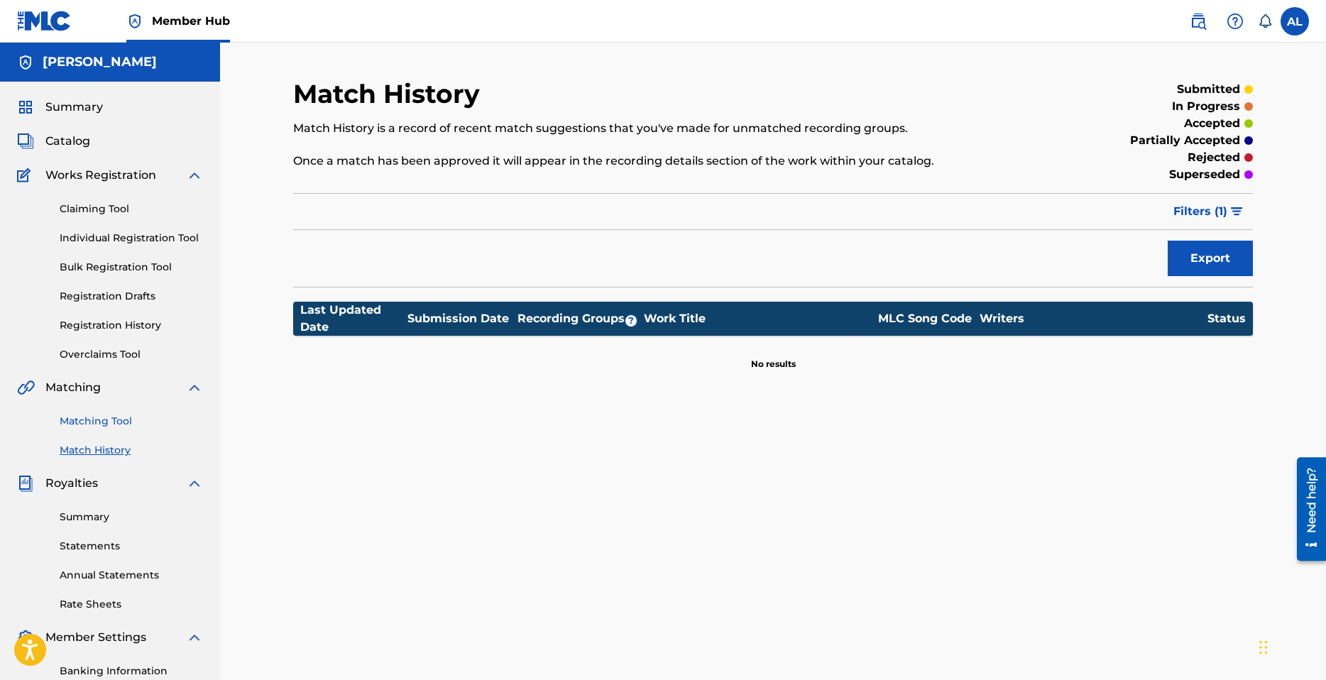
click at [102, 417] on link "Matching Tool" at bounding box center [131, 421] width 143 height 15
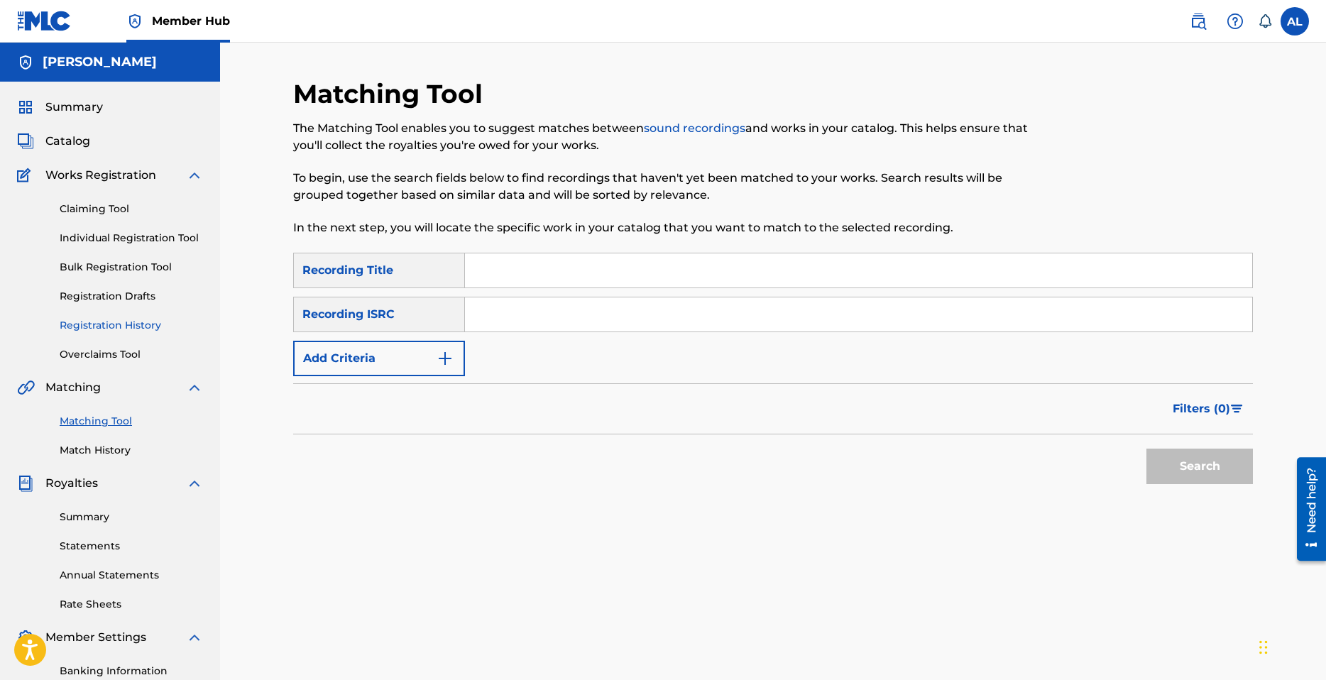
click at [113, 324] on link "Registration History" at bounding box center [131, 325] width 143 height 15
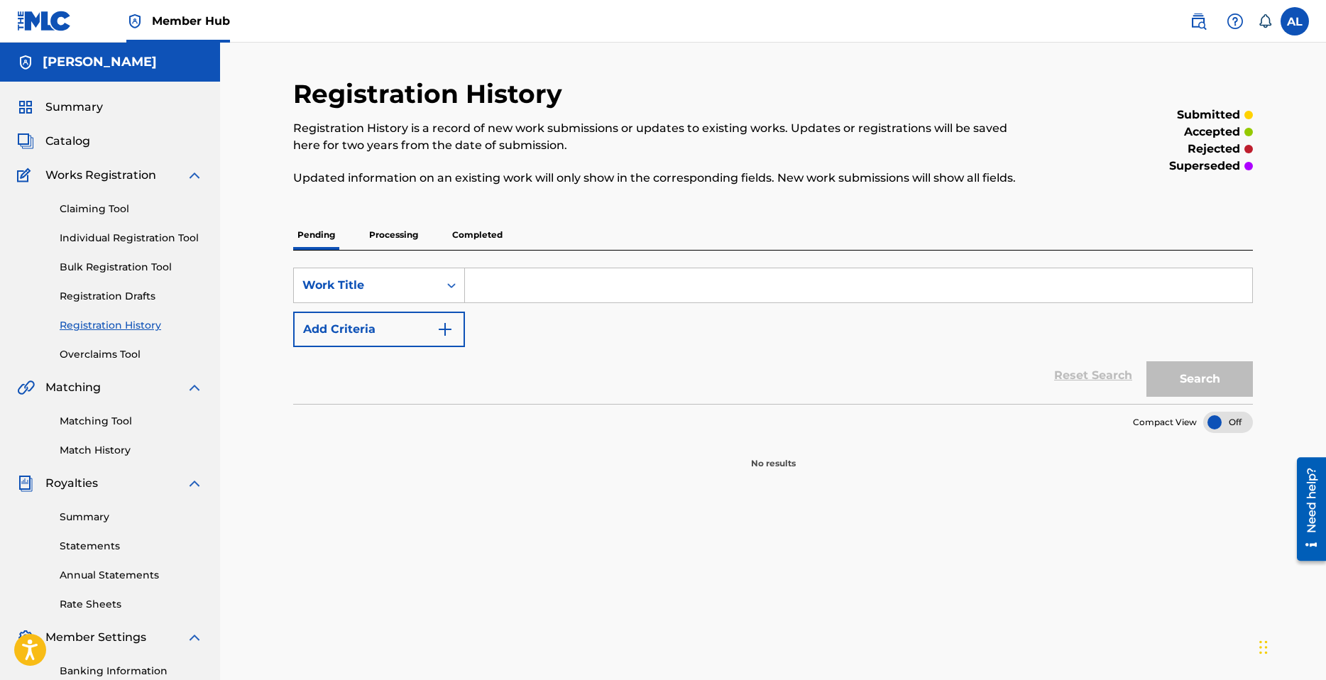
click at [393, 229] on p "Processing" at bounding box center [394, 235] width 58 height 30
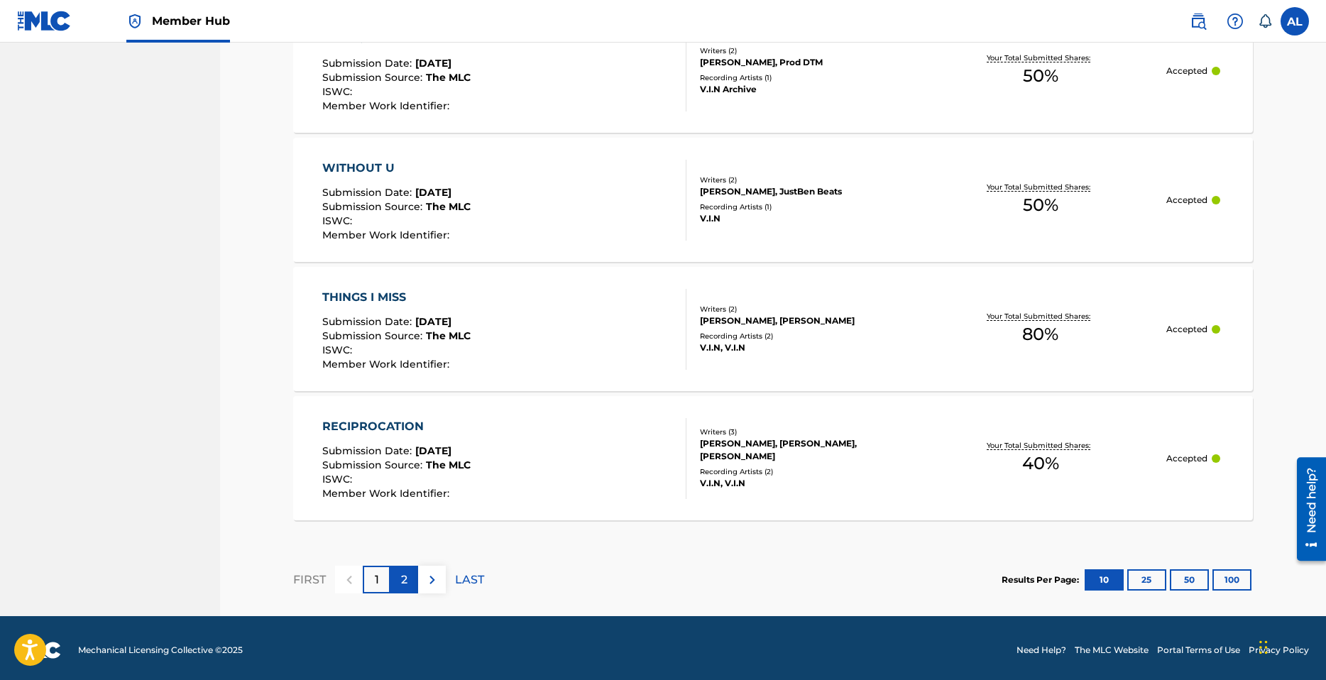
click at [401, 572] on p "2" at bounding box center [404, 580] width 6 height 17
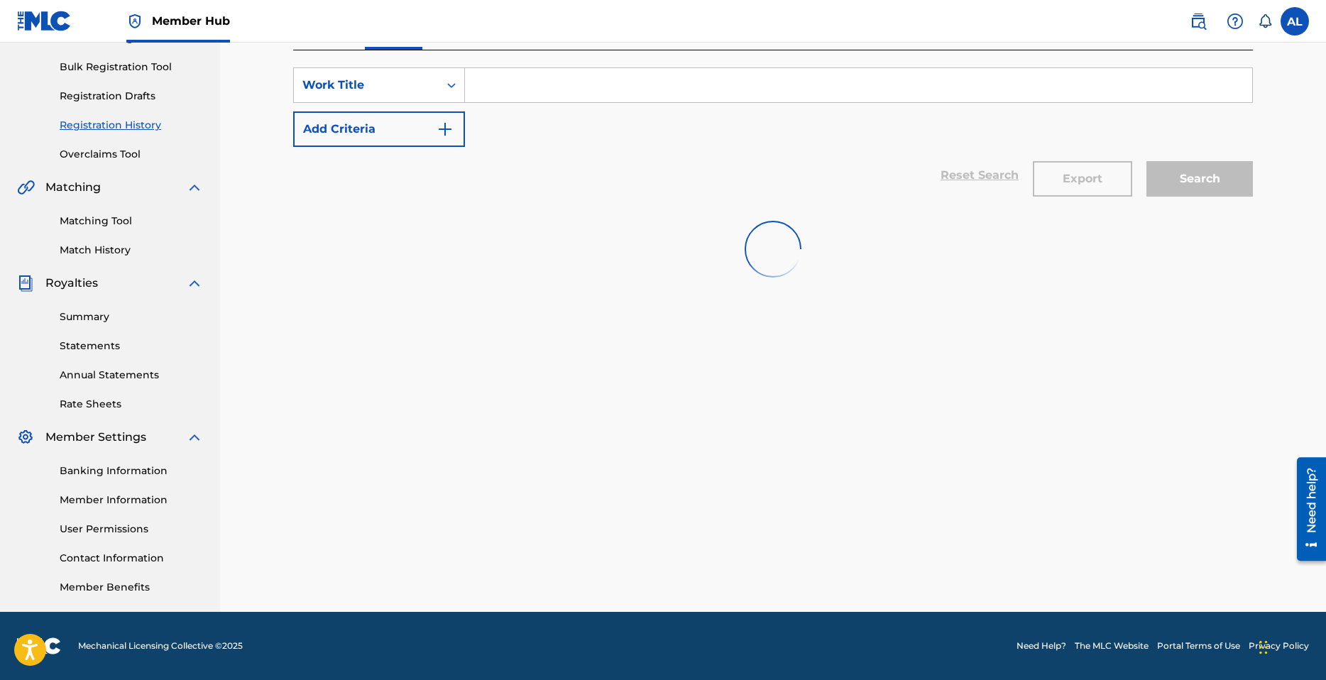
scroll to position [436, 0]
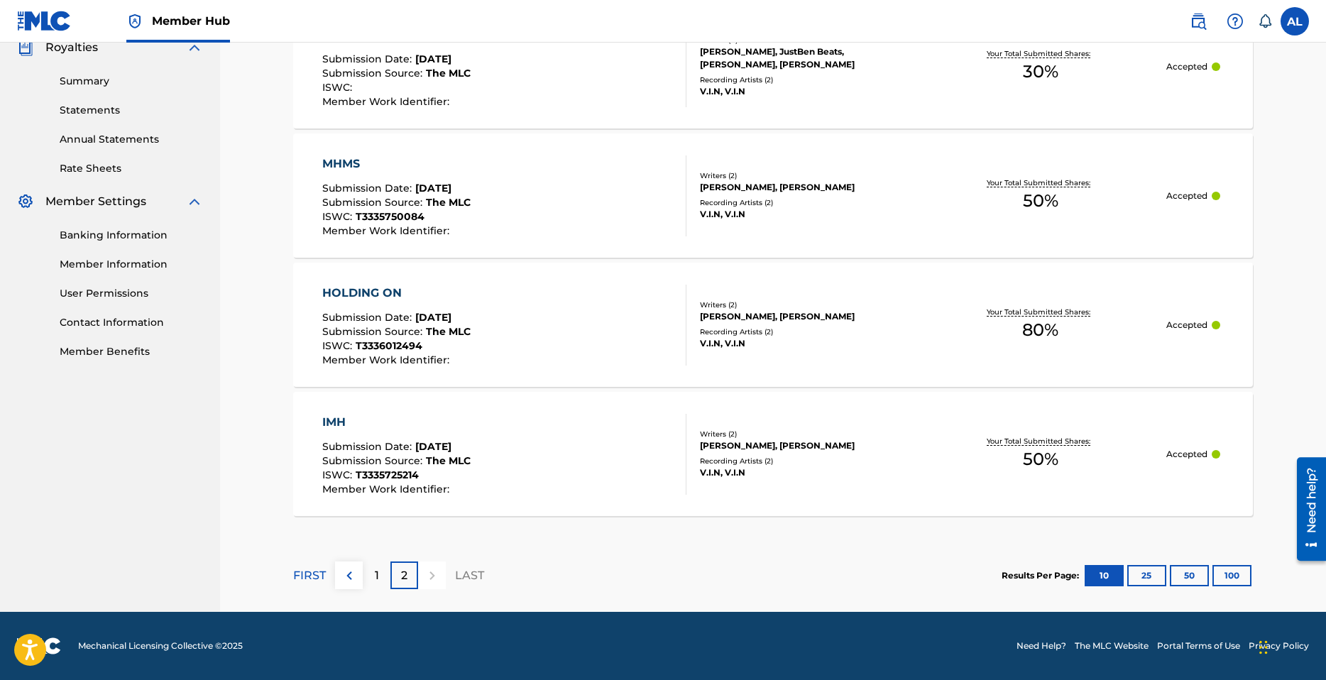
click at [567, 464] on div "IMH Submission Date : Sep 22, 2025 Submission Source : The MLC ISWC : T33357252…" at bounding box center [504, 454] width 365 height 81
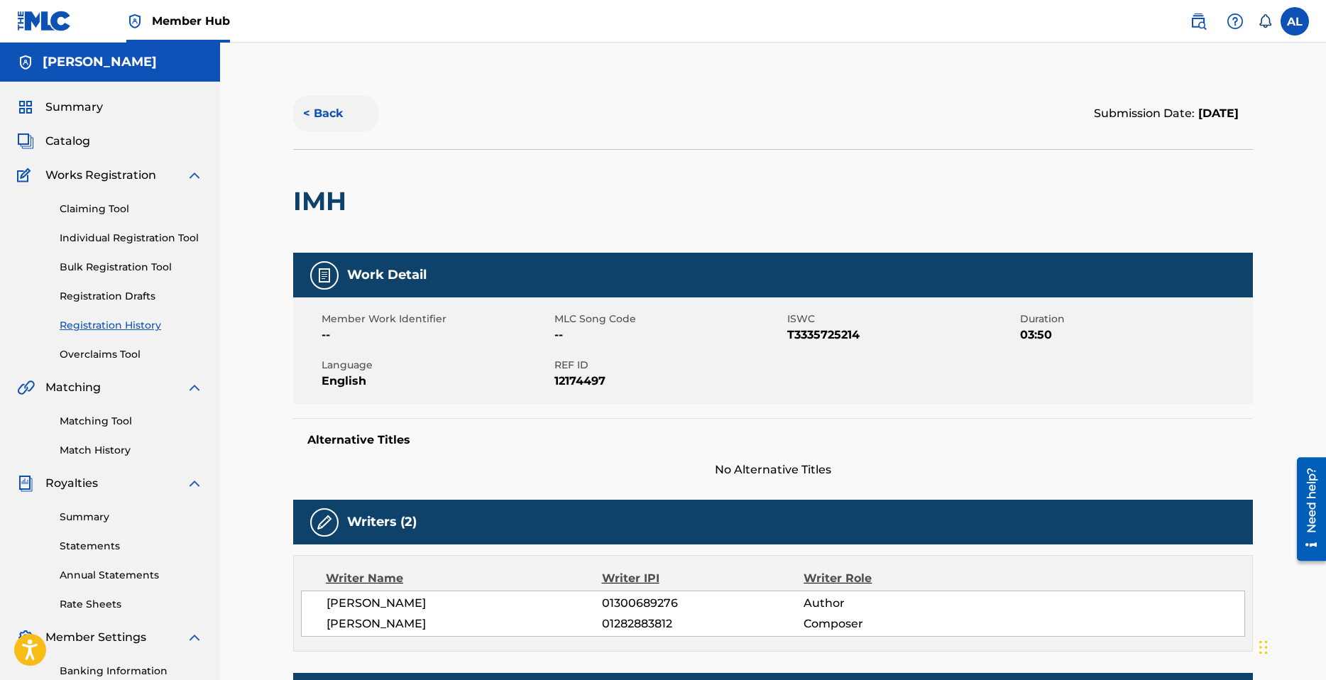
click at [311, 116] on button "< Back" at bounding box center [335, 113] width 85 height 35
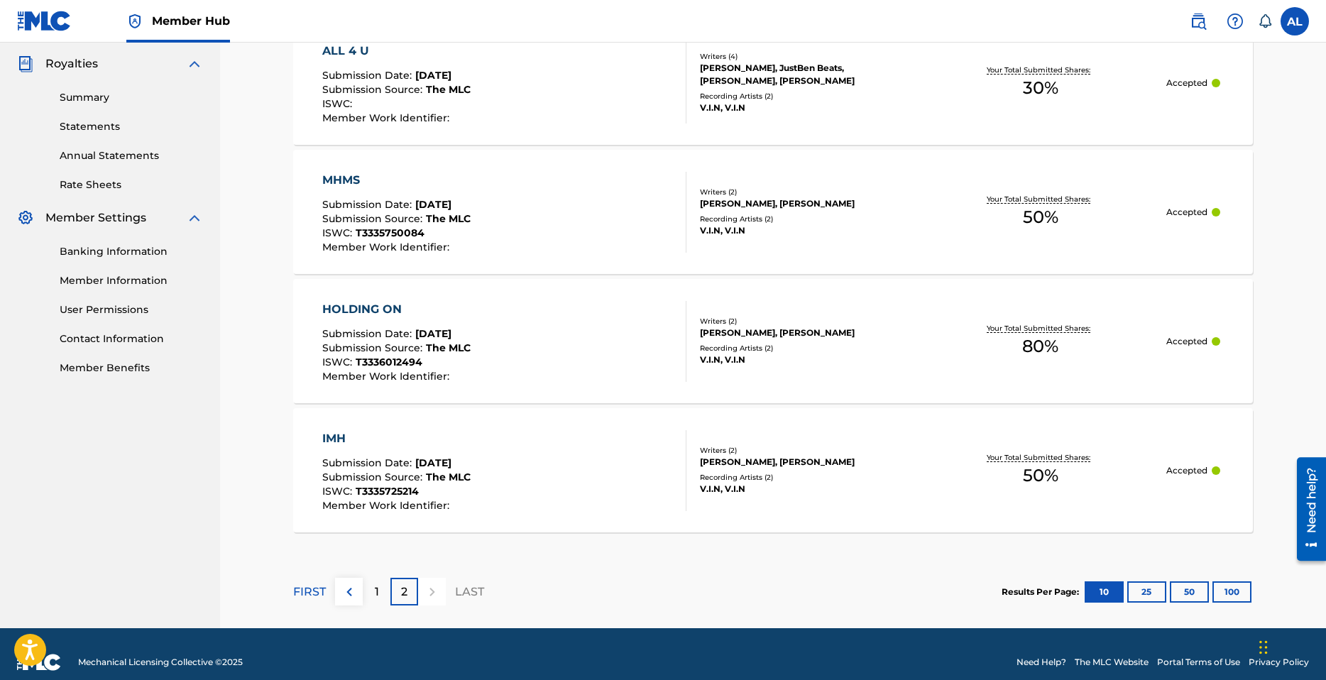
scroll to position [436, 0]
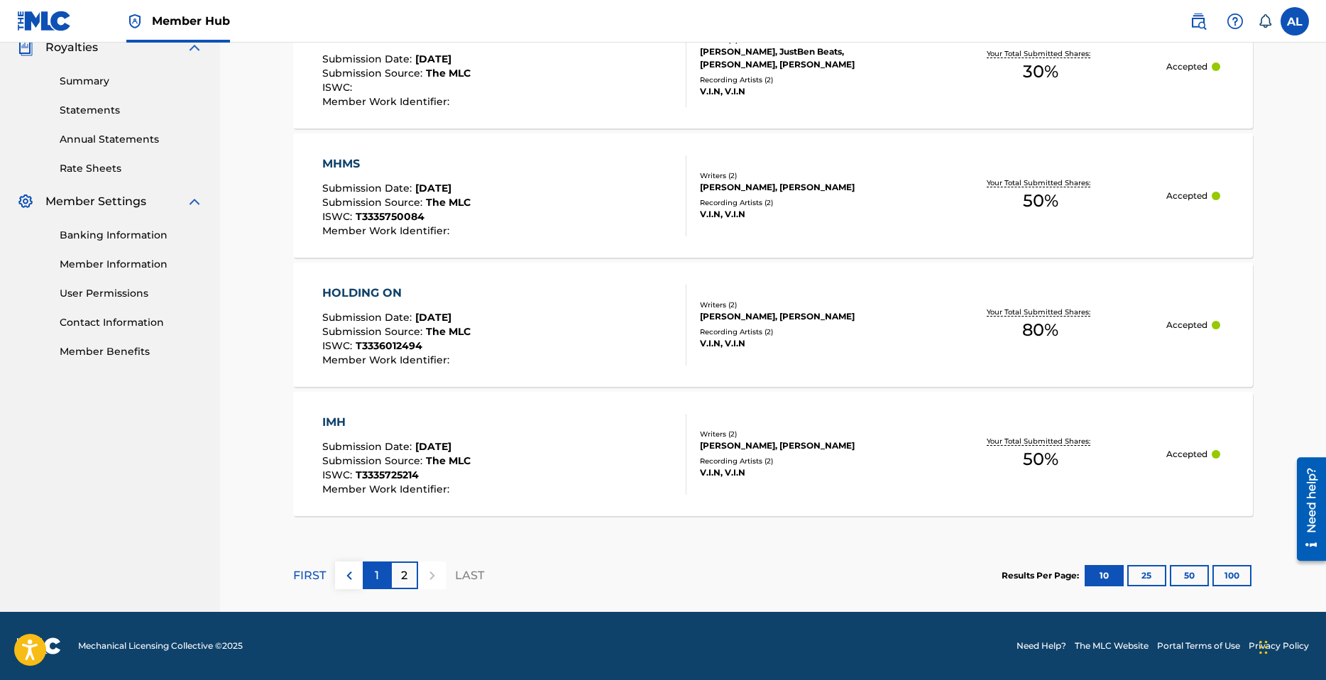
click at [376, 575] on p "1" at bounding box center [377, 575] width 4 height 17
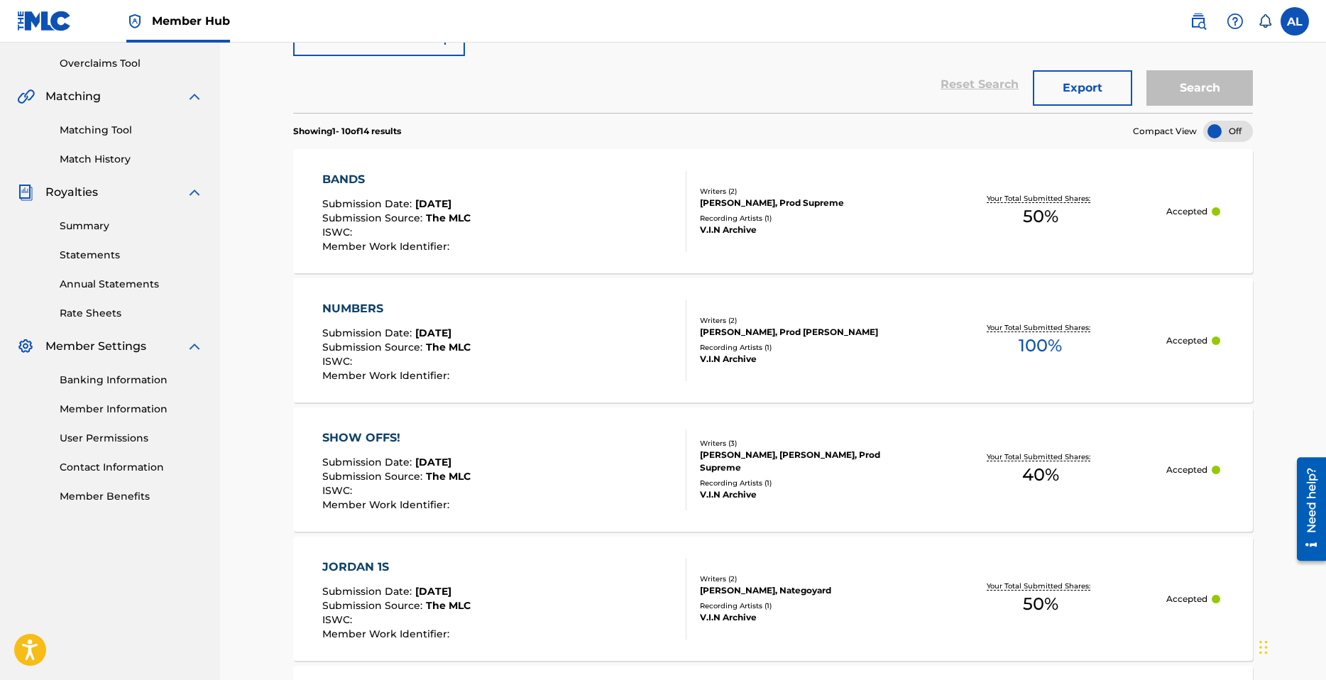
scroll to position [75, 0]
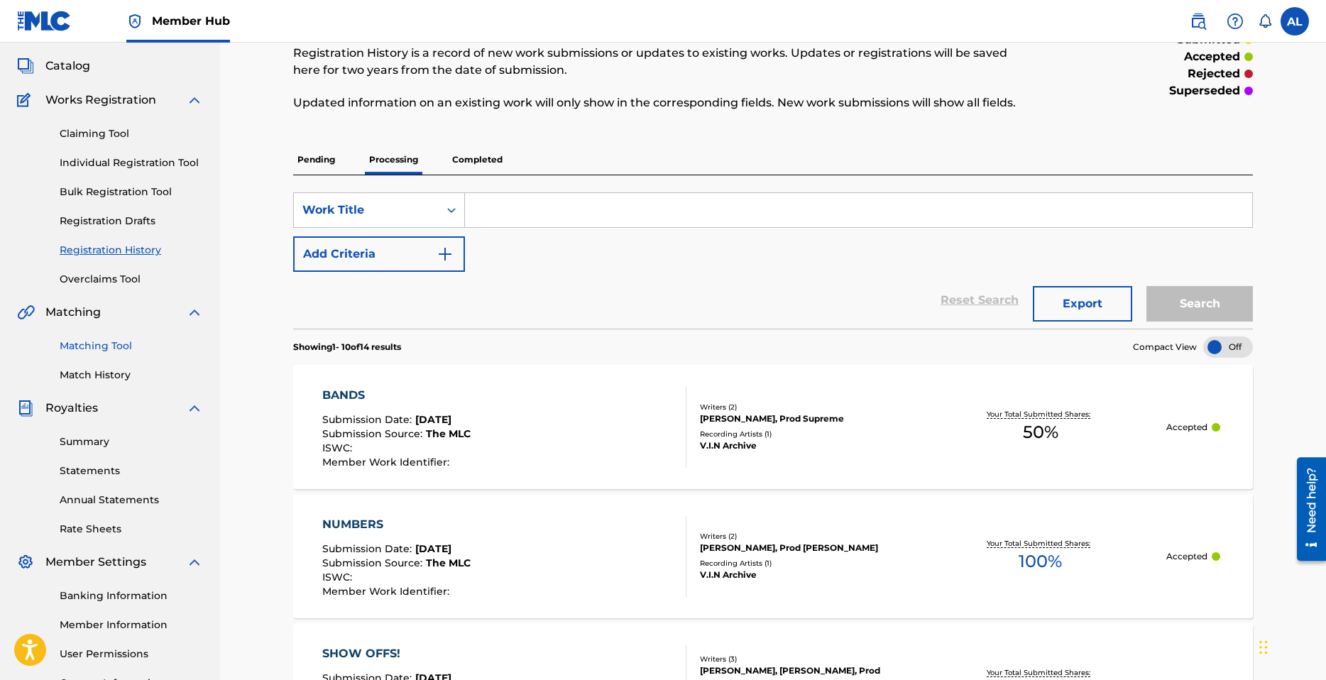
click at [132, 352] on div "Matching Tool Match History" at bounding box center [110, 352] width 186 height 62
click at [106, 346] on link "Matching Tool" at bounding box center [131, 346] width 143 height 15
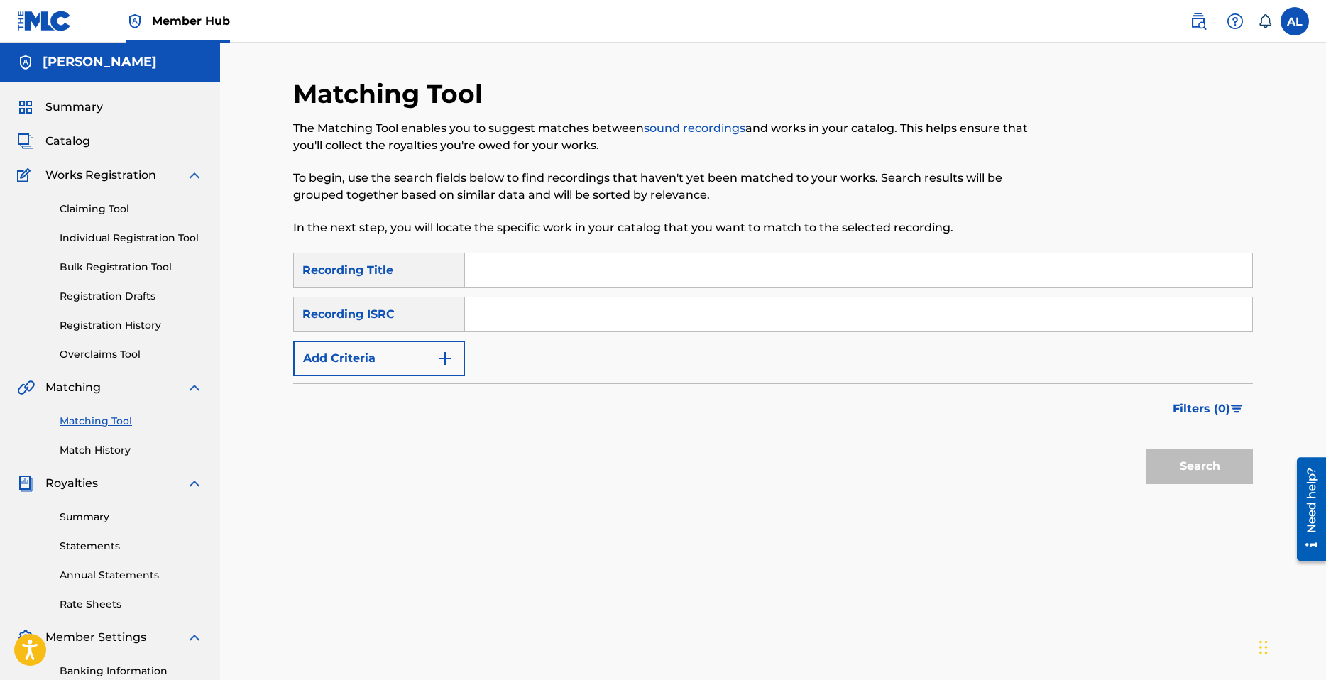
click at [556, 284] on input "Search Form" at bounding box center [858, 270] width 787 height 34
click at [131, 324] on link "Registration History" at bounding box center [131, 325] width 143 height 15
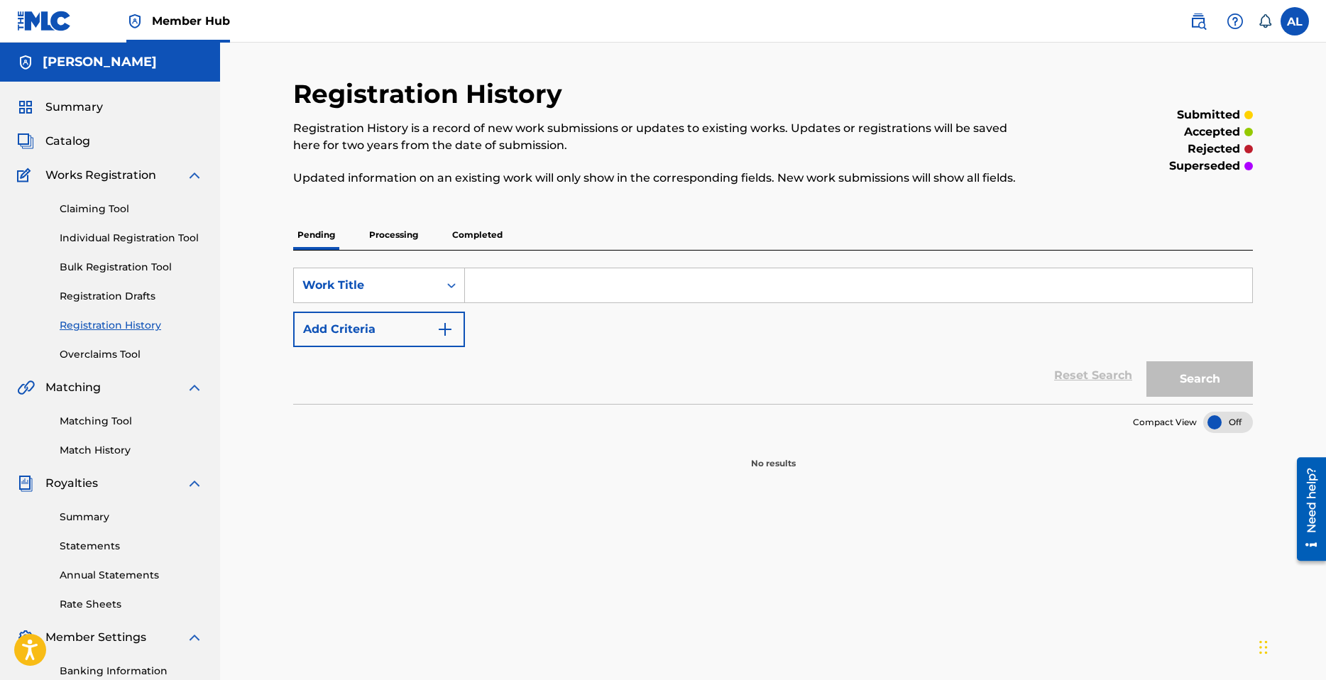
click at [401, 231] on p "Processing" at bounding box center [394, 235] width 58 height 30
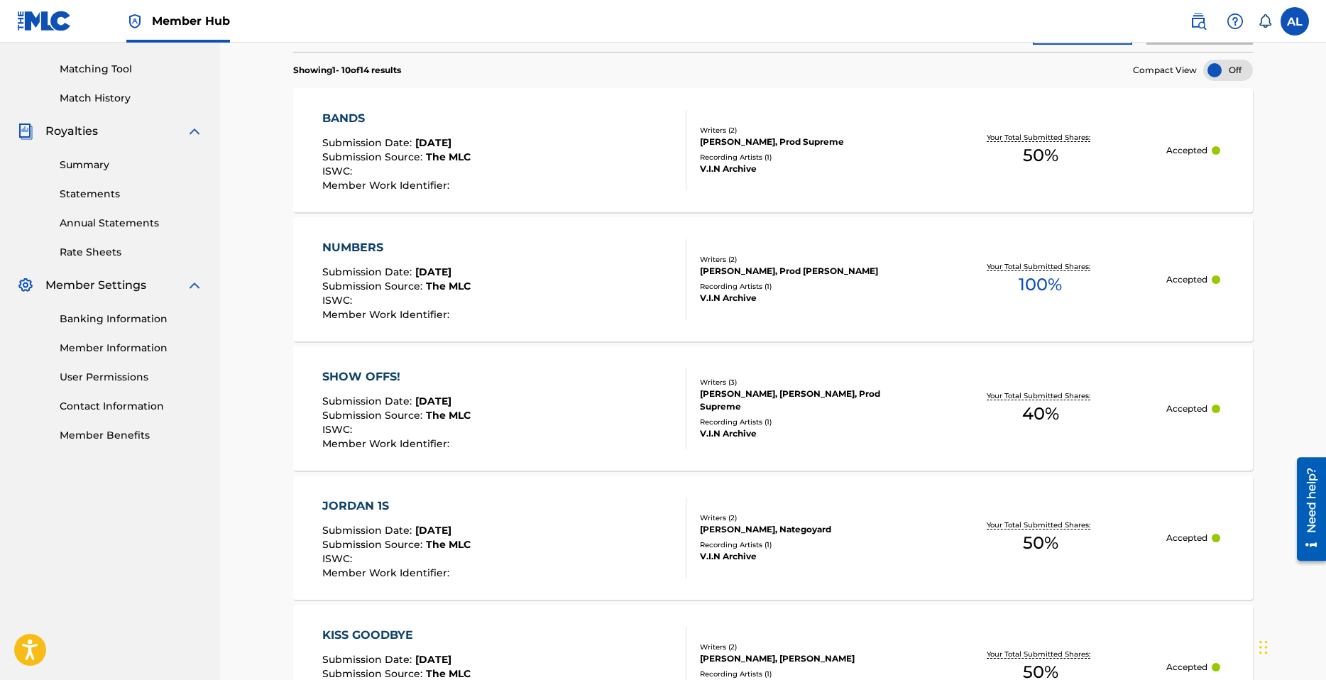
scroll to position [118, 0]
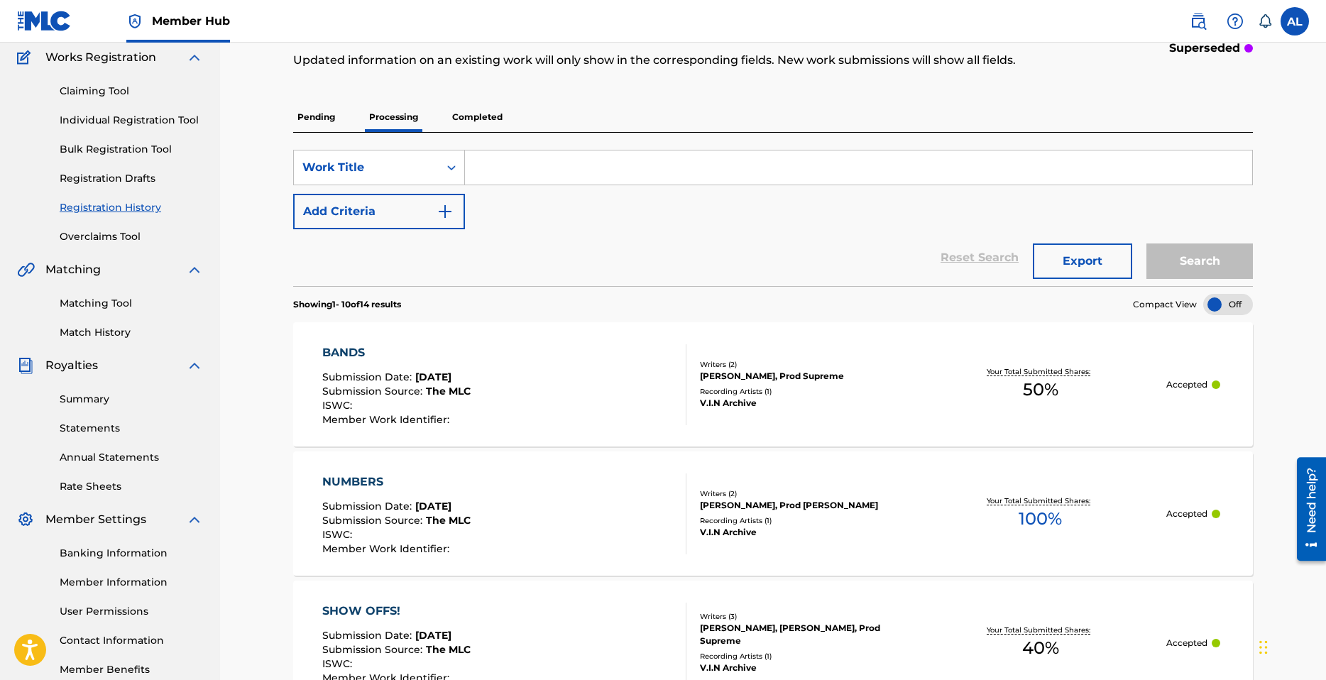
click at [476, 133] on div "SearchWithCriteria4b5c1b36-1016-4e93-9da6-45072ee47bb3 Work Title Add Criteria …" at bounding box center [773, 209] width 960 height 153
click at [475, 126] on p "Completed" at bounding box center [477, 117] width 59 height 30
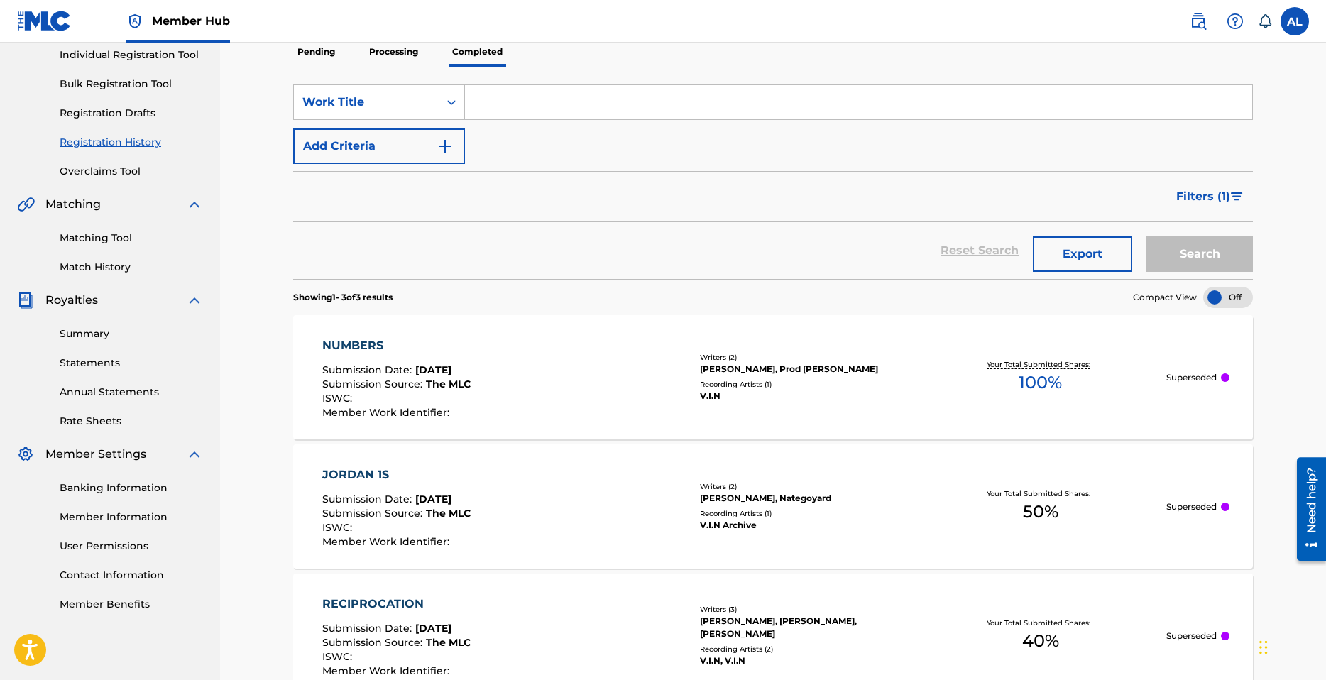
scroll to position [71, 0]
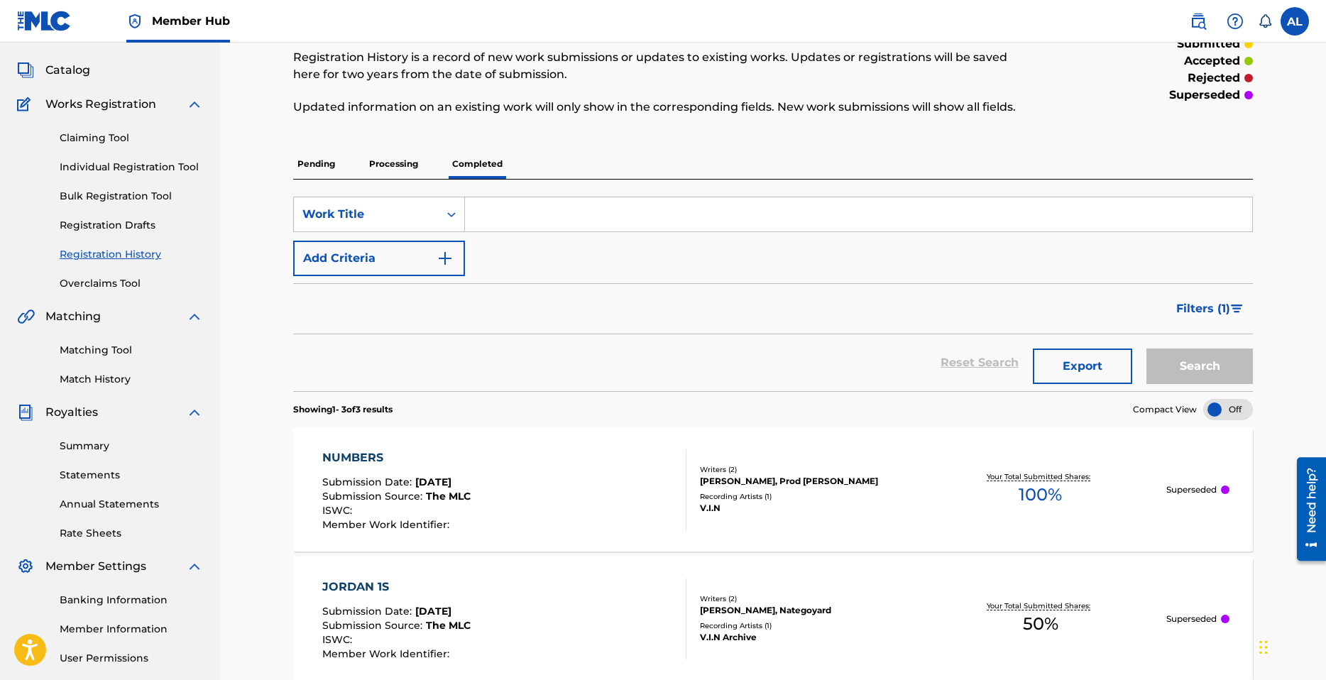
click at [392, 162] on p "Processing" at bounding box center [394, 164] width 58 height 30
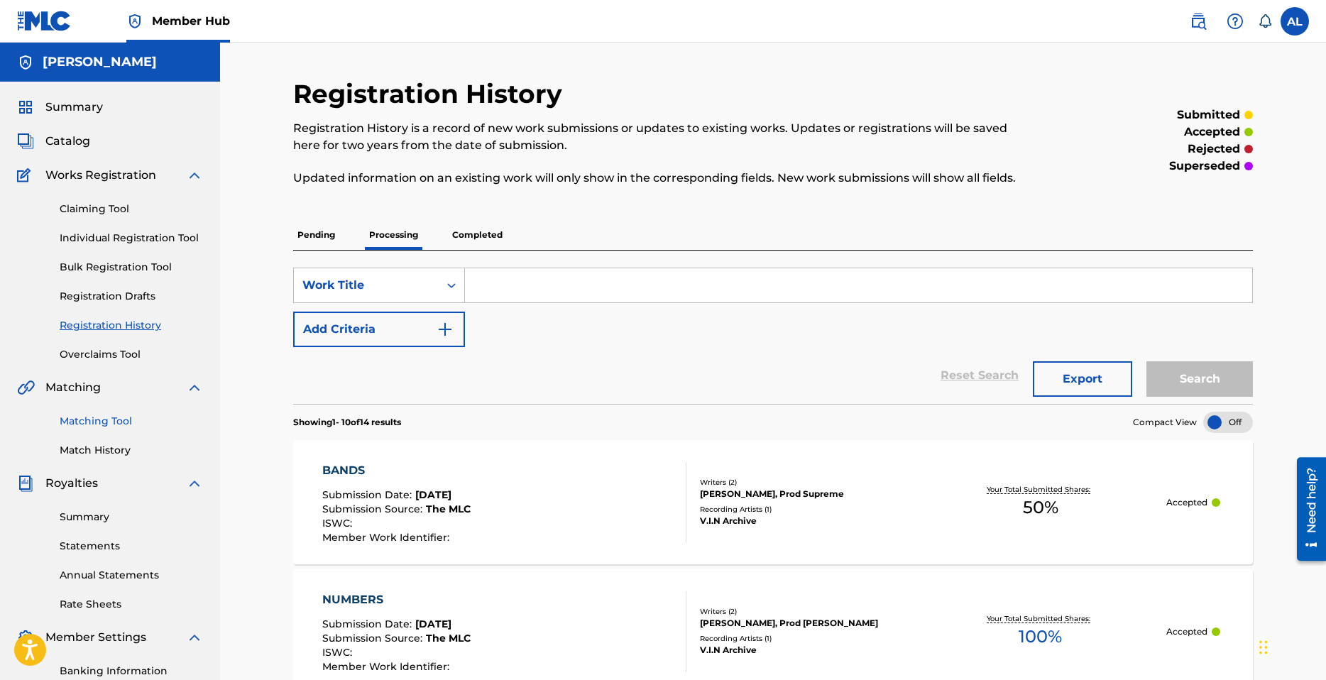
click at [129, 423] on link "Matching Tool" at bounding box center [131, 421] width 143 height 15
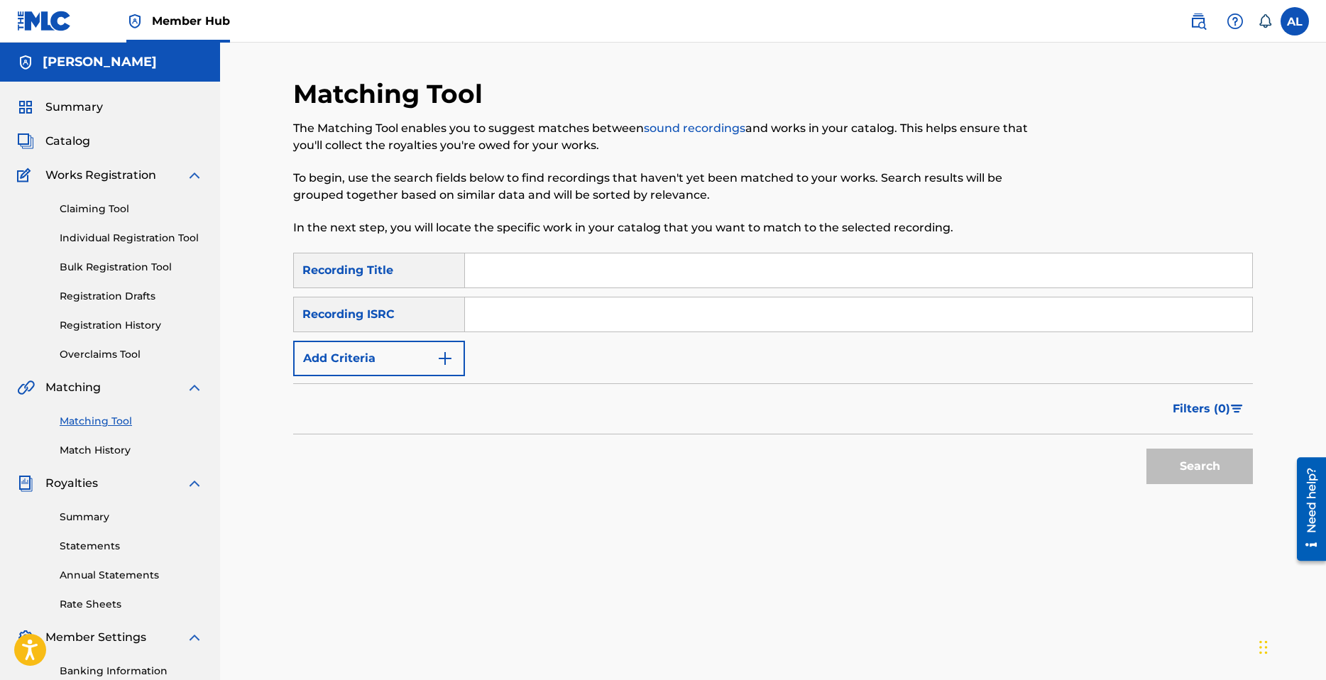
click at [549, 268] on input "Search Form" at bounding box center [858, 270] width 787 height 34
type input "things i miss"
click at [501, 320] on input "Search Form" at bounding box center [858, 314] width 787 height 34
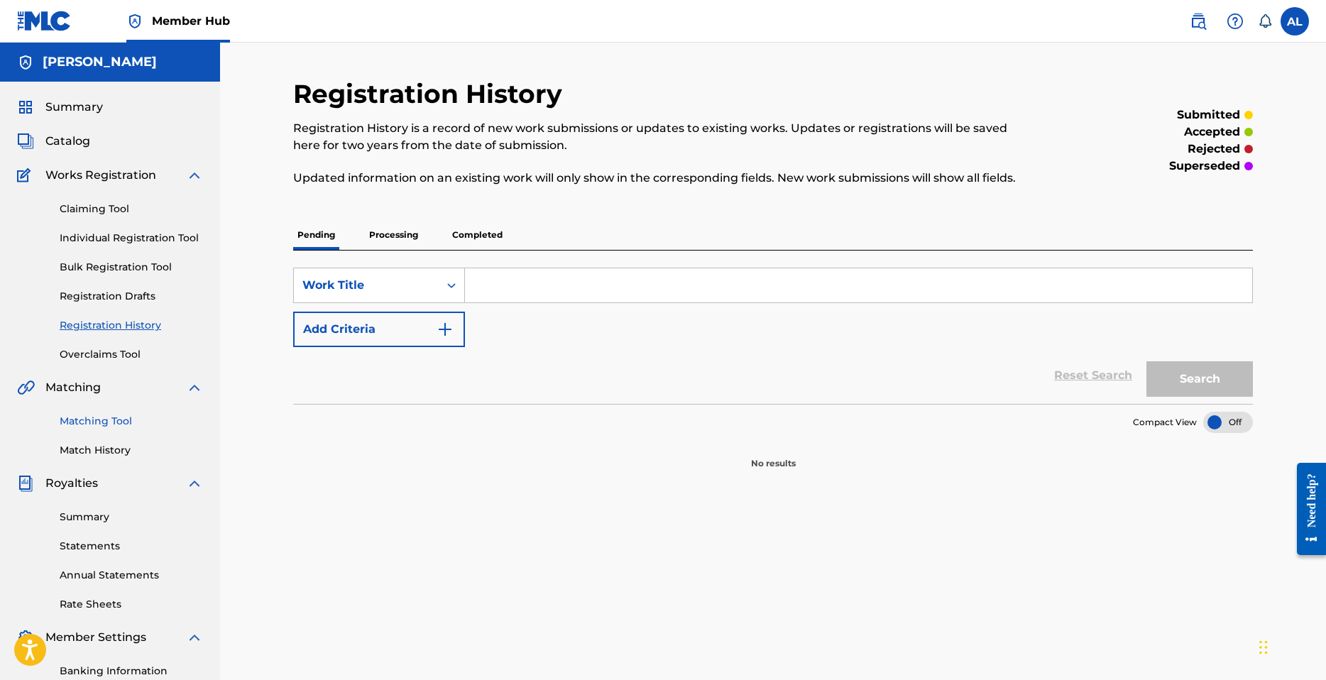
click at [121, 425] on link "Matching Tool" at bounding box center [131, 421] width 143 height 15
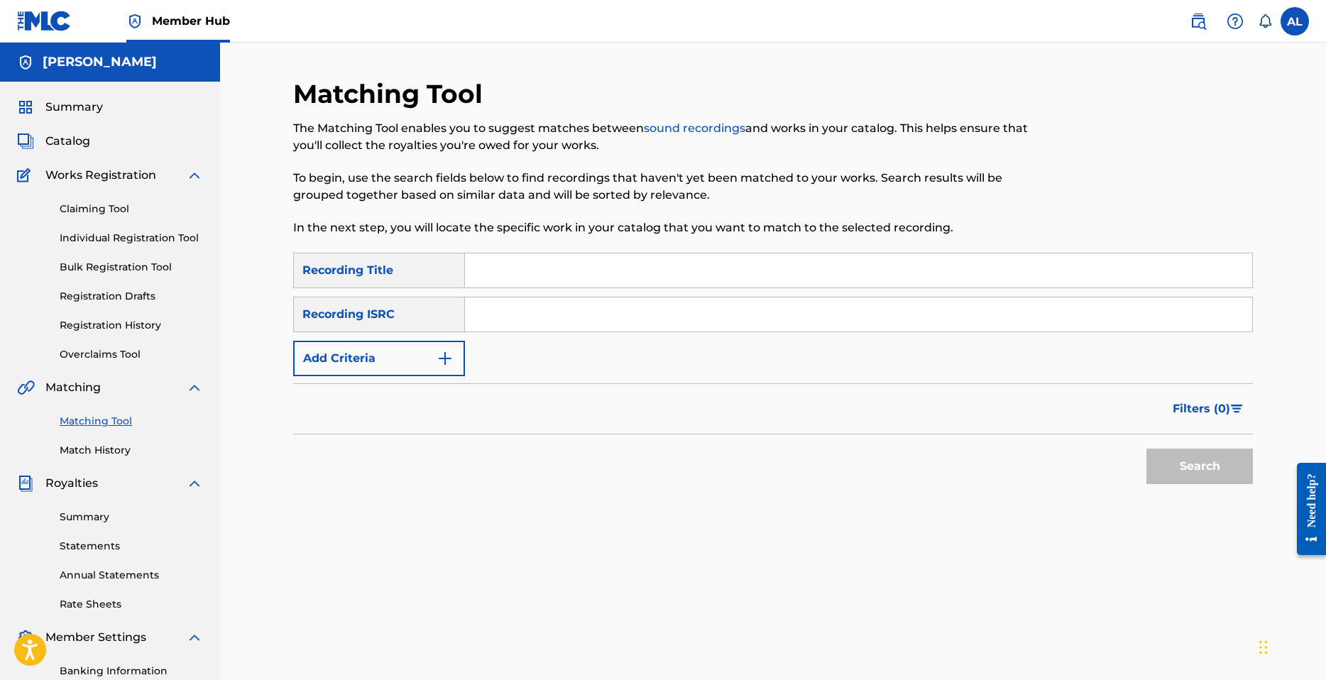
click at [557, 277] on input "Search Form" at bounding box center [858, 270] width 787 height 34
type input "things i miss"
drag, startPoint x: 528, startPoint y: 322, endPoint x: 536, endPoint y: 325, distance: 8.6
click at [528, 322] on input "Search Form" at bounding box center [858, 314] width 787 height 34
paste input "QZK6H2382693"
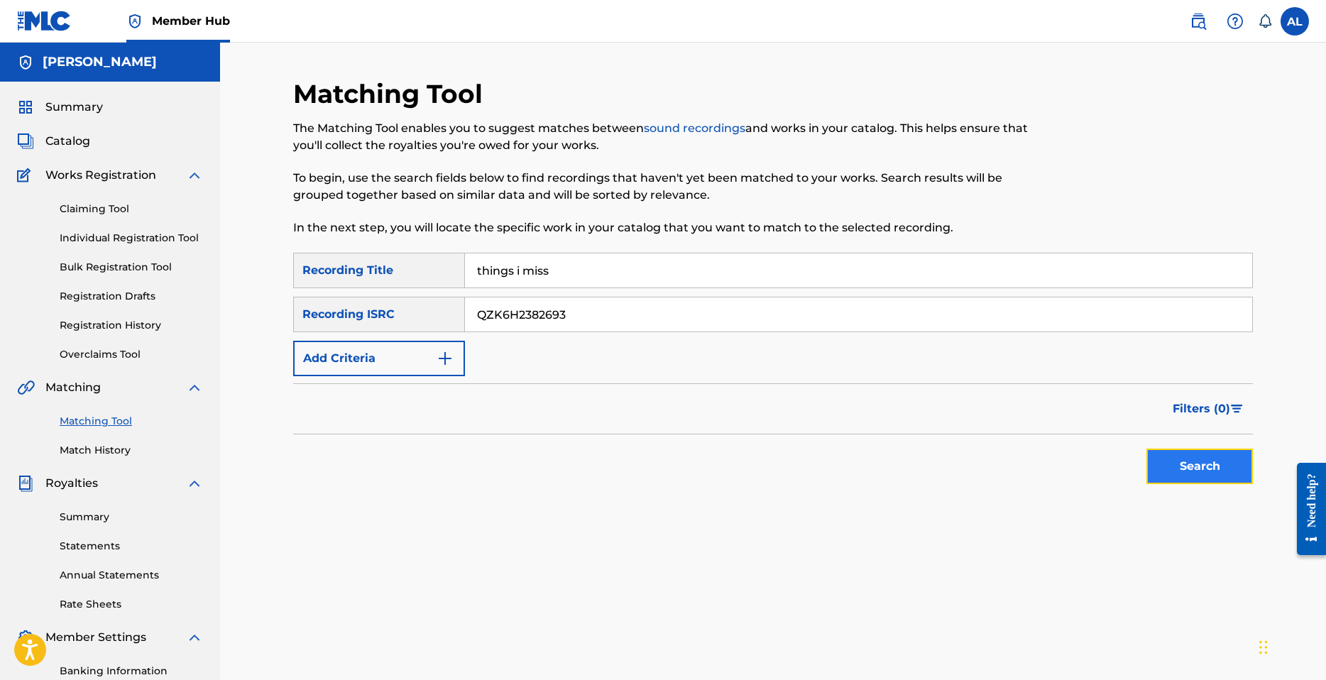
click at [1179, 471] on button "Search" at bounding box center [1200, 466] width 106 height 35
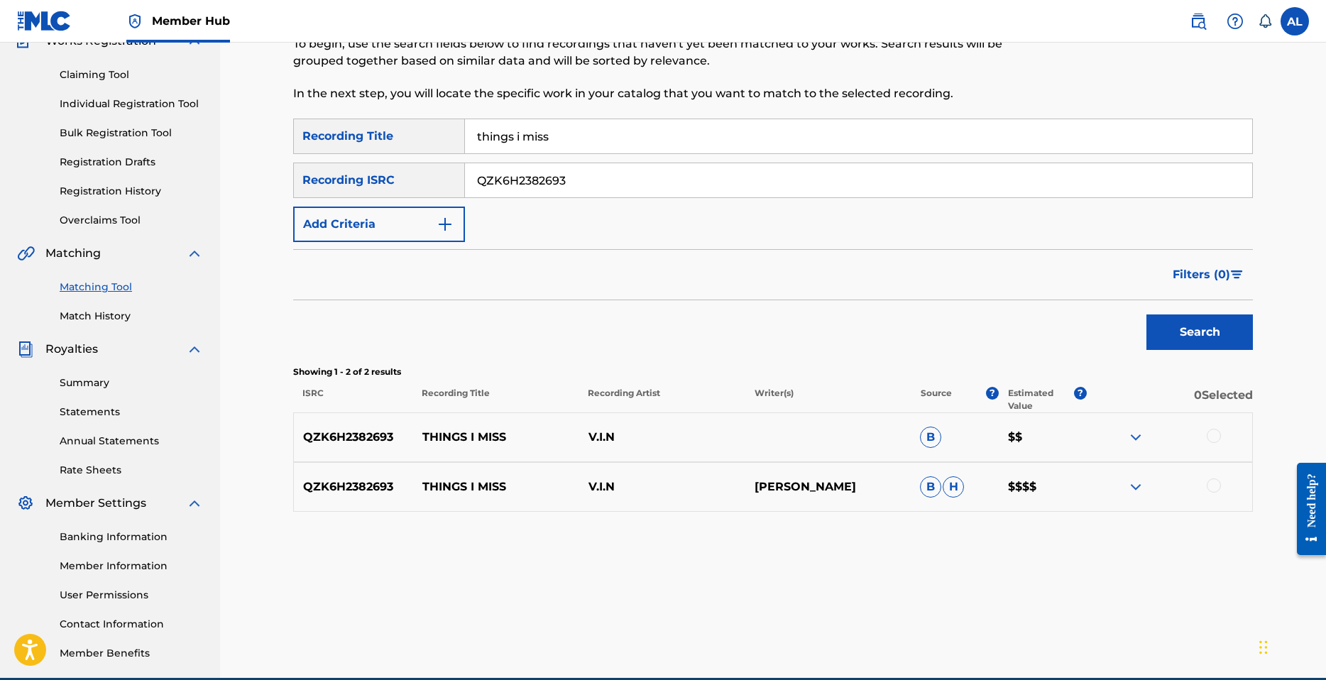
scroll to position [129, 0]
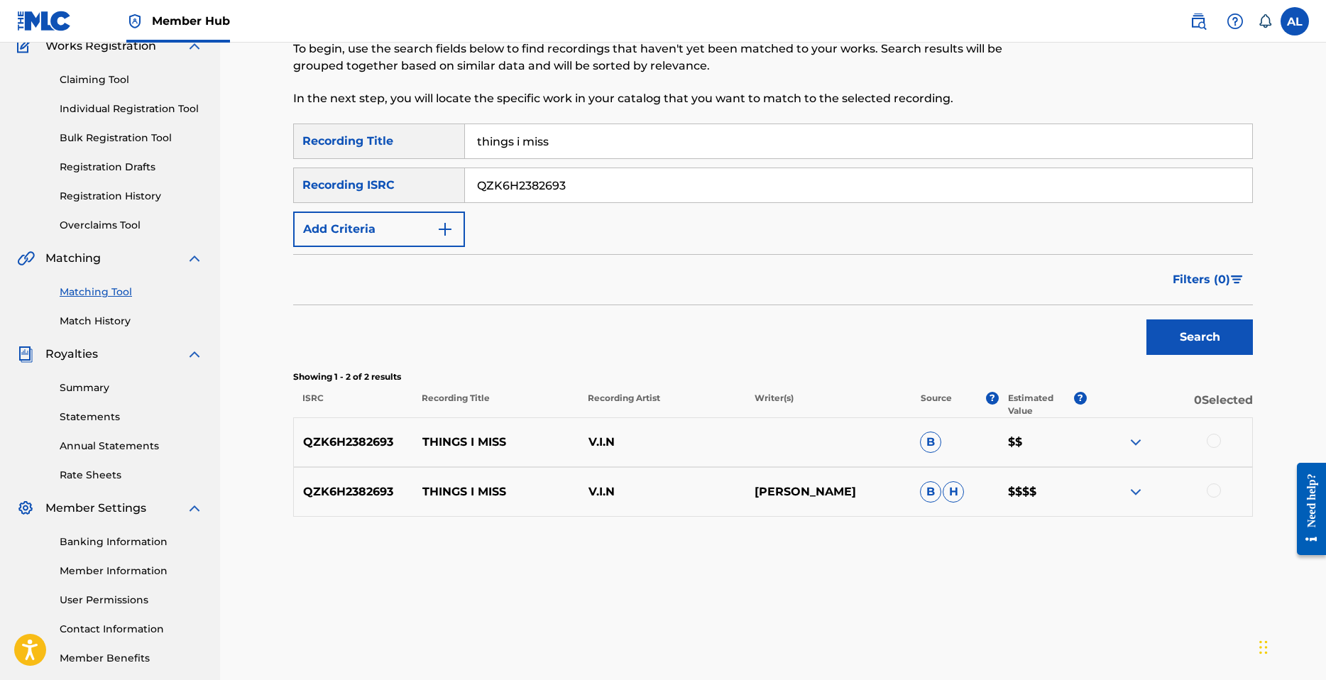
click at [597, 190] on input "QZK6H2382693" at bounding box center [858, 185] width 787 height 34
paste input "FP52169141"
type input "QZFP52169141"
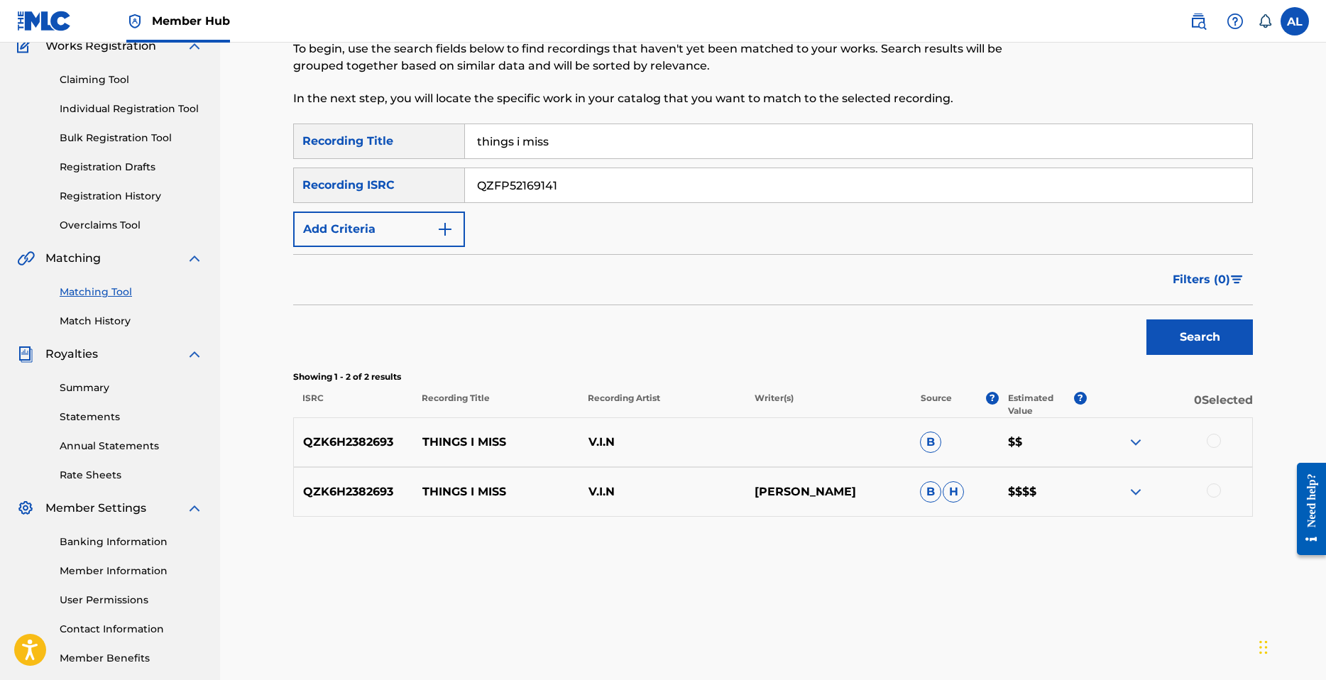
click at [581, 146] on input "things i miss" at bounding box center [858, 141] width 787 height 34
type input "Numbers"
click at [1191, 331] on button "Search" at bounding box center [1200, 336] width 106 height 35
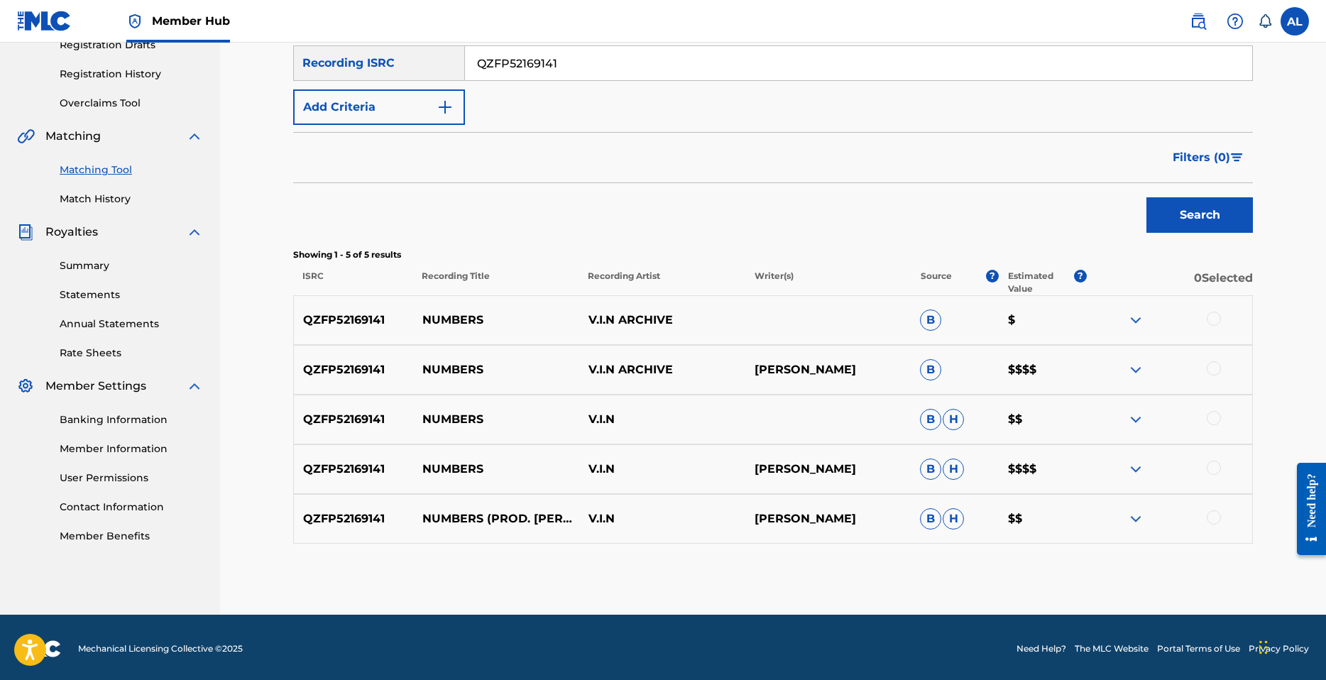
scroll to position [254, 0]
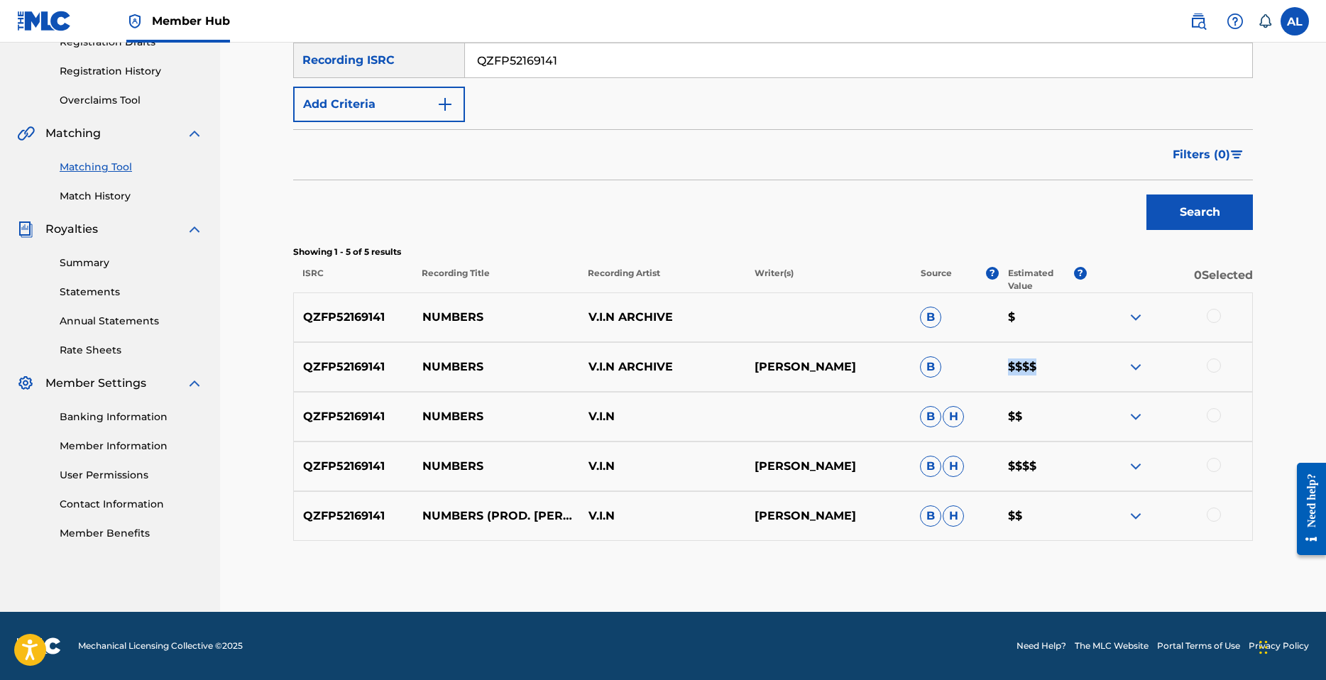
drag, startPoint x: 1010, startPoint y: 367, endPoint x: 1045, endPoint y: 368, distance: 34.8
click at [1045, 368] on p "$$$$" at bounding box center [1043, 367] width 88 height 17
drag, startPoint x: 1010, startPoint y: 466, endPoint x: 1044, endPoint y: 461, distance: 34.4
click at [1044, 461] on p "$$$$" at bounding box center [1043, 466] width 88 height 17
click at [1149, 419] on div at bounding box center [1169, 416] width 166 height 17
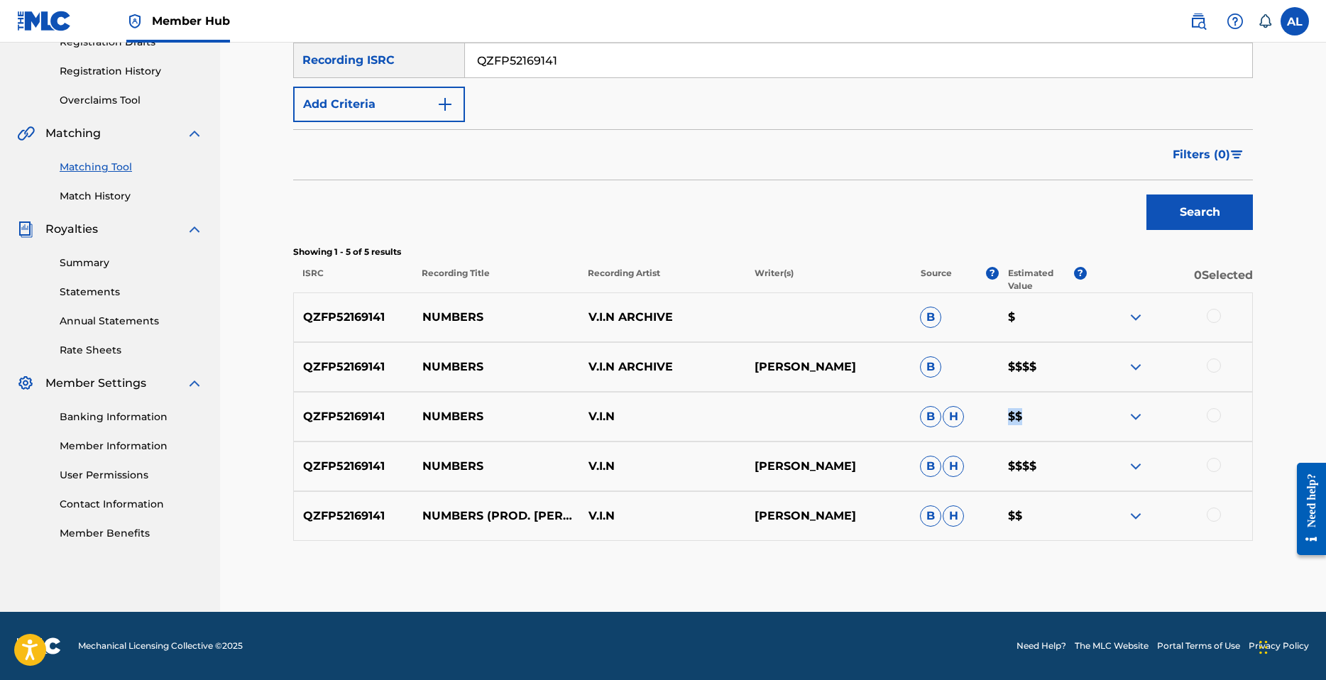
drag, startPoint x: 1010, startPoint y: 417, endPoint x: 1045, endPoint y: 415, distance: 35.6
click at [1045, 415] on p "$$" at bounding box center [1043, 416] width 88 height 17
drag, startPoint x: 1010, startPoint y: 518, endPoint x: 1051, endPoint y: 510, distance: 41.9
click at [1051, 510] on p "$$" at bounding box center [1043, 516] width 88 height 17
drag, startPoint x: 1010, startPoint y: 315, endPoint x: 1031, endPoint y: 315, distance: 20.6
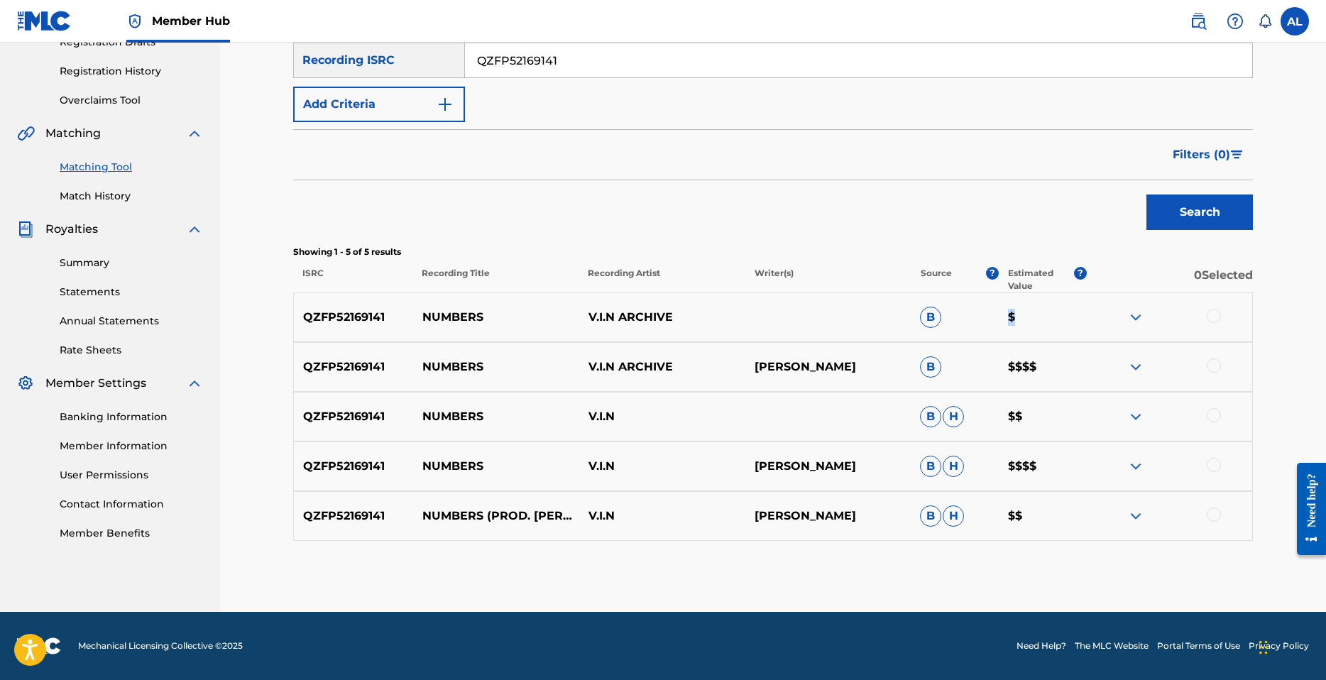
click at [1031, 315] on p "$" at bounding box center [1043, 317] width 88 height 17
click at [832, 203] on div "Search" at bounding box center [773, 208] width 960 height 57
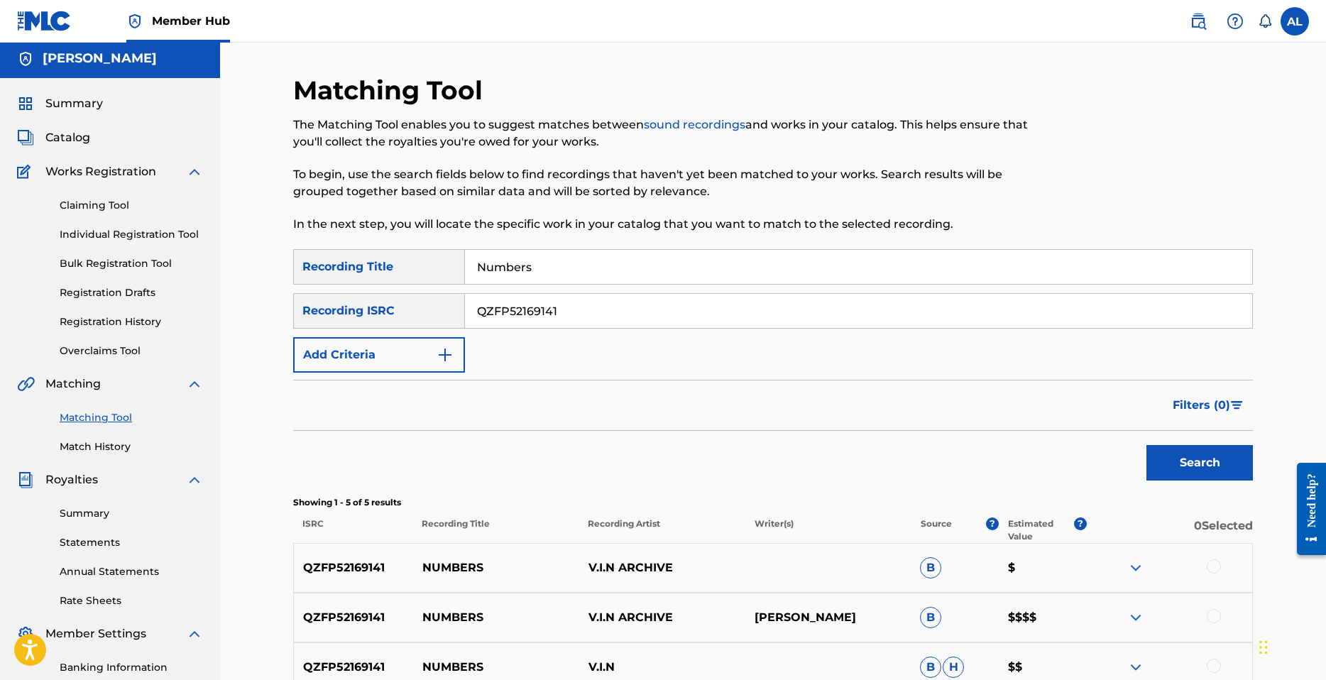
scroll to position [0, 0]
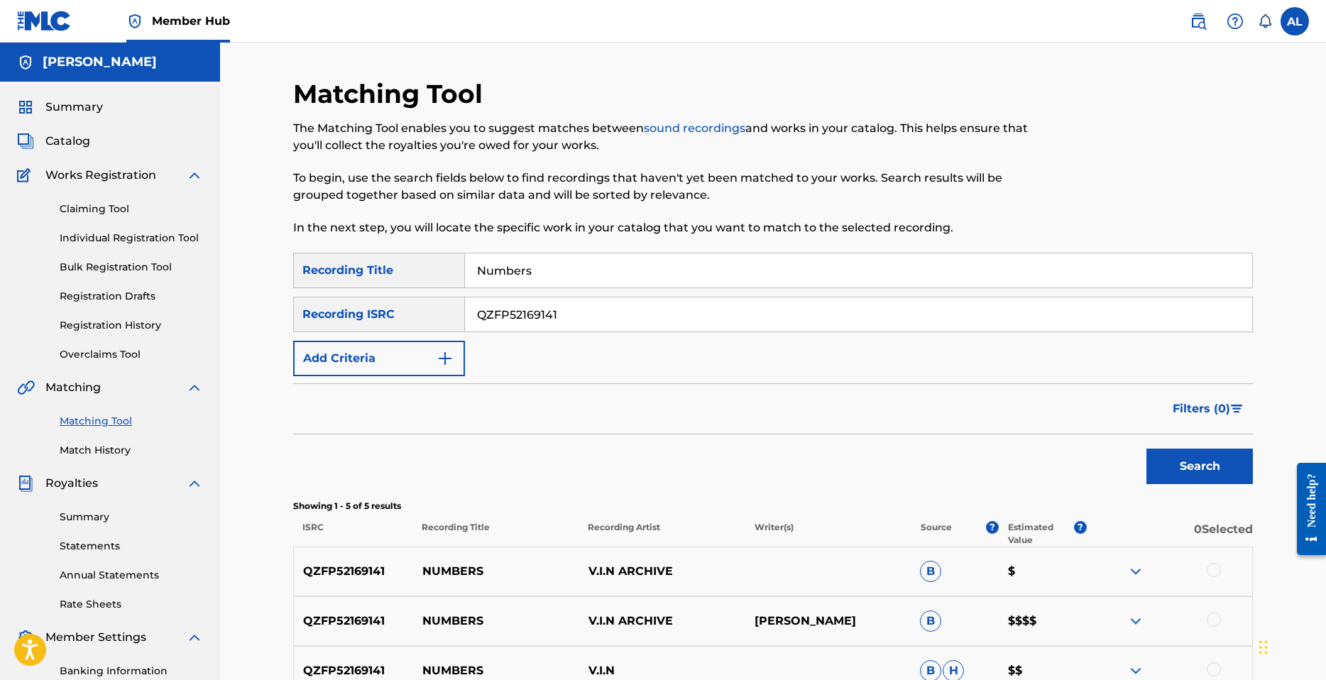
click at [574, 316] on input "QZFP52169141" at bounding box center [858, 314] width 787 height 34
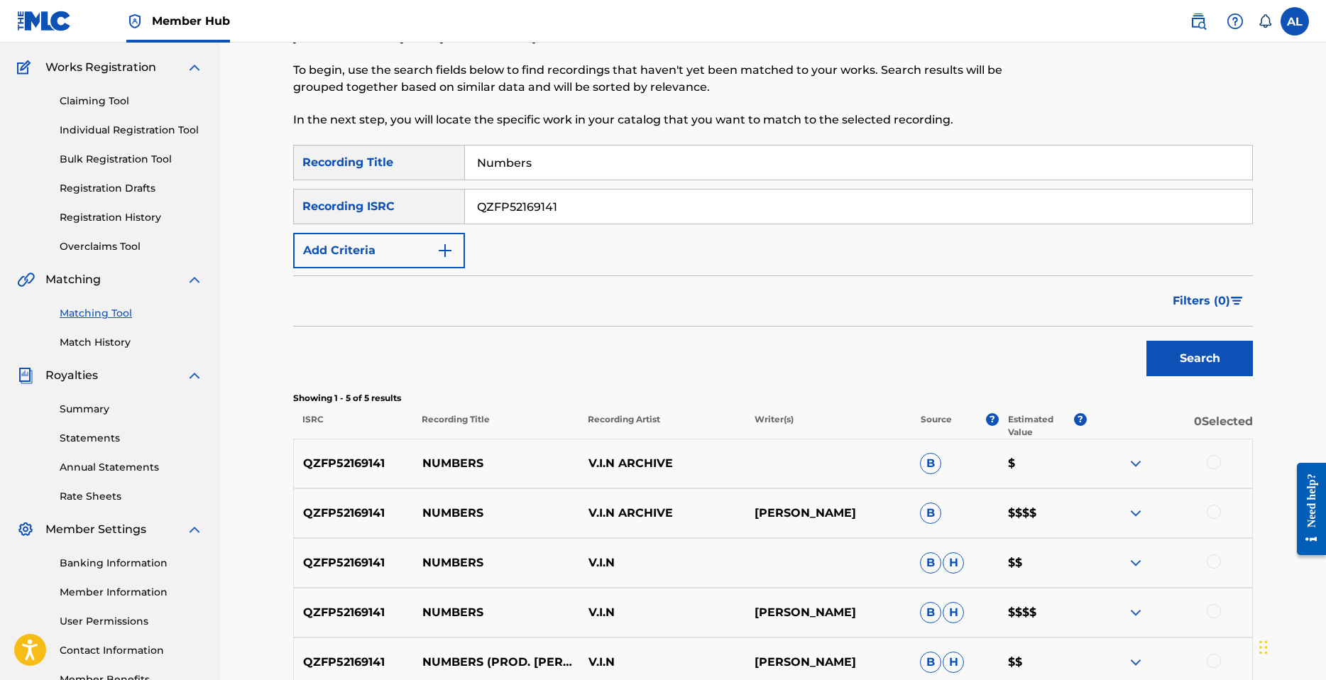
scroll to position [213, 0]
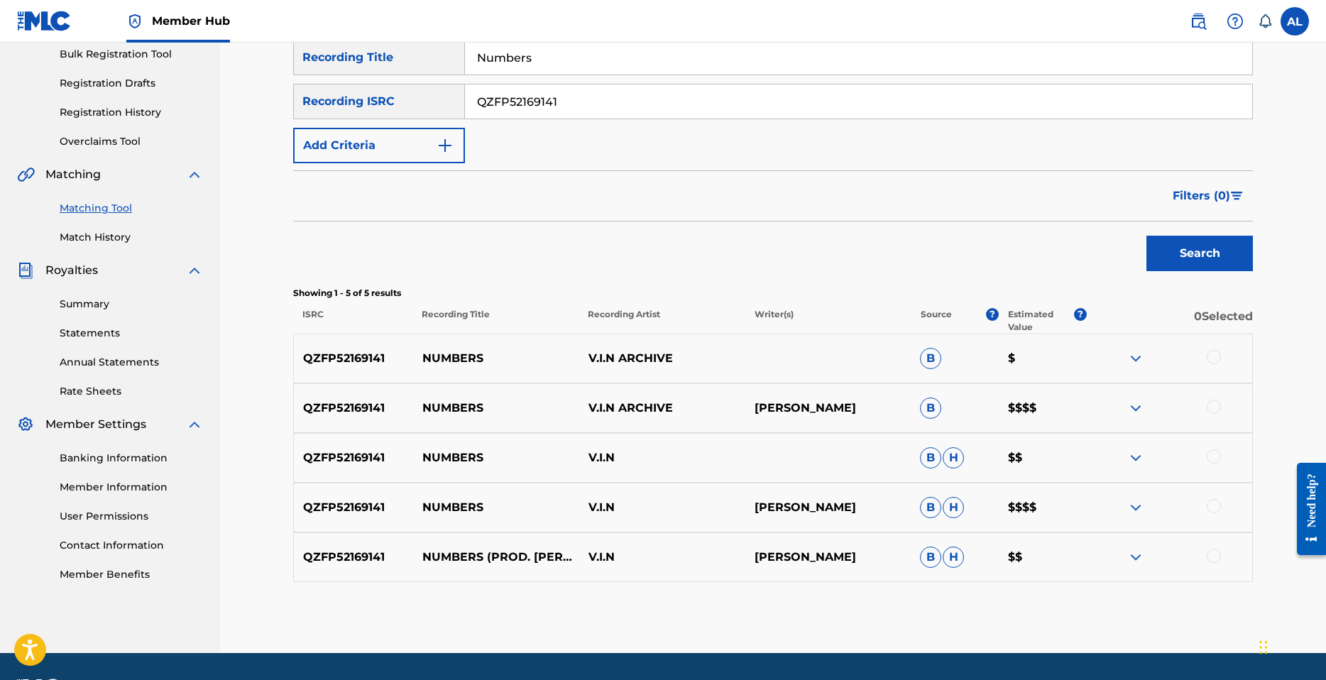
click at [104, 209] on link "Matching Tool" at bounding box center [131, 208] width 143 height 15
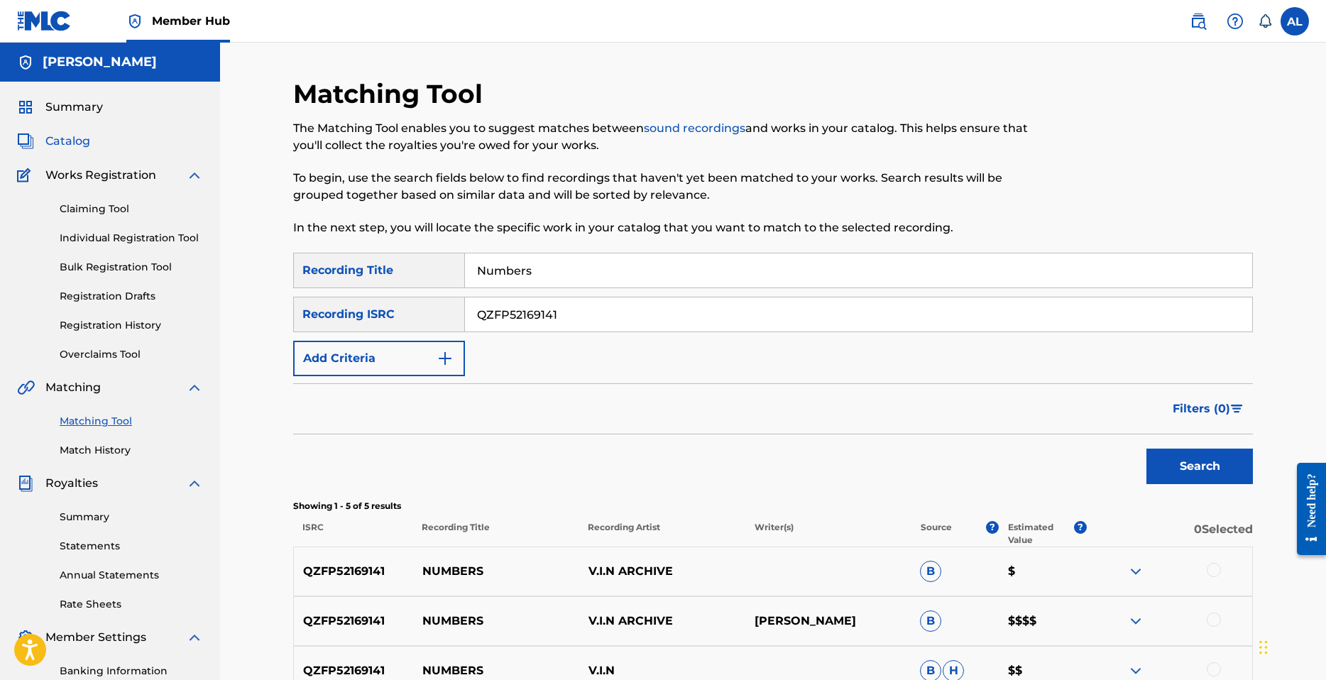
click at [80, 149] on span "Catalog" at bounding box center [67, 141] width 45 height 17
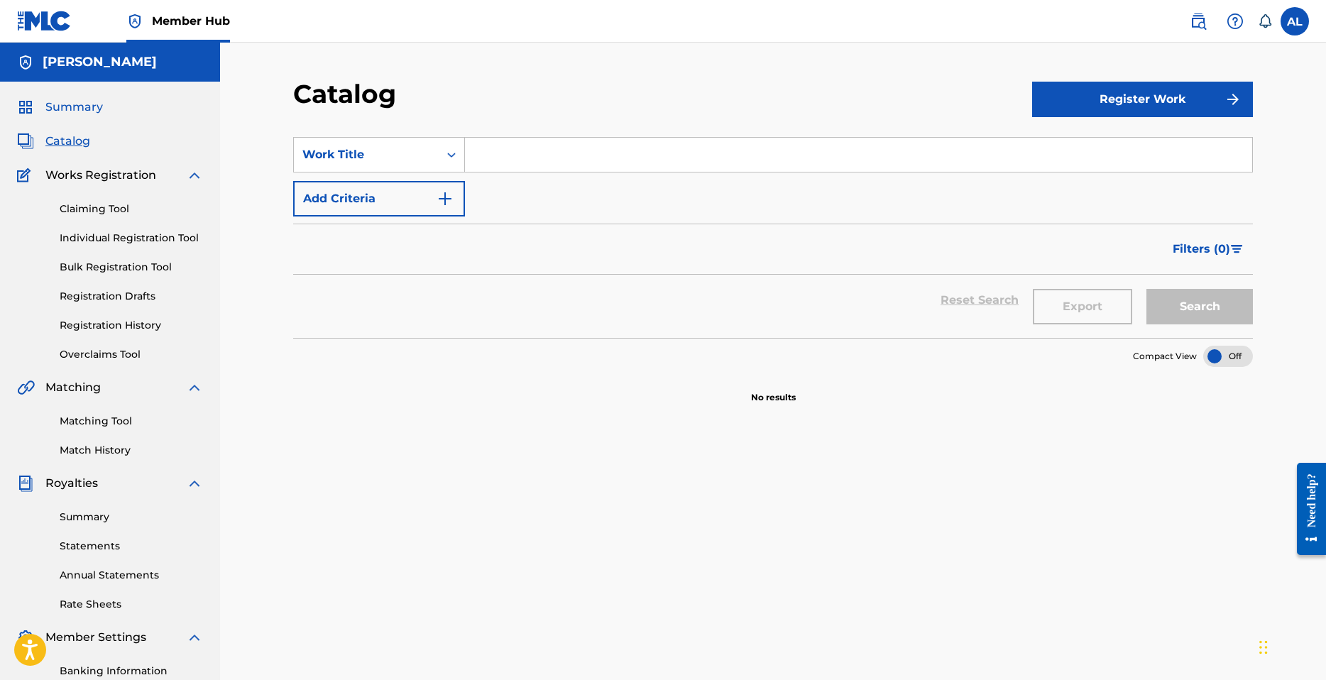
click at [82, 110] on span "Summary" at bounding box center [74, 107] width 58 height 17
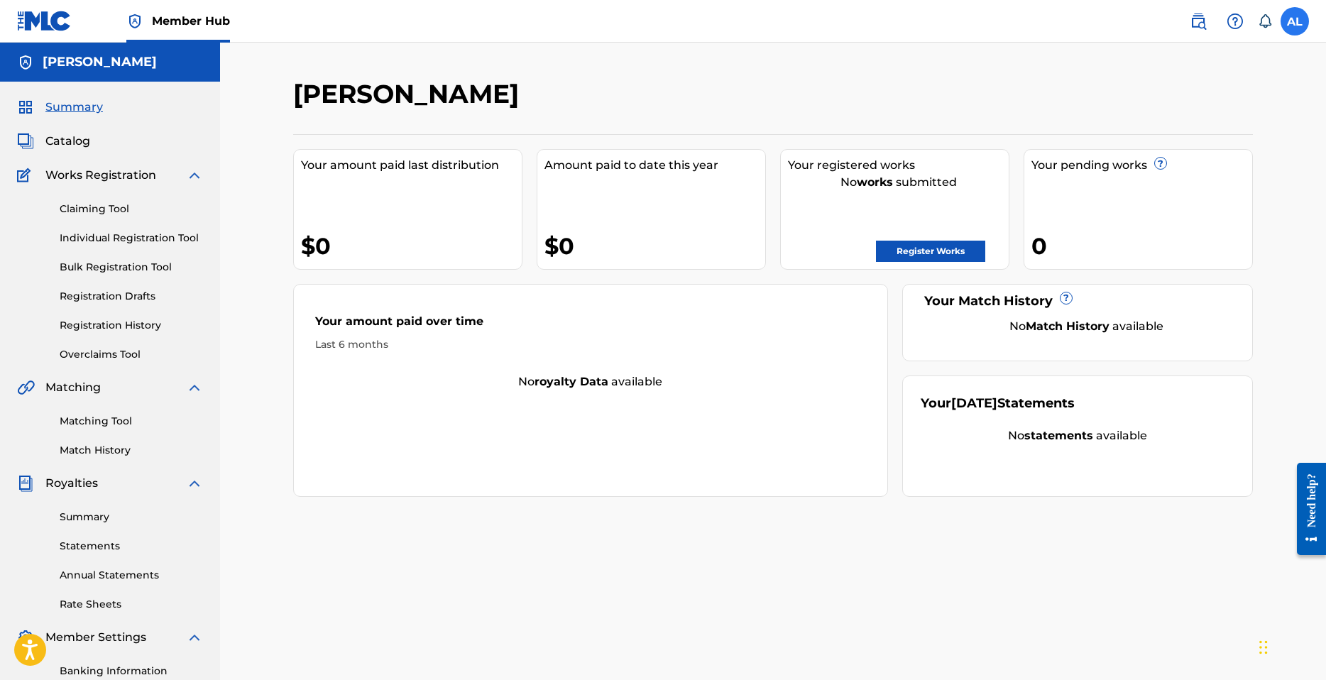
click at [1302, 21] on label at bounding box center [1295, 21] width 28 height 28
click at [1295, 21] on input "AL Aaron Lindsey II wellesmanagement@gmail.com Notification Preferences Profile…" at bounding box center [1295, 21] width 0 height 0
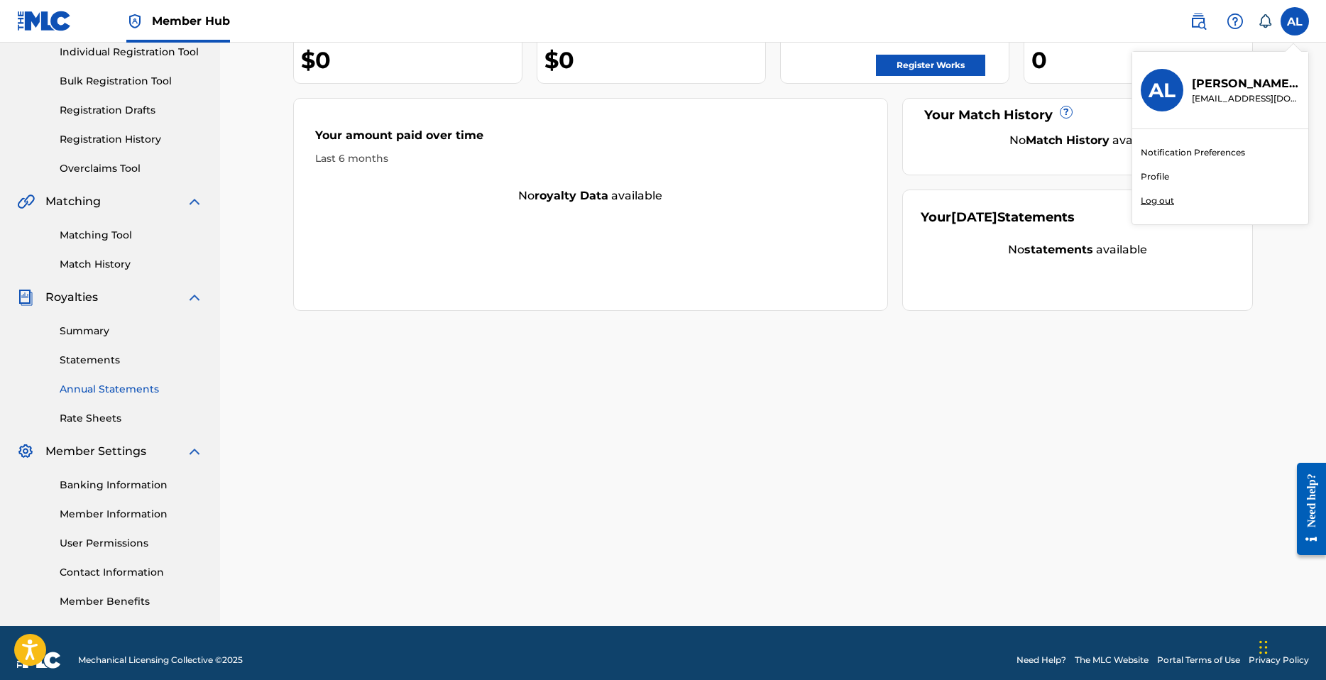
scroll to position [200, 0]
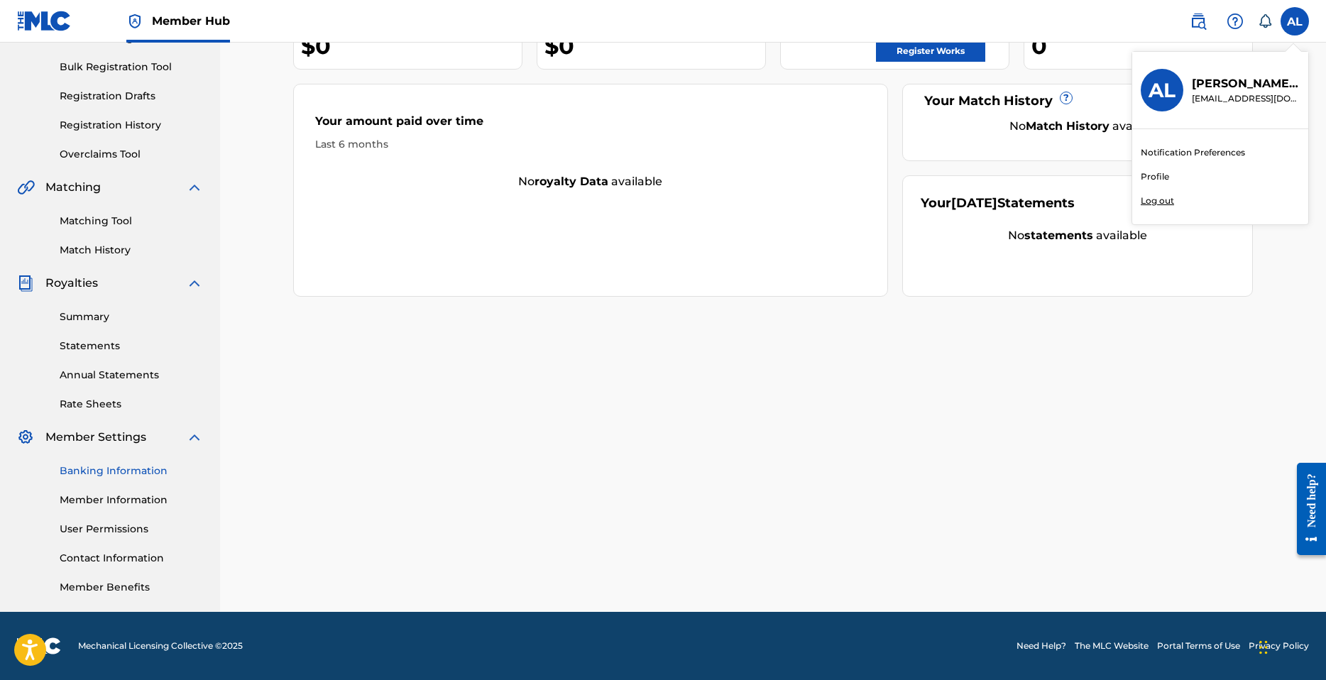
click at [129, 471] on link "Banking Information" at bounding box center [131, 471] width 143 height 15
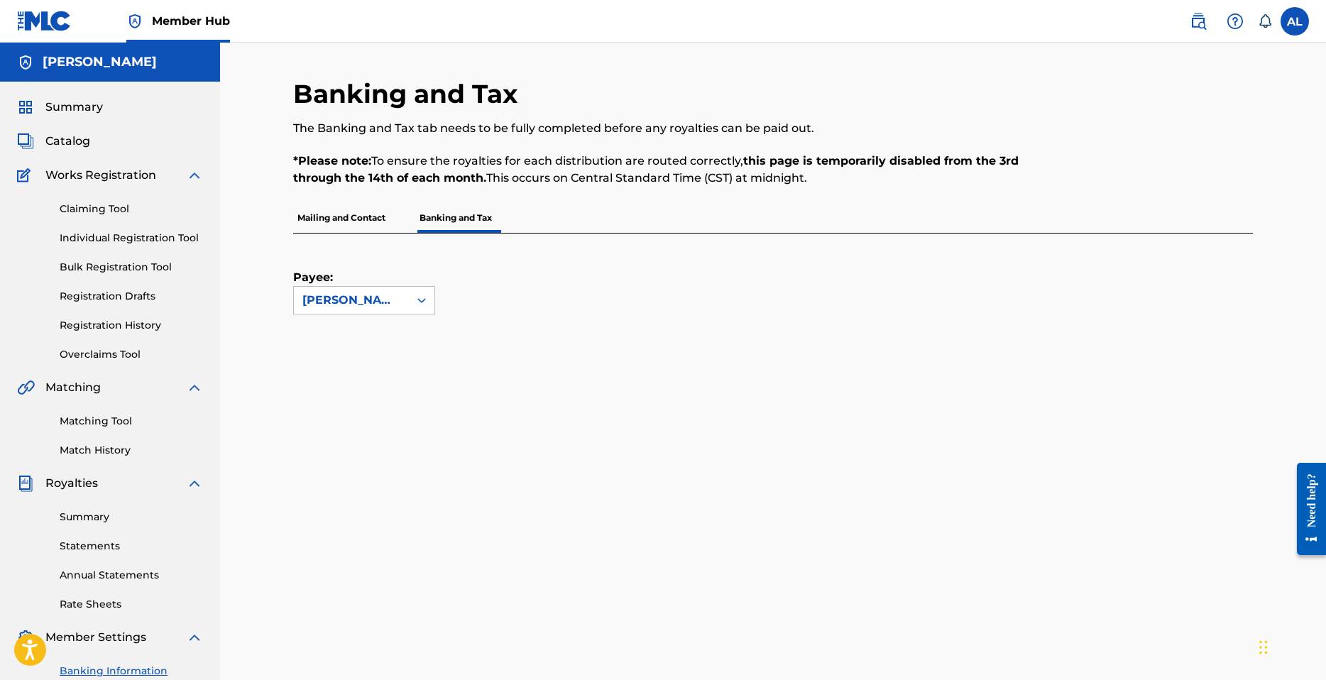
click at [338, 223] on p "Mailing and Contact" at bounding box center [341, 218] width 97 height 30
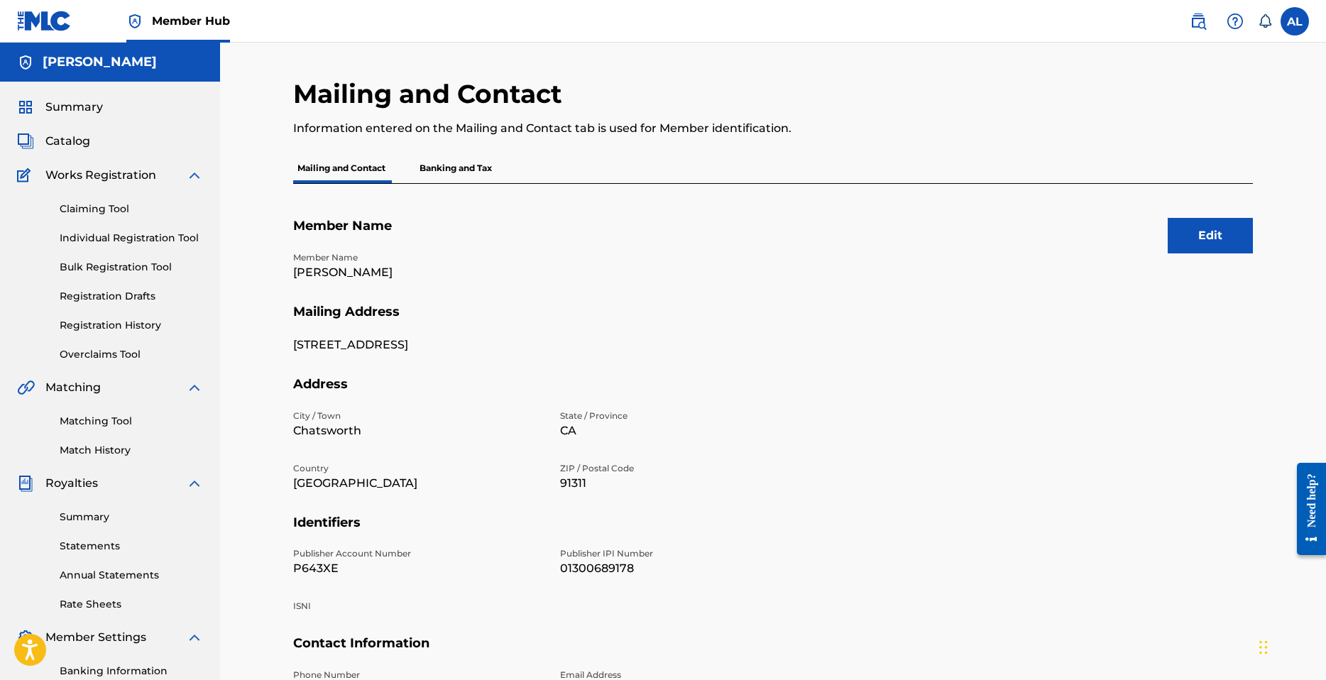
click at [464, 168] on p "Banking and Tax" at bounding box center [455, 168] width 81 height 30
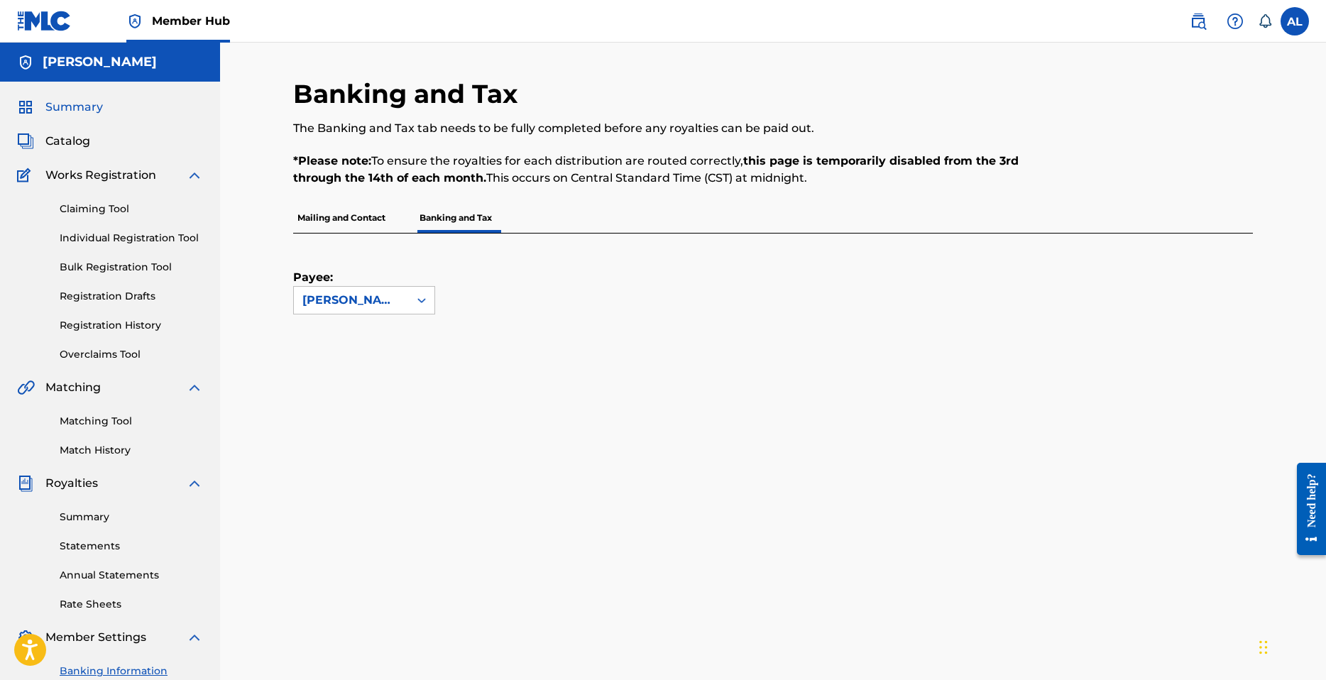
click at [80, 104] on span "Summary" at bounding box center [74, 107] width 58 height 17
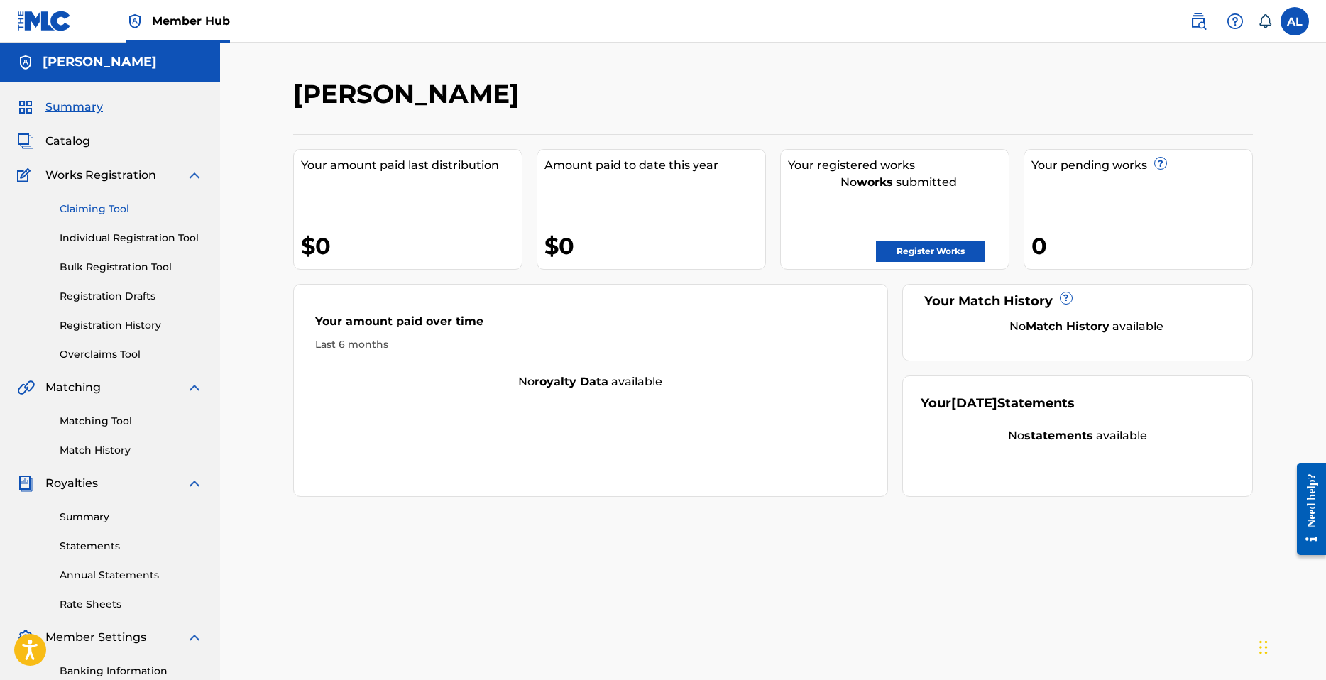
click at [112, 207] on link "Claiming Tool" at bounding box center [131, 209] width 143 height 15
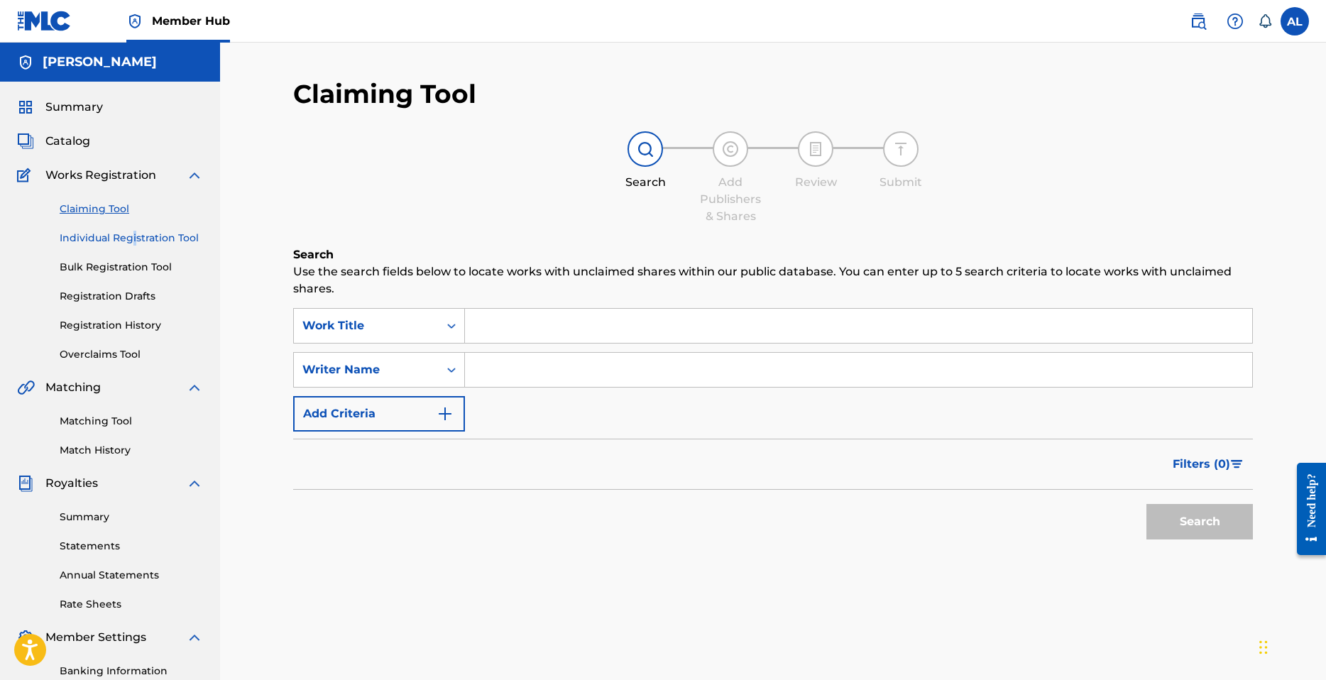
click at [127, 241] on link "Individual Registration Tool" at bounding box center [131, 238] width 143 height 15
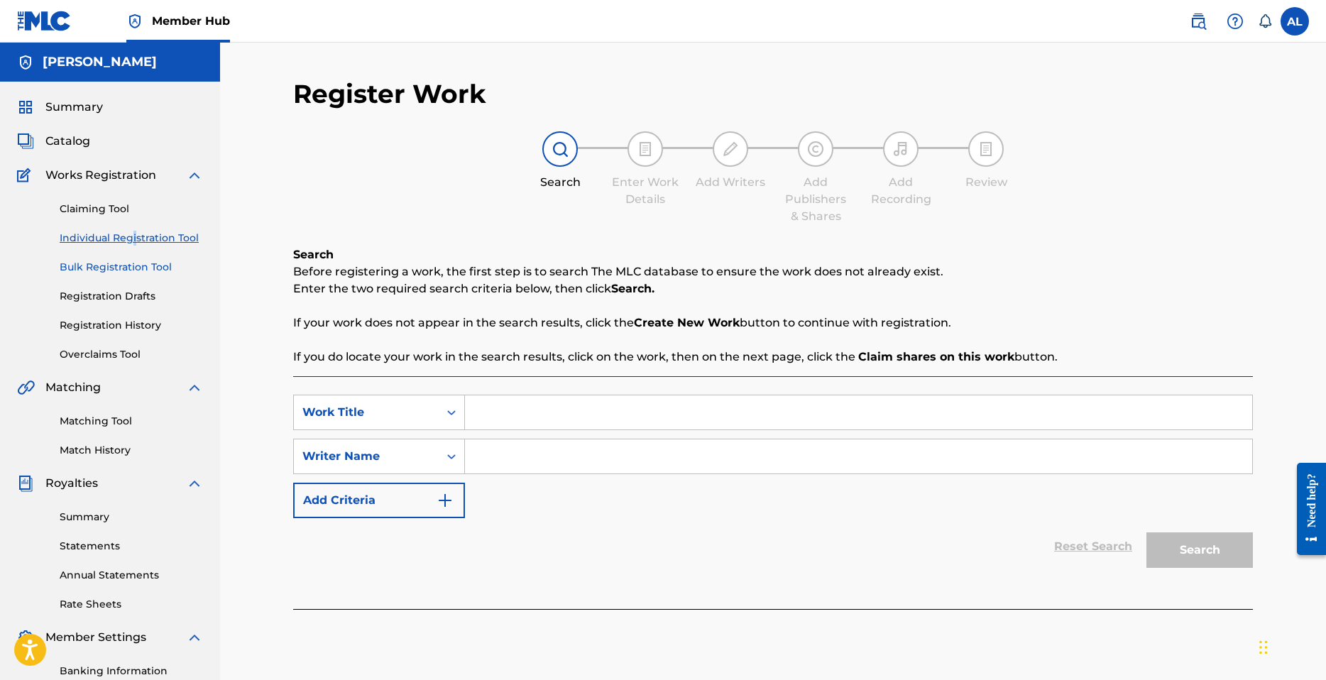
click at [115, 264] on link "Bulk Registration Tool" at bounding box center [131, 267] width 143 height 15
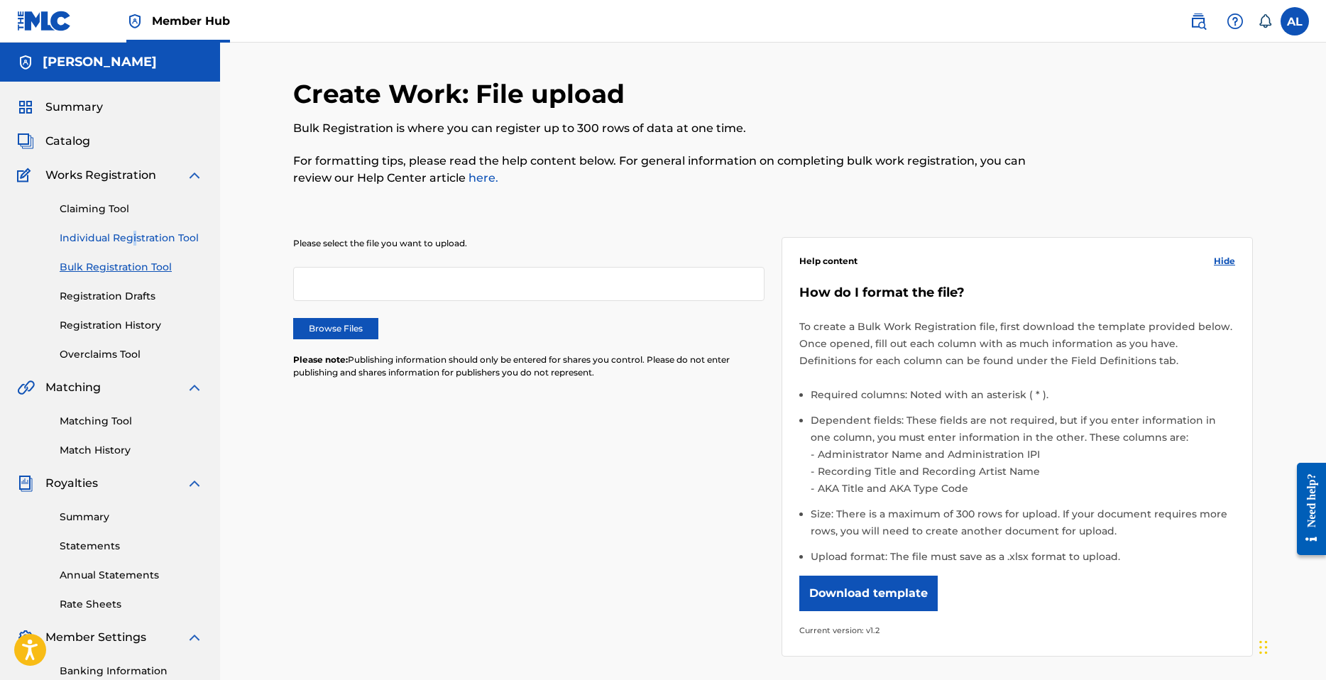
click at [115, 236] on link "Individual Registration Tool" at bounding box center [131, 238] width 143 height 15
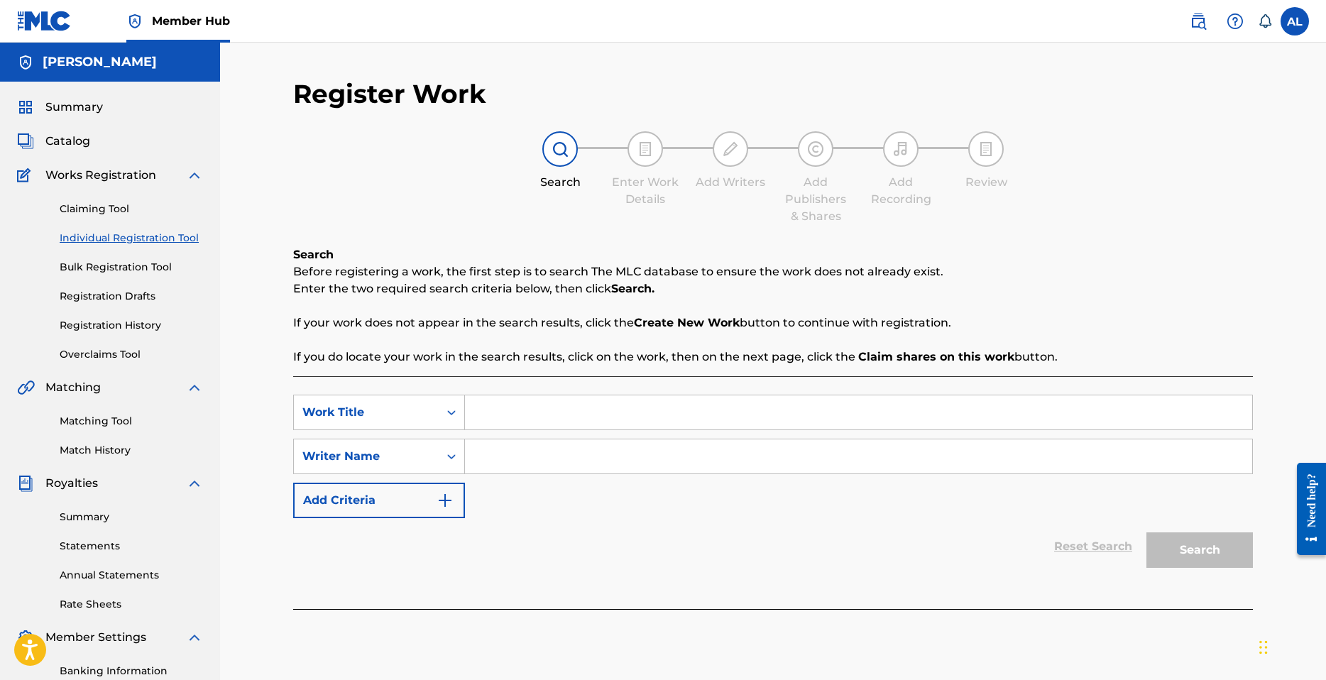
click at [92, 196] on div "Claiming Tool Individual Registration Tool Bulk Registration Tool Registration …" at bounding box center [110, 273] width 186 height 178
click at [100, 209] on link "Claiming Tool" at bounding box center [131, 209] width 143 height 15
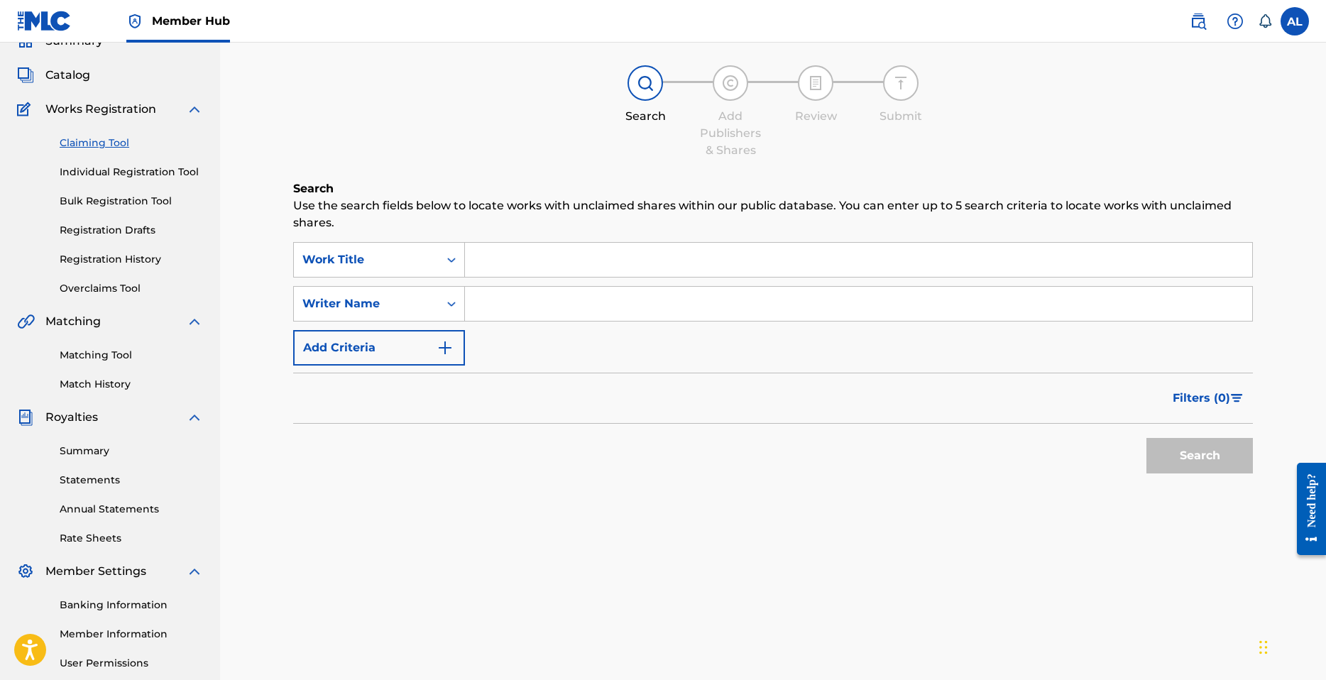
scroll to position [71, 0]
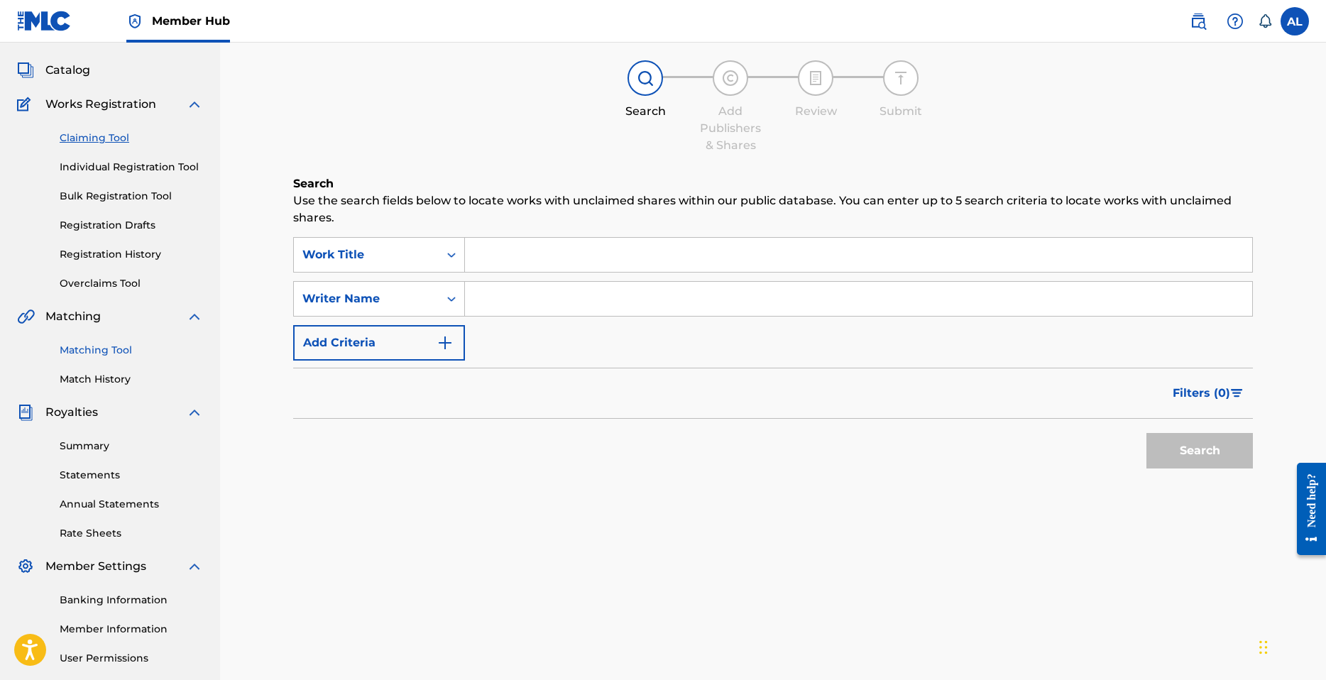
click at [116, 351] on link "Matching Tool" at bounding box center [131, 350] width 143 height 15
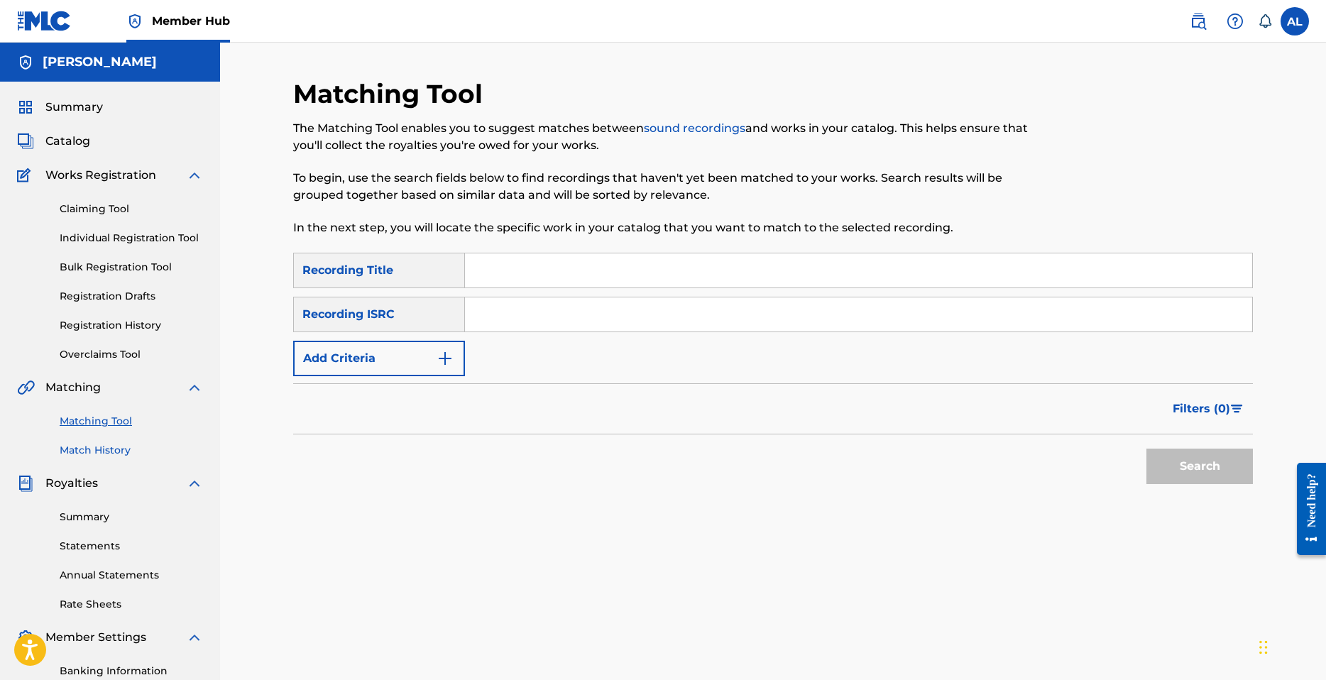
click at [106, 454] on link "Match History" at bounding box center [131, 450] width 143 height 15
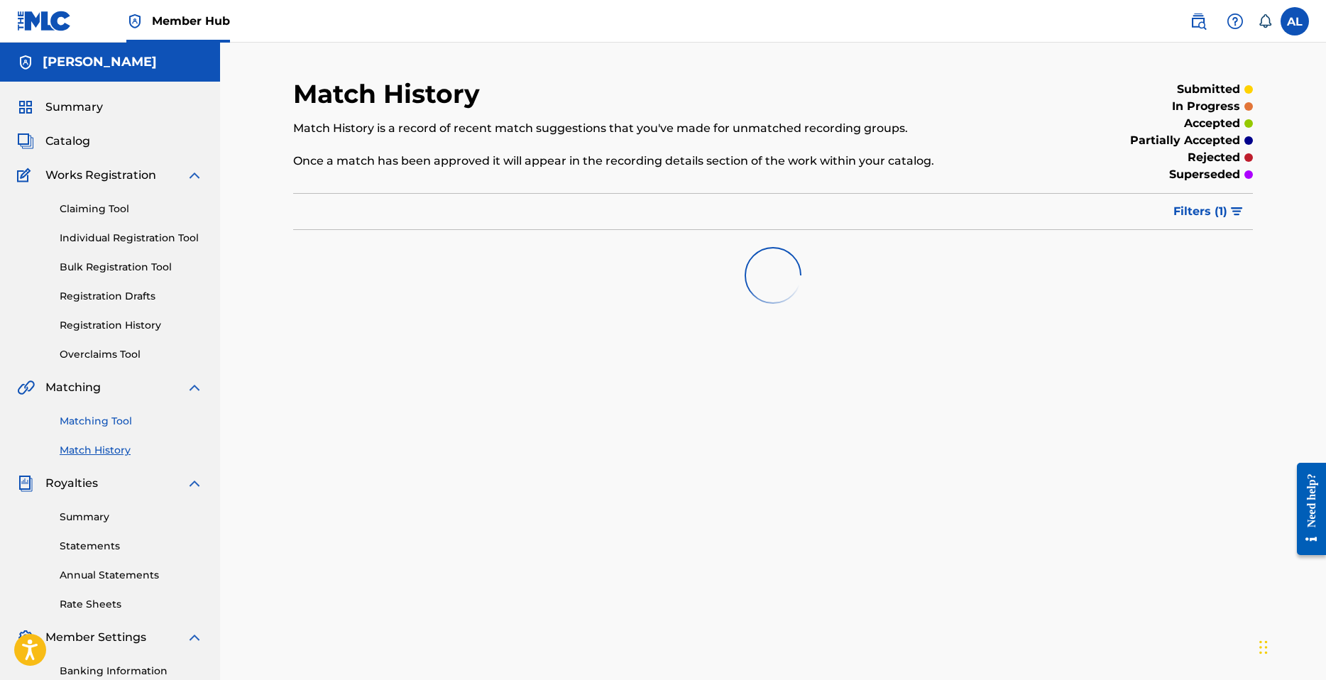
click at [114, 420] on link "Matching Tool" at bounding box center [131, 421] width 143 height 15
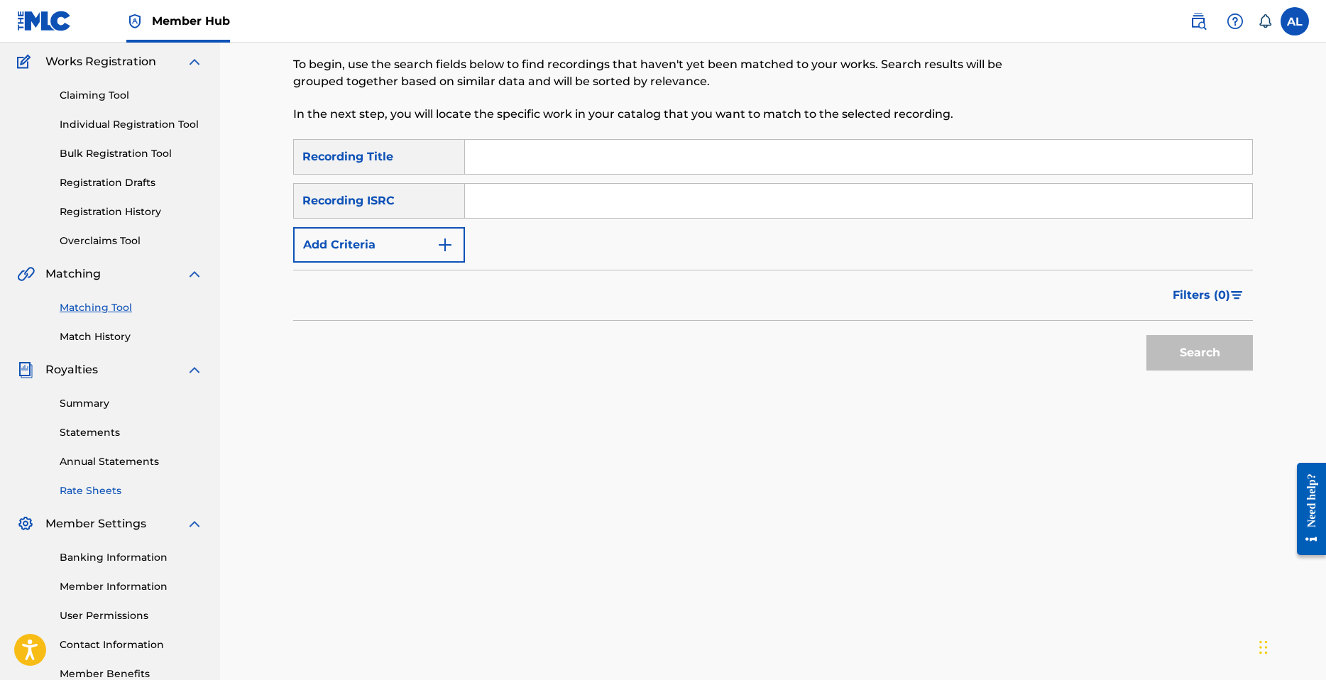
scroll to position [142, 0]
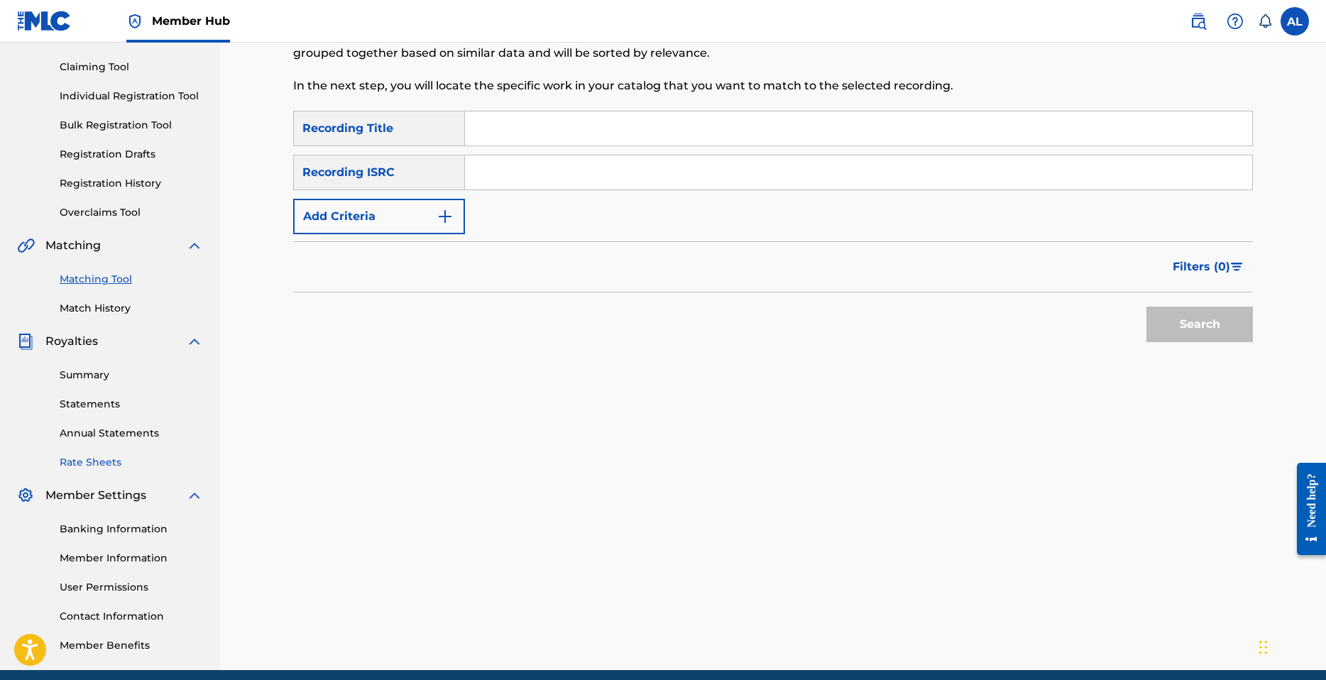
click at [99, 459] on link "Rate Sheets" at bounding box center [131, 462] width 143 height 15
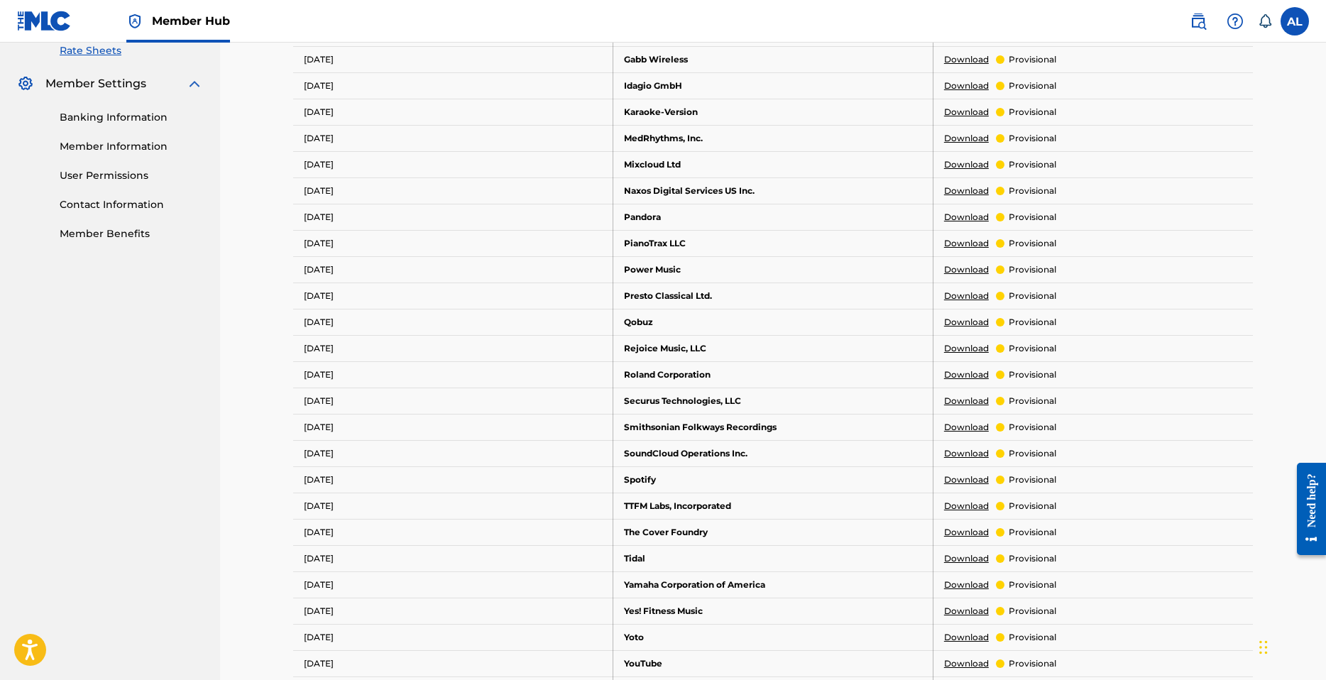
scroll to position [599, 0]
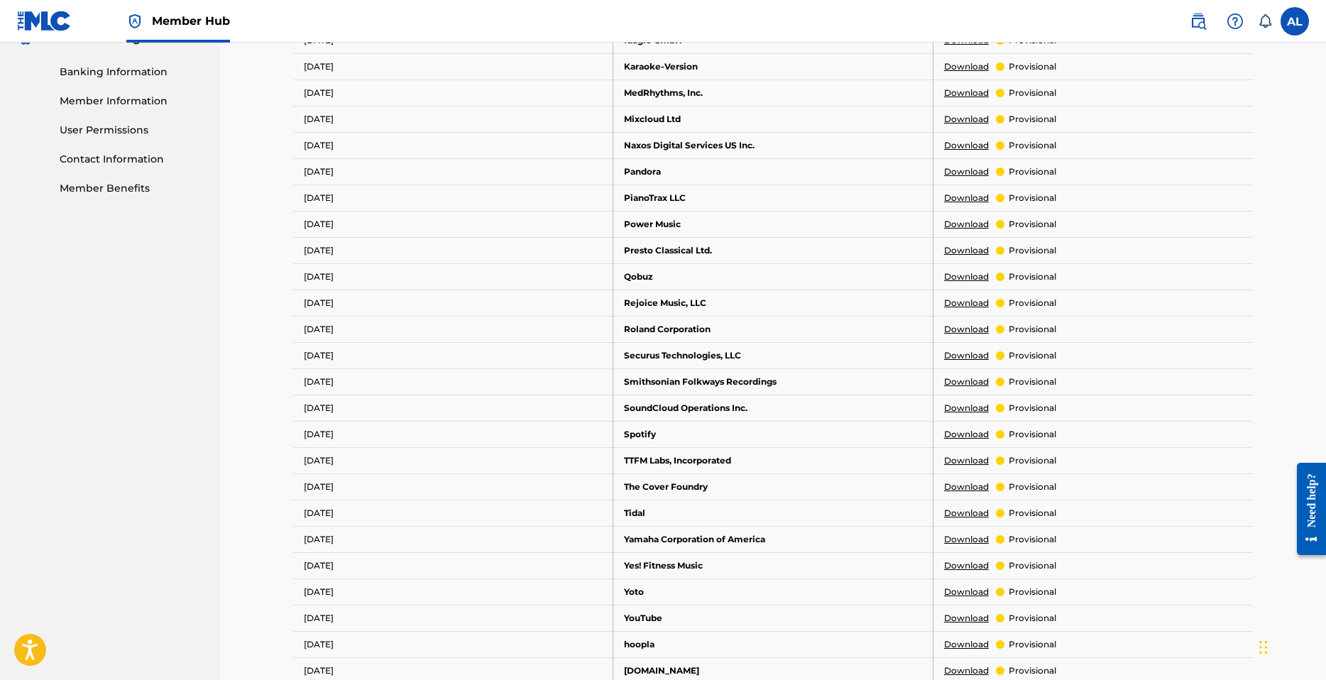
click at [956, 431] on link "Download" at bounding box center [966, 434] width 45 height 13
